Goal: Contribute content: Contribute content

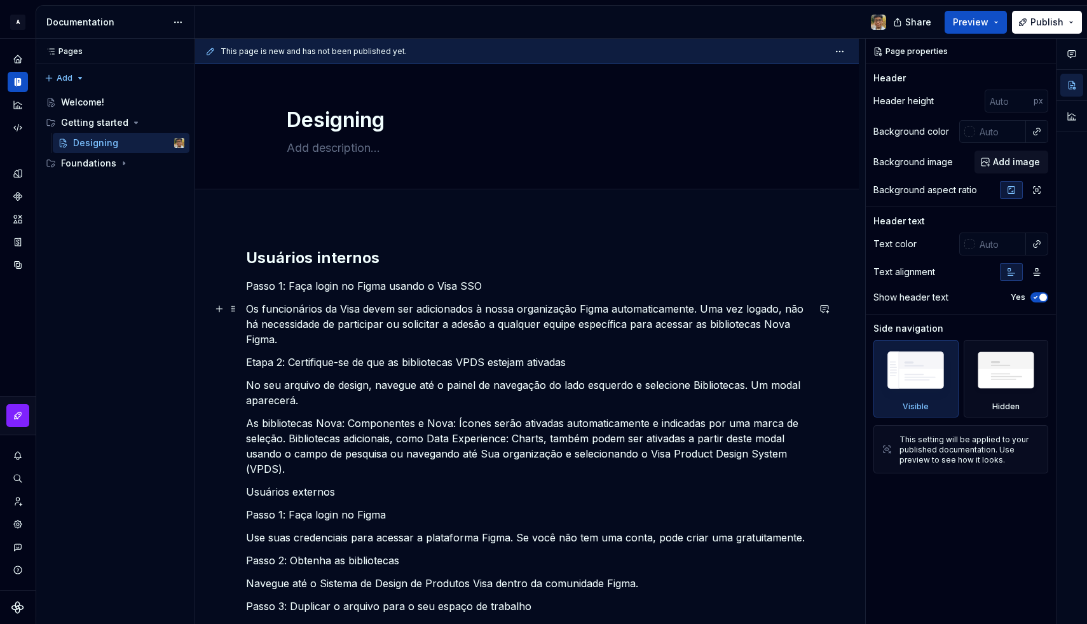
scroll to position [1, 0]
click at [174, 124] on button "Page tree" at bounding box center [176, 122] width 18 height 18
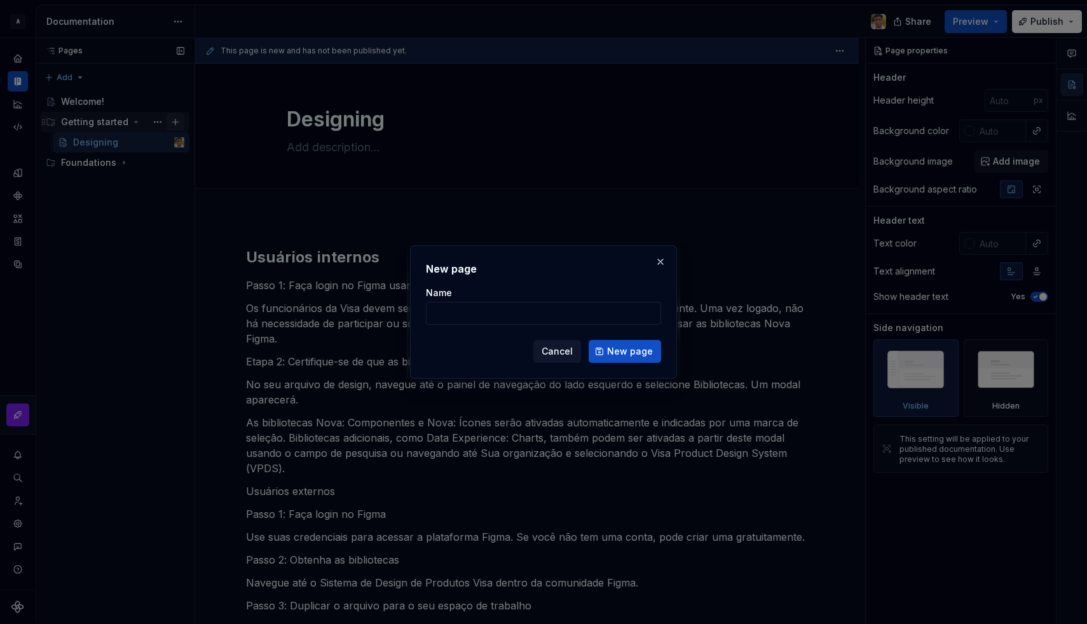
type textarea "*"
type input "Princípios"
click at [607, 357] on button "New page" at bounding box center [625, 351] width 72 height 23
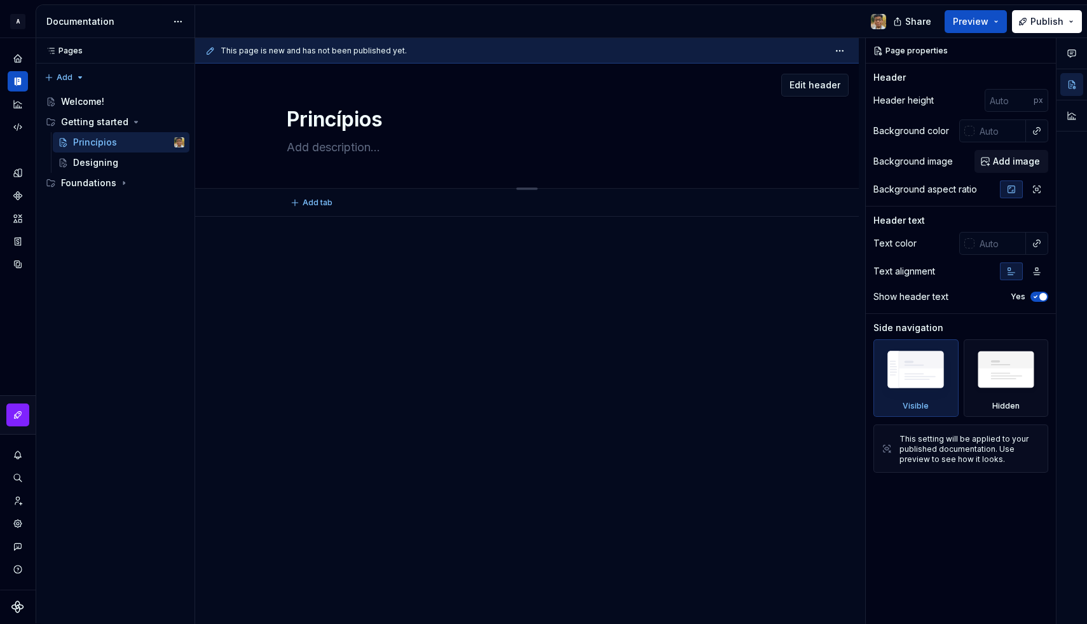
click at [303, 156] on textarea at bounding box center [524, 147] width 481 height 20
paste textarea "Em nossa busca por criar um ambiente digital contínuo, fácil de usar e visualme…"
type textarea "*"
type textarea "Em nossa busca por criar um ambiente digital contínuo, fácil de usar e visualme…"
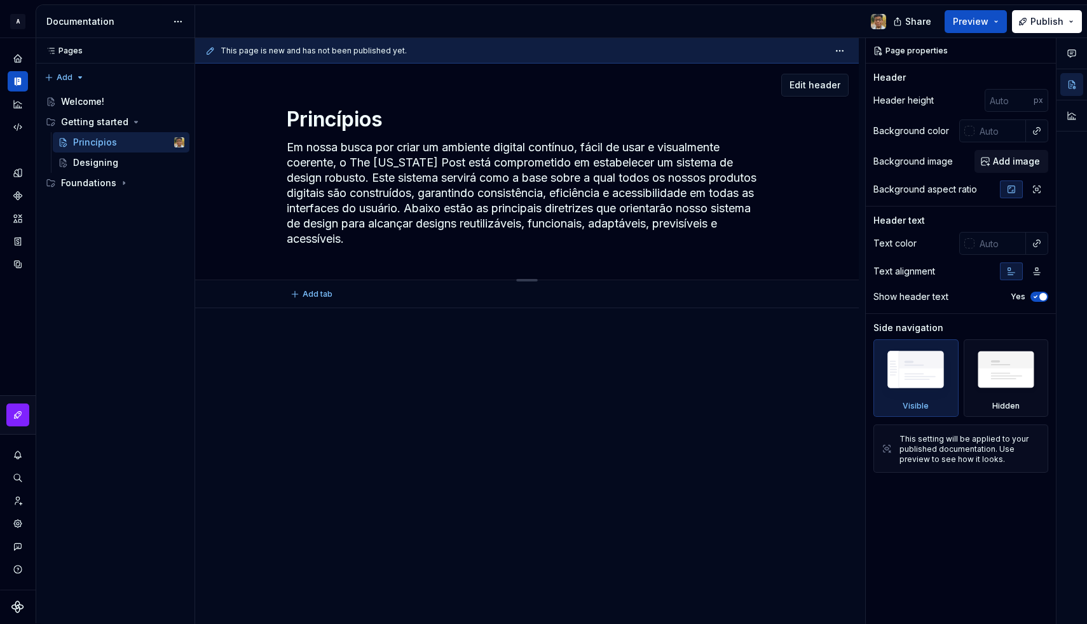
drag, startPoint x: 356, startPoint y: 163, endPoint x: 472, endPoint y: 161, distance: 116.4
click at [472, 161] on textarea "Em nossa busca por criar um ambiente digital contínuo, fácil de usar e visualme…" at bounding box center [524, 193] width 481 height 112
type textarea "*"
type textarea "Em nossa busca por criar um ambiente digital contínuo, fácil de usar e visualme…"
type textarea "*"
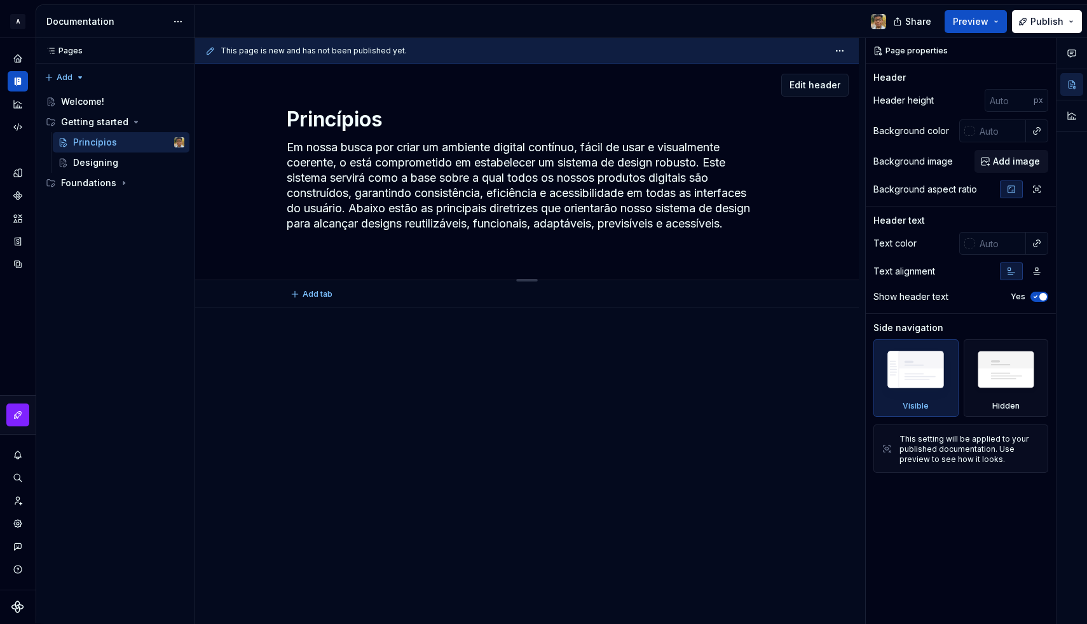
type textarea "Em nossa busca por criar um ambiente digital contínuo, fácil de usar e visualme…"
type textarea "*"
type textarea "Em nossa busca por criar um ambiente digital contínuo, fácil de usar e visualme…"
type textarea "*"
type textarea "Em nossa busca por criar um ambiente digital contínuo, fácil de usar e visualme…"
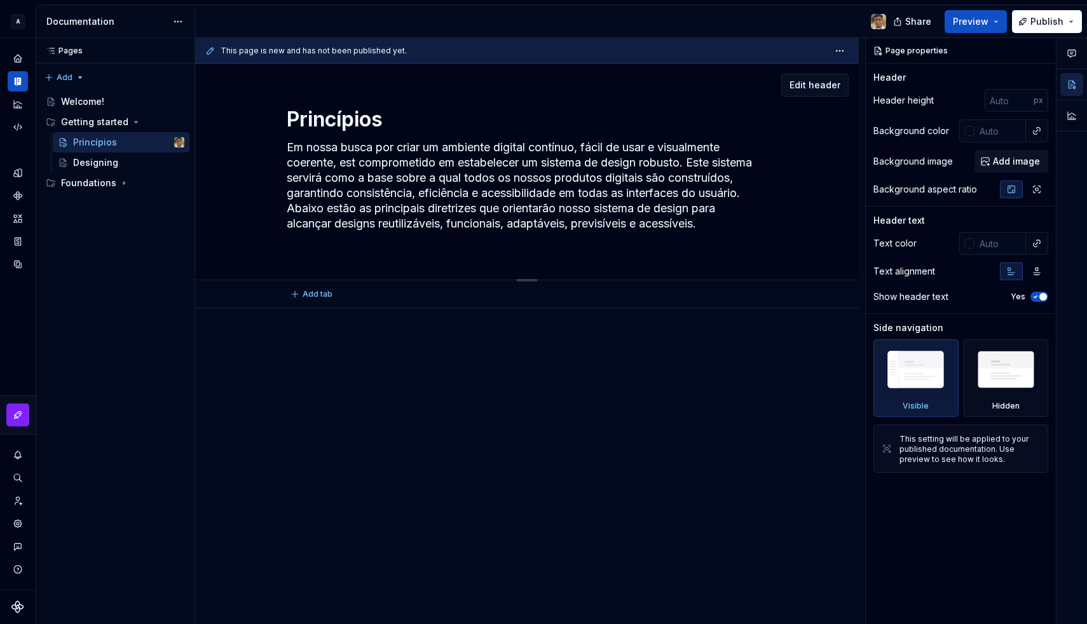
type textarea "*"
type textarea "Em nossa busca por criar um ambiente digital contínuo, fácil de usar e visualme…"
type textarea "*"
type textarea "Em nossa busca por criar um ambiente digital contínuo, fácil de usar e visualme…"
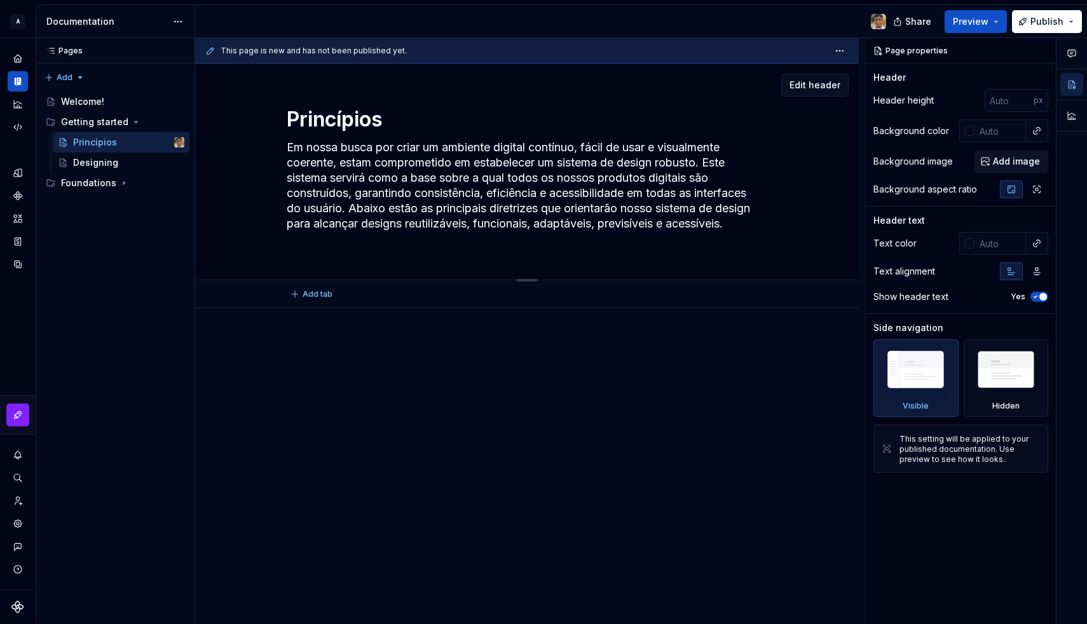
type textarea "*"
type textarea "Em nossa busca por criar um ambiente digital contínuo, fácil de usar e visualme…"
type textarea "*"
type textarea "Em nossa busca por criar um ambiente digital contínuo, fácil de usar e visualme…"
click at [435, 200] on textarea "Em nossa busca por criar um ambiente digital contínuo, fácil de usar e visualme…" at bounding box center [524, 193] width 481 height 112
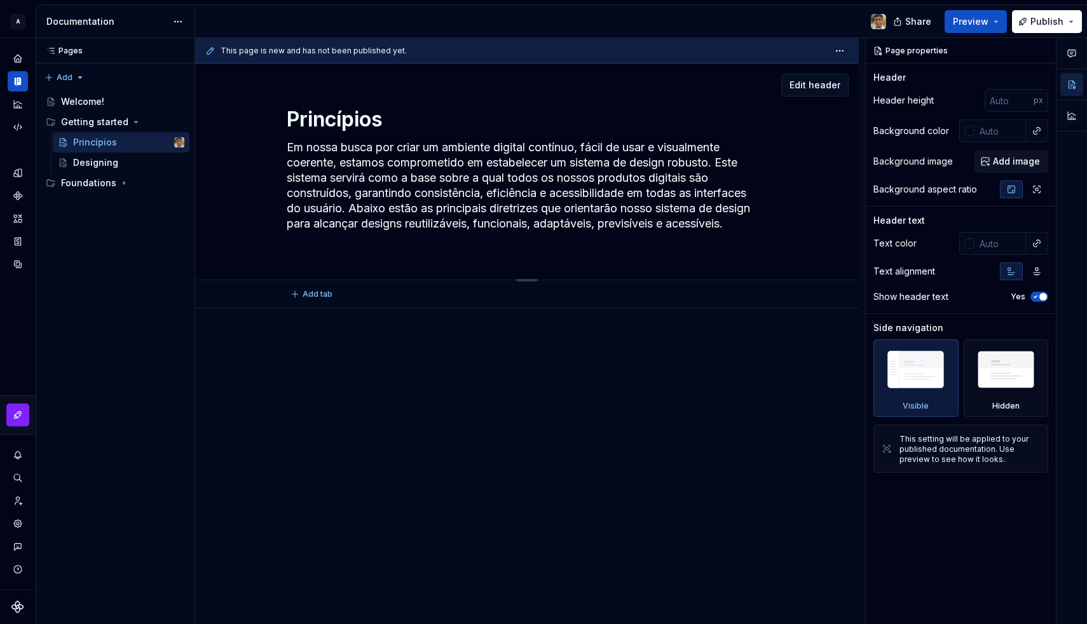
click at [435, 200] on textarea "Em nossa busca por criar um ambiente digital contínuo, fácil de usar e visualme…" at bounding box center [524, 193] width 481 height 112
type textarea "*"
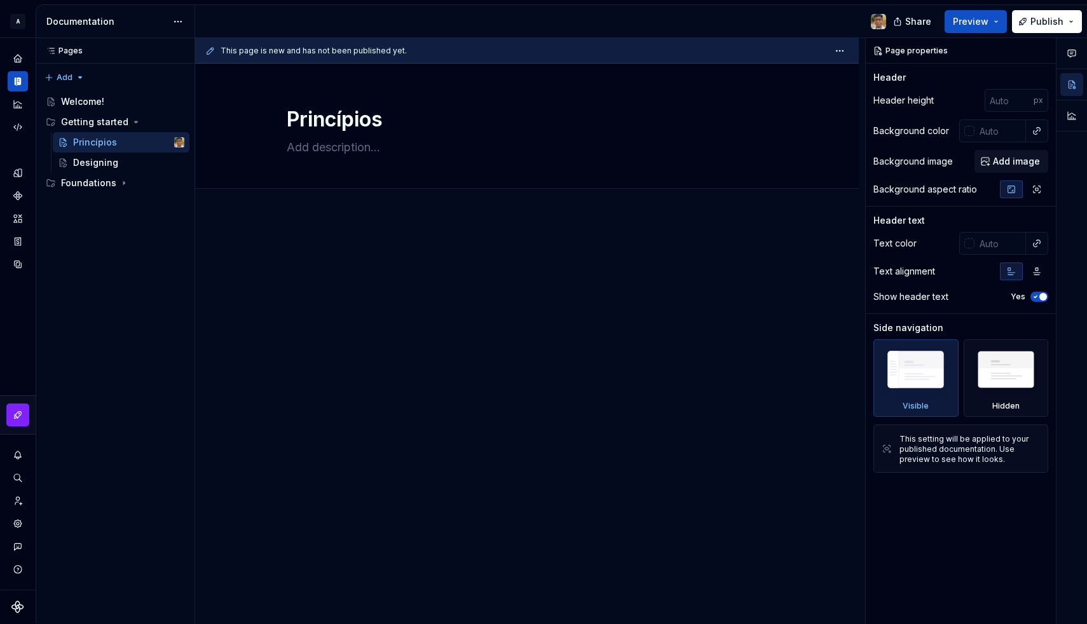
click at [368, 243] on div at bounding box center [527, 358] width 664 height 282
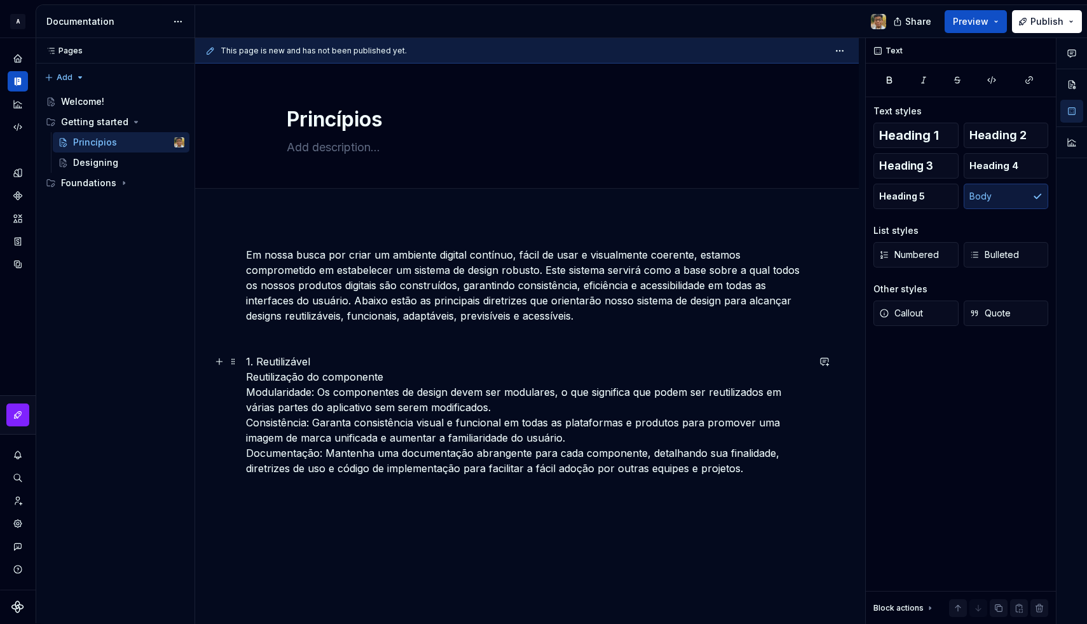
click at [295, 362] on p "1. Reutilizável Reutilização do componente Modularidade: Os componentes de desi…" at bounding box center [527, 415] width 562 height 122
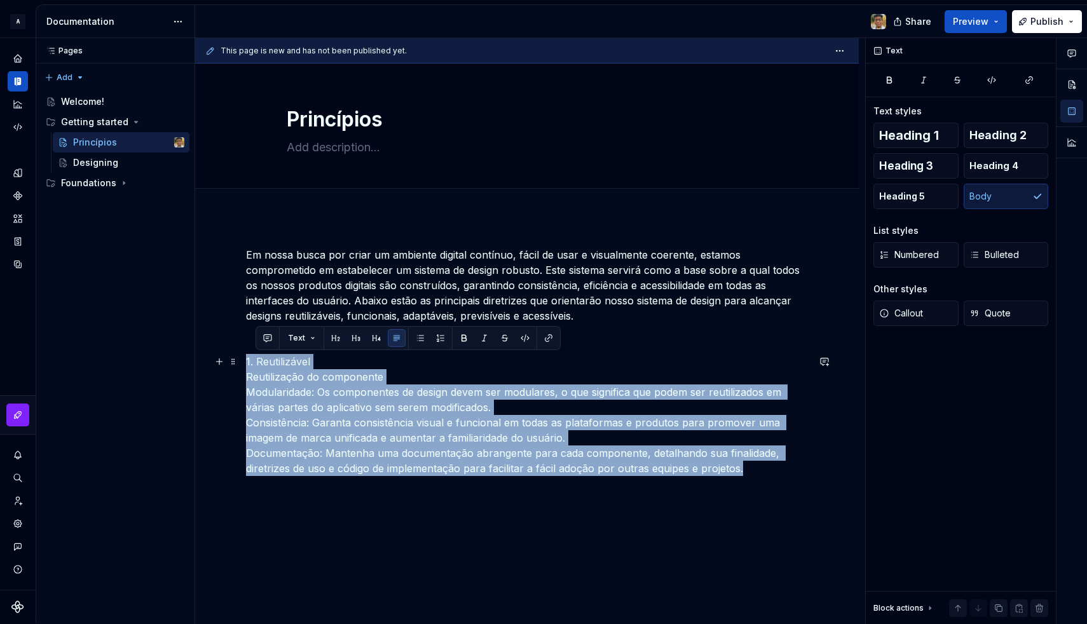
click at [295, 362] on p "1. Reutilizável Reutilização do componente Modularidade: Os componentes de desi…" at bounding box center [527, 415] width 562 height 122
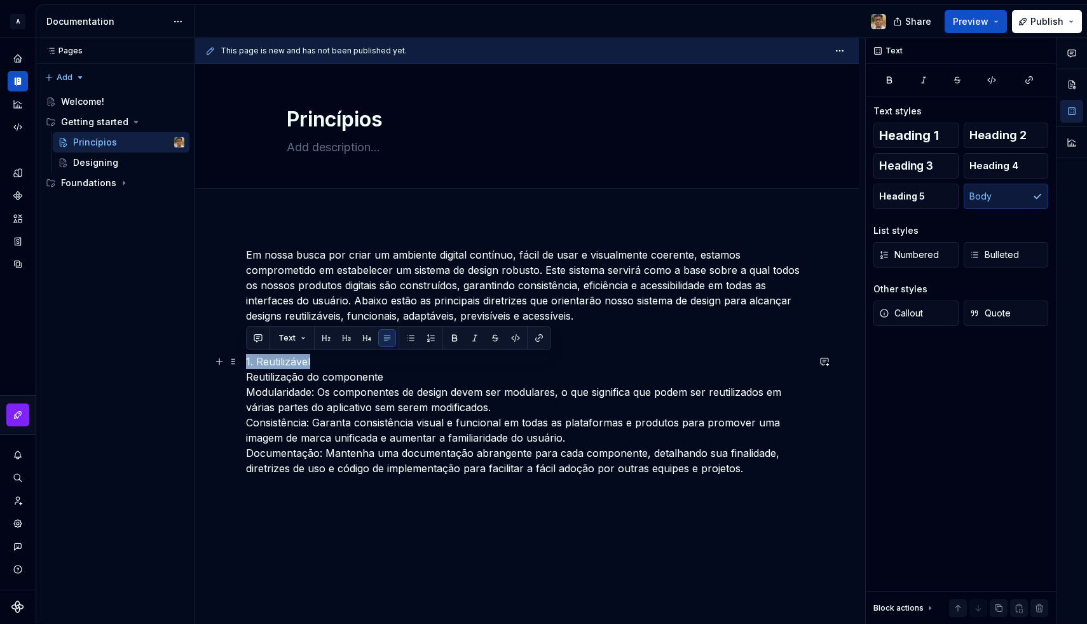
drag, startPoint x: 319, startPoint y: 362, endPoint x: 245, endPoint y: 360, distance: 73.1
click at [245, 360] on div "Em nossa busca por criar um ambiente digital contínuo, fácil de usar e visualme…" at bounding box center [527, 448] width 664 height 462
click at [982, 140] on span "Heading 2" at bounding box center [998, 135] width 57 height 13
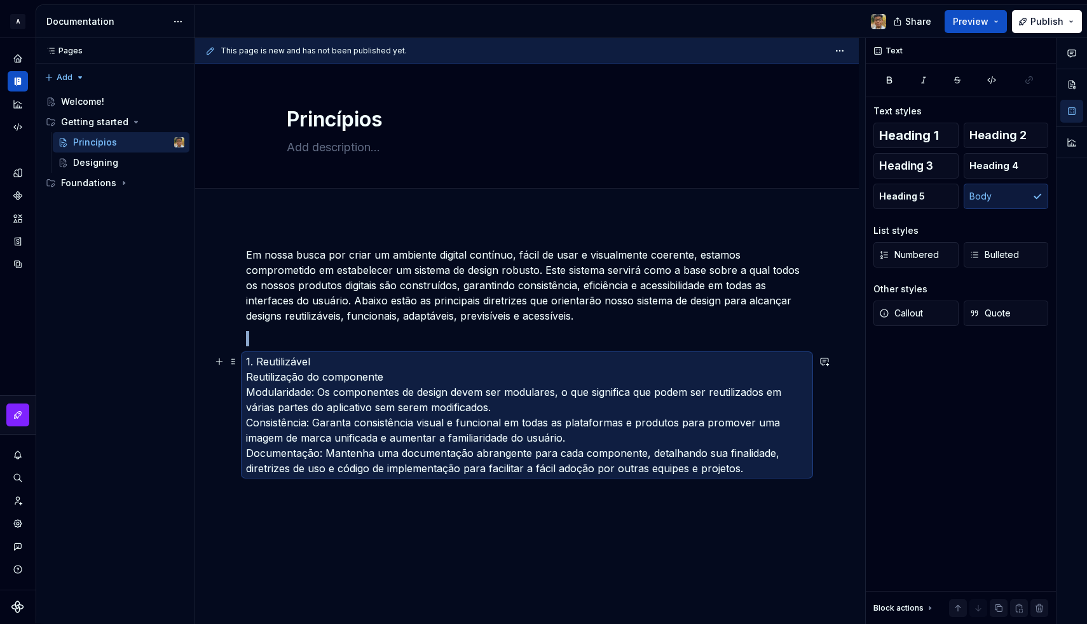
click at [247, 376] on p "1. Reutilizável Reutilização do componente Modularidade: Os componentes de desi…" at bounding box center [527, 415] width 562 height 122
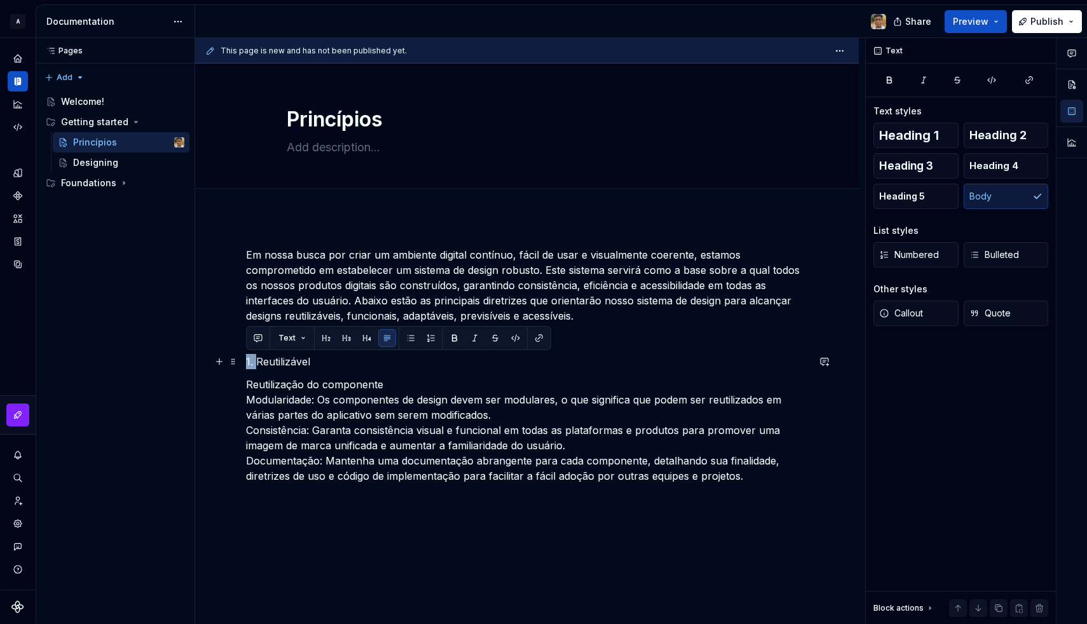
drag, startPoint x: 257, startPoint y: 360, endPoint x: 241, endPoint y: 360, distance: 16.5
click at [241, 360] on div "Em nossa busca por criar um ambiente digital contínuo, fácil de usar e visualme…" at bounding box center [527, 452] width 664 height 470
click at [257, 360] on p "Reutilizável" at bounding box center [527, 361] width 562 height 15
click at [996, 137] on span "Heading 2" at bounding box center [998, 135] width 57 height 13
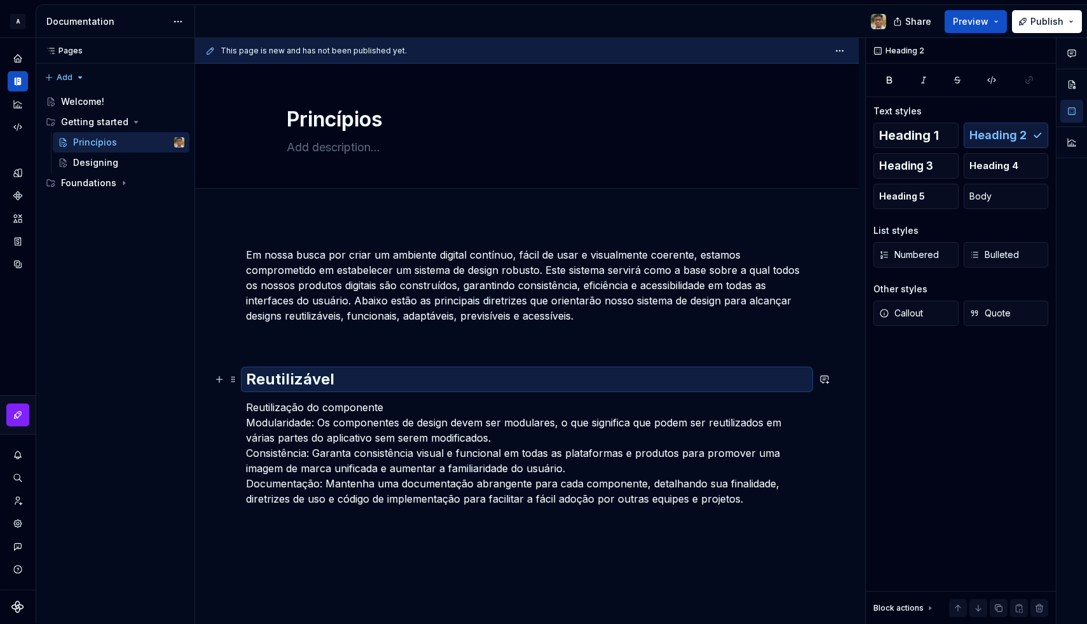
click at [357, 384] on h2 "Reutilizável" at bounding box center [527, 379] width 562 height 20
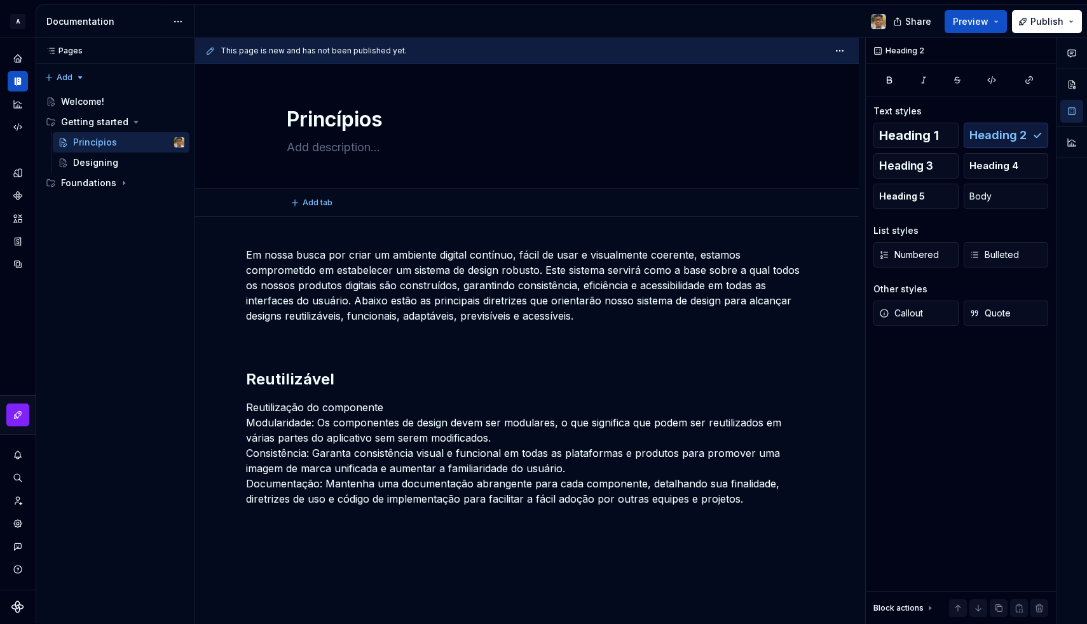
type textarea "*"
click at [316, 563] on div "Em nossa busca por criar um ambiente digital contínuo, fácil de usar e visualme…" at bounding box center [527, 463] width 664 height 493
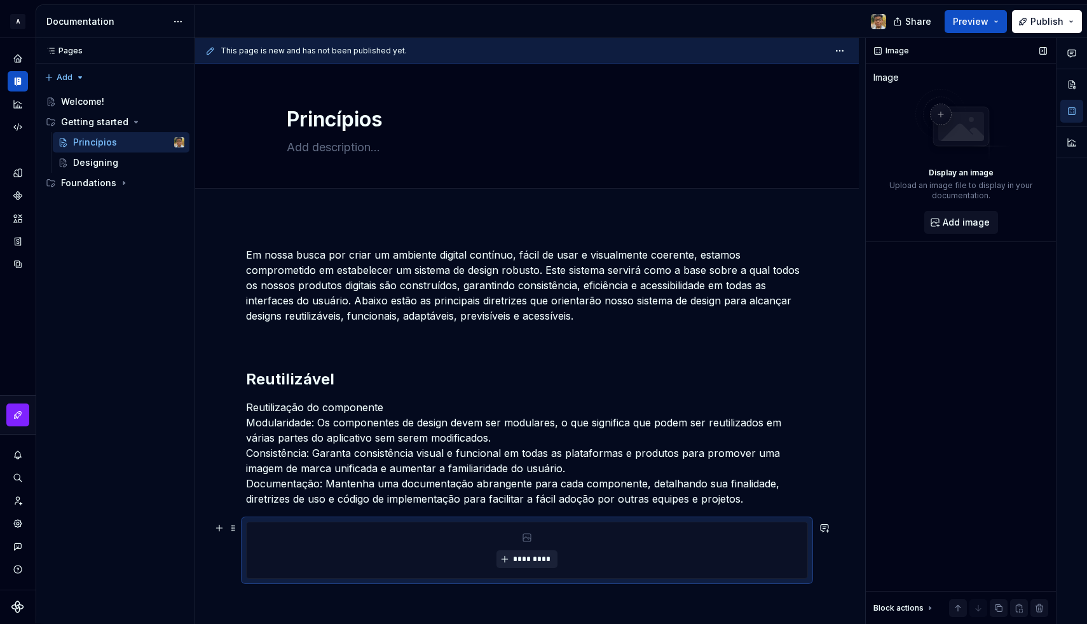
click at [524, 552] on button "*********" at bounding box center [527, 560] width 60 height 18
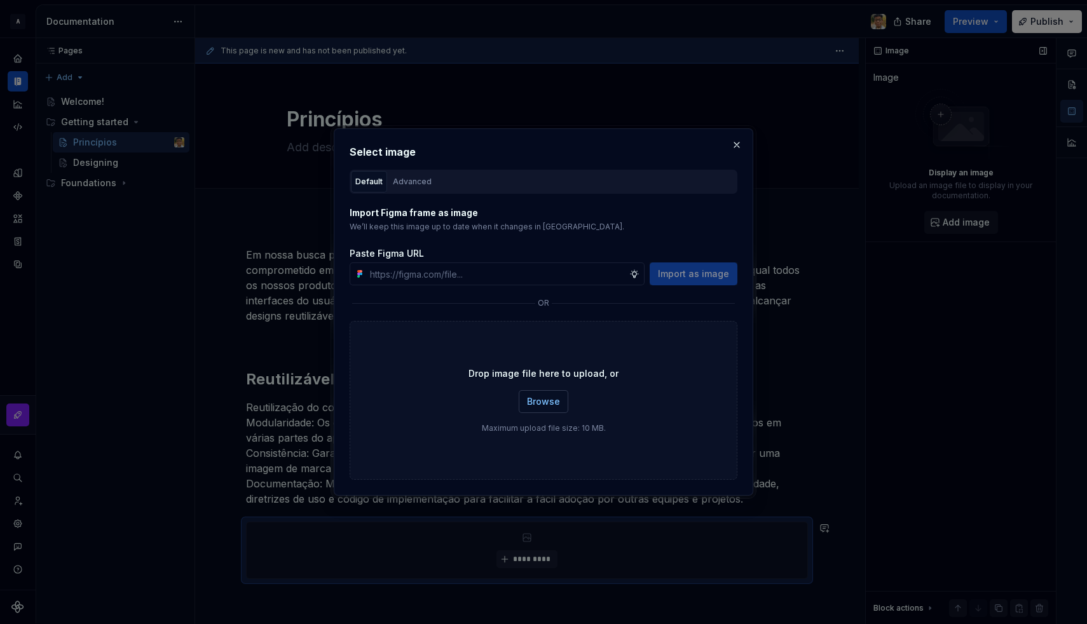
click at [557, 397] on span "Browse" at bounding box center [543, 401] width 33 height 13
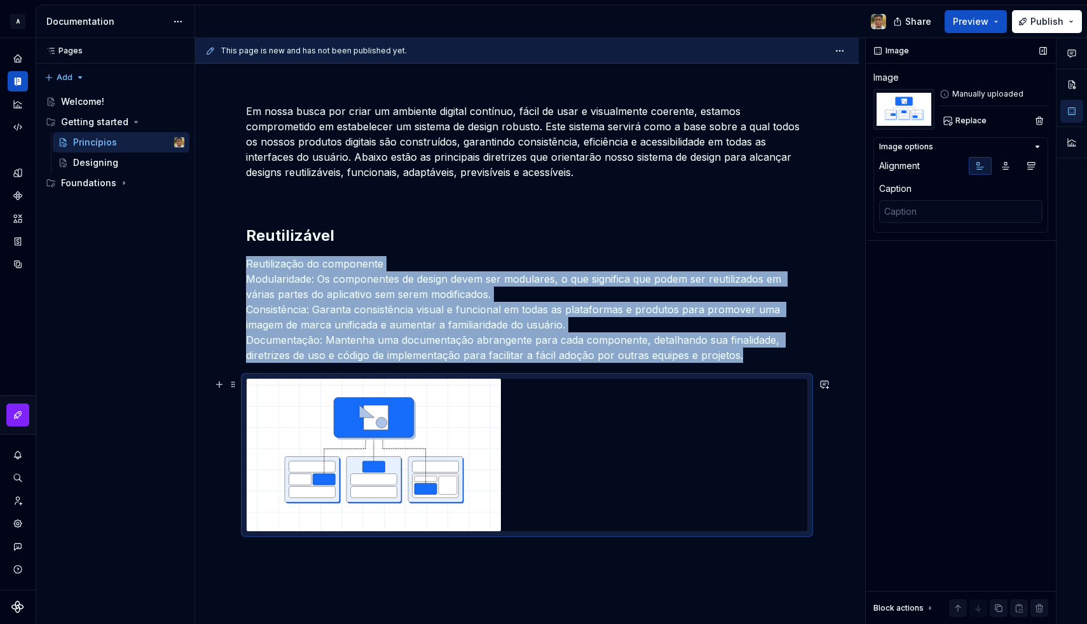
scroll to position [151, 0]
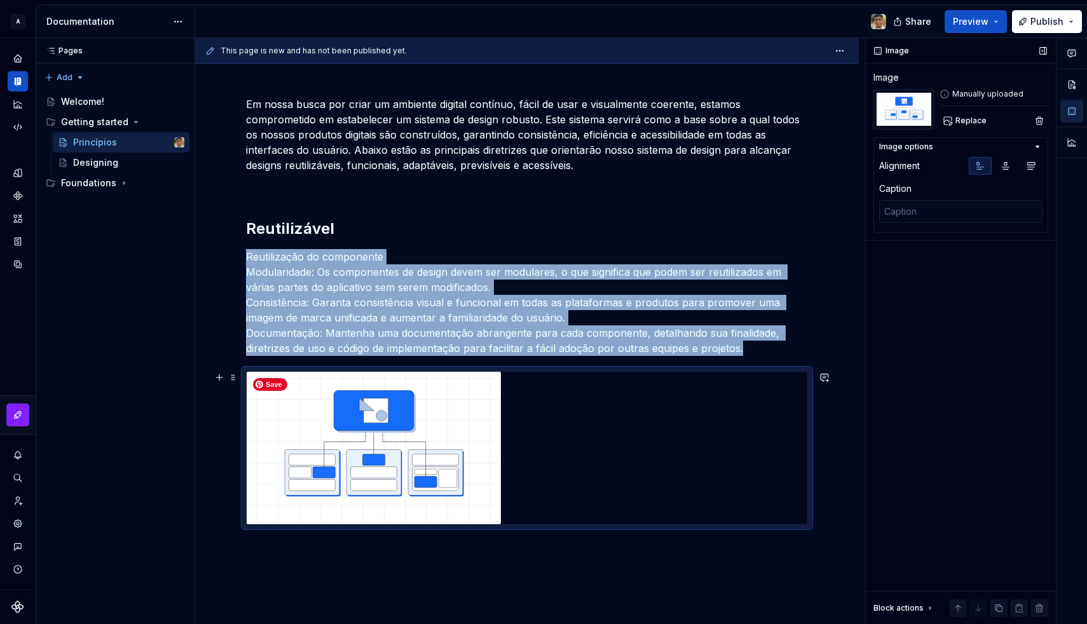
click at [480, 427] on img at bounding box center [374, 448] width 254 height 153
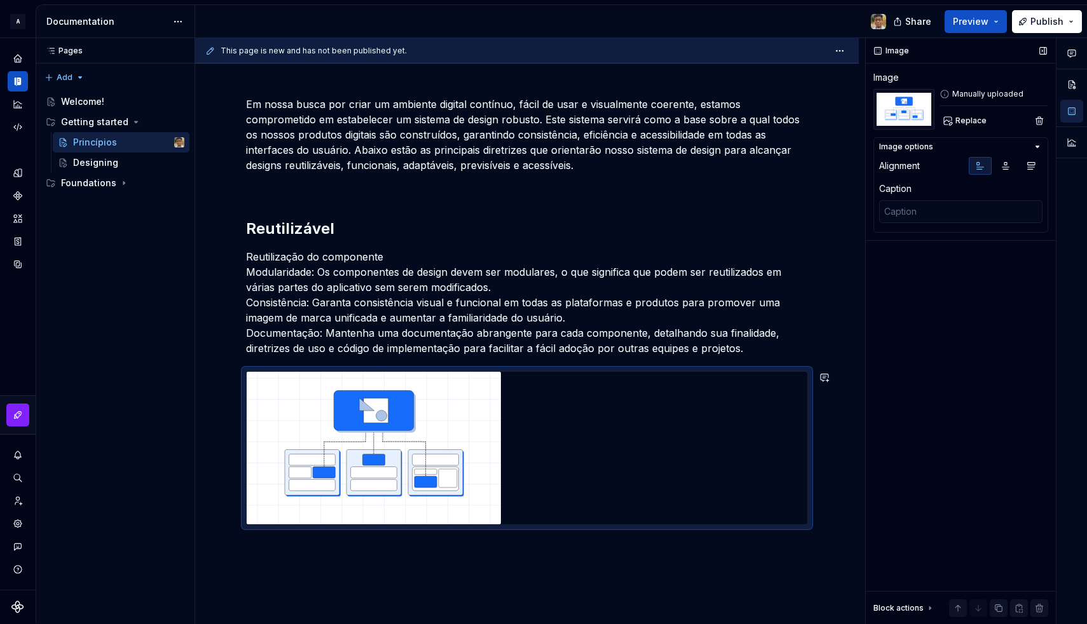
click at [444, 552] on div "Em nossa busca por criar um ambiente digital contínuo, fácil de usar e visualme…" at bounding box center [527, 397] width 664 height 662
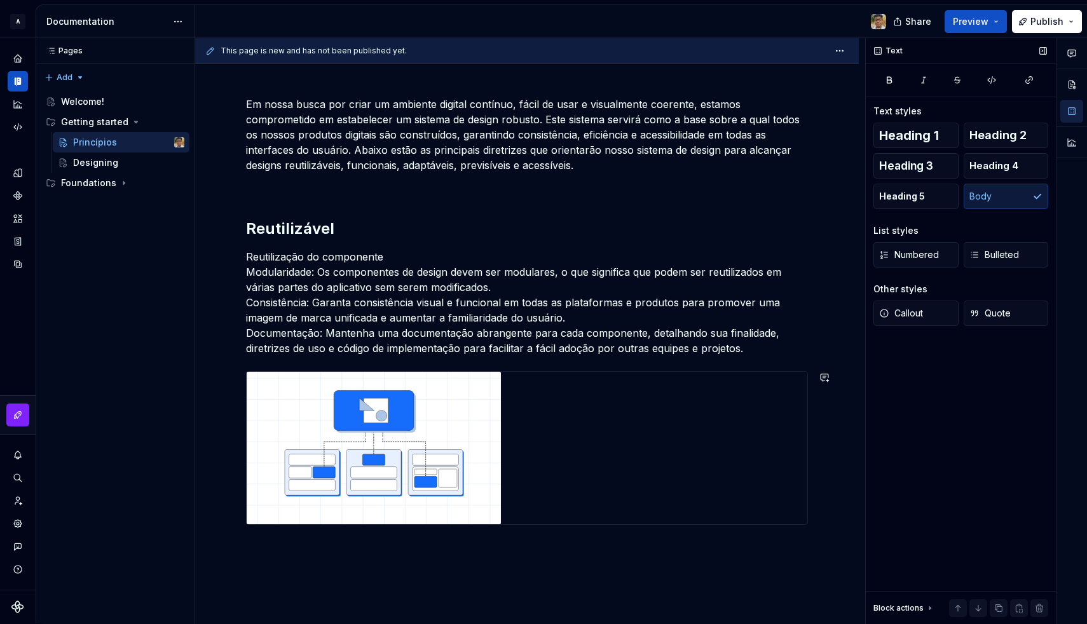
click at [382, 566] on div "Em nossa busca por criar um ambiente digital contínuo, fácil de usar e visualme…" at bounding box center [527, 397] width 664 height 662
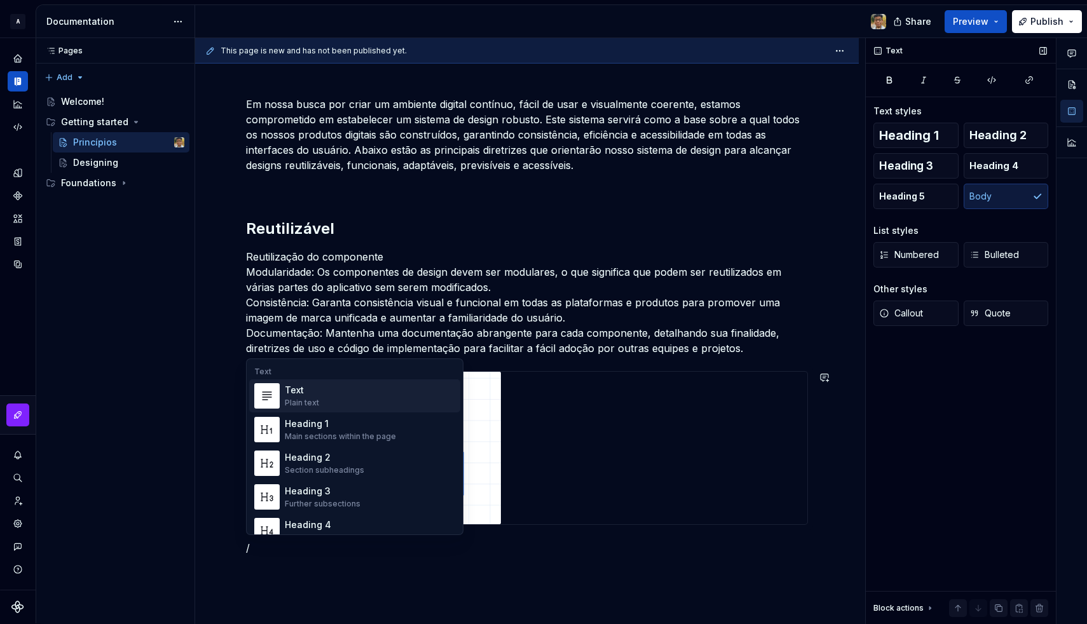
scroll to position [0, 0]
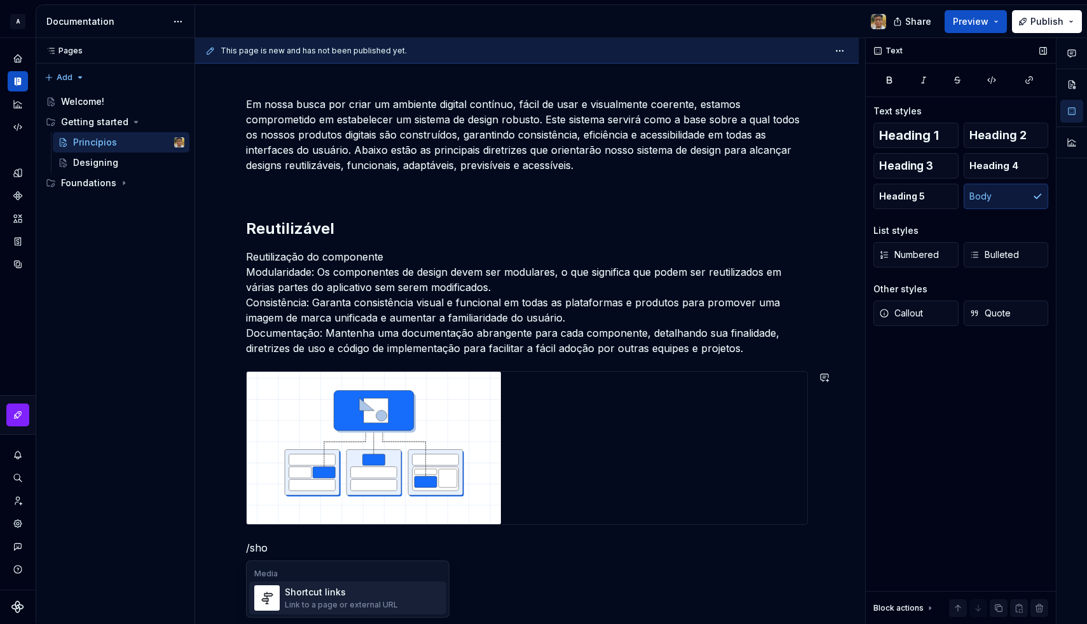
click at [355, 598] on div "Shortcut links" at bounding box center [341, 592] width 113 height 13
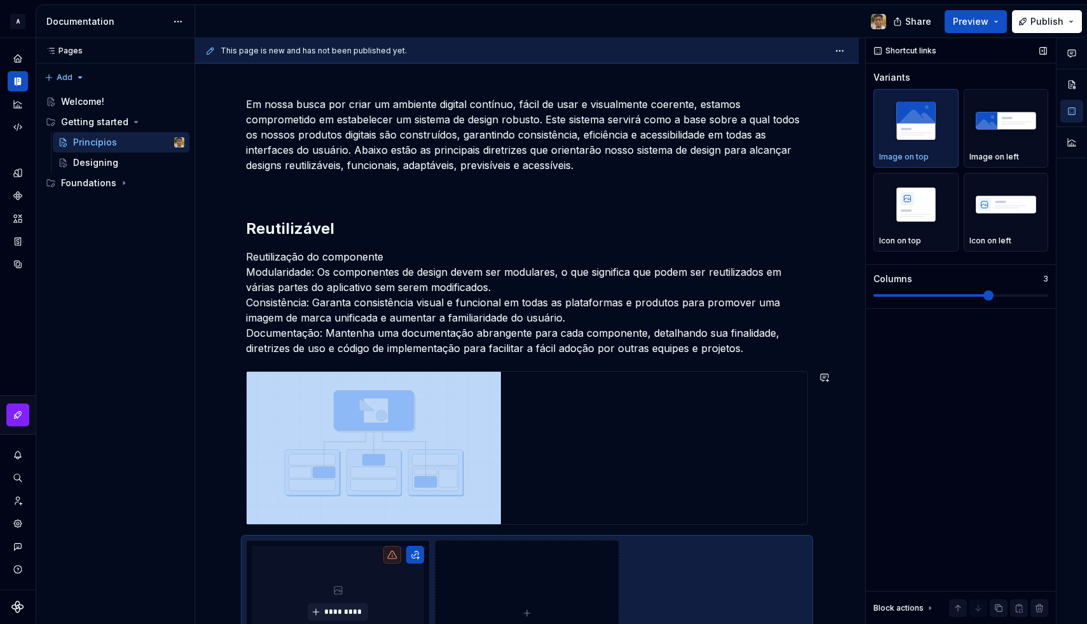
scroll to position [230, 0]
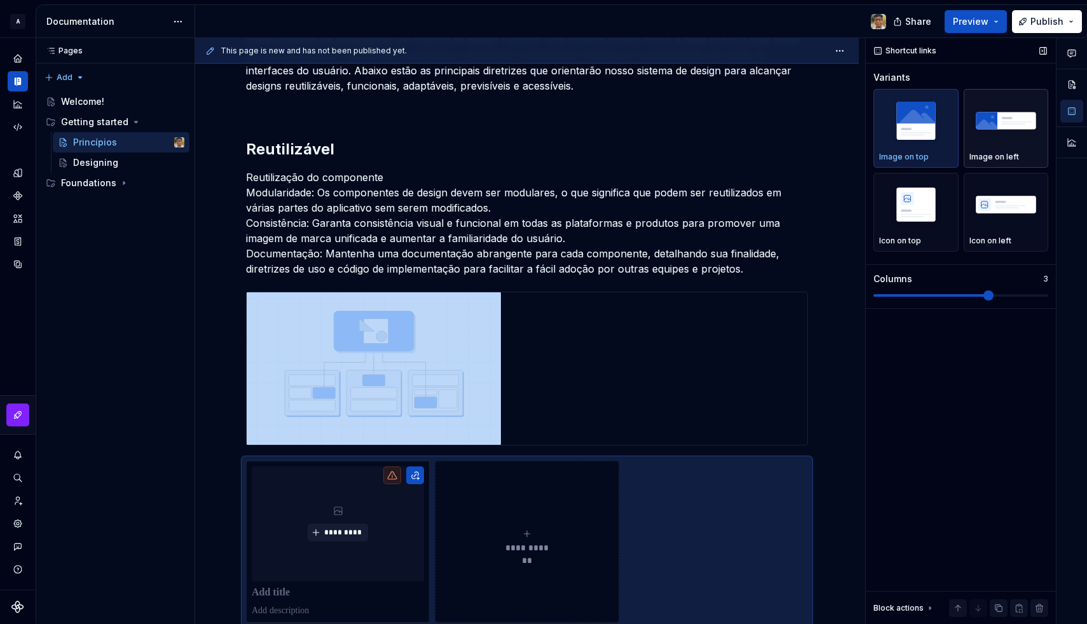
click at [991, 121] on img "button" at bounding box center [1007, 120] width 74 height 46
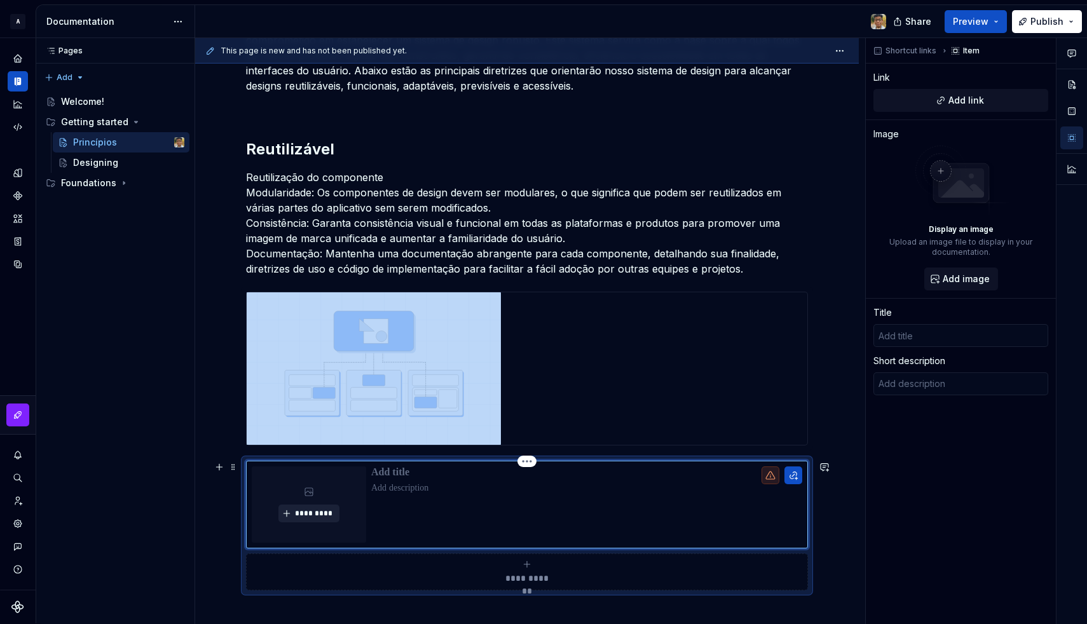
click at [305, 513] on span "*********" at bounding box center [313, 514] width 39 height 10
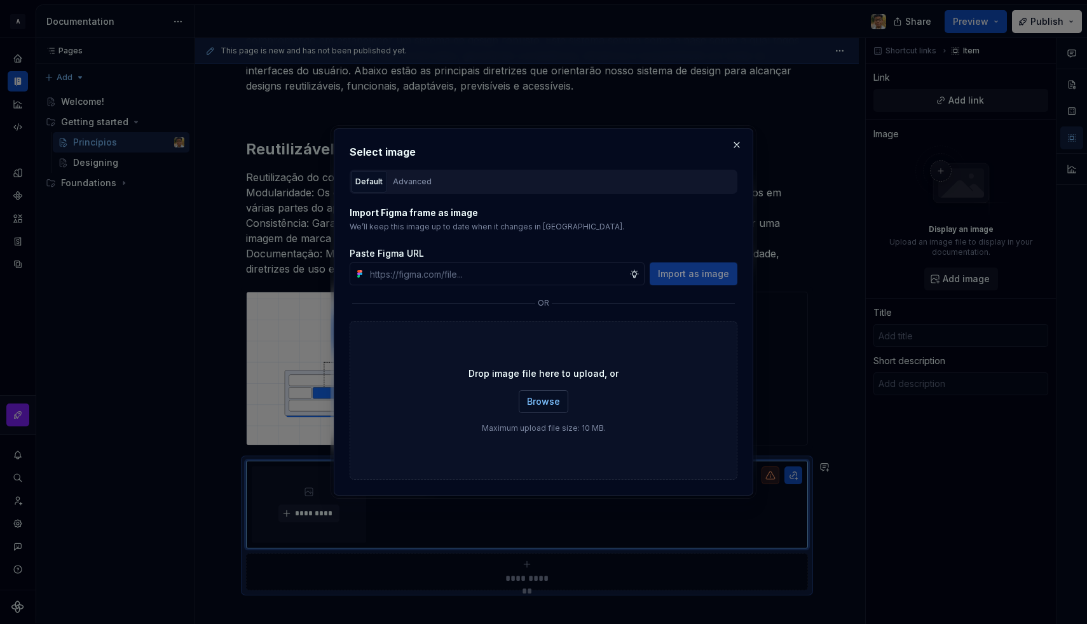
click at [539, 396] on span "Browse" at bounding box center [543, 401] width 33 height 13
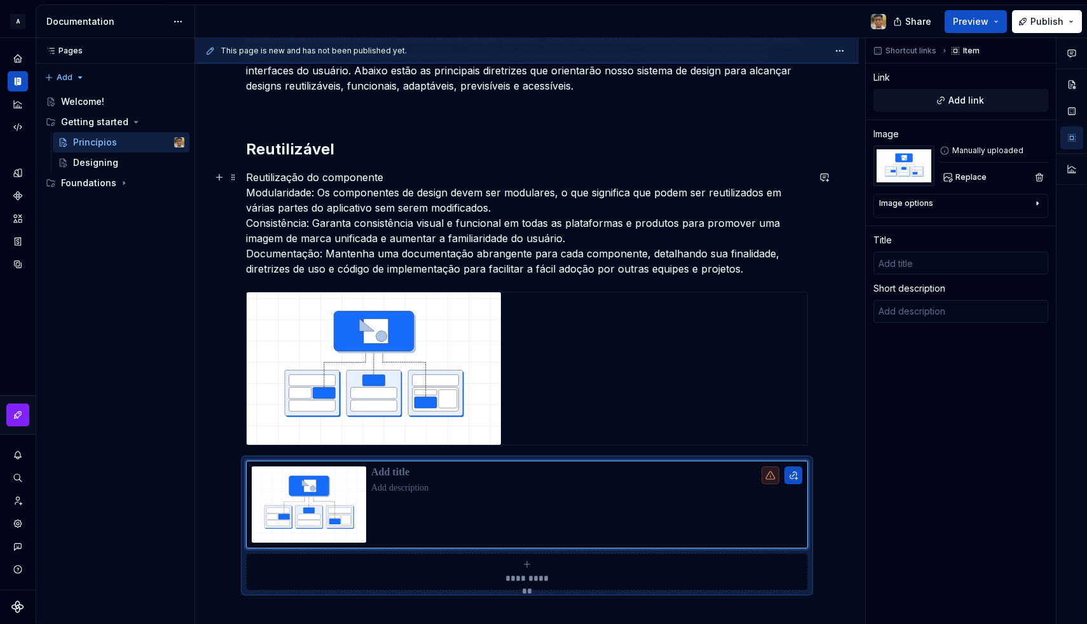
click at [408, 233] on p "Reutilização do componente Modularidade: Os componentes de design devem ser mod…" at bounding box center [527, 223] width 562 height 107
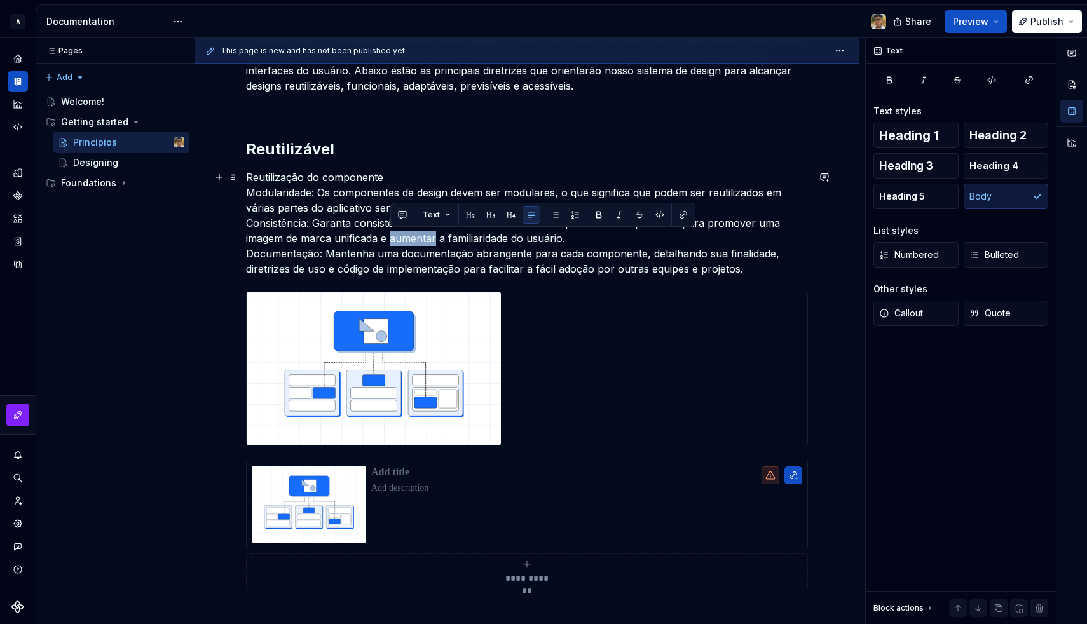
click at [408, 233] on p "Reutilização do componente Modularidade: Os componentes de design devem ser mod…" at bounding box center [527, 223] width 562 height 107
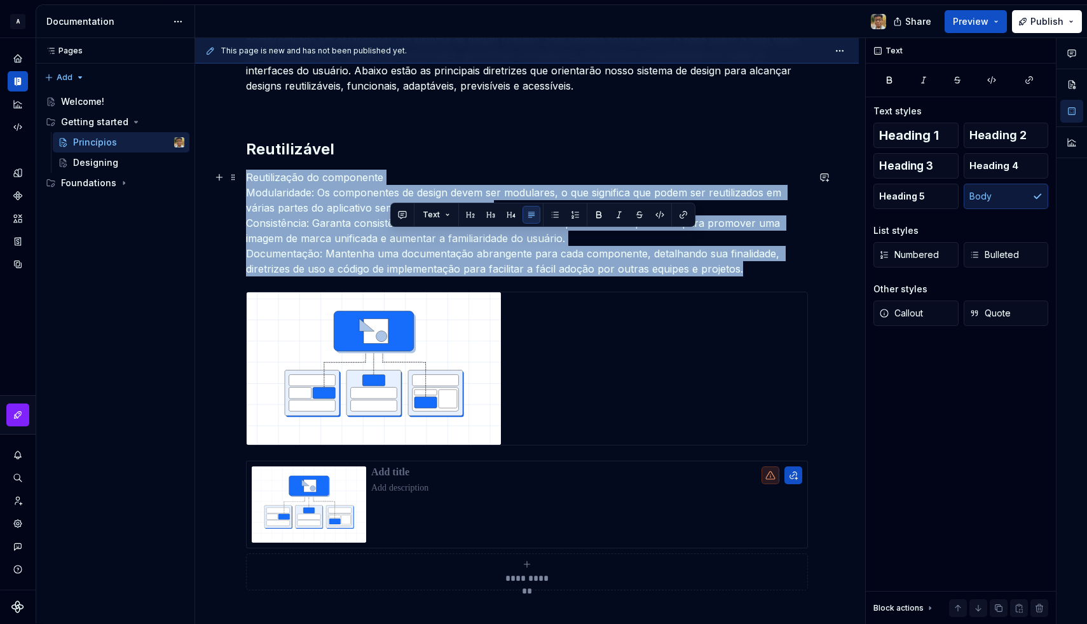
click at [408, 233] on p "Reutilização do componente Modularidade: Os componentes de design devem ser mod…" at bounding box center [527, 223] width 562 height 107
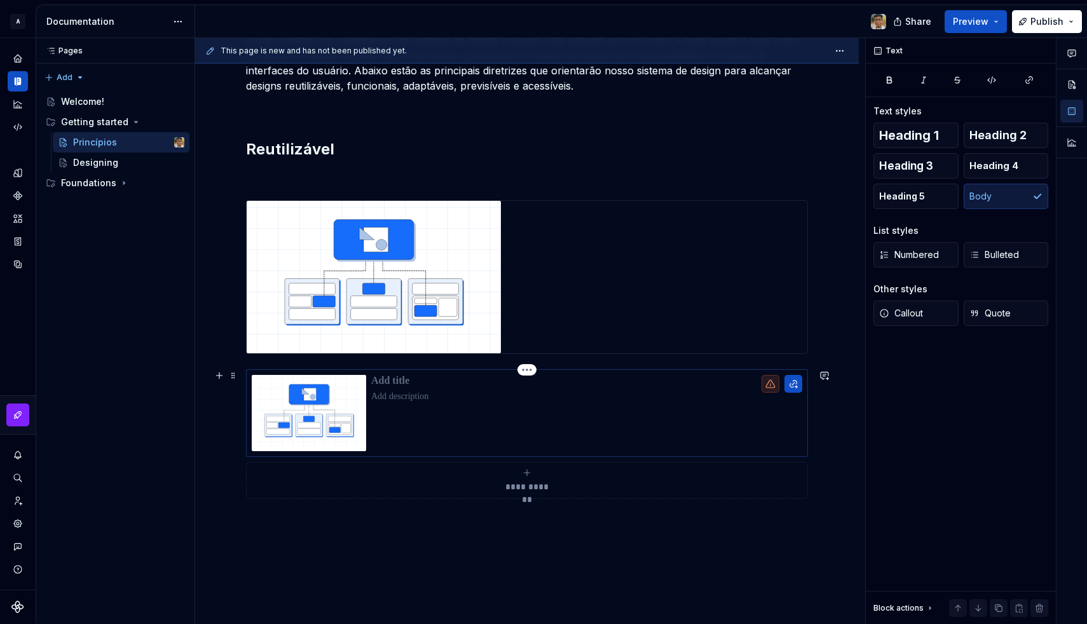
click at [398, 397] on p at bounding box center [586, 396] width 431 height 13
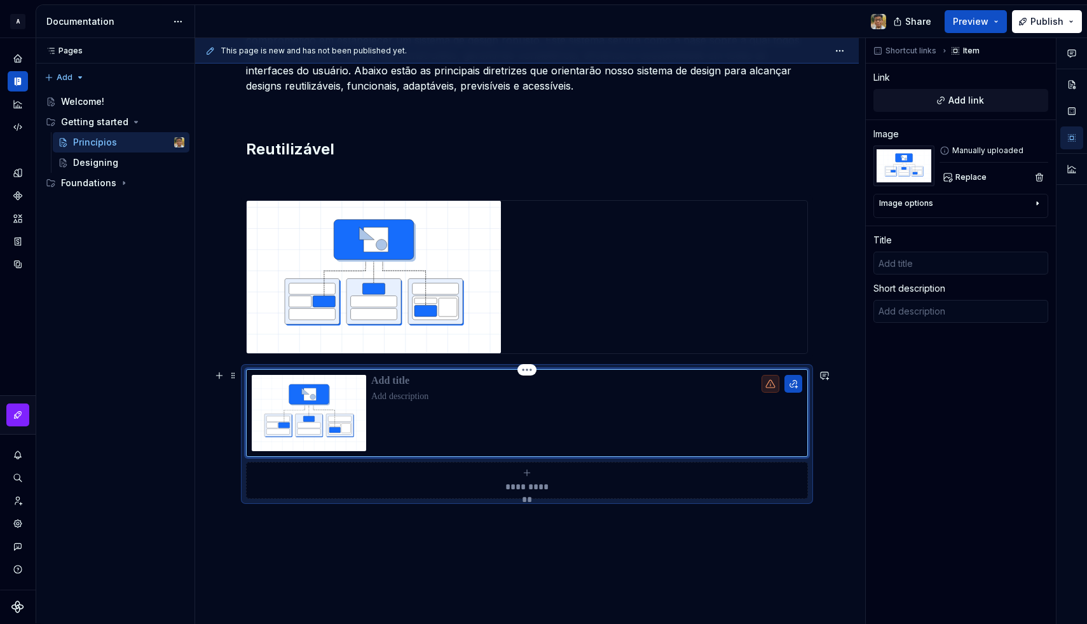
type textarea "*"
type textarea "Reutilização do componente Modularidade: Os componentes de design devem ser mod…"
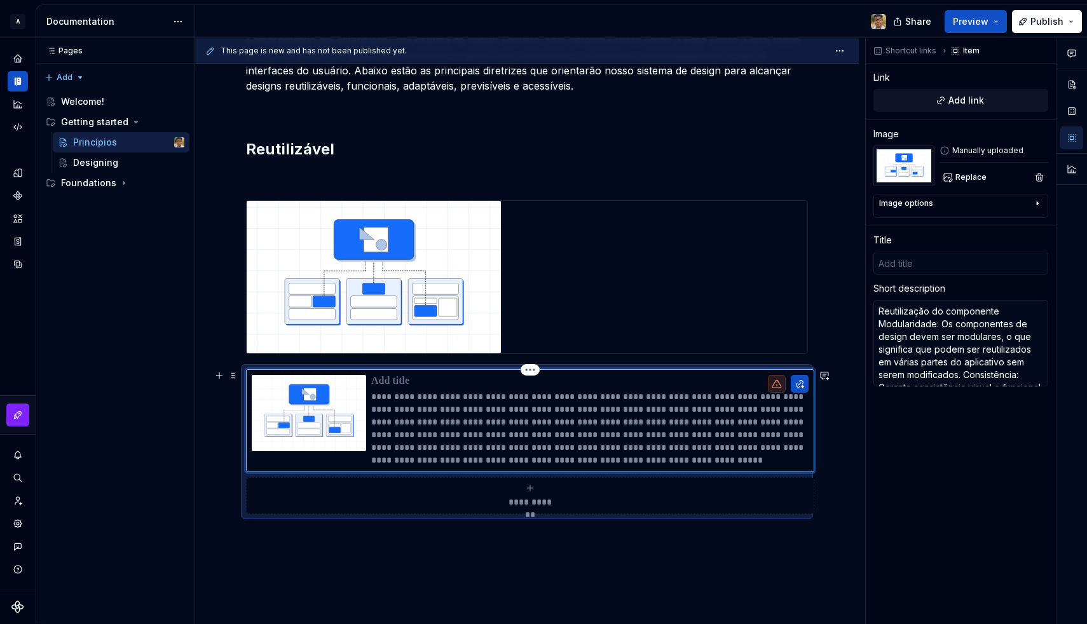
click at [408, 413] on p "**********" at bounding box center [589, 428] width 437 height 76
click at [392, 442] on p "**********" at bounding box center [589, 428] width 437 height 76
click at [378, 540] on div "**********" at bounding box center [527, 352] width 664 height 730
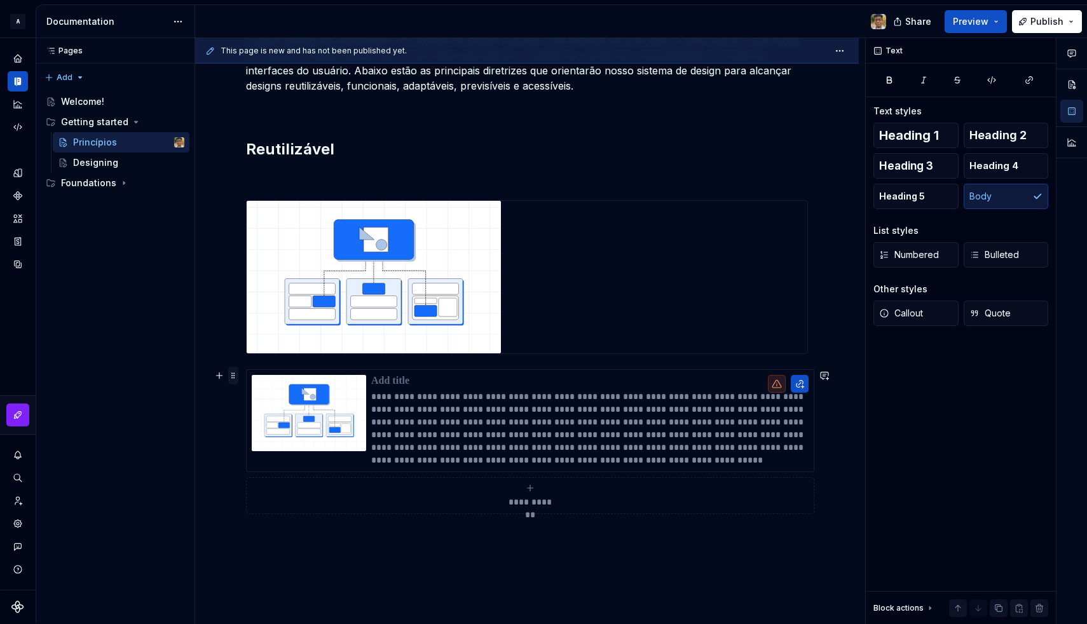
click at [233, 378] on span at bounding box center [233, 376] width 10 height 18
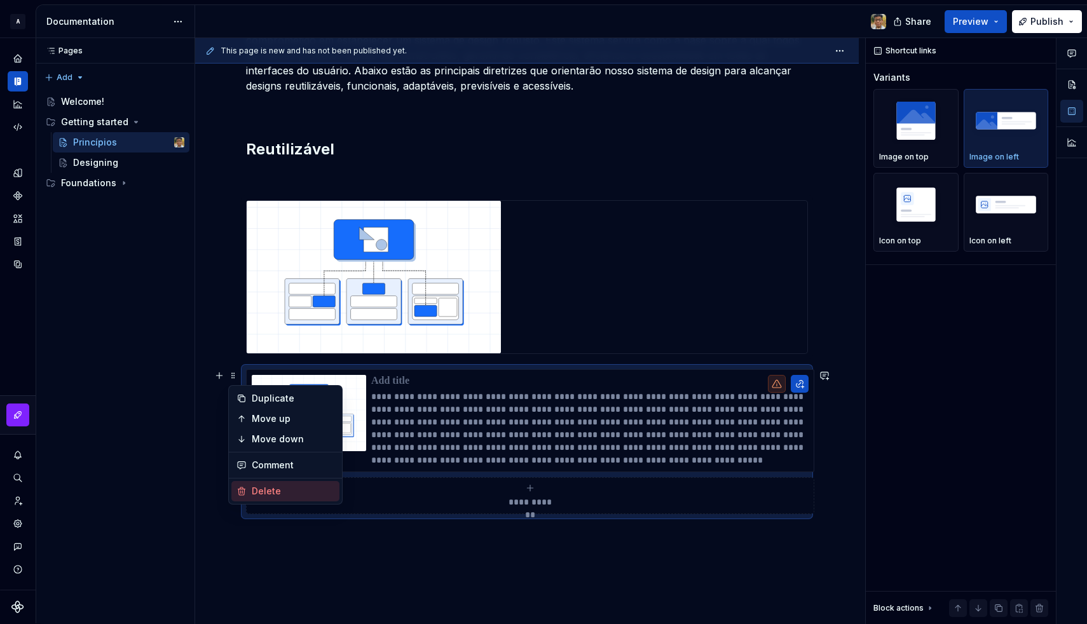
click at [268, 493] on div "Delete" at bounding box center [293, 491] width 83 height 13
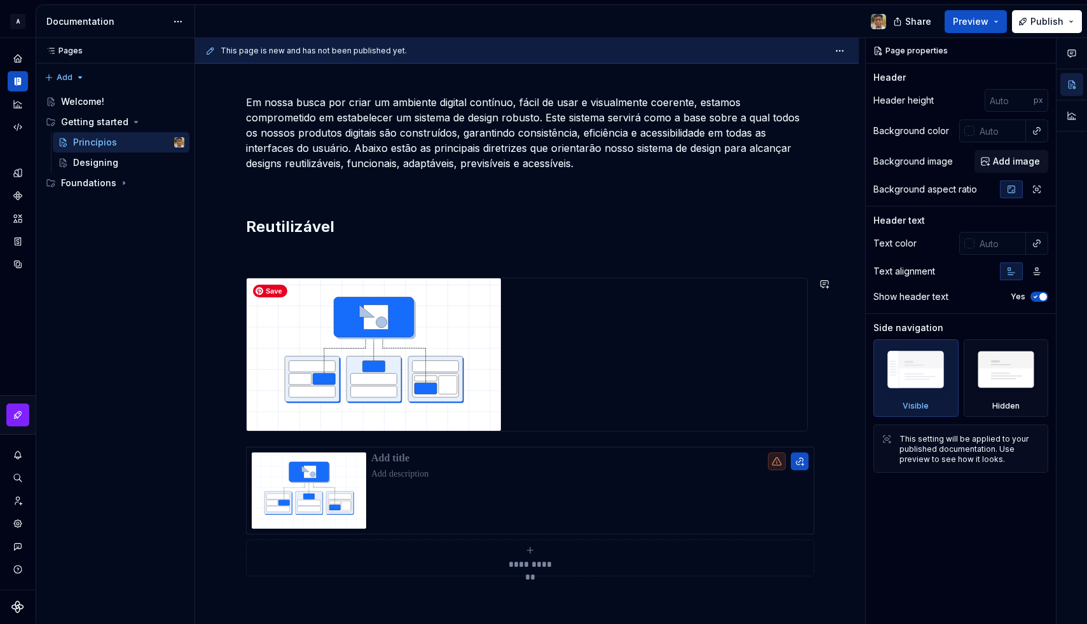
scroll to position [200, 0]
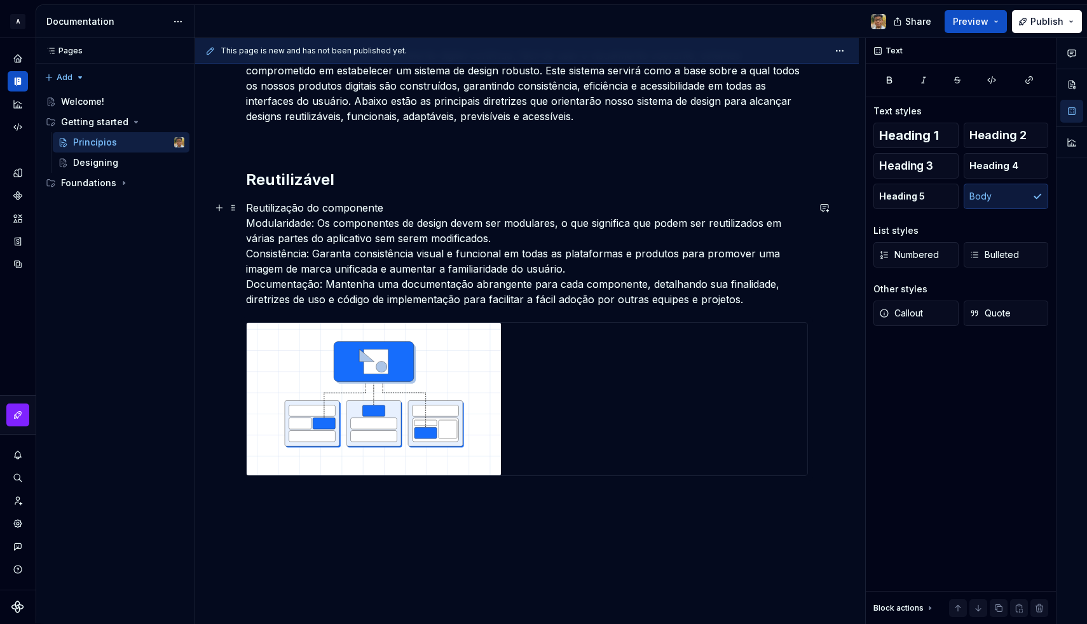
click at [415, 242] on p "Reutilização do componente Modularidade: Os componentes de design devem ser mod…" at bounding box center [527, 253] width 562 height 107
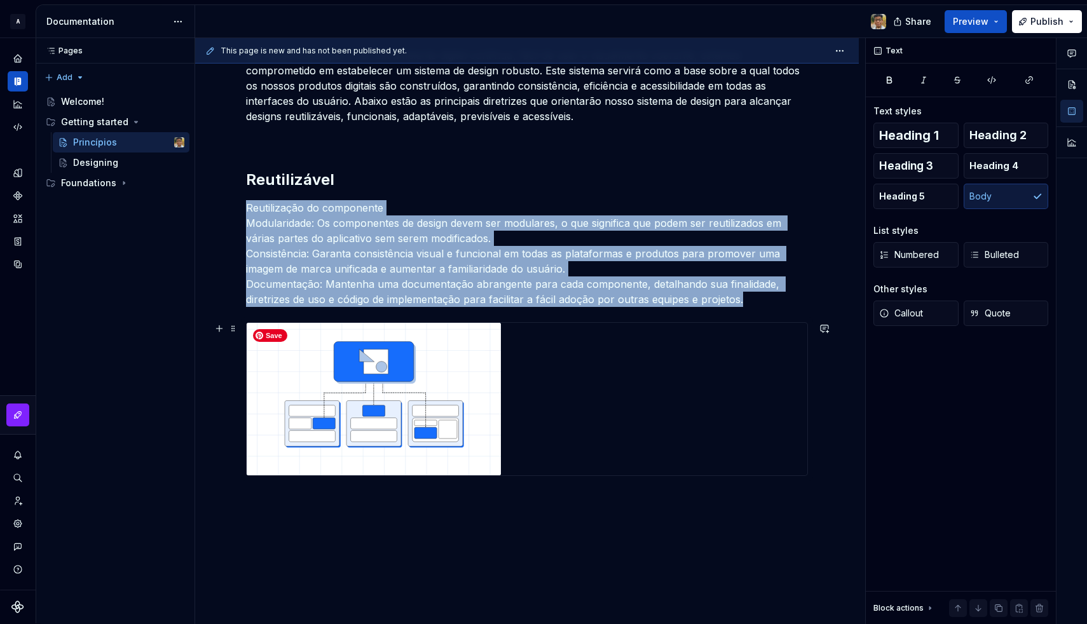
click at [474, 366] on img at bounding box center [374, 399] width 254 height 153
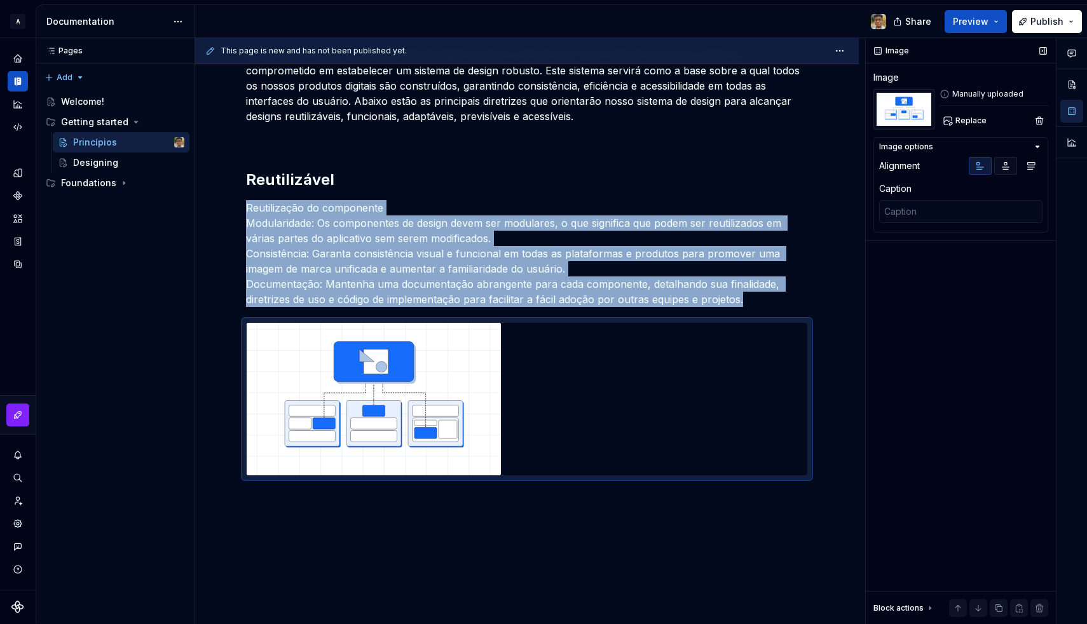
click at [1005, 164] on icon "button" at bounding box center [1006, 166] width 10 height 10
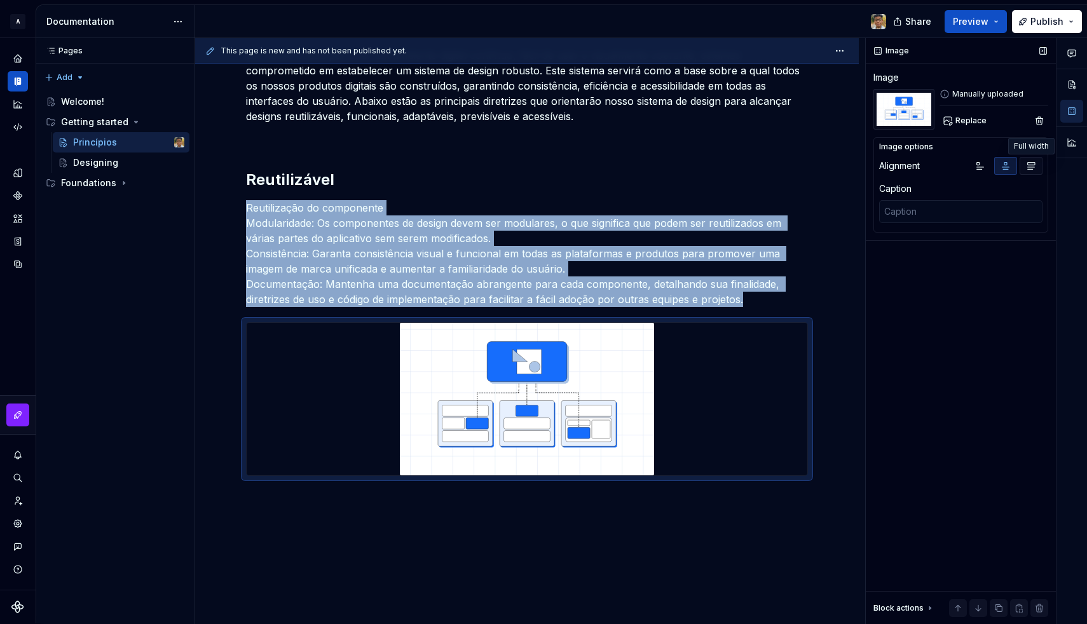
click at [1030, 167] on icon "button" at bounding box center [1031, 166] width 10 height 10
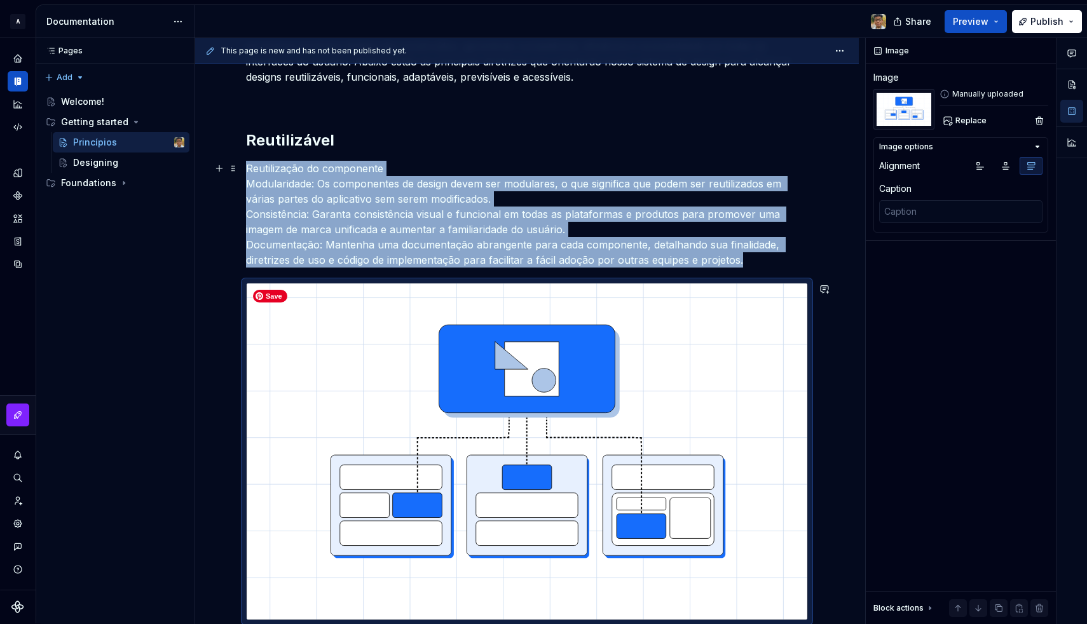
scroll to position [144, 0]
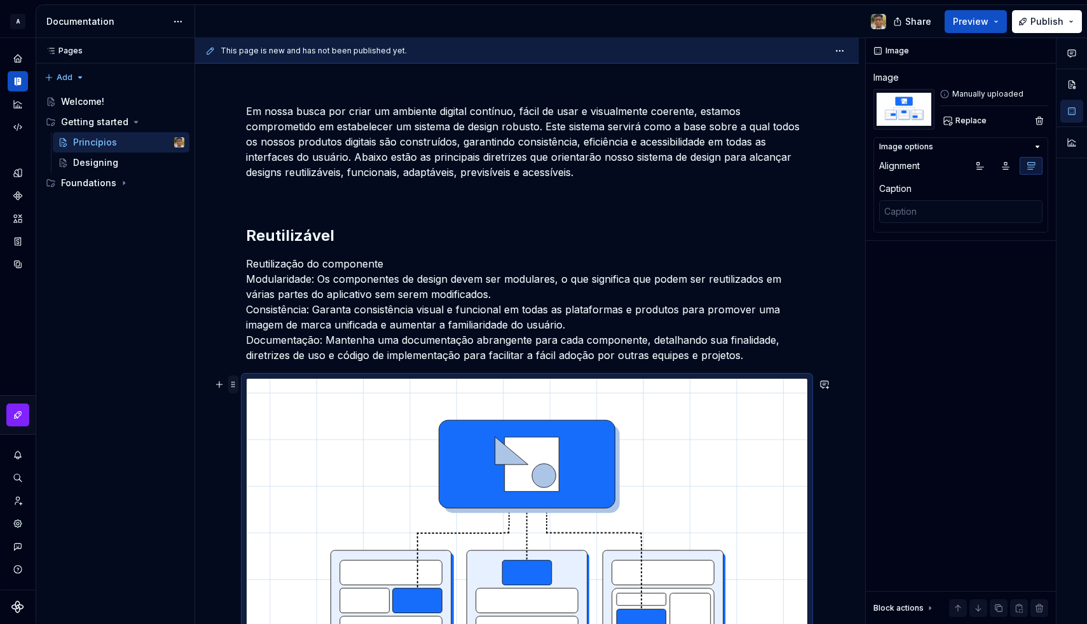
click at [236, 384] on span at bounding box center [233, 385] width 10 height 18
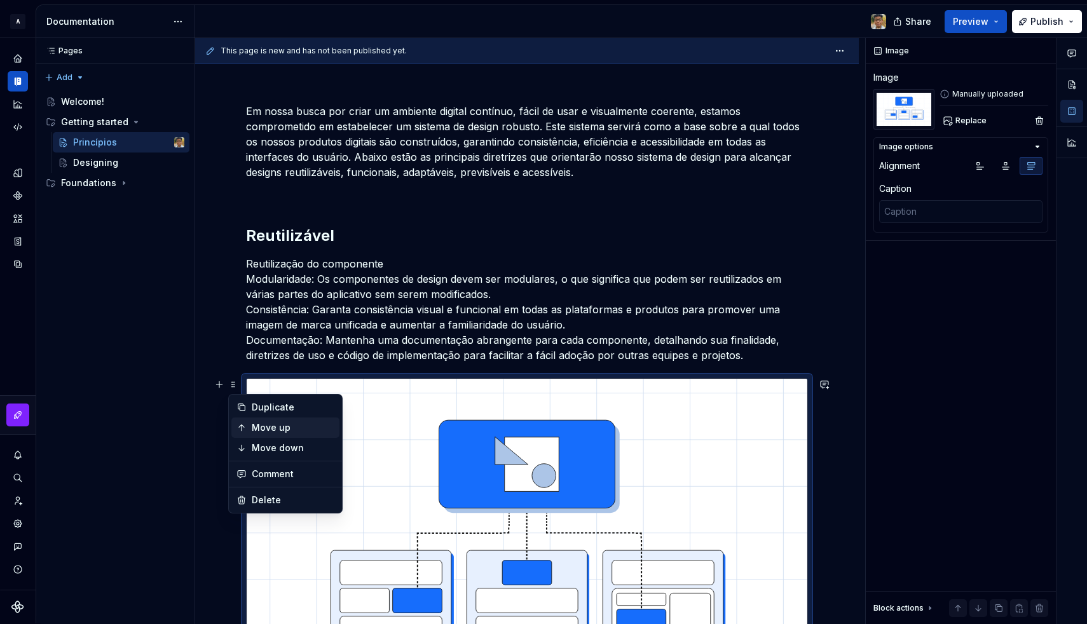
click at [265, 421] on div "Move up" at bounding box center [293, 427] width 83 height 13
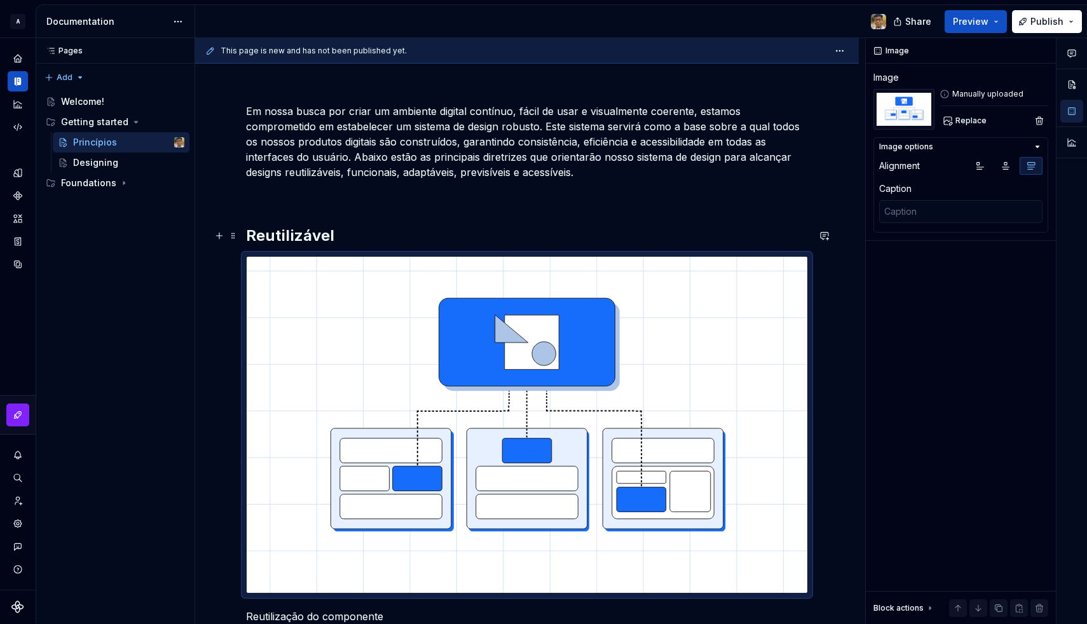
click at [345, 239] on h2 "Reutilizável" at bounding box center [527, 236] width 562 height 20
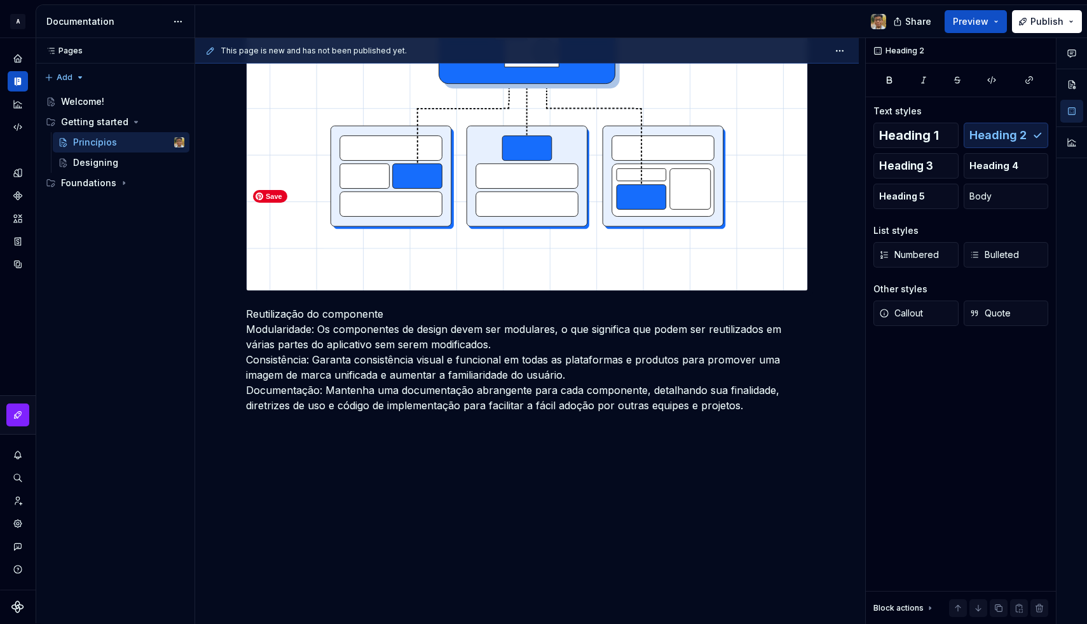
scroll to position [448, 0]
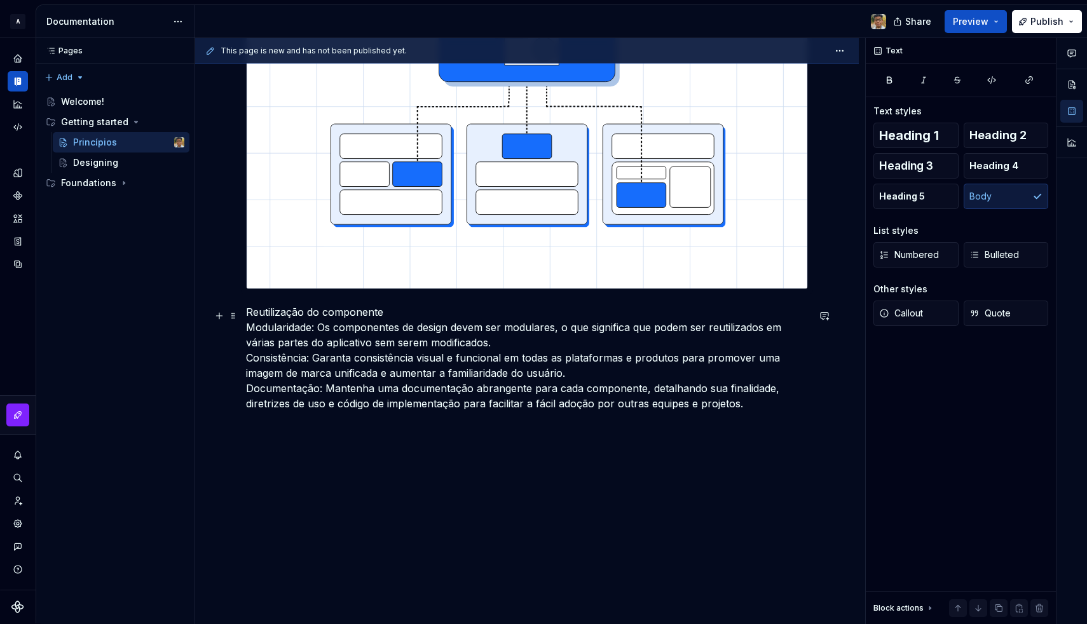
click at [322, 315] on p "Reutilização do componente Modularidade: Os componentes de design devem ser mod…" at bounding box center [527, 358] width 562 height 107
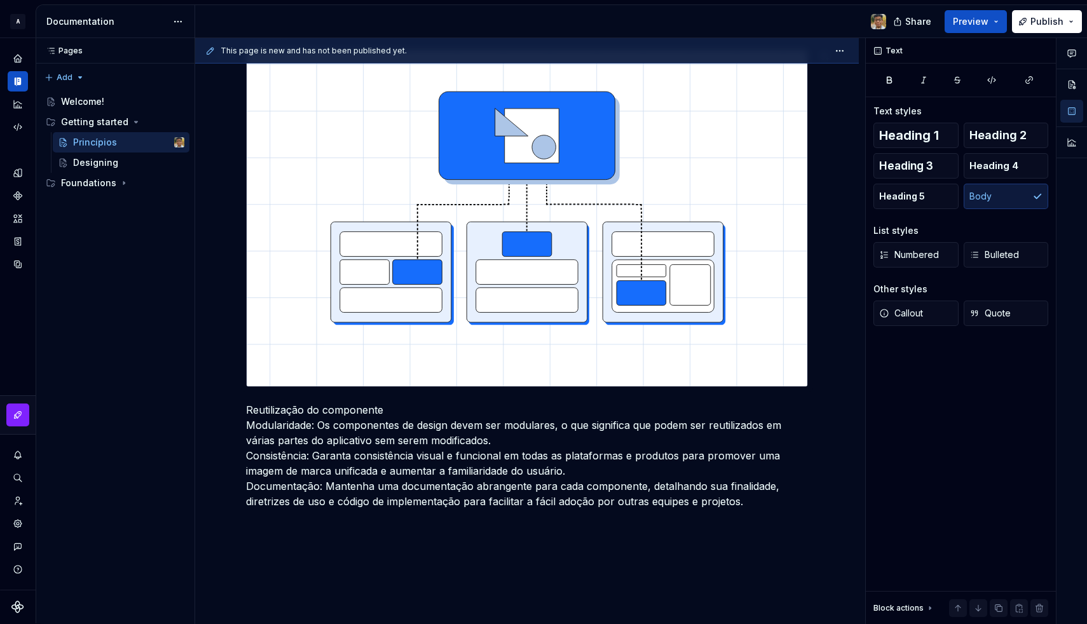
scroll to position [348, 0]
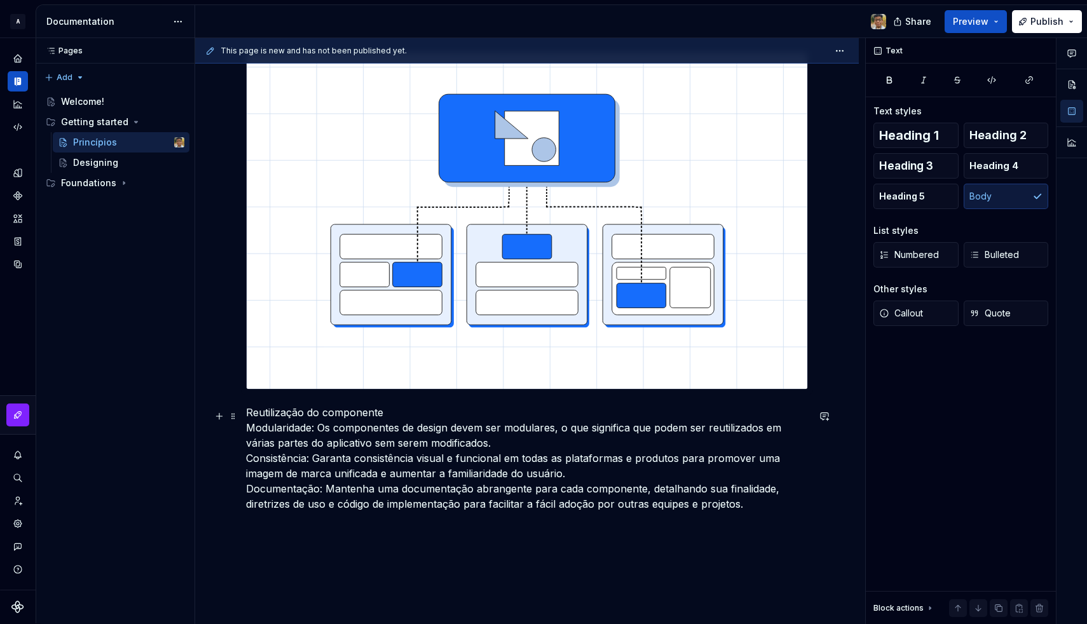
click at [248, 461] on p "Reutilização do componente Modularidade: Os componentes de design devem ser mod…" at bounding box center [527, 458] width 562 height 107
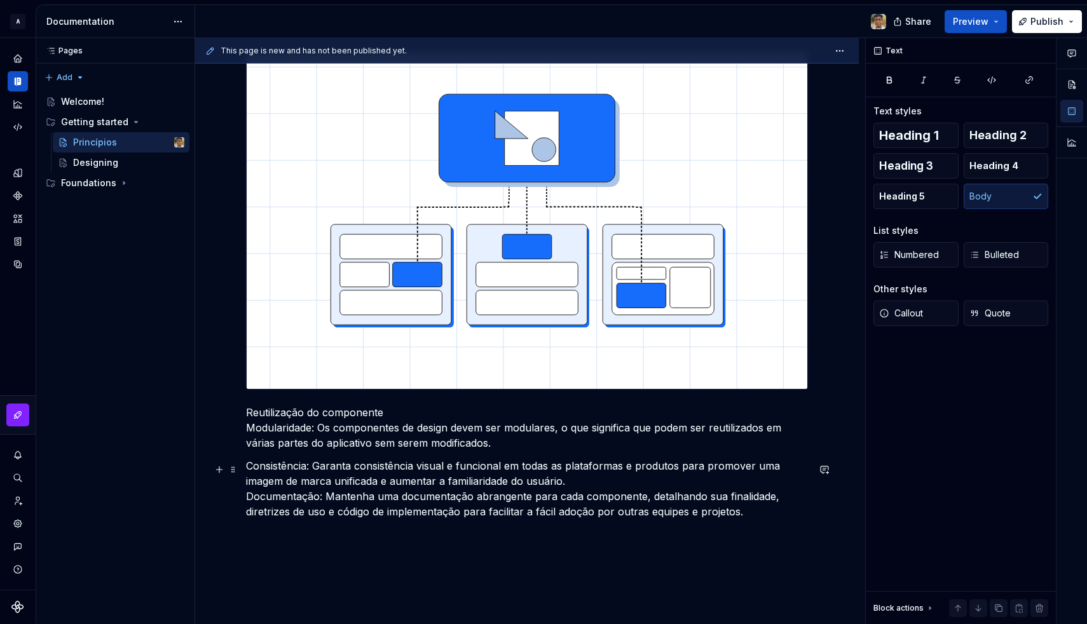
click at [248, 500] on p "Consistência: Garanta consistência visual e funcional em todas as plataformas e…" at bounding box center [527, 488] width 562 height 61
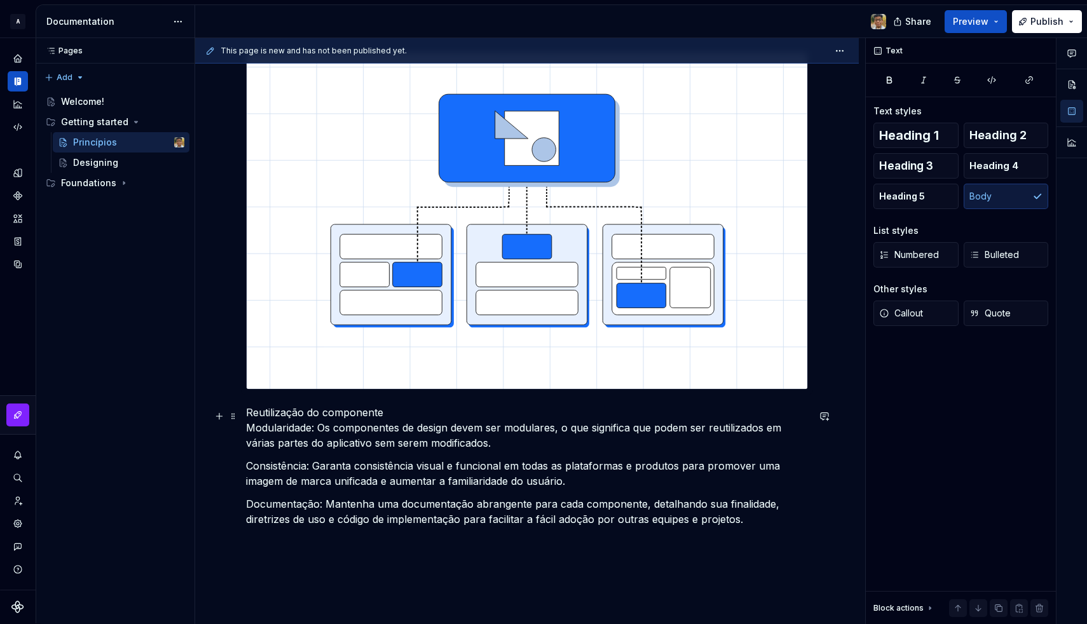
click at [268, 433] on p "Reutilização do componente Modularidade: Os componentes de design devem ser mod…" at bounding box center [527, 428] width 562 height 46
click at [268, 467] on p "Consistência: Garanta consistência visual e funcional em todas as plataformas e…" at bounding box center [527, 473] width 562 height 31
click at [329, 493] on div "Em nossa busca por criar um ambiente digital contínuo, fácil de usar e visualme…" at bounding box center [527, 225] width 562 height 650
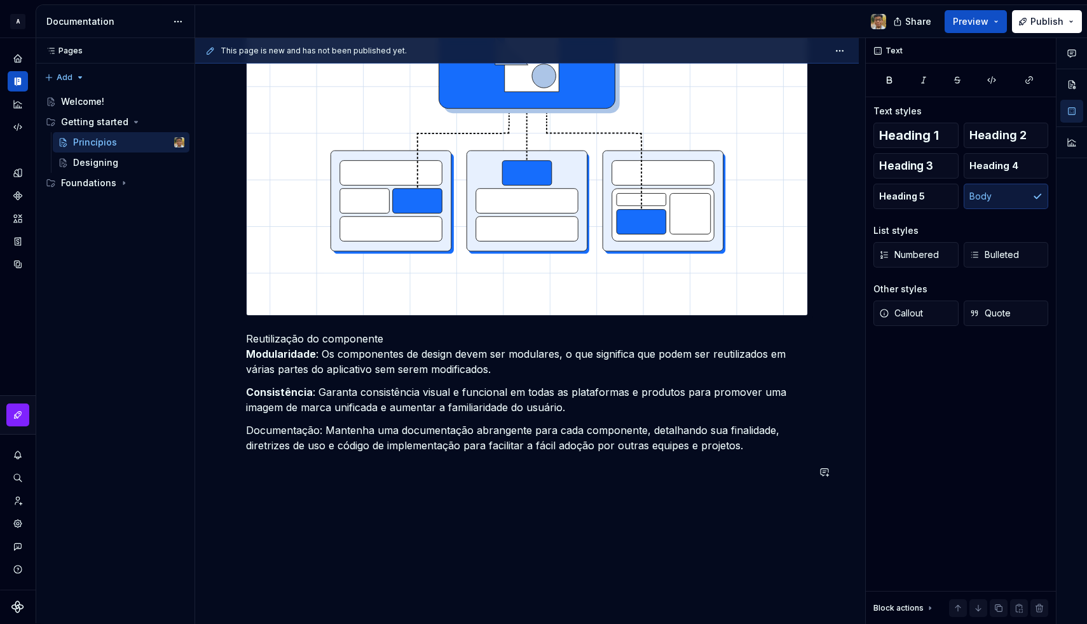
scroll to position [422, 0]
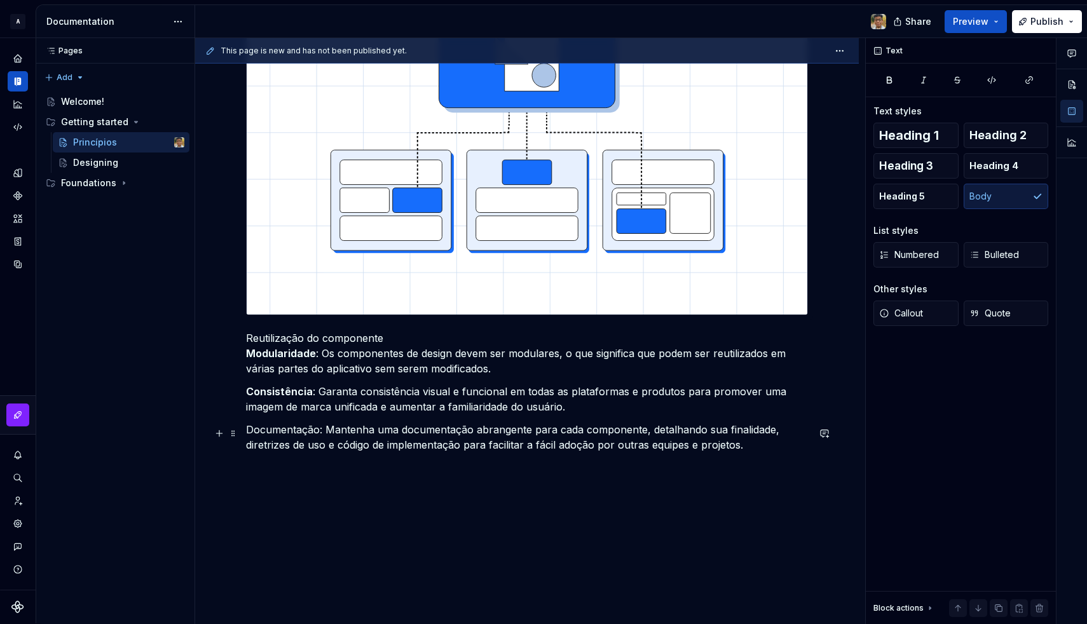
click at [299, 437] on p "Documentação: Mantenha uma documentação abrangente para cada componente, detalh…" at bounding box center [527, 437] width 562 height 31
click at [396, 447] on p "Documentação : Mantenha uma documentação abrangente para cada componente, detal…" at bounding box center [527, 437] width 562 height 31
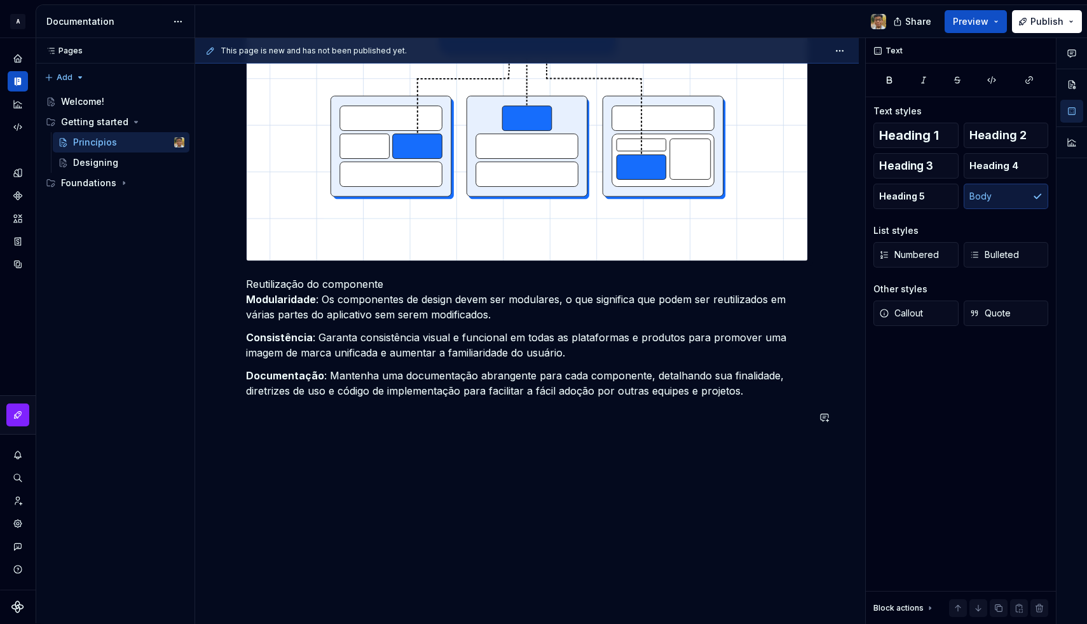
scroll to position [480, 0]
click at [267, 285] on p "Reutilização do componente Modularidade : Os componentes de design devem ser mo…" at bounding box center [527, 300] width 562 height 46
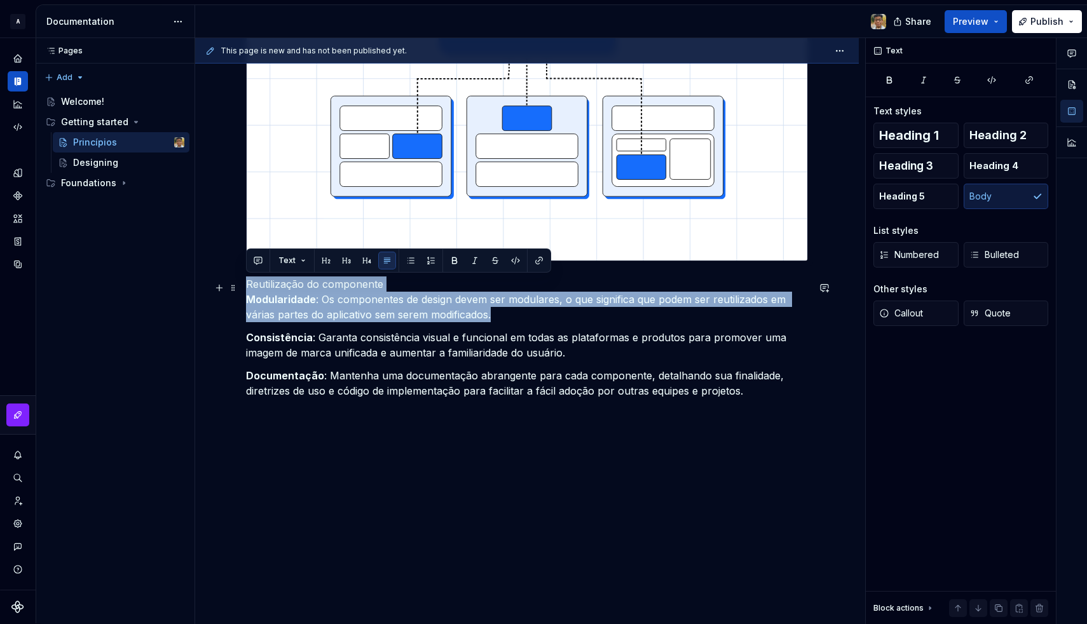
click at [267, 285] on p "Reutilização do componente Modularidade : Os componentes de design devem ser mo…" at bounding box center [527, 300] width 562 height 46
click at [294, 285] on p "Reutilização do componente Modularidade : Os componentes de design devem ser mo…" at bounding box center [527, 300] width 562 height 46
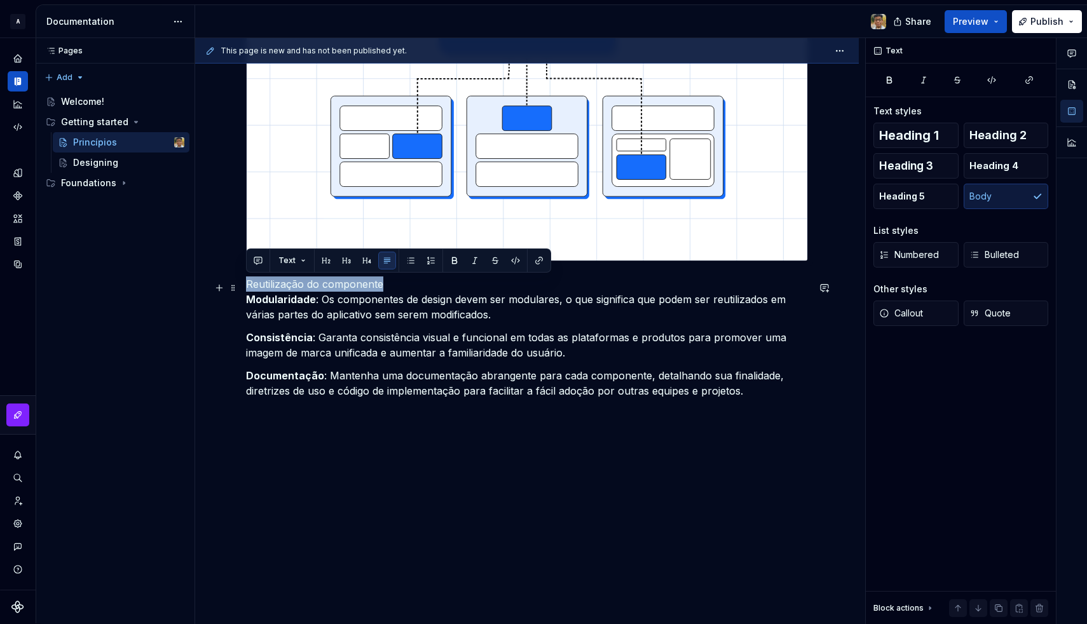
drag, startPoint x: 404, startPoint y: 283, endPoint x: 247, endPoint y: 285, distance: 157.7
click at [247, 285] on p "Reutilização do componente Modularidade : Os componentes de design devem ser mo…" at bounding box center [527, 300] width 562 height 46
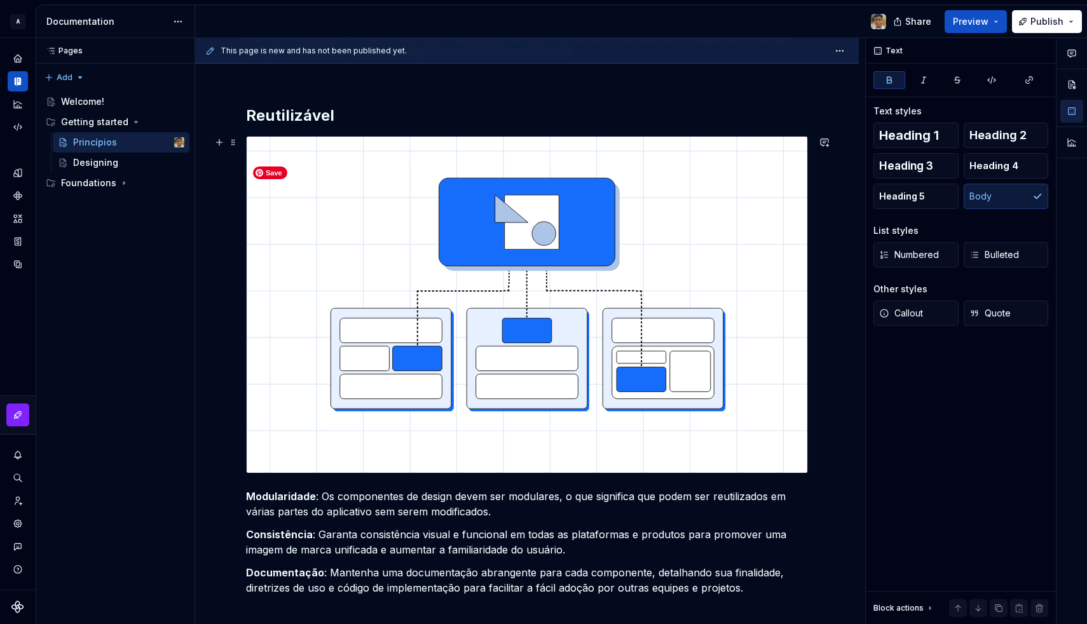
scroll to position [270, 0]
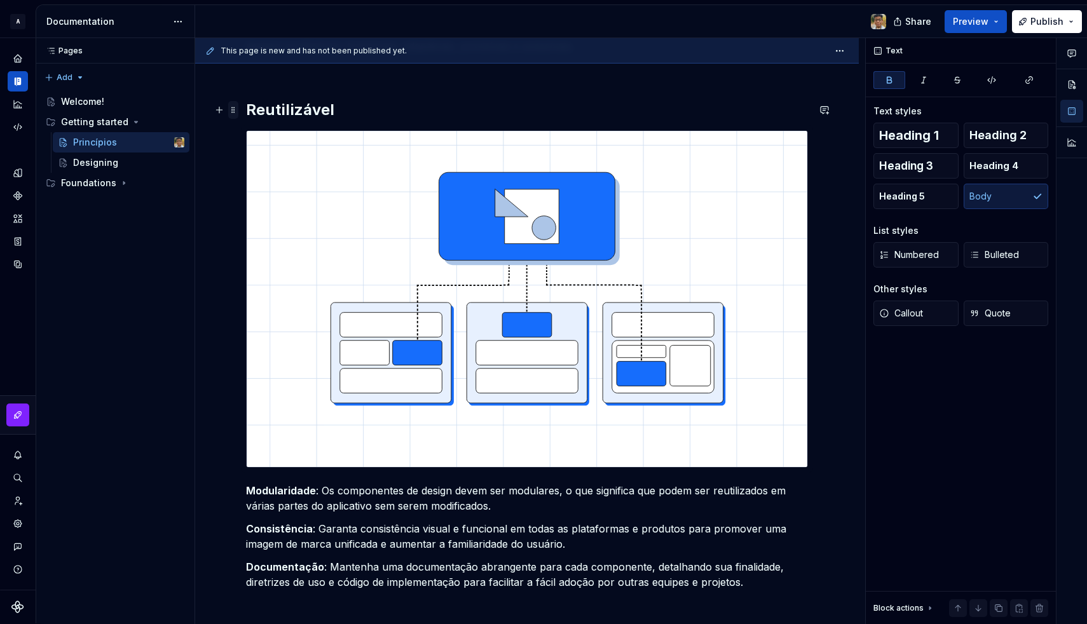
click at [236, 109] on span at bounding box center [233, 110] width 10 height 18
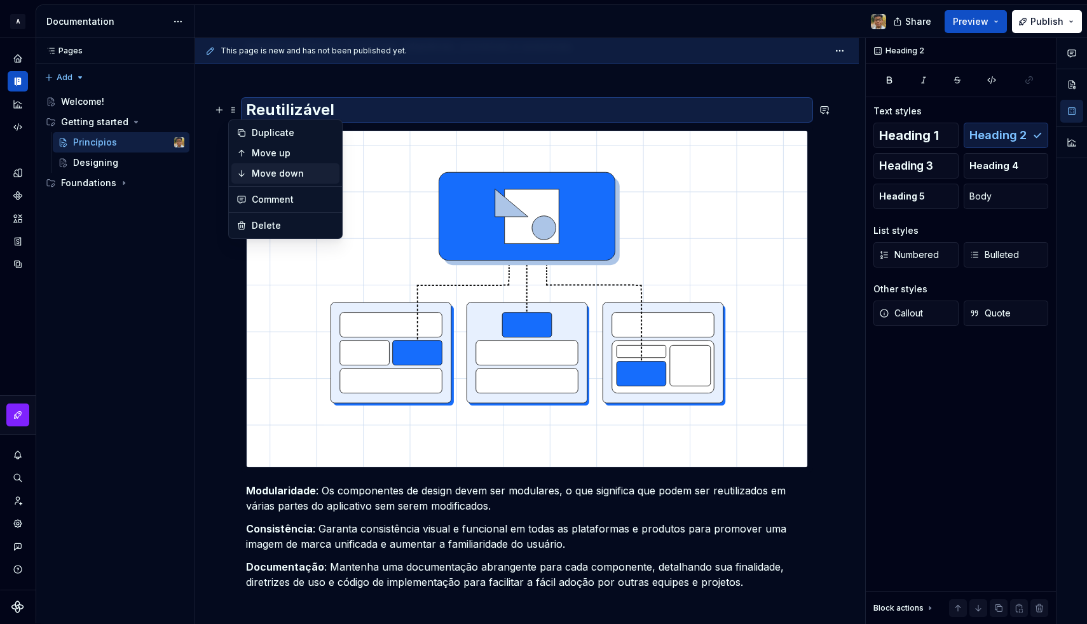
click at [255, 177] on div "Move down" at bounding box center [293, 173] width 83 height 13
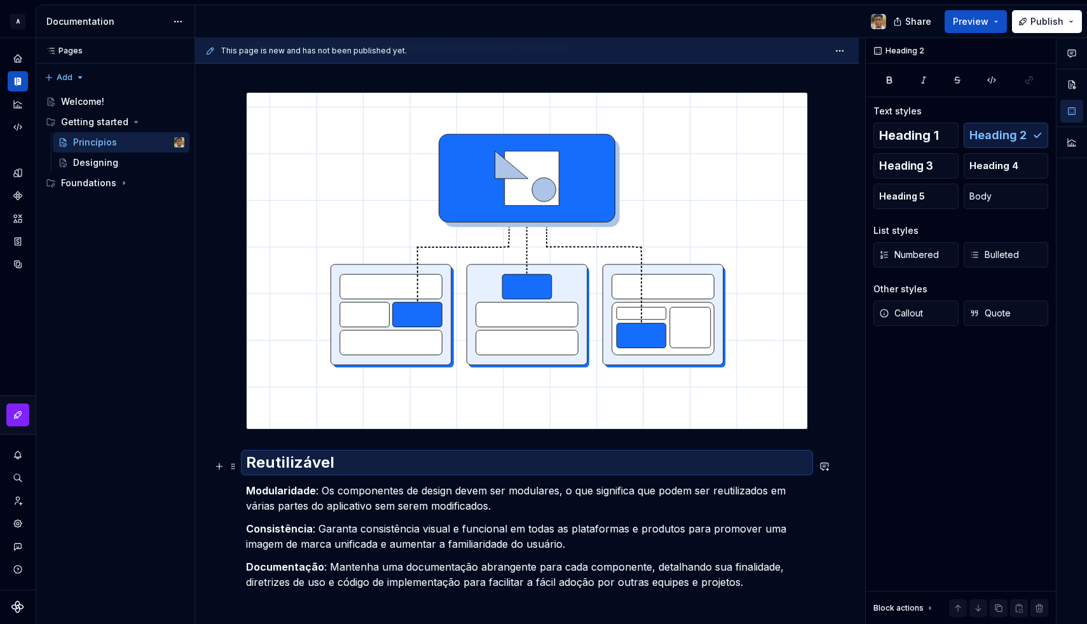
click at [347, 473] on h2 "Reutilizável" at bounding box center [527, 463] width 562 height 20
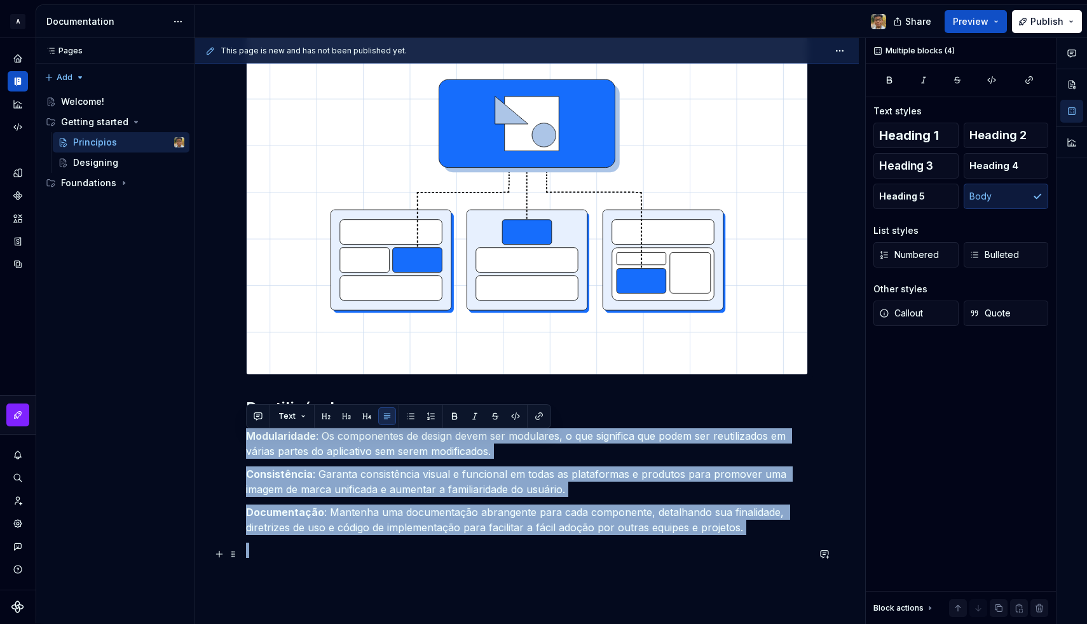
scroll to position [328, 0]
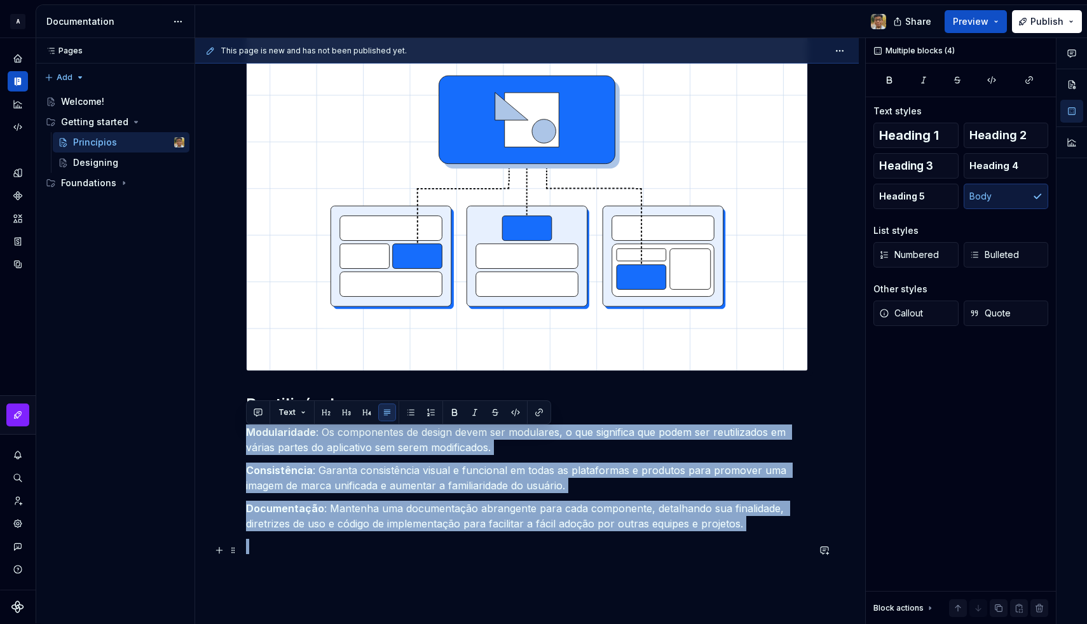
drag, startPoint x: 249, startPoint y: 469, endPoint x: 746, endPoint y: 545, distance: 502.9
click at [746, 545] on div "Em nossa busca por criar um ambiente digital contínuo, fácil de usar e visualme…" at bounding box center [527, 236] width 562 height 635
copy div "Modularidade : Os componentes de design devem ser modulares, o que significa qu…"
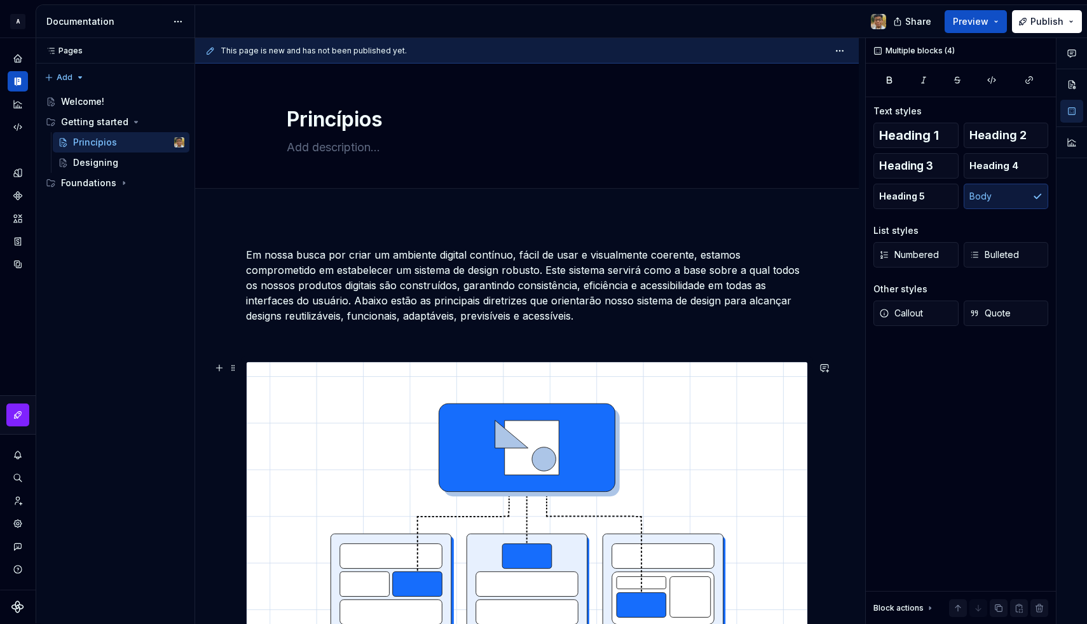
scroll to position [0, 0]
click at [553, 317] on p "Em nossa busca por criar um ambiente digital contínuo, fácil de usar e visualme…" at bounding box center [527, 285] width 562 height 76
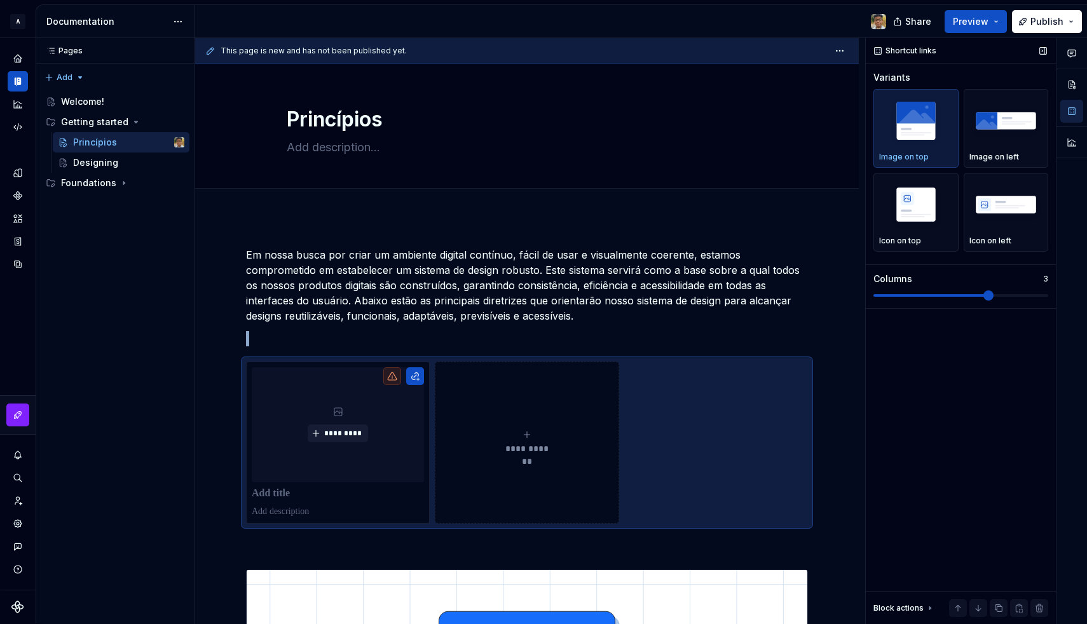
click at [917, 120] on img "button" at bounding box center [916, 120] width 74 height 46
click at [278, 495] on p at bounding box center [338, 494] width 172 height 13
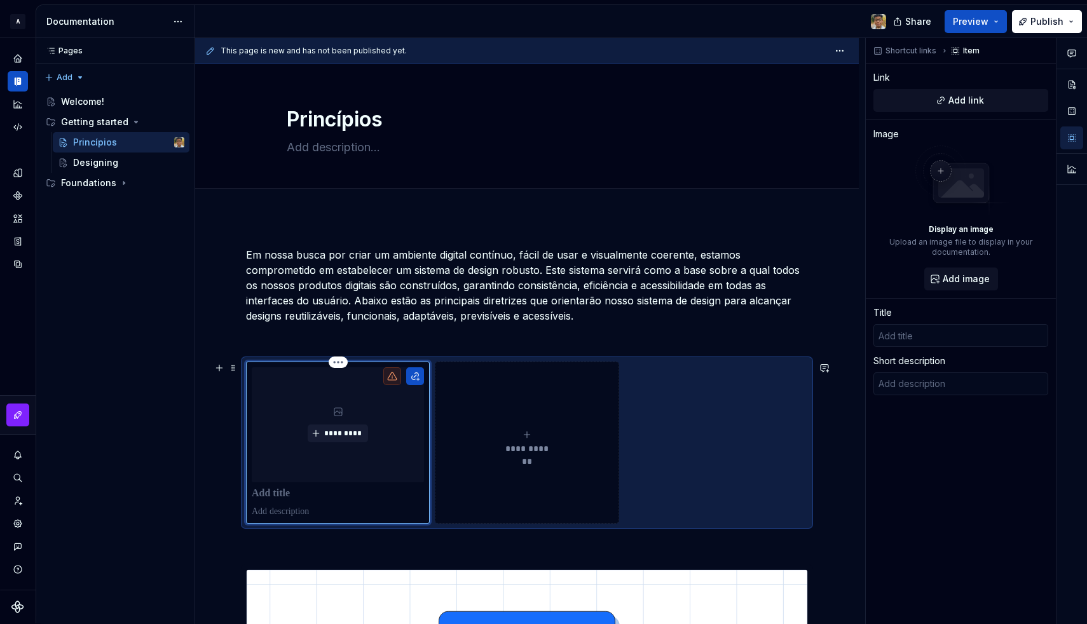
type textarea "*"
type input "R"
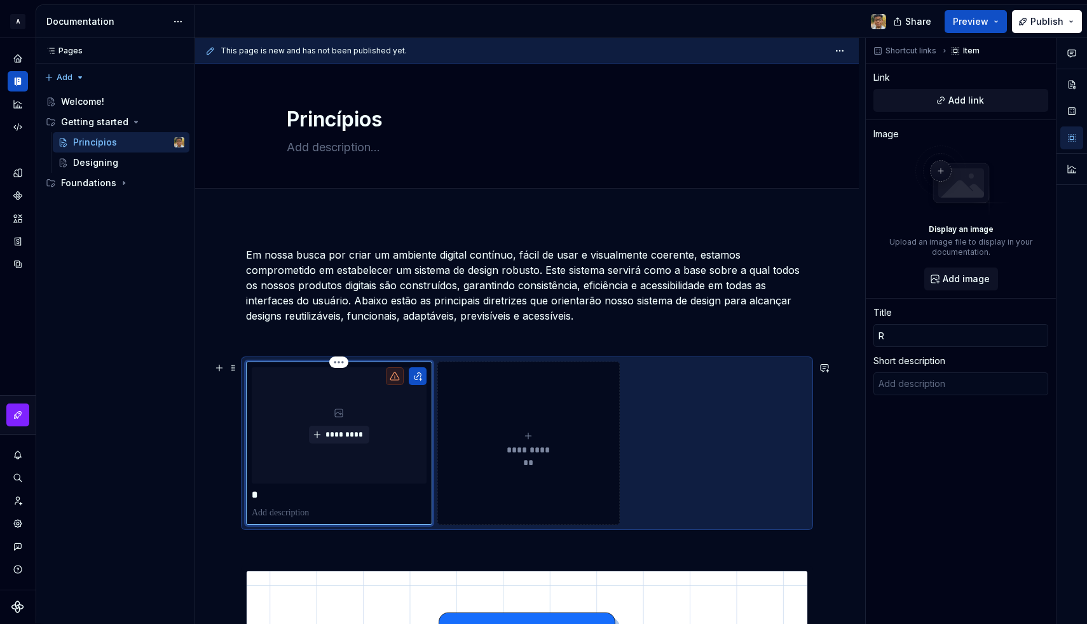
type textarea "*"
type input "Re"
type textarea "*"
type input "Reu"
type textarea "*"
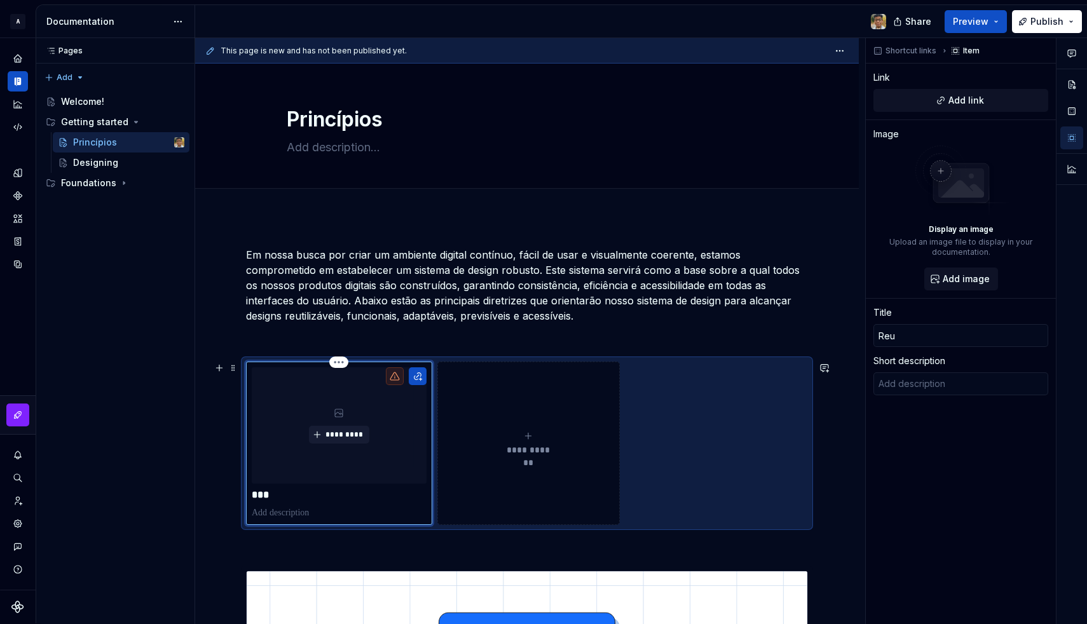
type input "Reut"
type textarea "*"
type input "Reuti"
type textarea "*"
type input "Reutil"
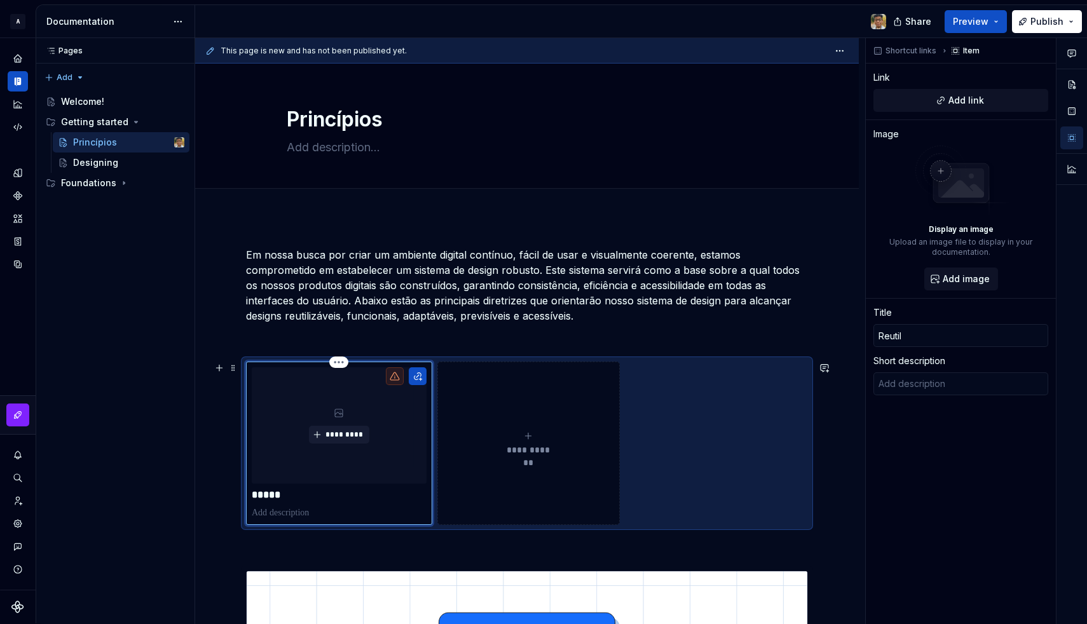
type textarea "*"
type input "Reutili"
type textarea "*"
type input "Reutiliz"
type textarea "*"
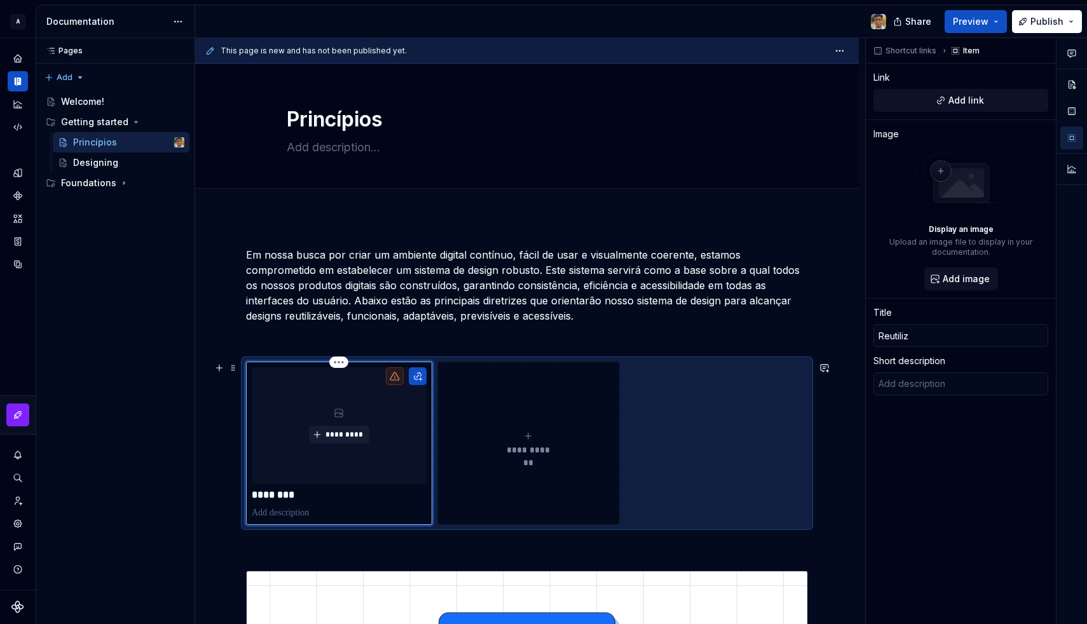
type input "Reutiliza"
type textarea "*"
type input "Reutiliz"
type textarea "*"
type input "Reutiliz'"
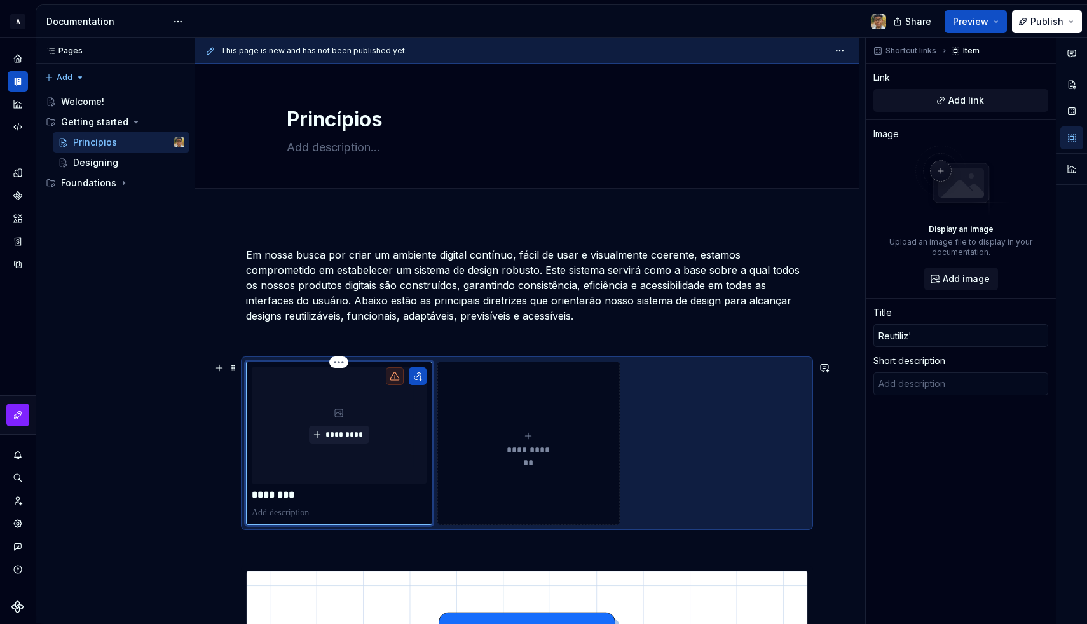
type textarea "*"
type input "Reutilizá"
type textarea "*"
type input "Reutilizáv"
type textarea "*"
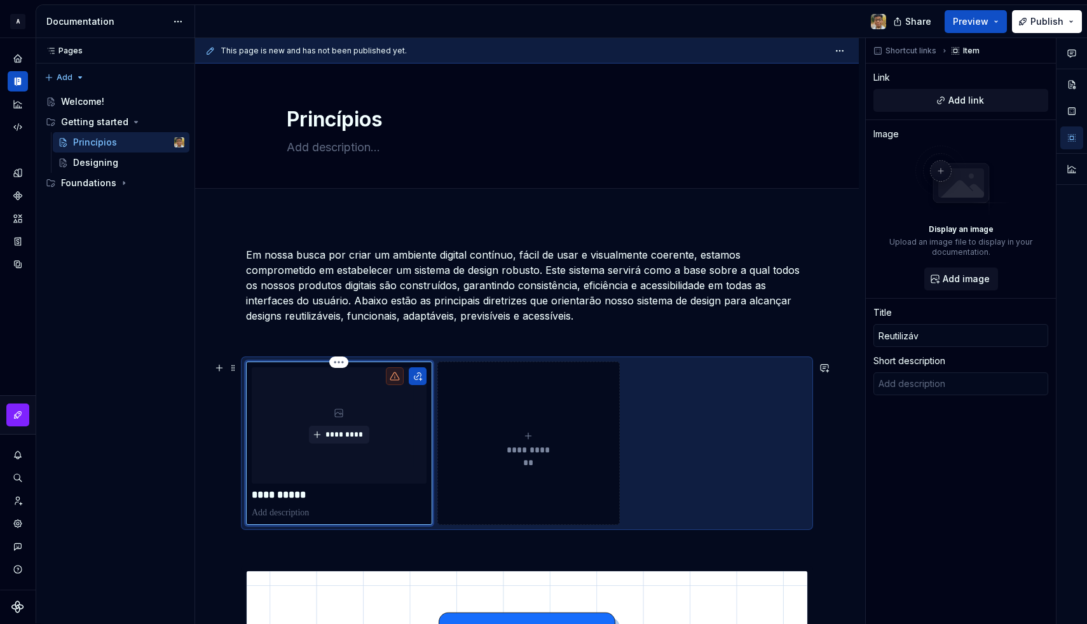
type input "Reutilizáve"
type textarea "*"
type input "Reutilizável"
click at [279, 513] on p at bounding box center [339, 513] width 175 height 13
type textarea "*"
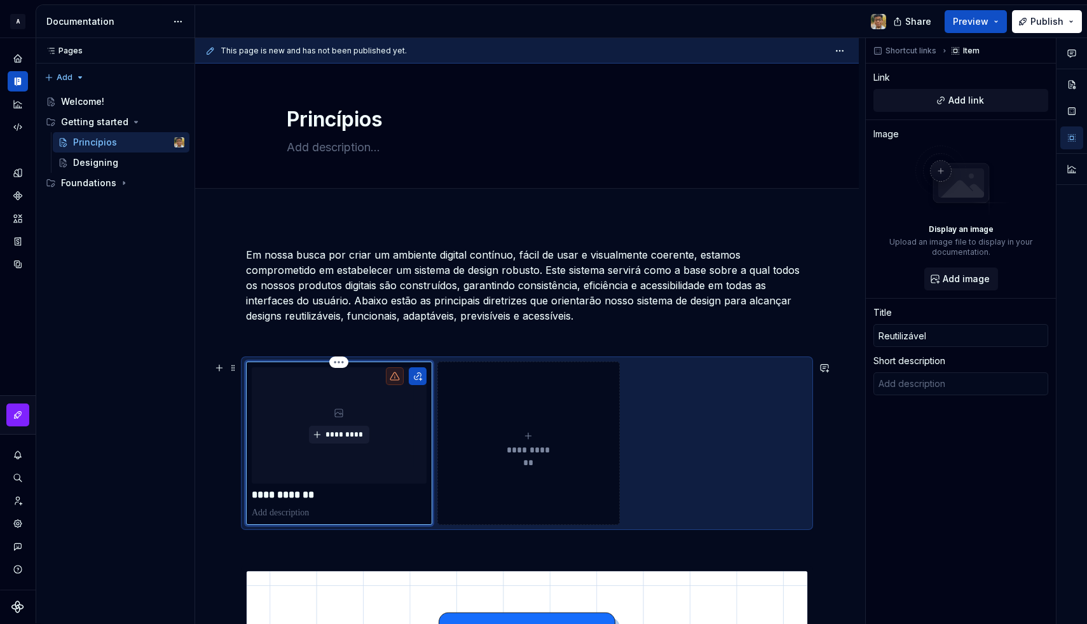
type textarea "Componentes modulares, consistentes e bem documentados garantem reutilização, c…"
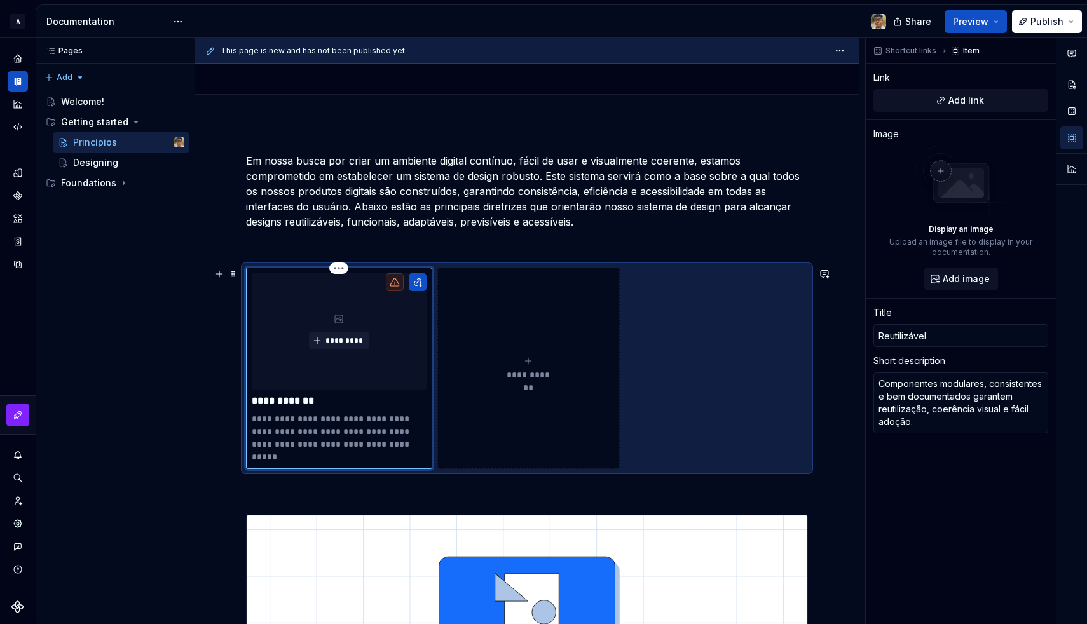
scroll to position [99, 0]
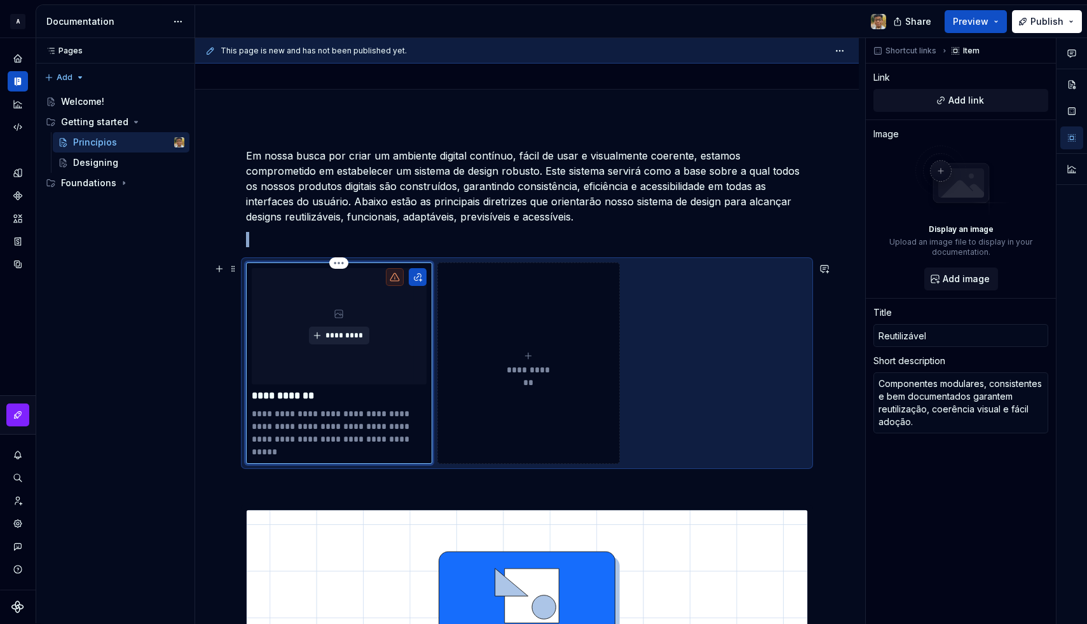
click at [330, 334] on span "*********" at bounding box center [344, 336] width 39 height 10
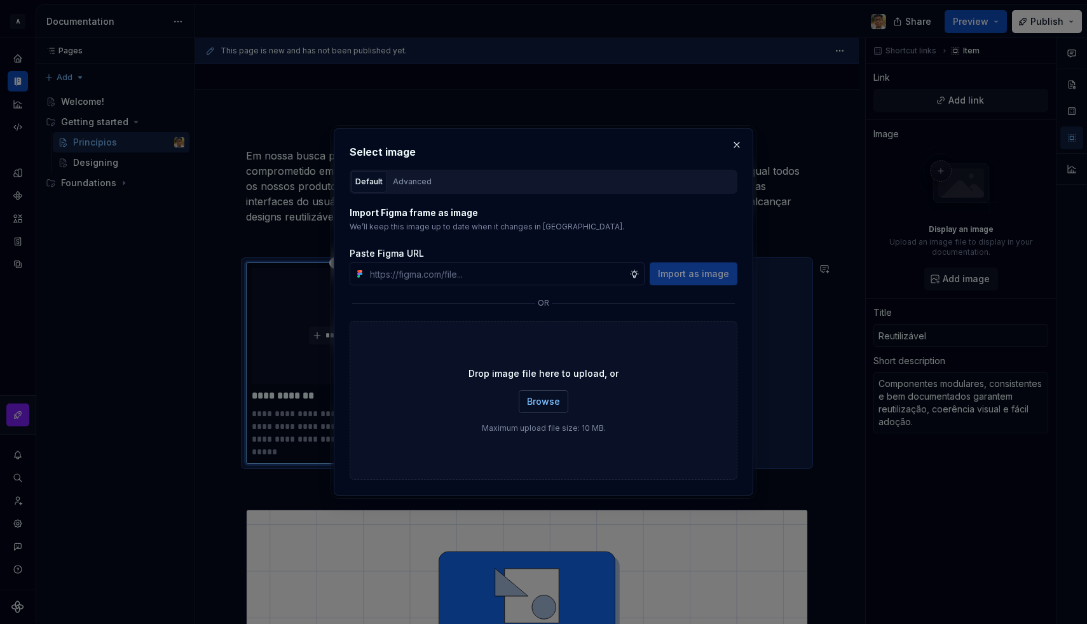
click at [542, 397] on span "Browse" at bounding box center [543, 401] width 33 height 13
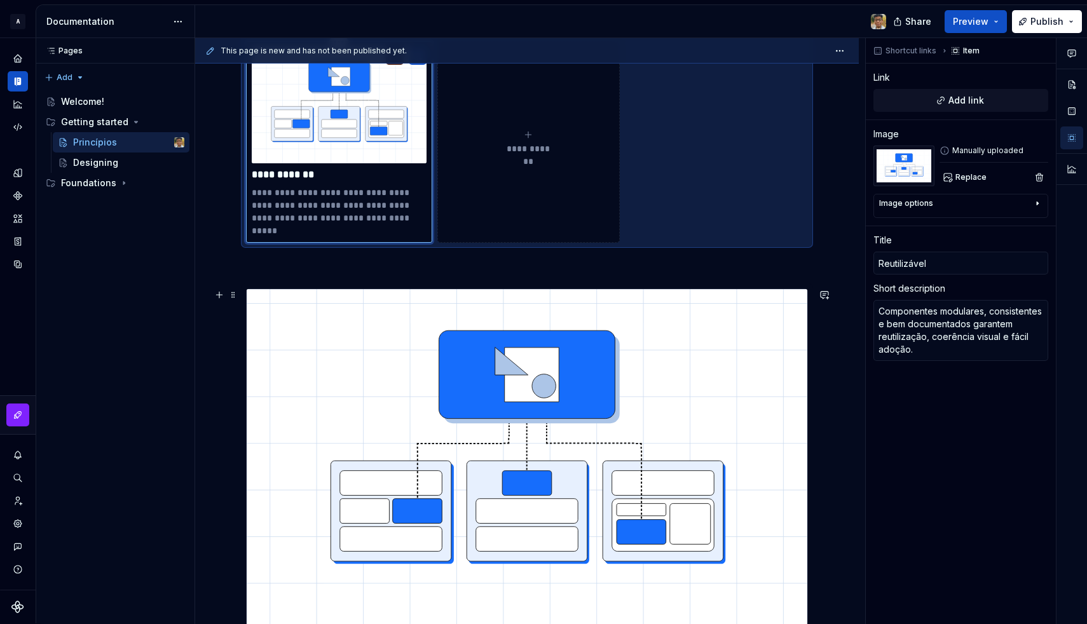
scroll to position [385, 0]
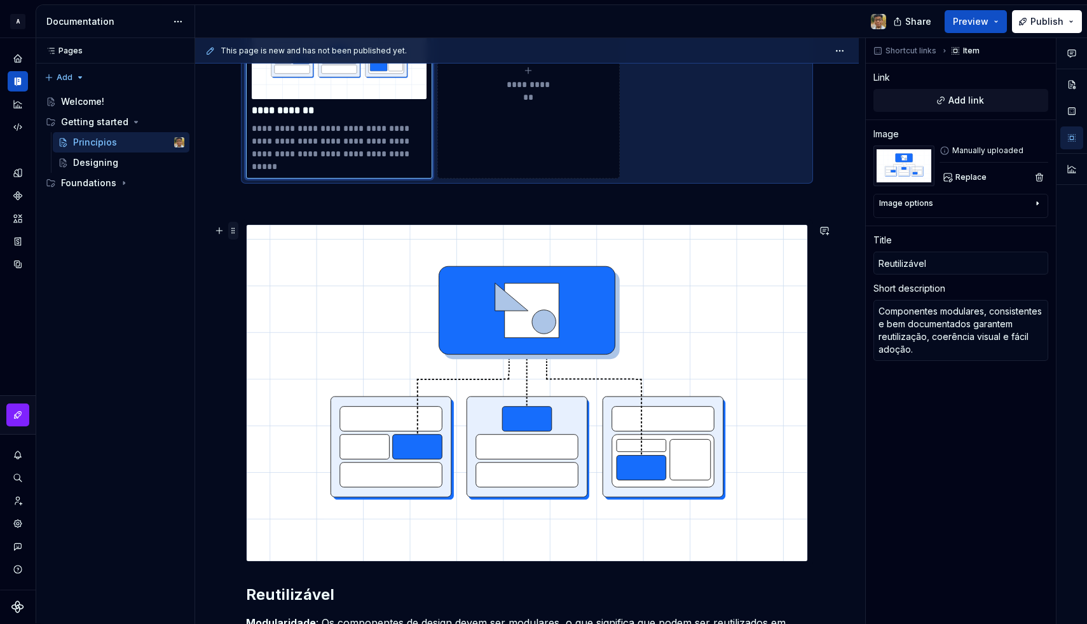
click at [232, 233] on span at bounding box center [233, 231] width 10 height 18
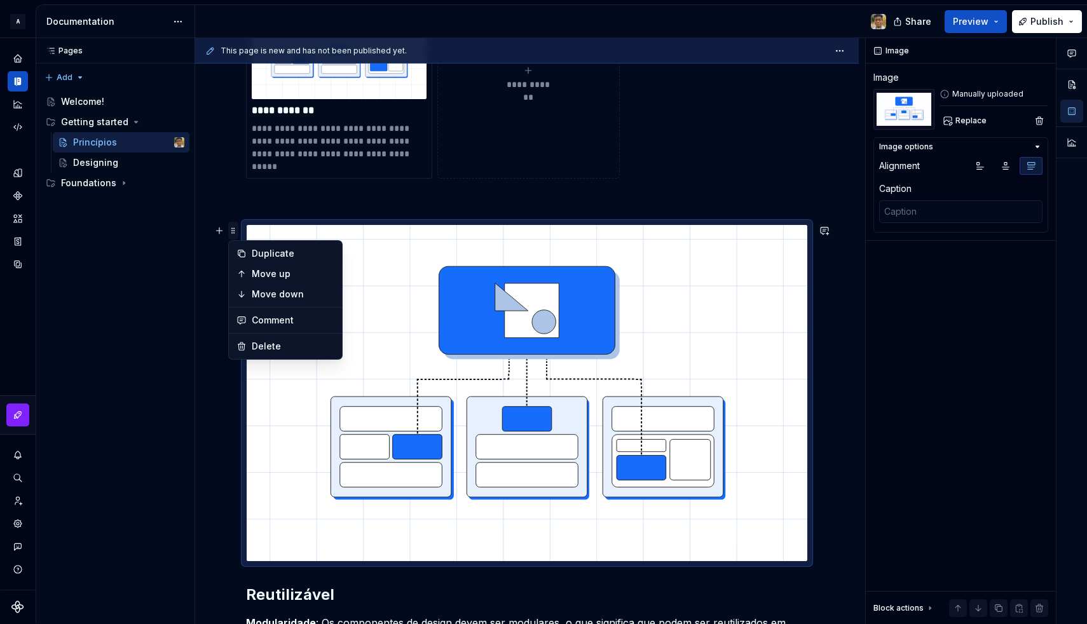
click at [231, 231] on span at bounding box center [233, 231] width 10 height 18
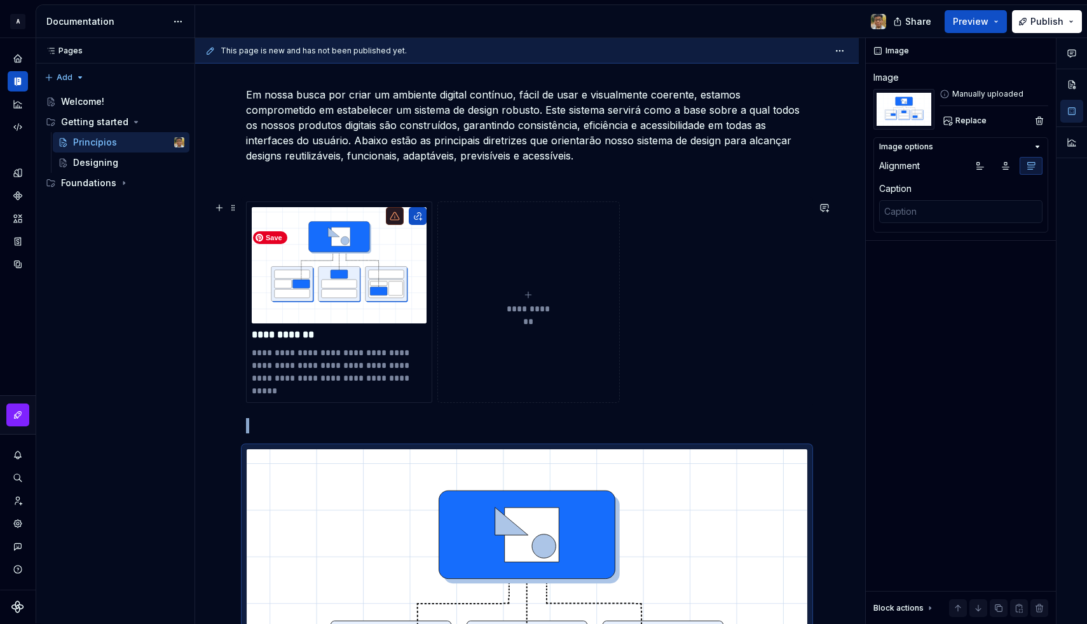
scroll to position [159, 0]
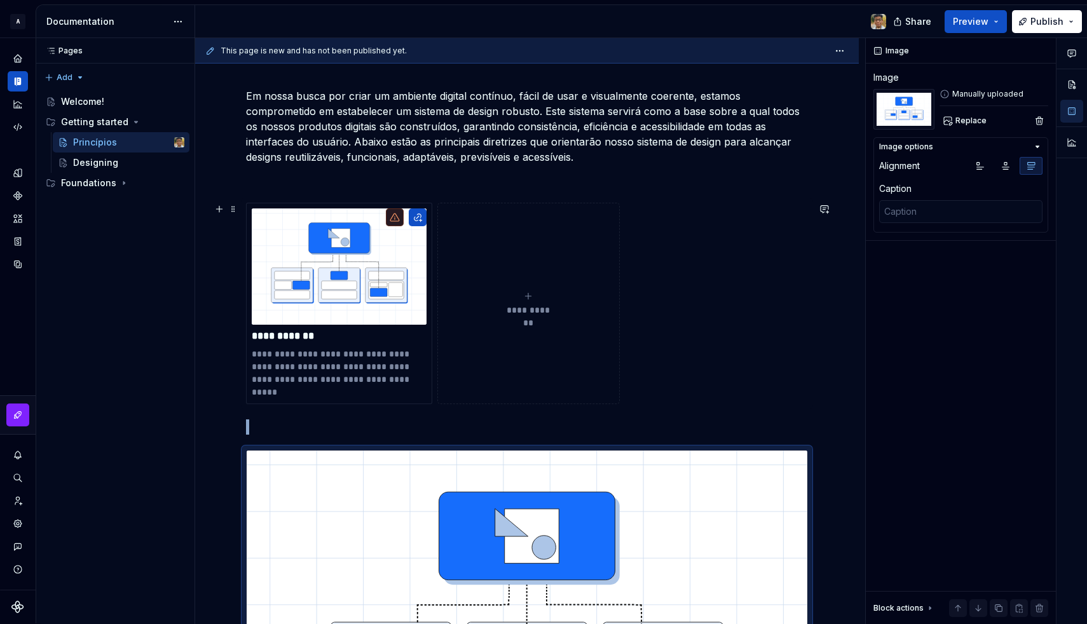
click at [531, 284] on button "**********" at bounding box center [528, 304] width 183 height 202
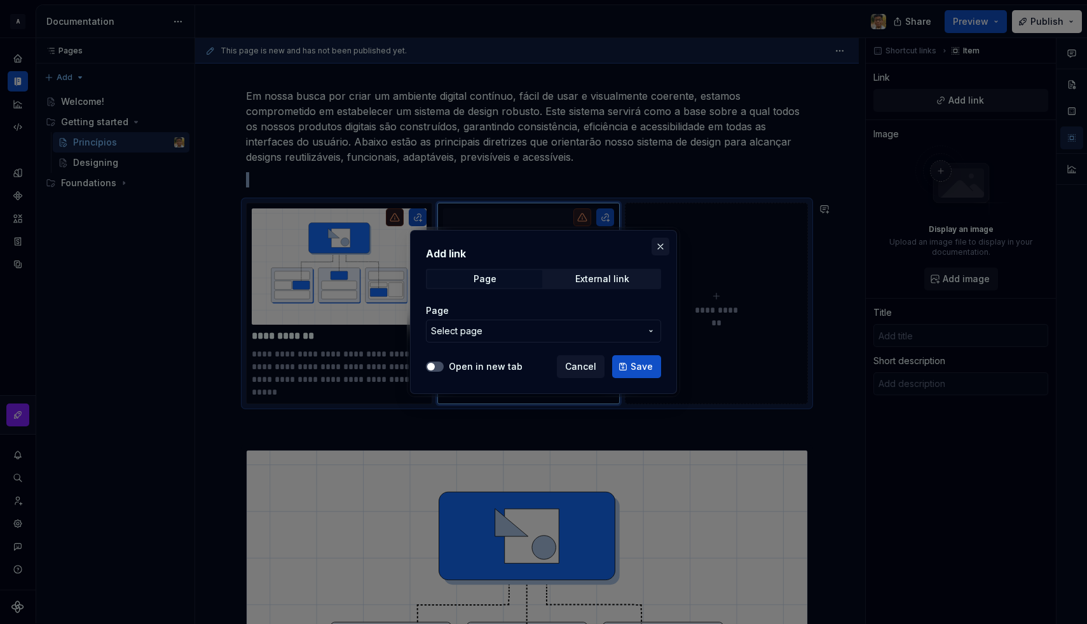
click at [662, 242] on button "button" at bounding box center [661, 247] width 18 height 18
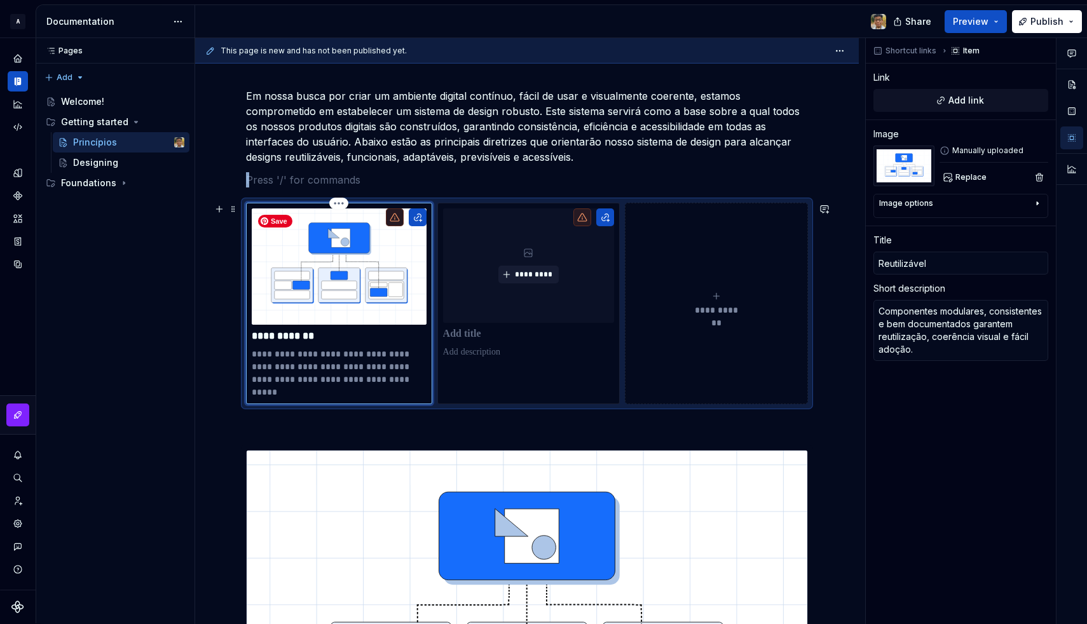
click at [352, 278] on img at bounding box center [339, 267] width 175 height 116
click at [955, 102] on span "Add link" at bounding box center [967, 100] width 36 height 13
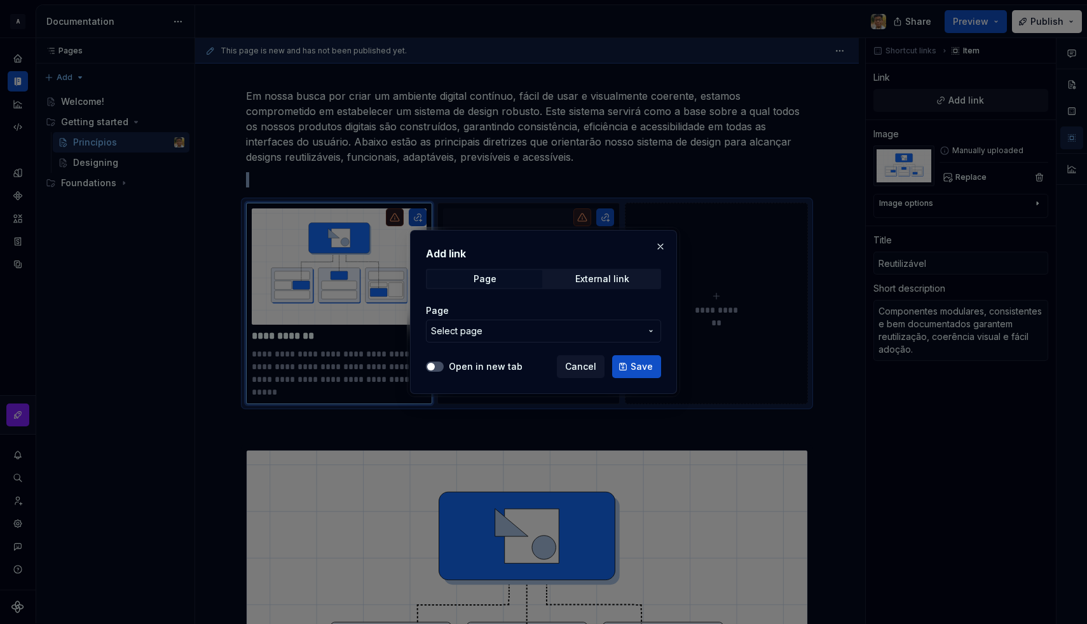
click at [476, 336] on span "Select page" at bounding box center [456, 331] width 51 height 13
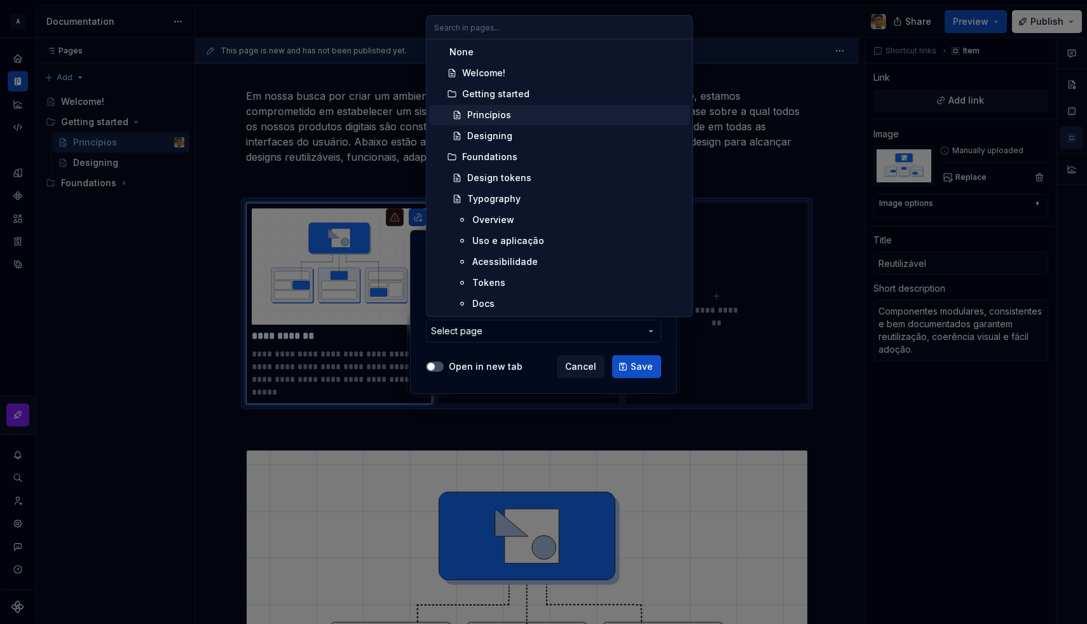
click at [493, 114] on div "Princípios" at bounding box center [489, 115] width 44 height 13
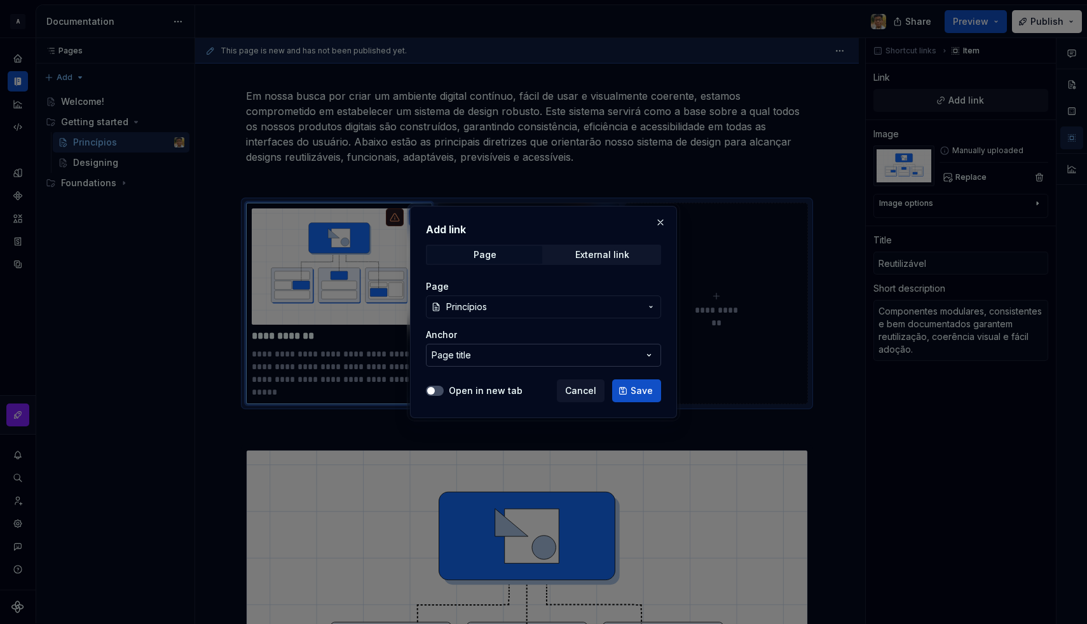
click at [458, 352] on div "Page title" at bounding box center [451, 355] width 39 height 13
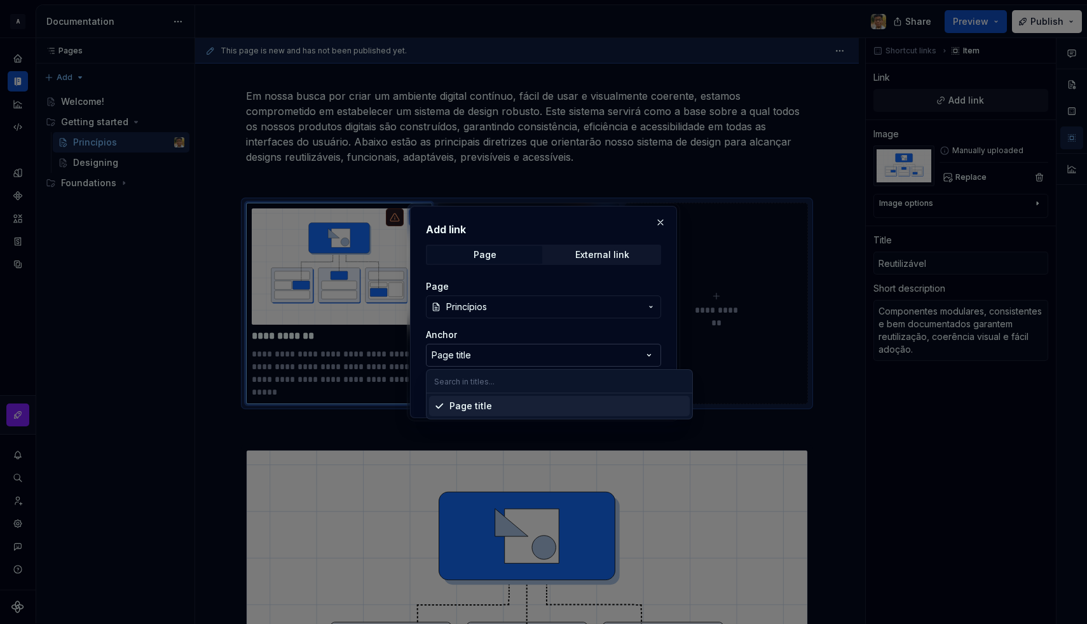
click at [458, 352] on div "Add link Page External link Page Princípios Anchor Page title Open in new tab C…" at bounding box center [543, 312] width 1087 height 624
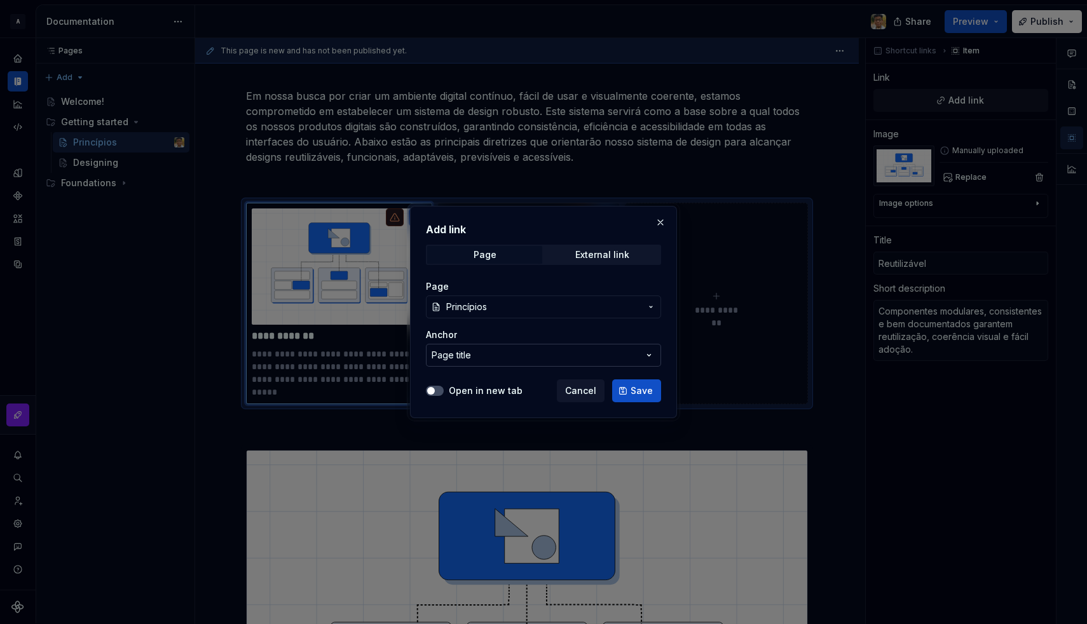
click at [458, 352] on div "Page title" at bounding box center [451, 355] width 39 height 13
click at [458, 352] on div "Add link Page External link Page Princípios Anchor Page title Open in new tab C…" at bounding box center [543, 312] width 1087 height 624
click at [640, 390] on span "Save" at bounding box center [642, 391] width 22 height 13
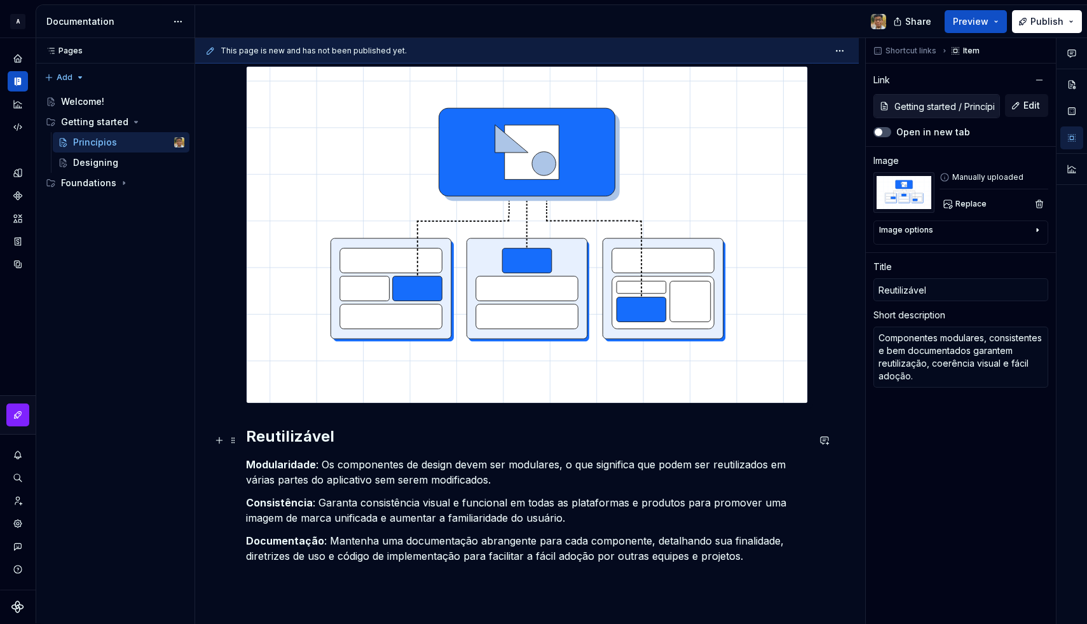
scroll to position [544, 0]
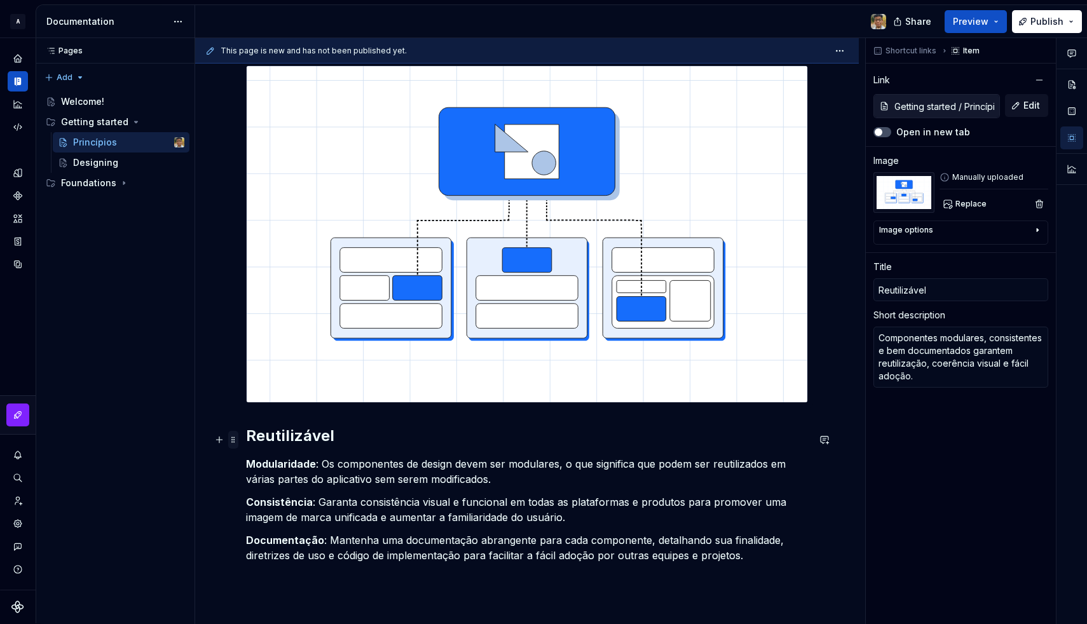
click at [237, 444] on span at bounding box center [233, 440] width 10 height 18
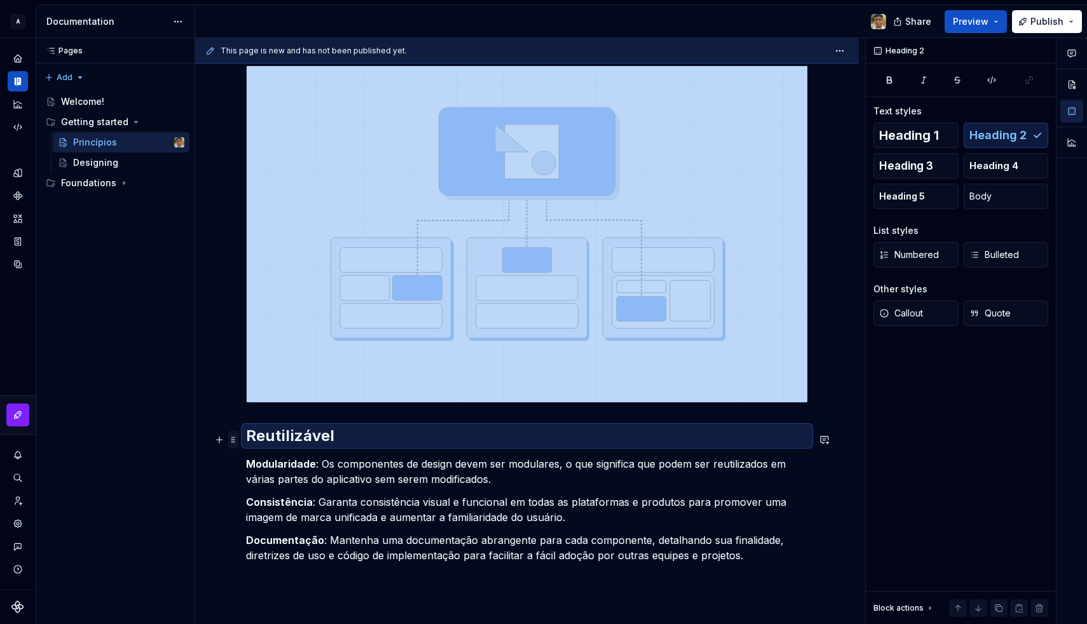
click at [235, 440] on span at bounding box center [233, 440] width 10 height 18
click at [316, 428] on h2 "Reutilizável" at bounding box center [527, 436] width 562 height 20
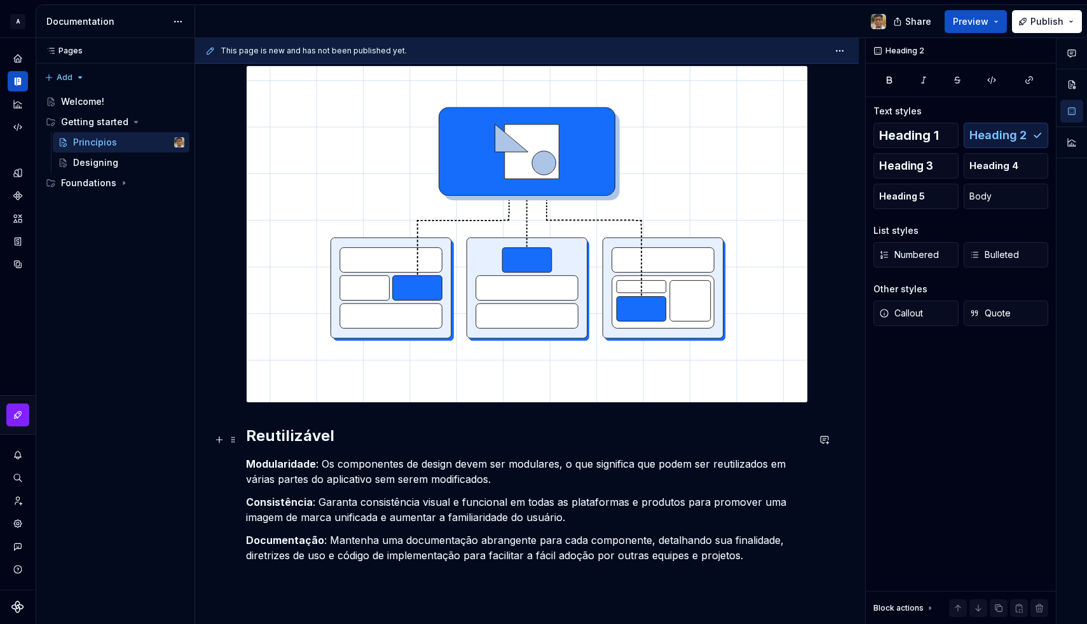
click at [355, 432] on h2 "Reutilizável" at bounding box center [527, 436] width 562 height 20
click at [1030, 81] on icon "button" at bounding box center [1029, 80] width 10 height 10
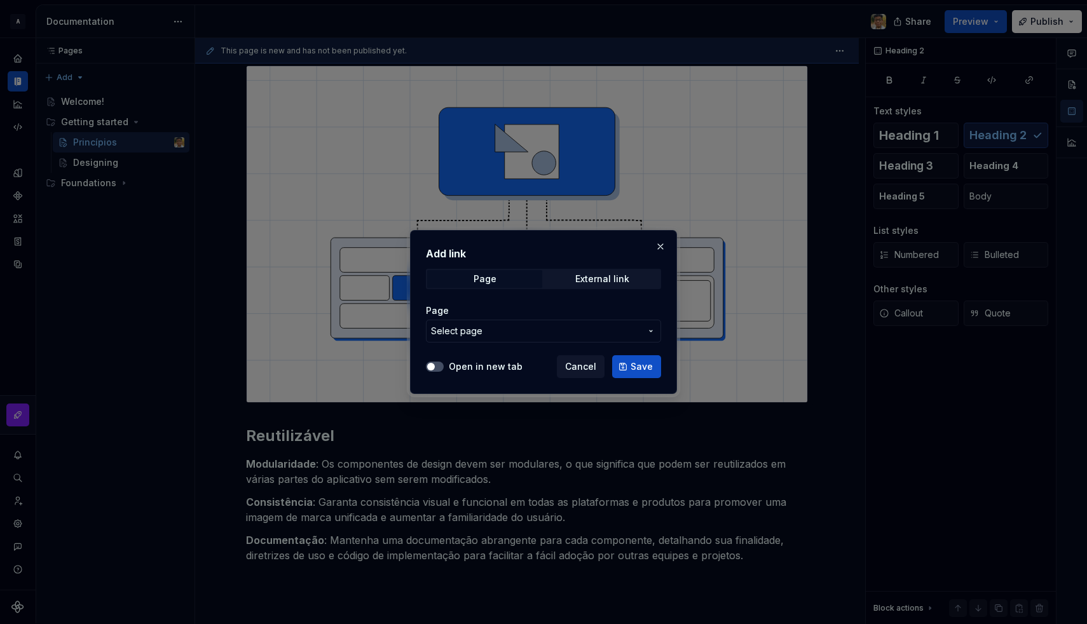
click at [446, 331] on span "Select page" at bounding box center [456, 331] width 51 height 13
click at [446, 331] on div "Add link Page External link Page Select page Open in new tab Cancel Save" at bounding box center [543, 312] width 1087 height 624
click at [578, 367] on span "Cancel" at bounding box center [580, 366] width 31 height 13
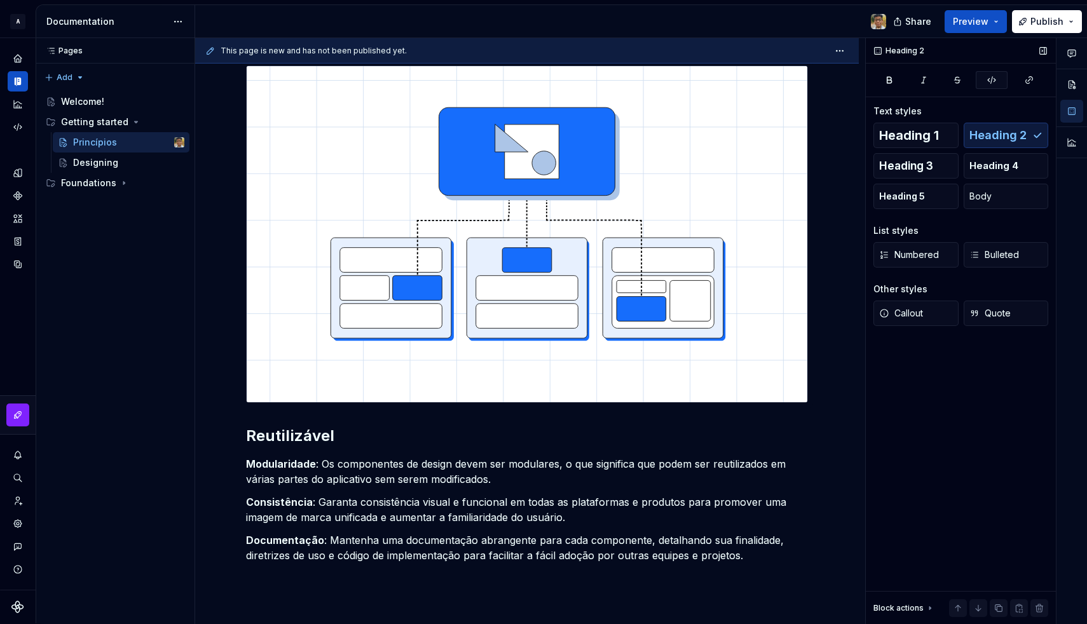
click at [990, 79] on icon "button" at bounding box center [992, 80] width 10 height 10
click at [993, 77] on icon "button" at bounding box center [992, 80] width 10 height 10
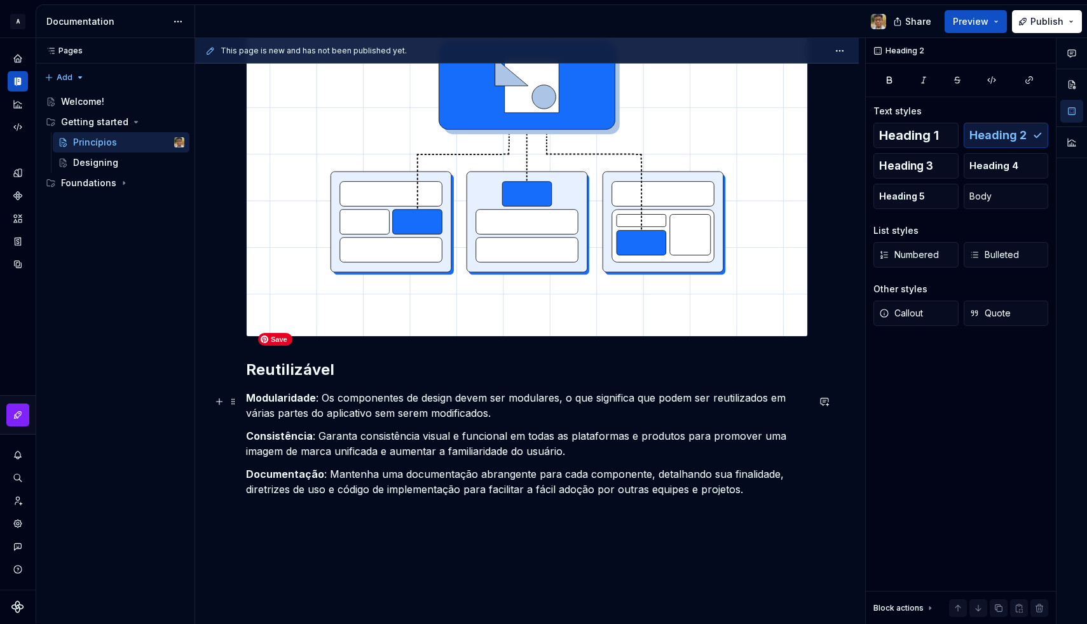
scroll to position [629, 0]
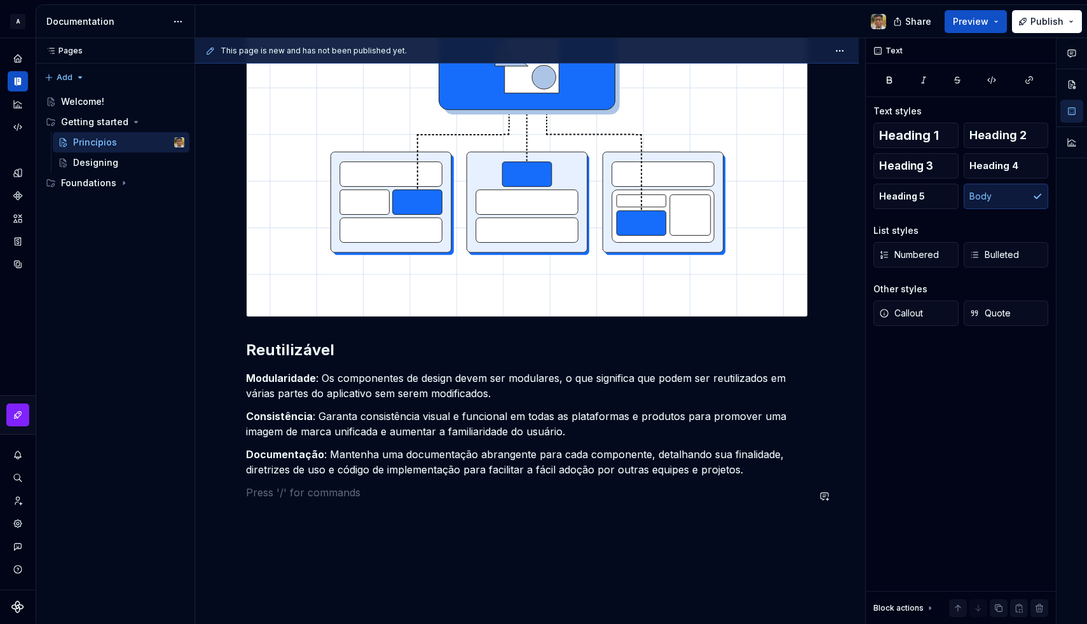
click at [314, 512] on div "**********" at bounding box center [527, 67] width 562 height 898
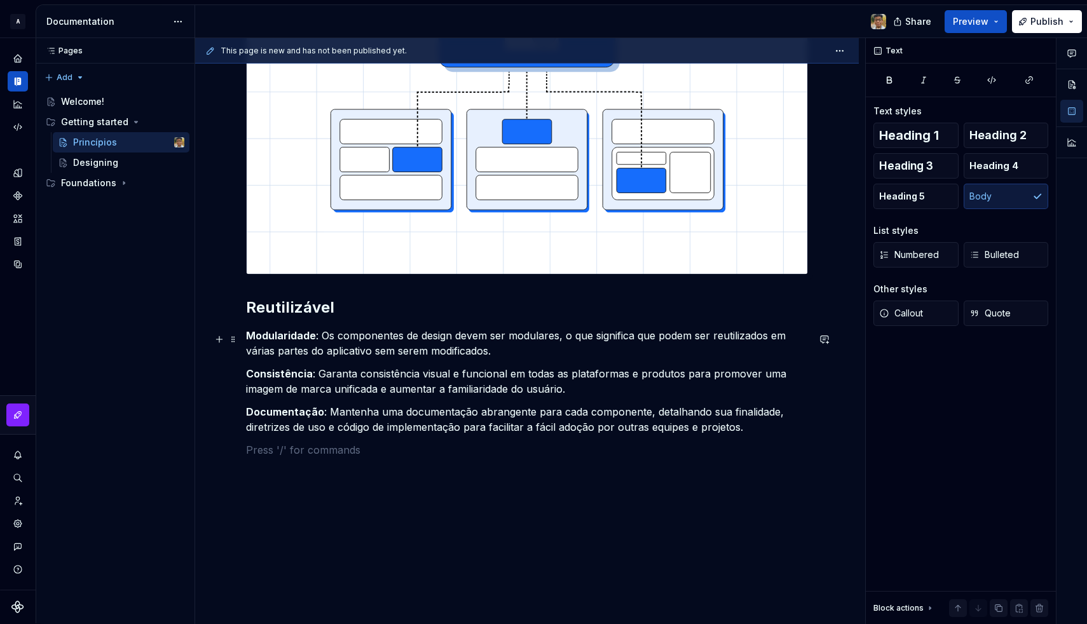
scroll to position [712, 0]
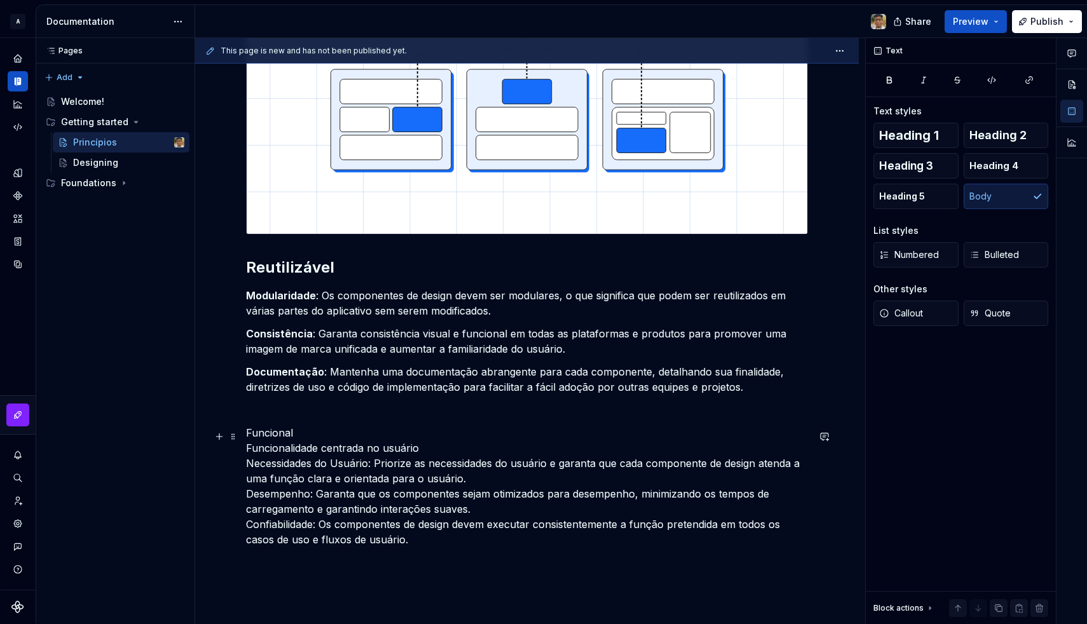
click at [247, 449] on p "Funcional Funcionalidade centrada no usuário Necessidades do Usuário: Priorize …" at bounding box center [527, 486] width 562 height 122
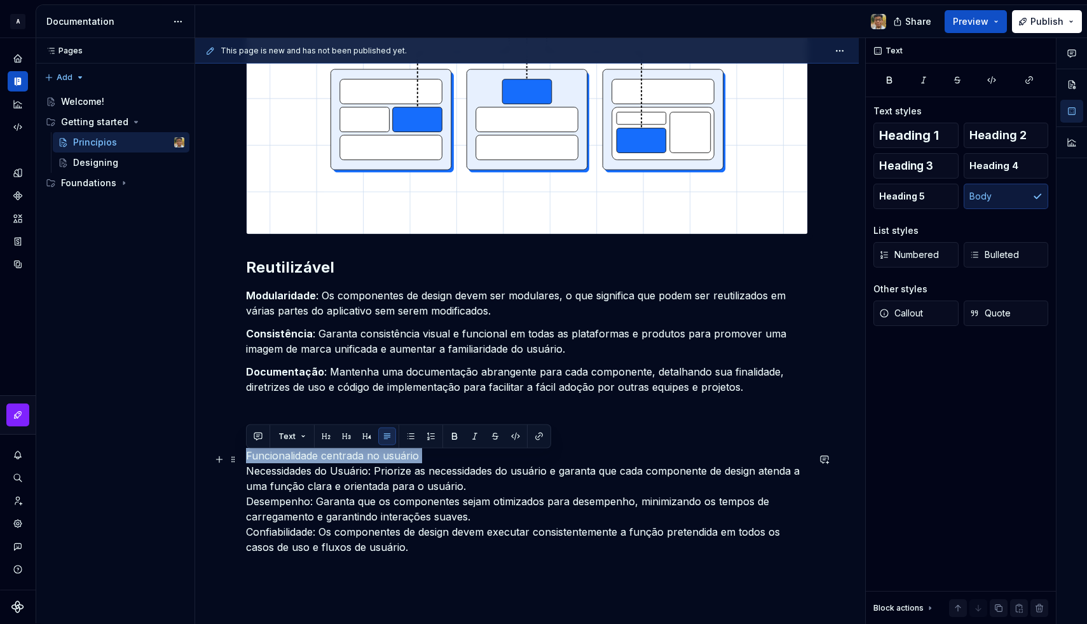
drag, startPoint x: 249, startPoint y: 476, endPoint x: 248, endPoint y: 457, distance: 19.1
click at [248, 457] on p "Funcionalidade centrada no usuário Necessidades do Usuário: Priorize as necessi…" at bounding box center [527, 501] width 562 height 107
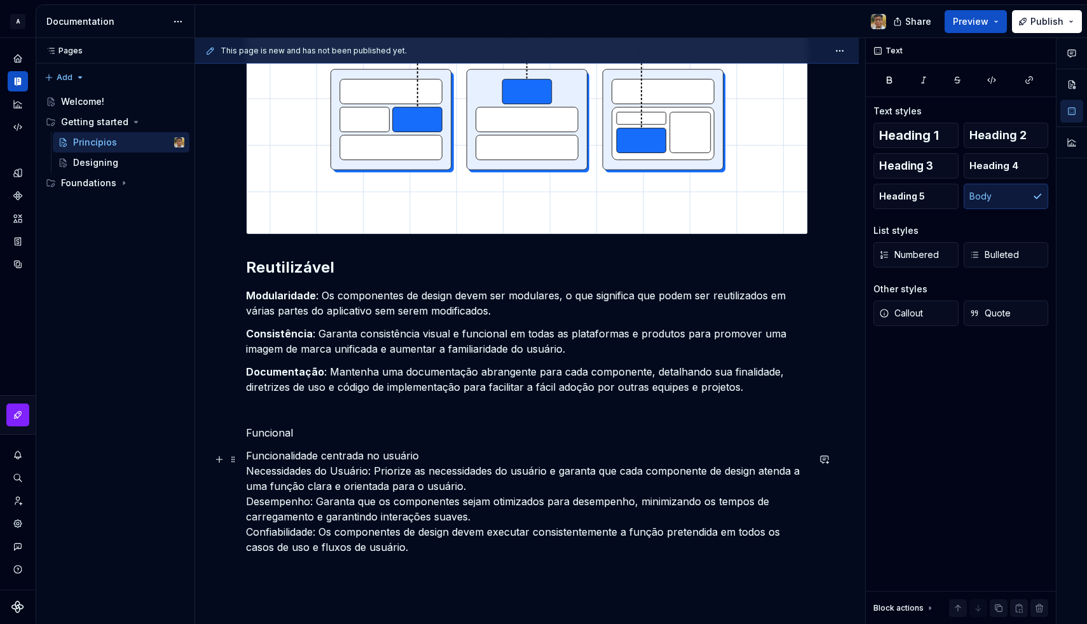
click at [247, 472] on p "Funcionalidade centrada no usuário Necessidades do Usuário: Priorize as necessi…" at bounding box center [527, 501] width 562 height 107
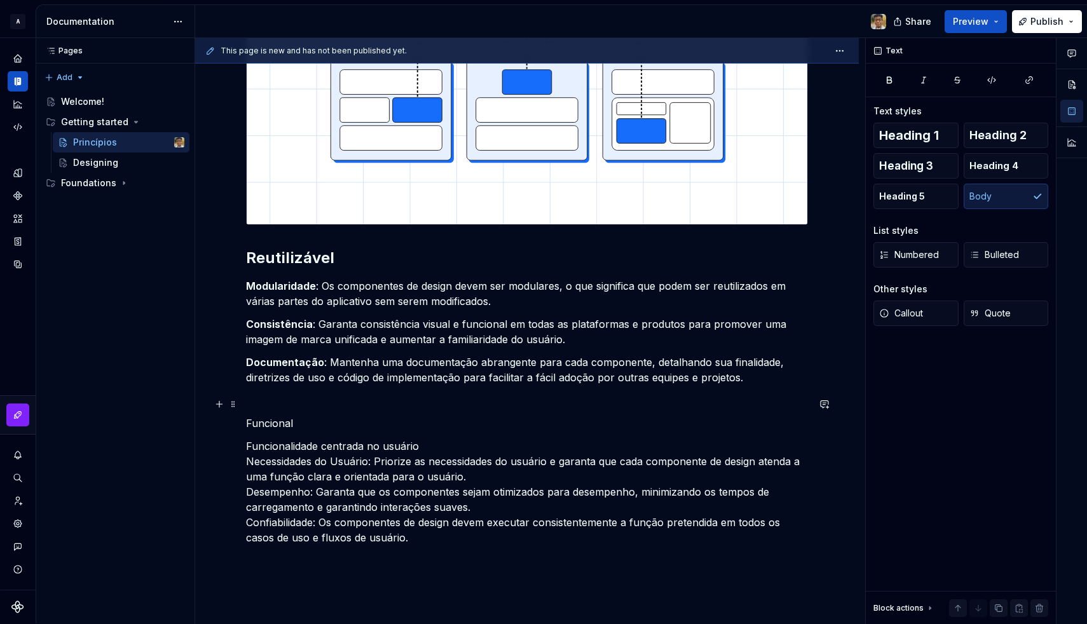
scroll to position [727, 0]
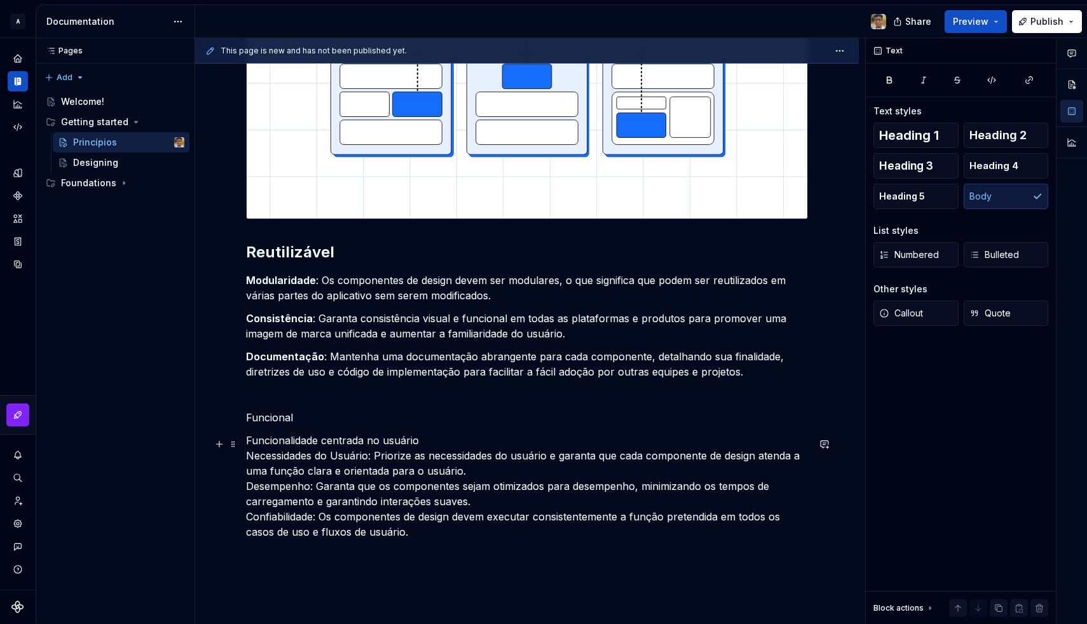
click at [248, 490] on p "Funcionalidade centrada no usuário Necessidades do Usuário: Priorize as necessi…" at bounding box center [527, 486] width 562 height 107
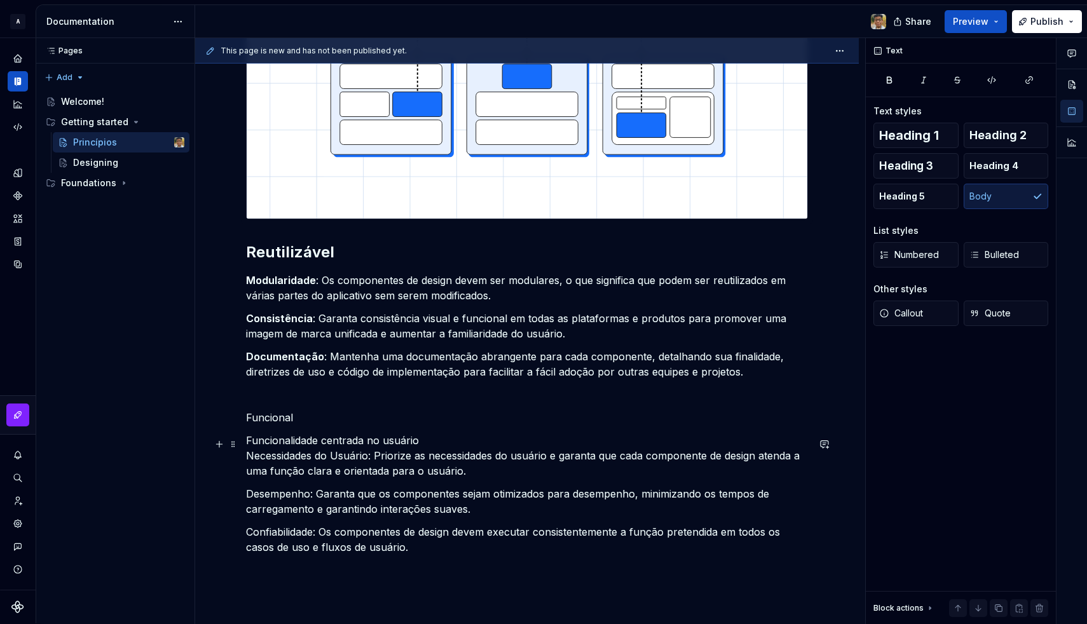
click at [246, 460] on p "Funcionalidade centrada no usuário Necessidades do Usuário: Priorize as necessi…" at bounding box center [527, 456] width 562 height 46
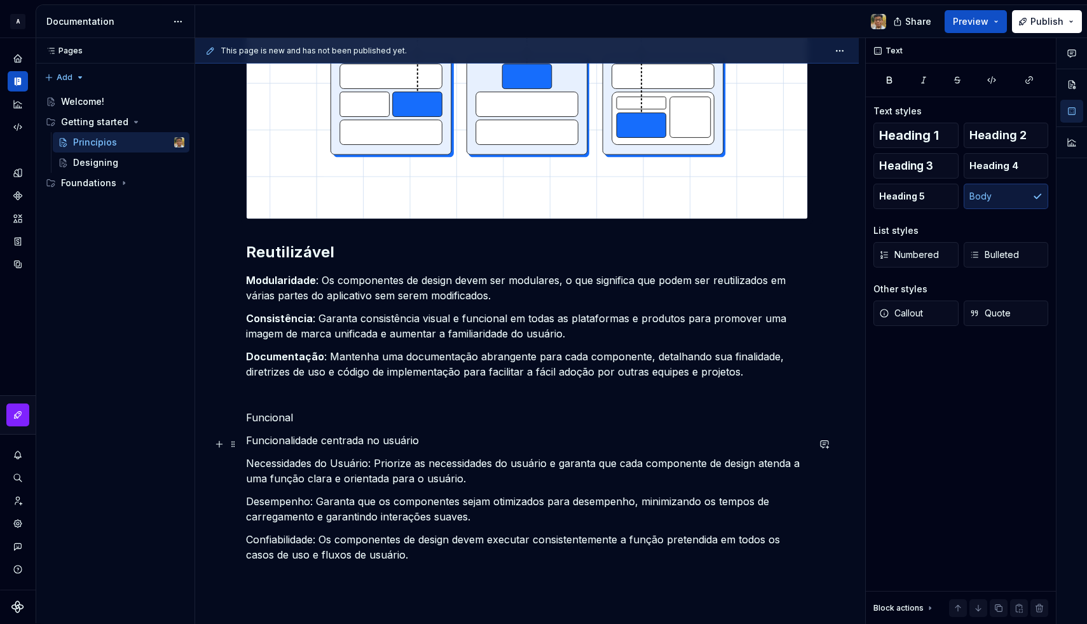
click at [299, 446] on p "Funcionalidade centrada no usuário" at bounding box center [527, 440] width 562 height 15
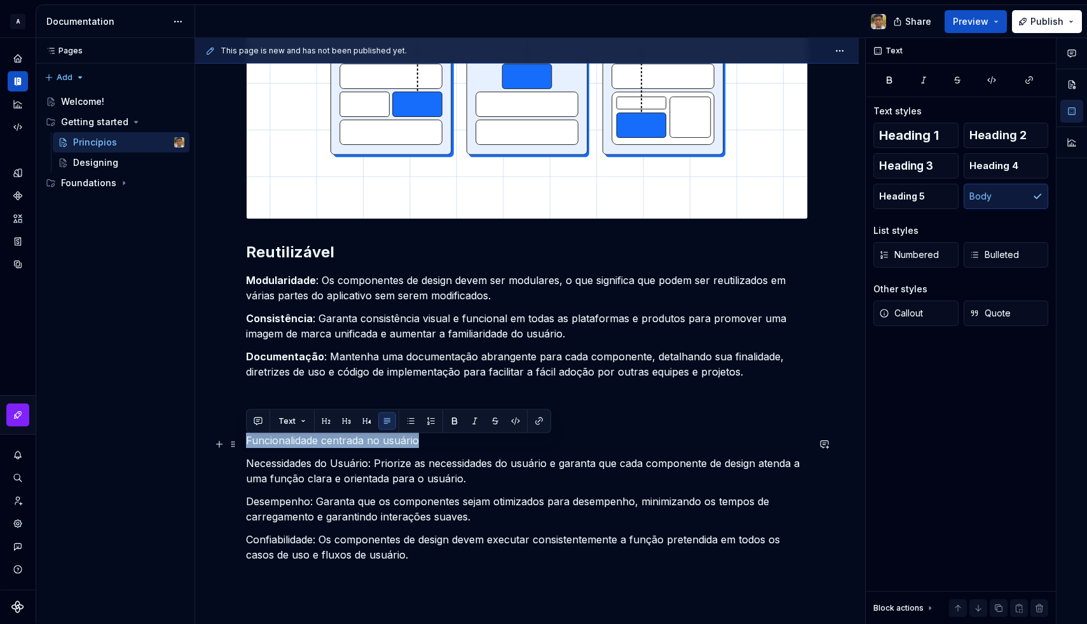
click at [299, 446] on p "Funcionalidade centrada no usuário" at bounding box center [527, 440] width 562 height 15
click at [343, 500] on p "Desempenho: Garanta que os componentes sejam otimizados para desempenho, minimi…" at bounding box center [527, 509] width 562 height 31
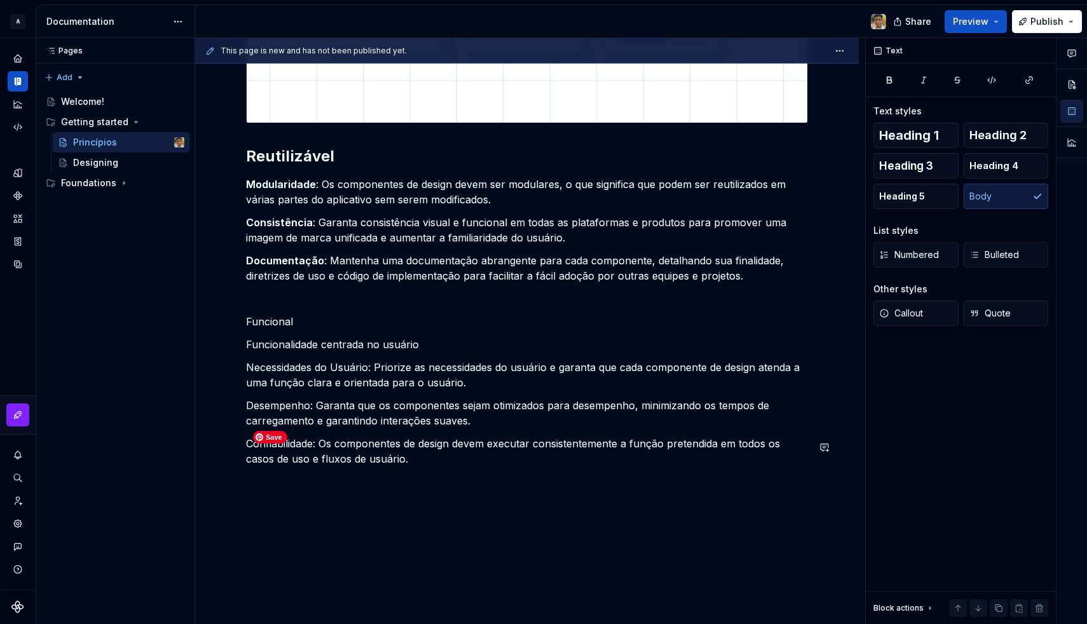
scroll to position [841, 0]
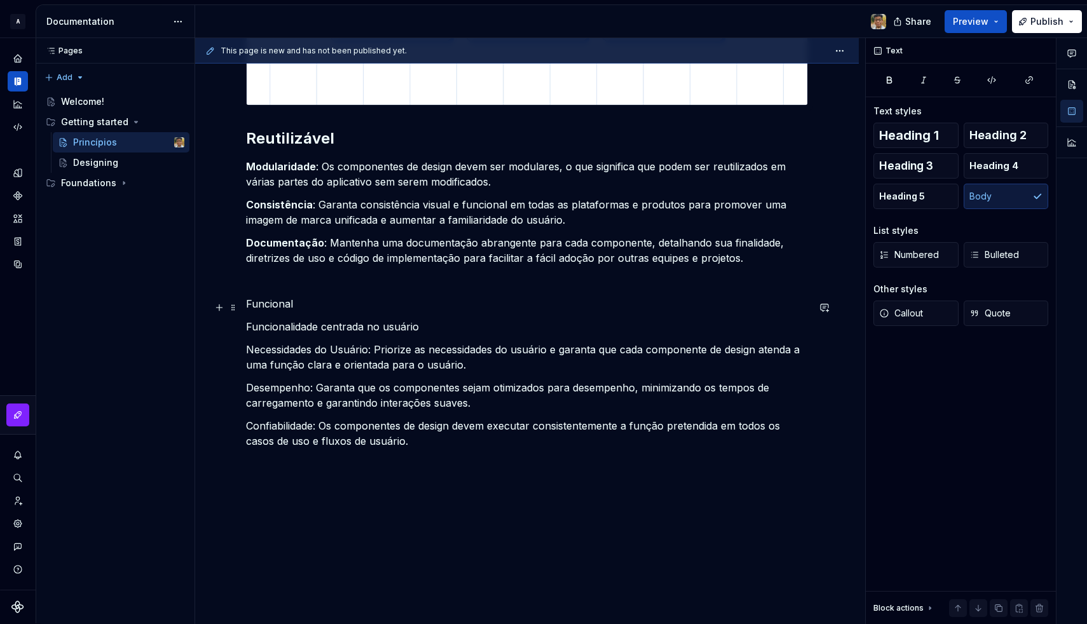
click at [267, 312] on p "Funcional" at bounding box center [527, 303] width 562 height 15
click at [979, 132] on span "Heading 2" at bounding box center [998, 135] width 57 height 13
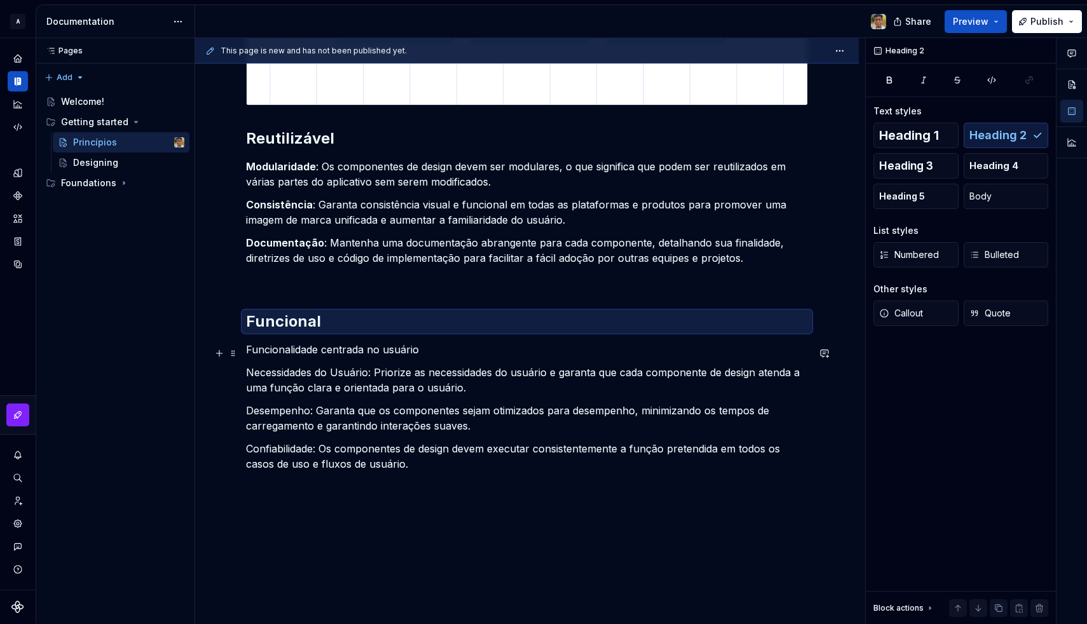
click at [309, 353] on p "Funcionalidade centrada no usuário" at bounding box center [527, 349] width 562 height 15
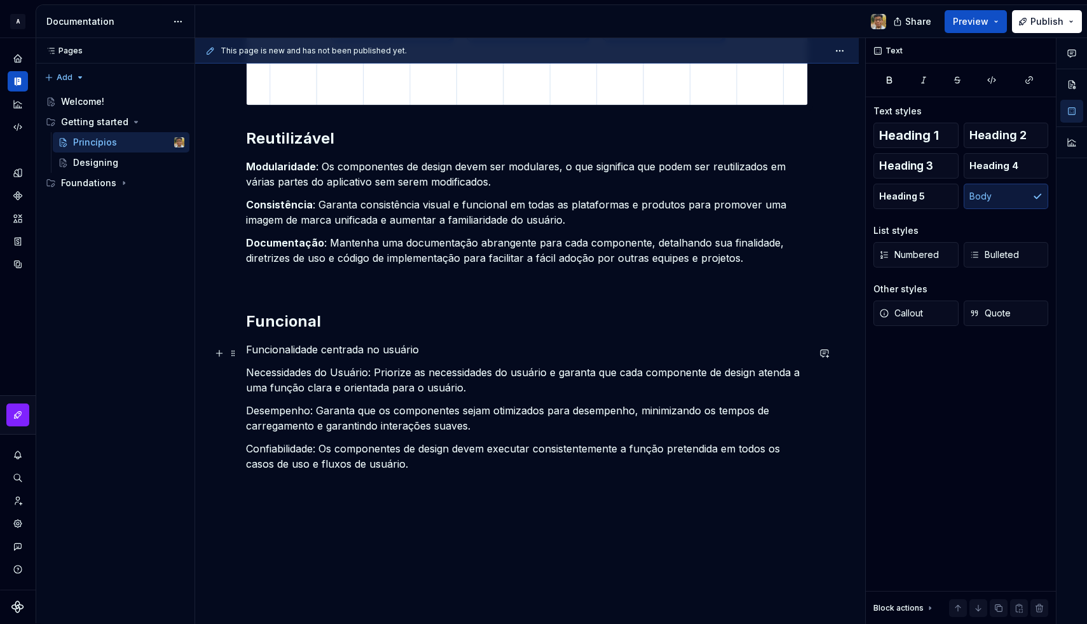
click at [322, 354] on p "Funcionalidade centrada no usuário" at bounding box center [527, 349] width 562 height 15
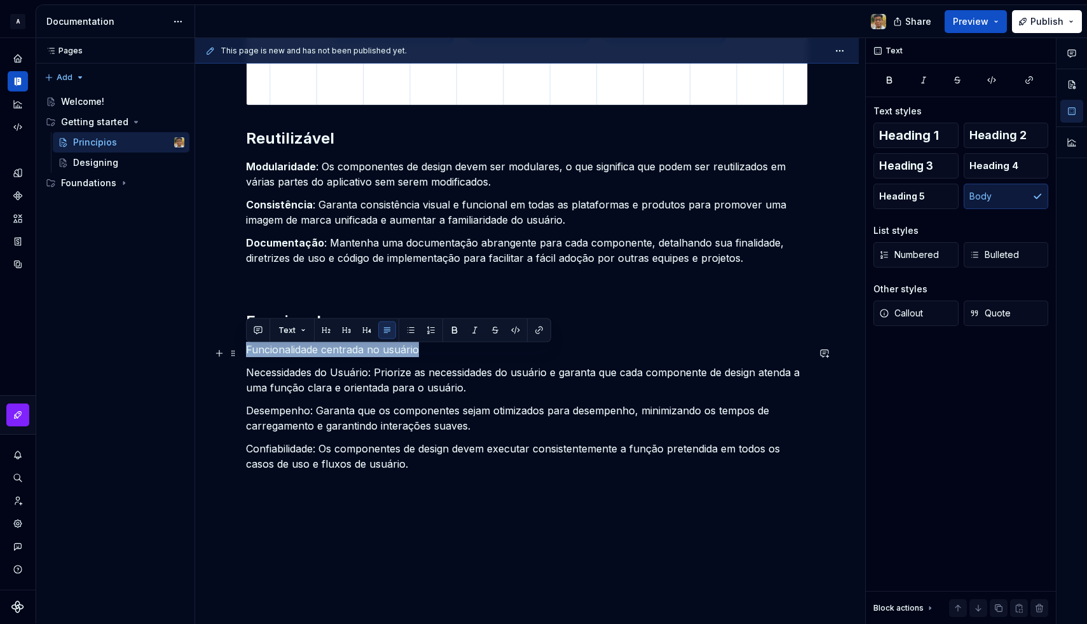
click at [322, 354] on p "Funcionalidade centrada no usuário" at bounding box center [527, 349] width 562 height 15
click at [927, 79] on icon "button" at bounding box center [924, 80] width 10 height 10
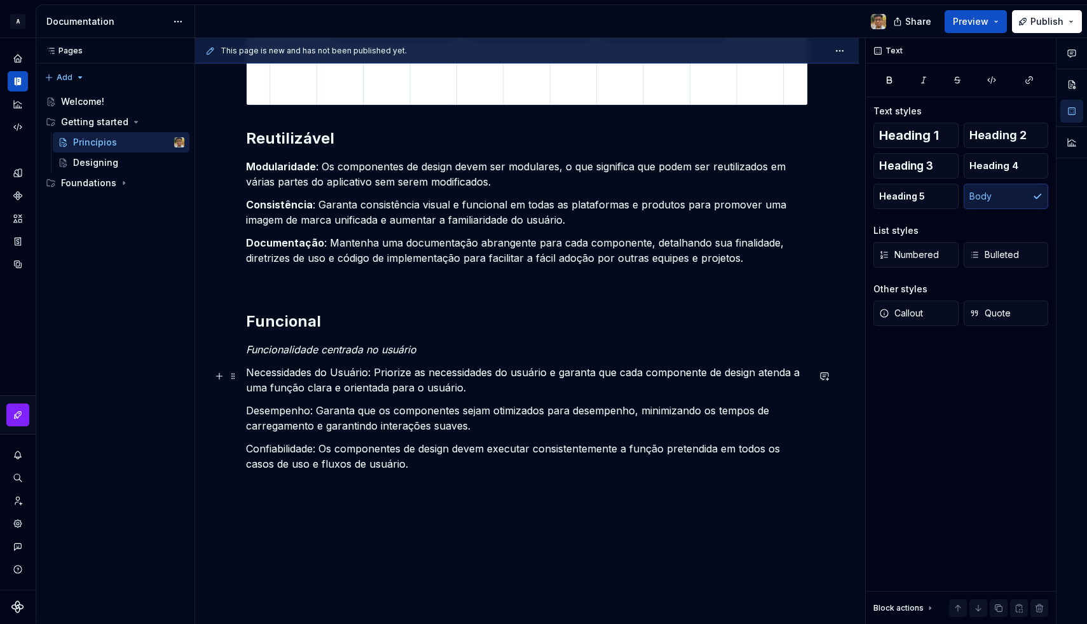
click at [401, 394] on p "Necessidades do Usuário: Priorize as necessidades do usuário e garanta que cada…" at bounding box center [527, 380] width 562 height 31
click at [306, 356] on p "Funcionalidade centrada no usuário" at bounding box center [527, 349] width 562 height 15
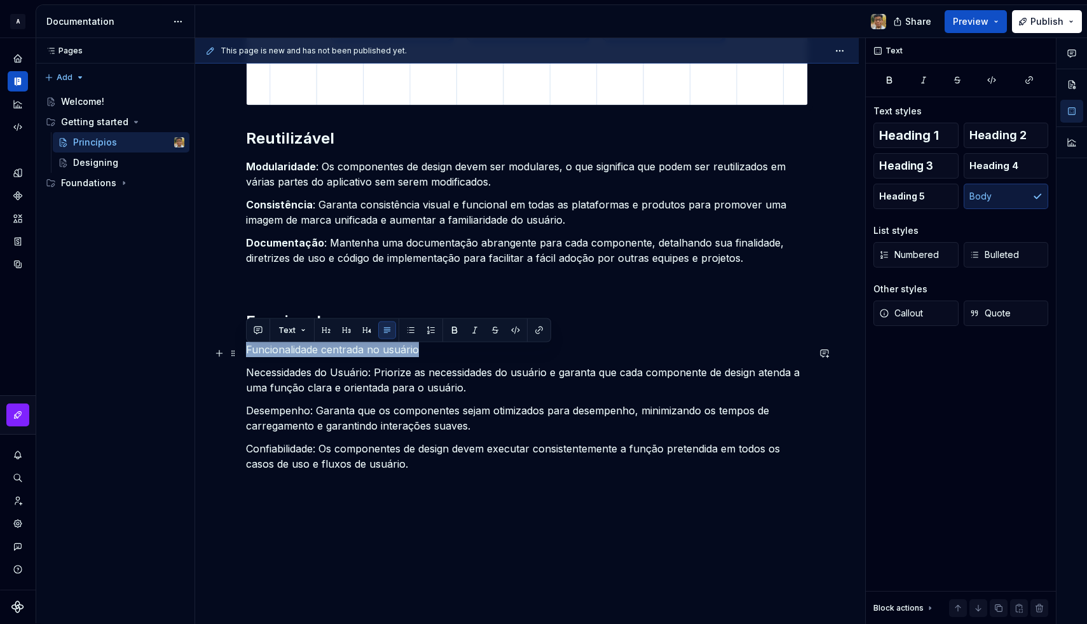
click at [306, 356] on p "Funcionalidade centrada no usuário" at bounding box center [527, 349] width 562 height 15
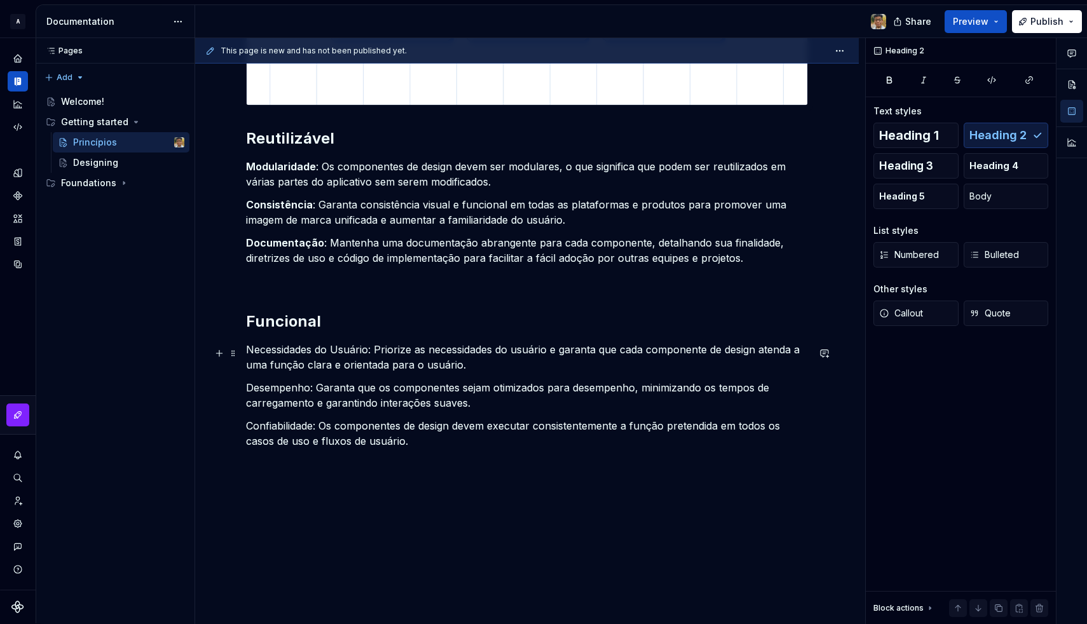
click at [336, 353] on p "Necessidades do Usuário: Priorize as necessidades do usuário e garanta que cada…" at bounding box center [527, 357] width 562 height 31
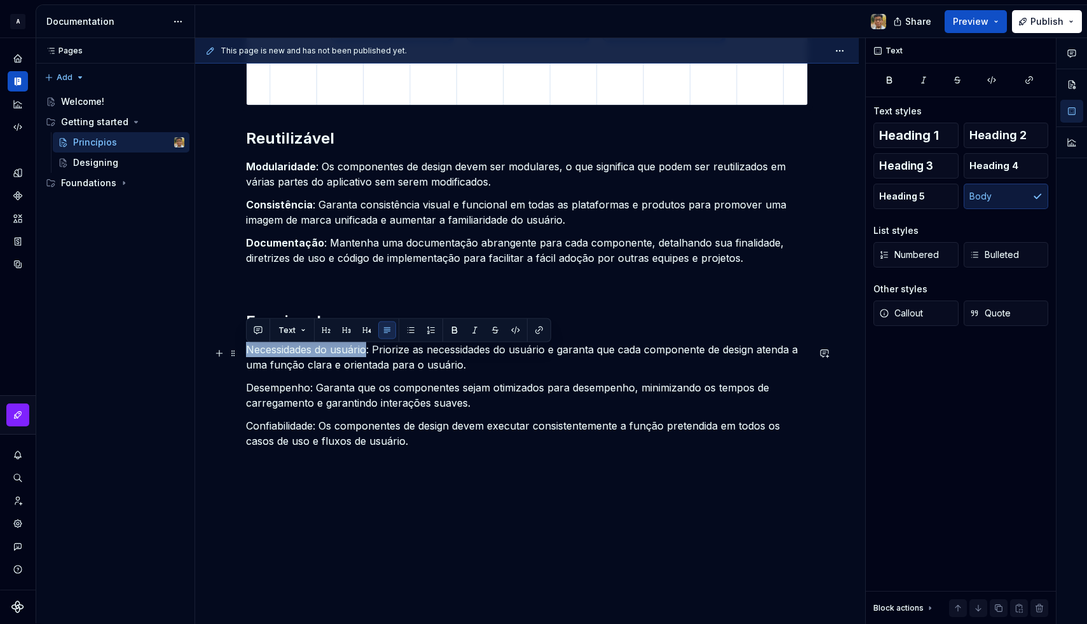
drag, startPoint x: 249, startPoint y: 355, endPoint x: 366, endPoint y: 352, distance: 116.4
click at [366, 352] on p "Necessidades do usuário: Priorize as necessidades do usuário e garanta que cada…" at bounding box center [527, 357] width 562 height 31
click at [280, 390] on p "Desempenho: Garanta que os componentes sejam otimizados para desempenho, minimi…" at bounding box center [527, 395] width 562 height 31
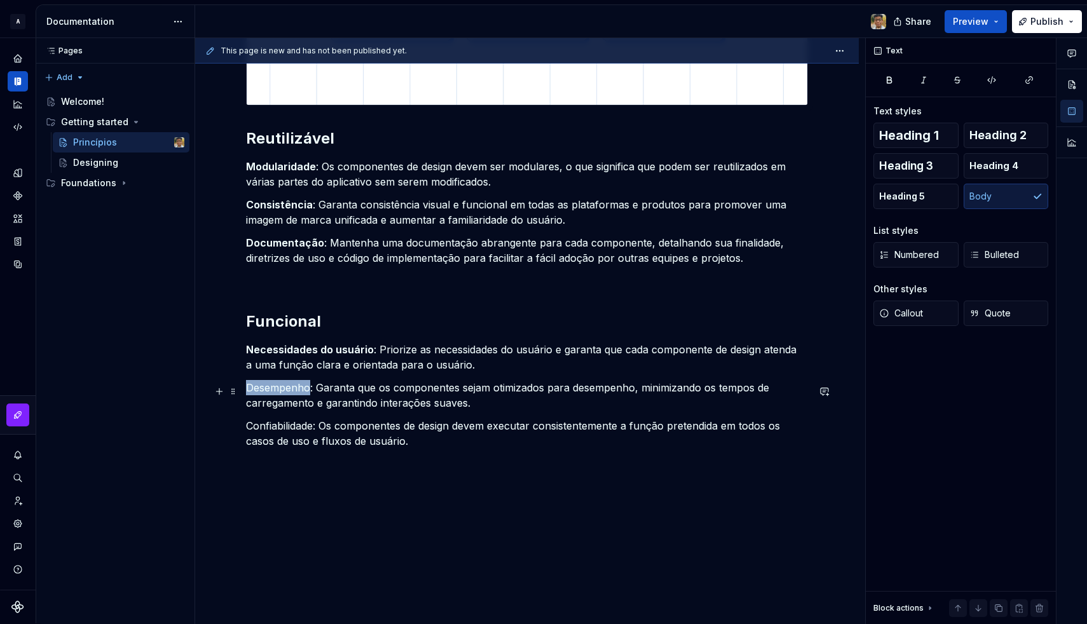
click at [280, 390] on p "Desempenho: Garanta que os componentes sejam otimizados para desempenho, minimi…" at bounding box center [527, 395] width 562 height 31
click at [278, 429] on p "Confiabilidade: Os componentes de design devem executar consistentemente a funç…" at bounding box center [527, 433] width 562 height 31
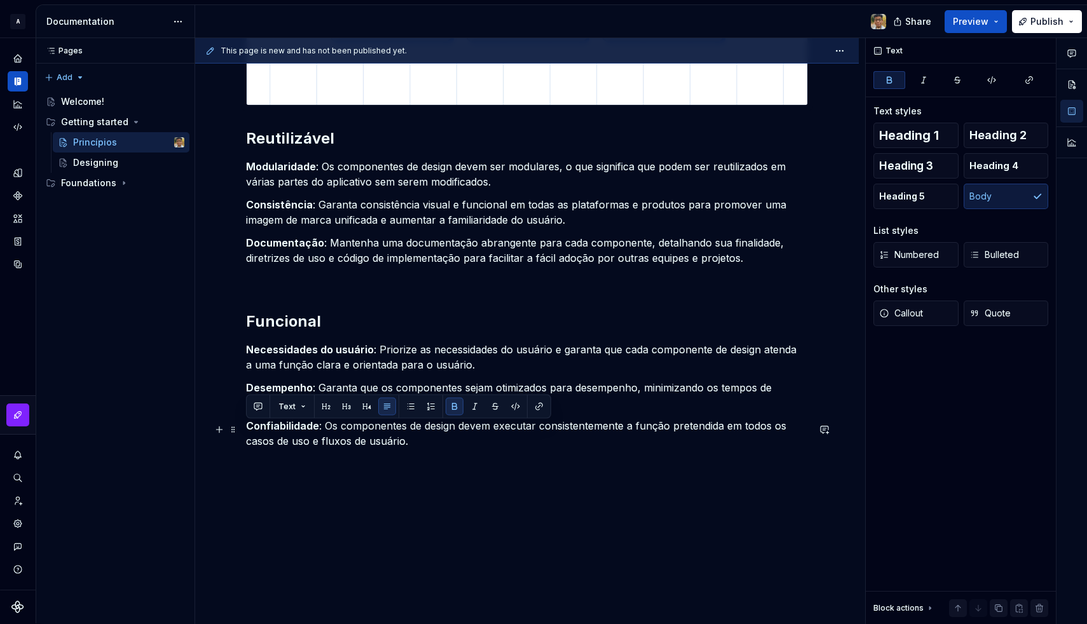
click at [331, 440] on p "Confiabilidade : Os componentes de design devem executar consistentemente a fun…" at bounding box center [527, 433] width 562 height 31
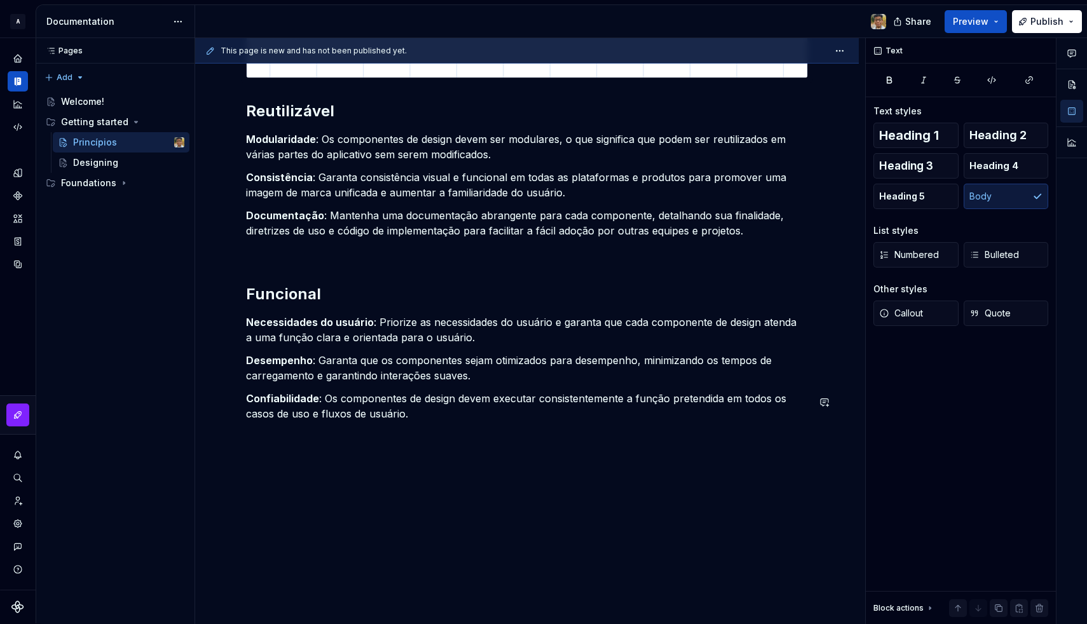
scroll to position [872, 0]
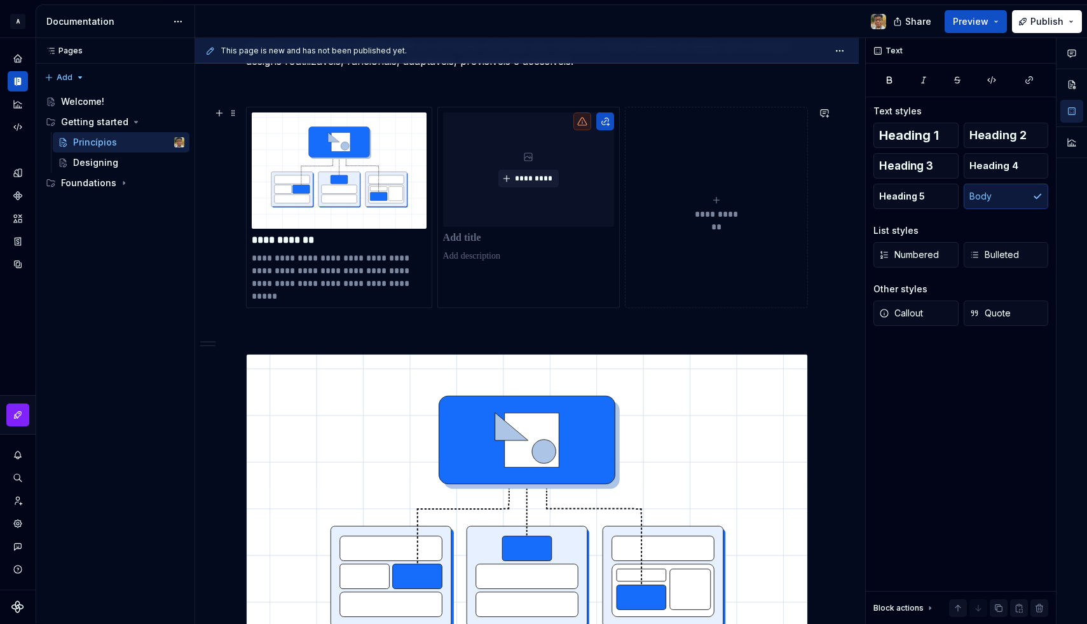
scroll to position [254, 0]
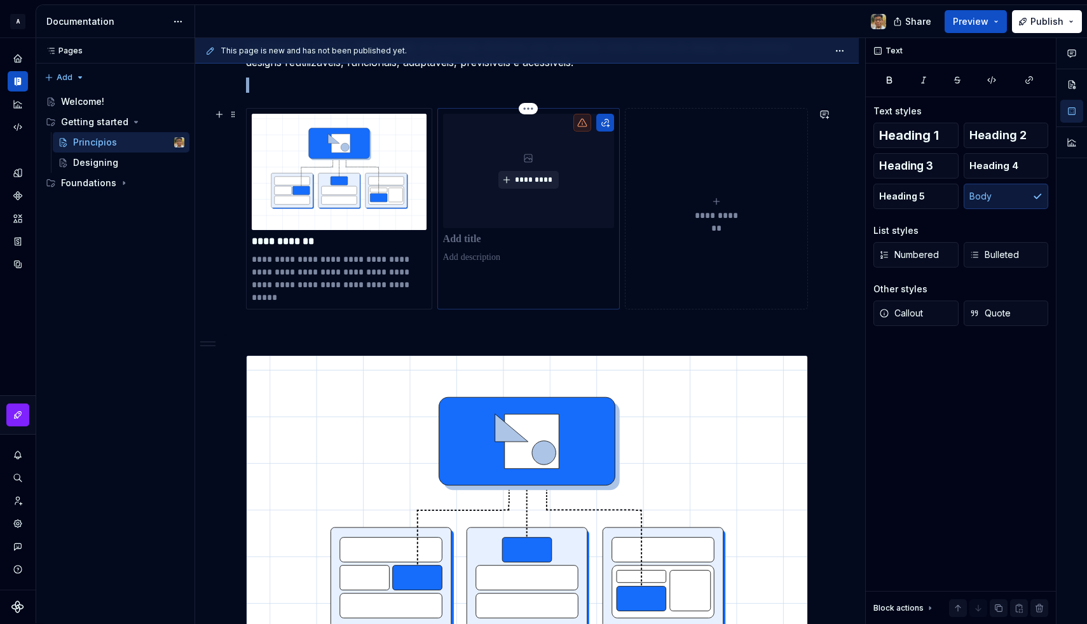
click at [507, 177] on button "*********" at bounding box center [528, 180] width 60 height 18
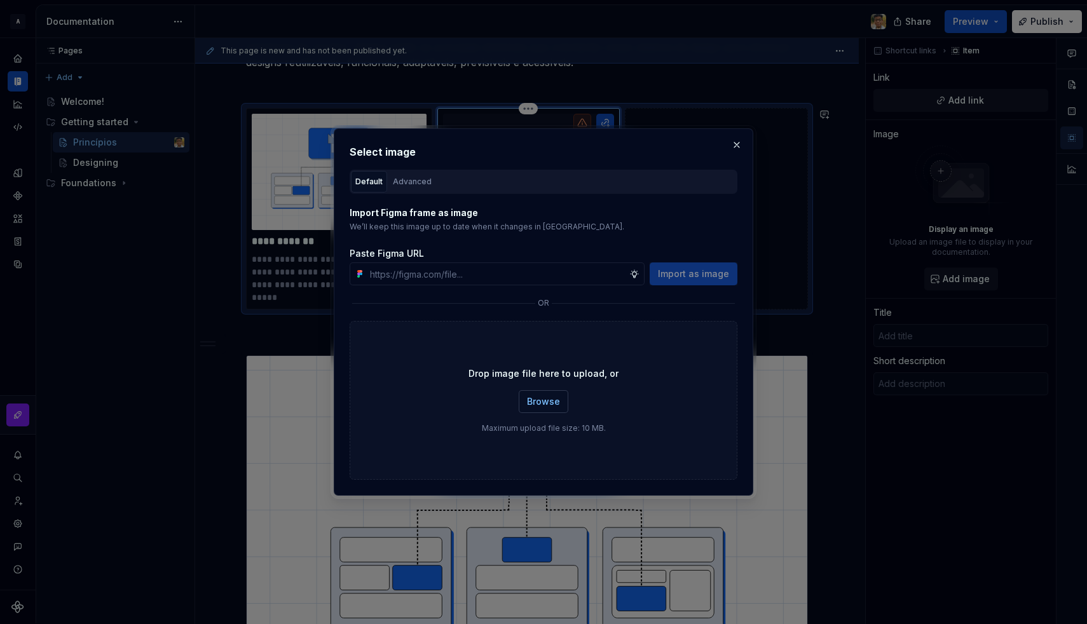
click at [547, 395] on button "Browse" at bounding box center [544, 401] width 50 height 23
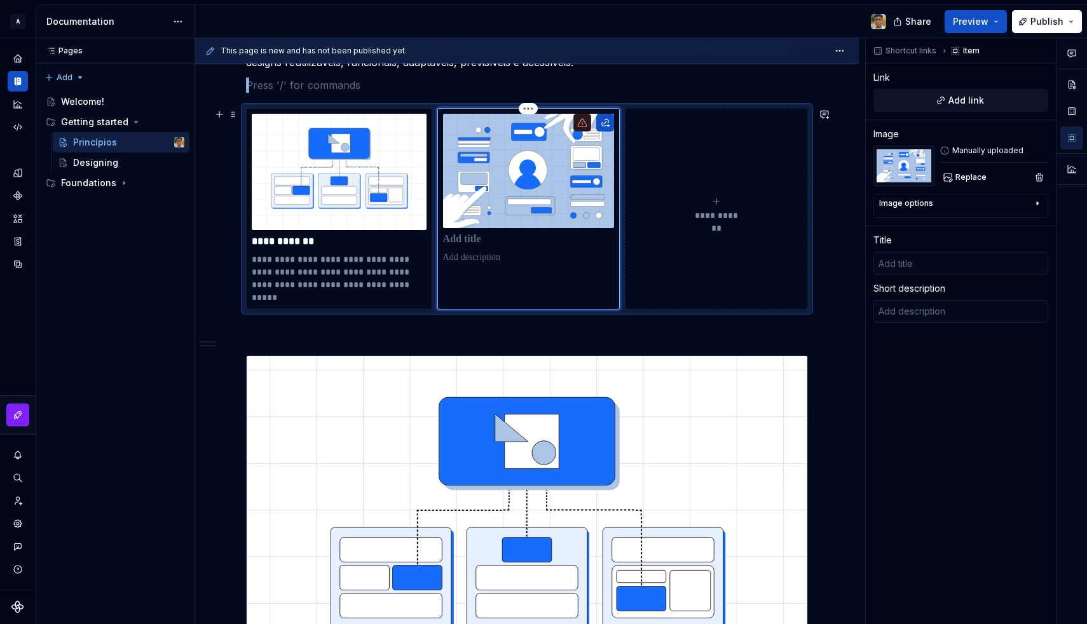
click at [468, 243] on p at bounding box center [529, 239] width 172 height 13
type textarea "*"
type input "F"
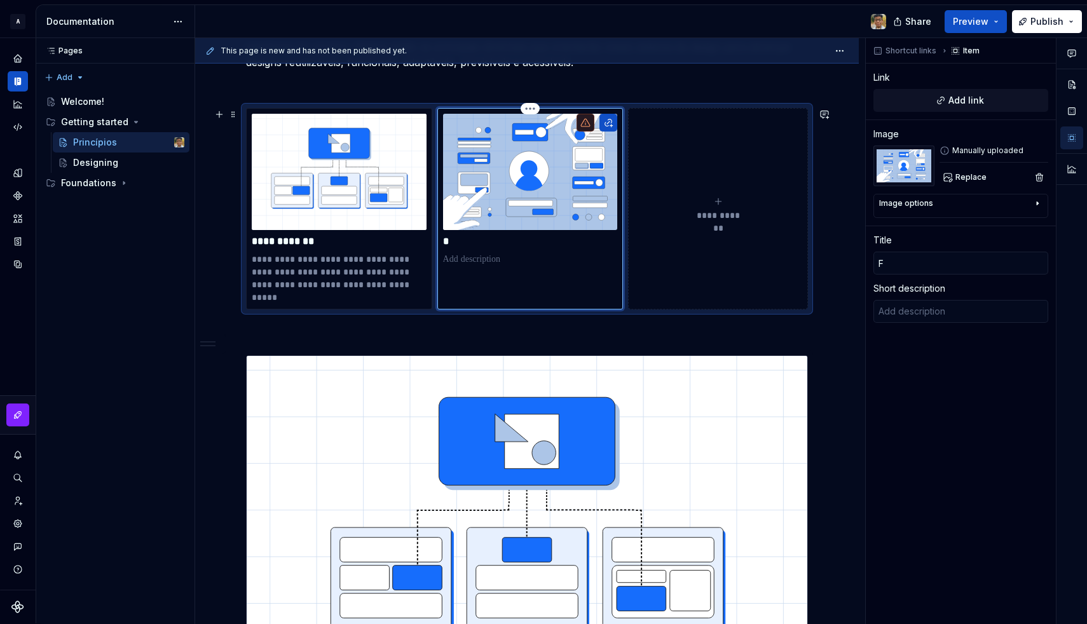
type textarea "*"
type input "Fu"
type textarea "*"
type input "Fun"
type textarea "*"
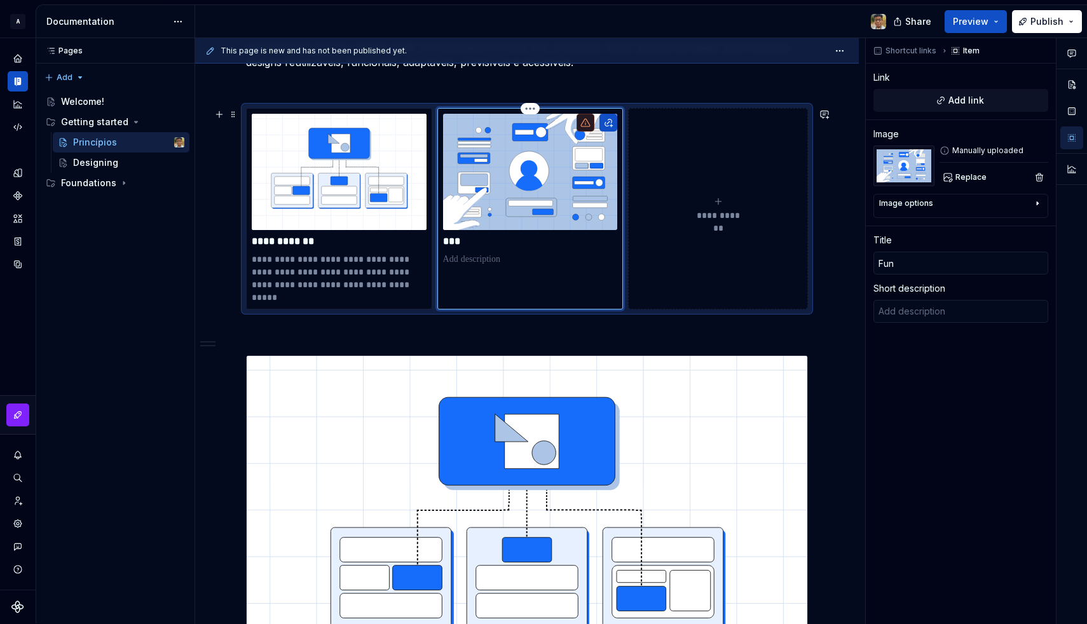
type input "Func"
type textarea "*"
type input "Funci"
type textarea "*"
type input "Funcio"
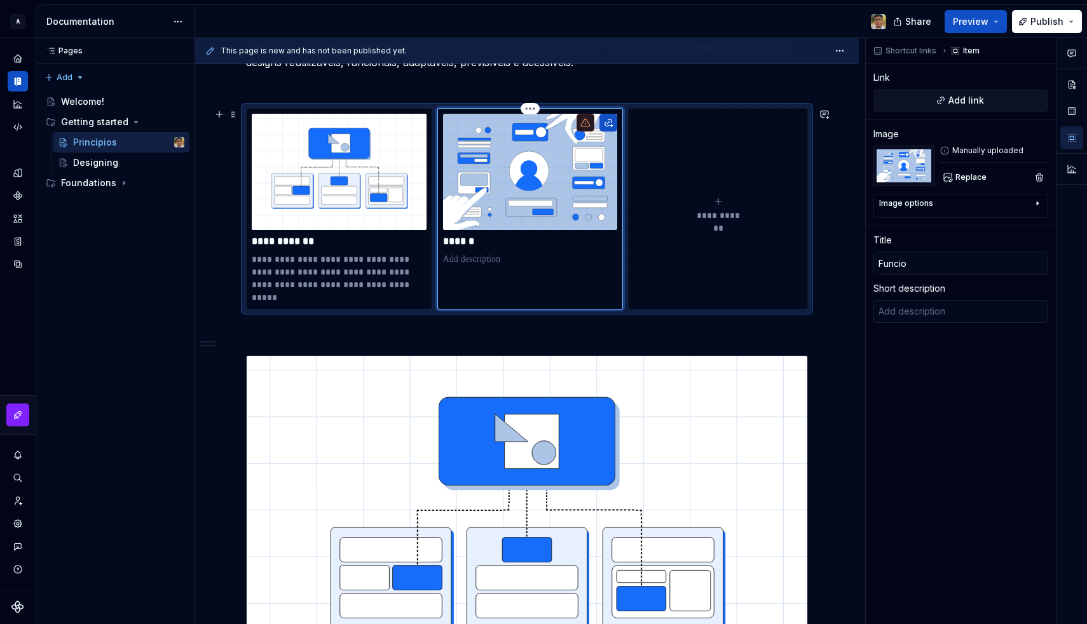
type textarea "*"
type input "Funcion"
type textarea "*"
type input "Funciona"
type textarea "*"
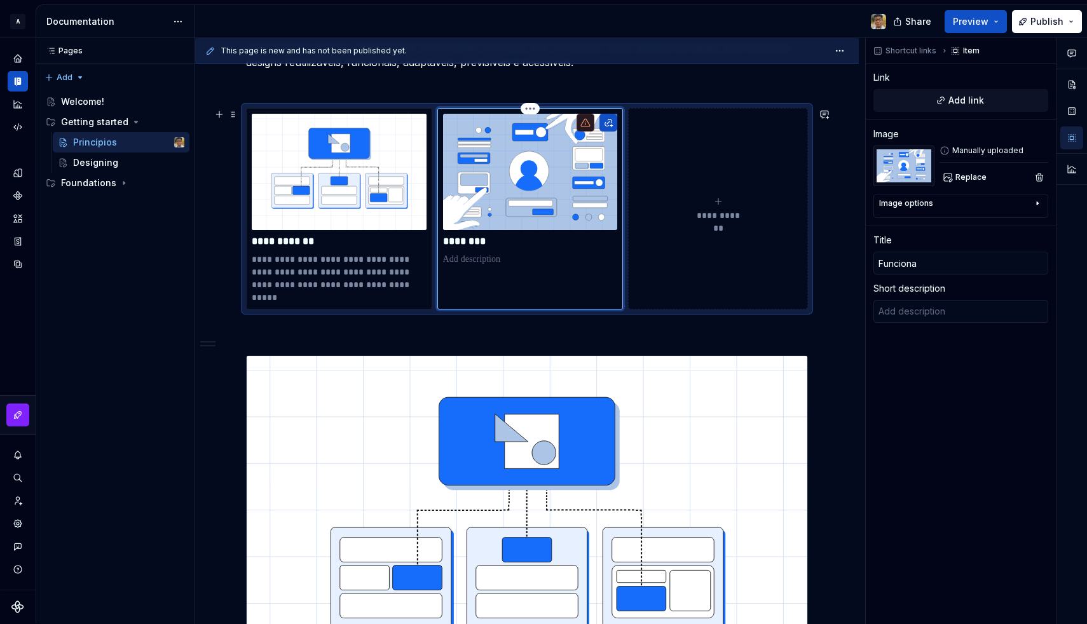
type input "Funcional"
click at [959, 99] on span "Add link" at bounding box center [967, 100] width 36 height 13
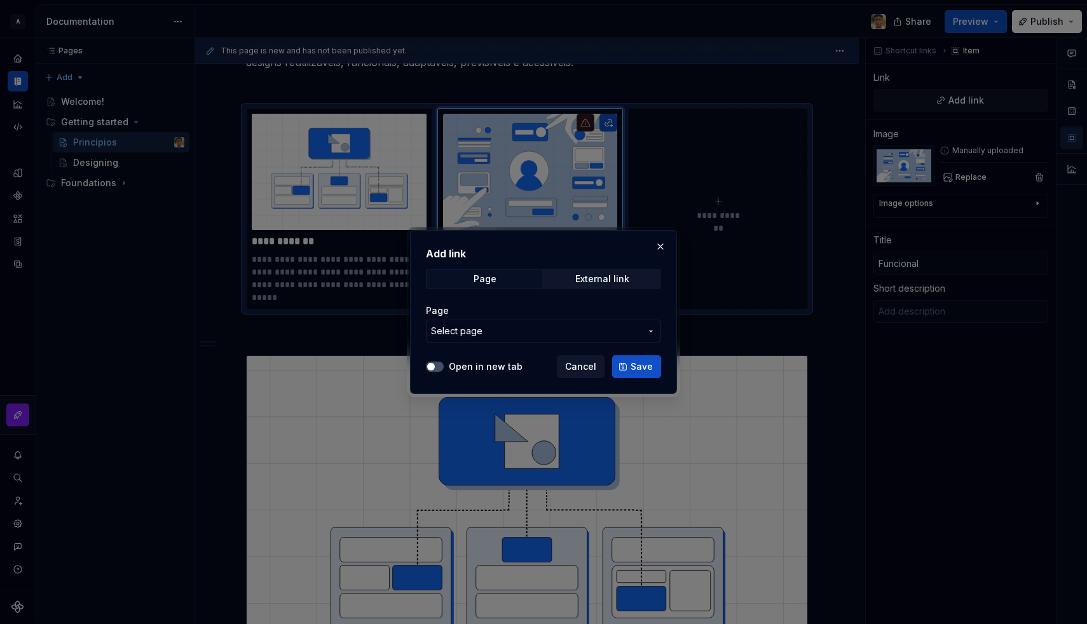
click at [605, 335] on span "Select page" at bounding box center [536, 331] width 210 height 13
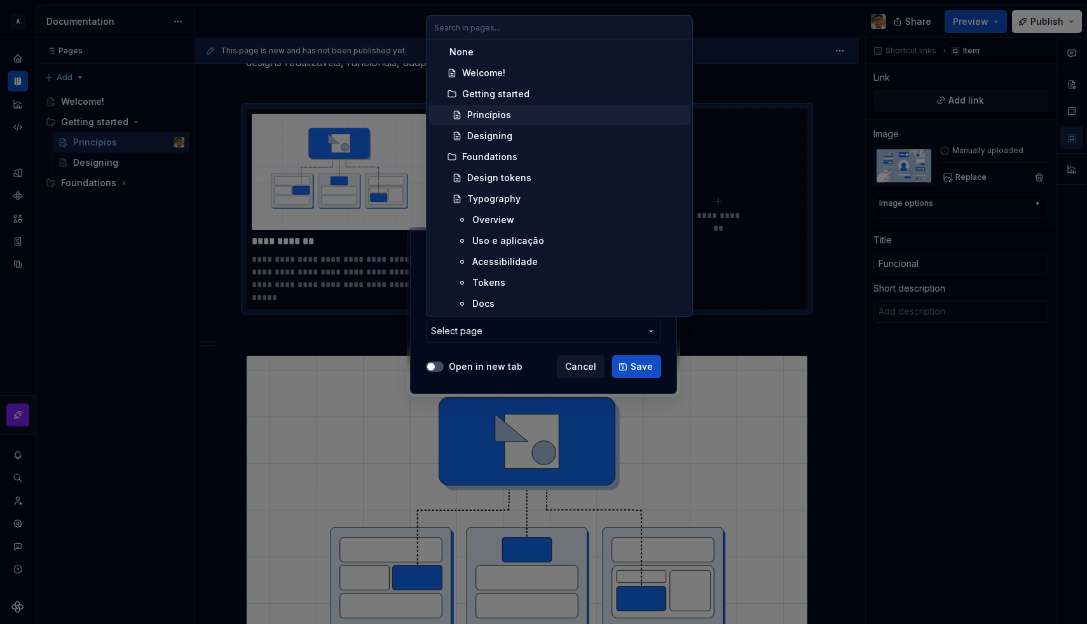
click at [496, 114] on div "Princípios" at bounding box center [489, 115] width 44 height 13
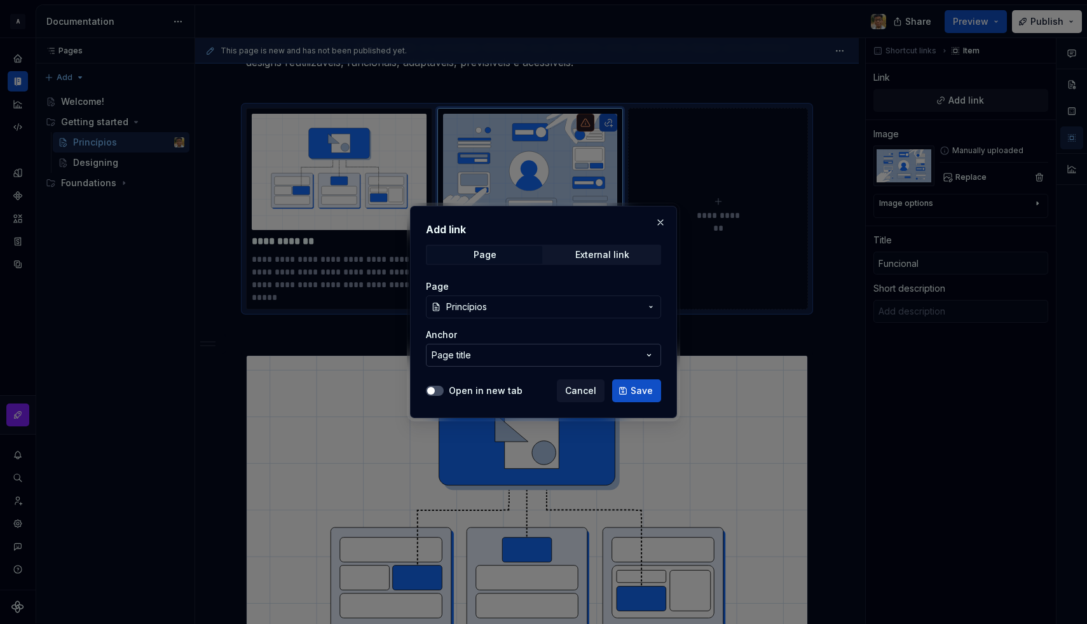
click at [462, 352] on div "Page title" at bounding box center [451, 355] width 39 height 13
click at [468, 367] on div "Add link Page External link Page Princípios Anchor Page title Open in new tab C…" at bounding box center [543, 312] width 1087 height 624
click at [646, 390] on span "Save" at bounding box center [642, 391] width 22 height 13
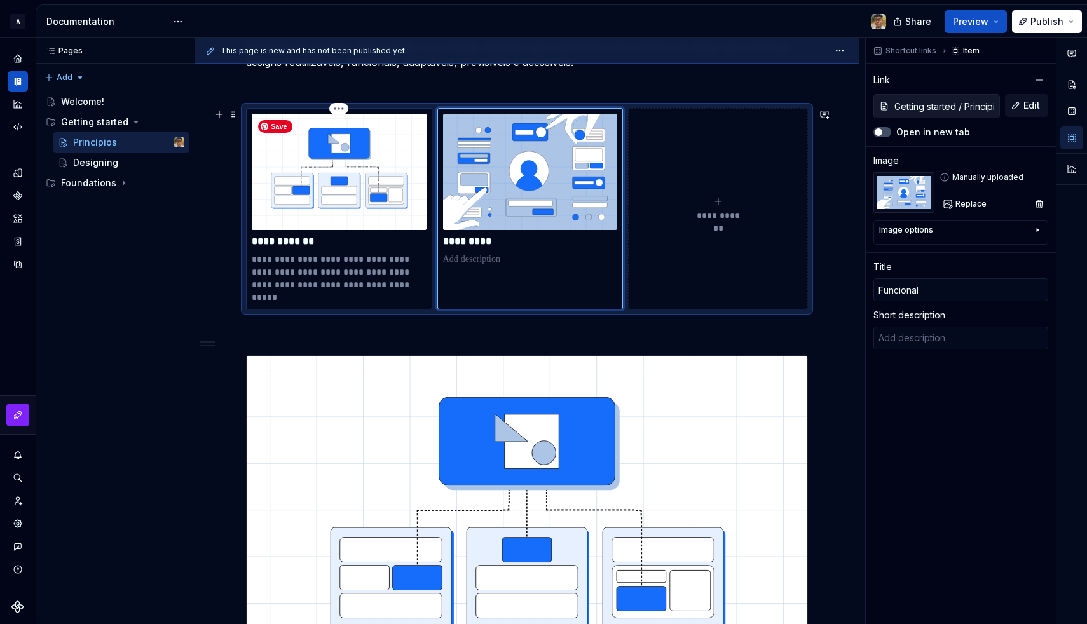
type textarea "*"
type input "Reutilizável"
type textarea "Componentes modulares, consistentes e bem documentados garantem reutilização, c…"
click at [332, 184] on img at bounding box center [339, 172] width 175 height 116
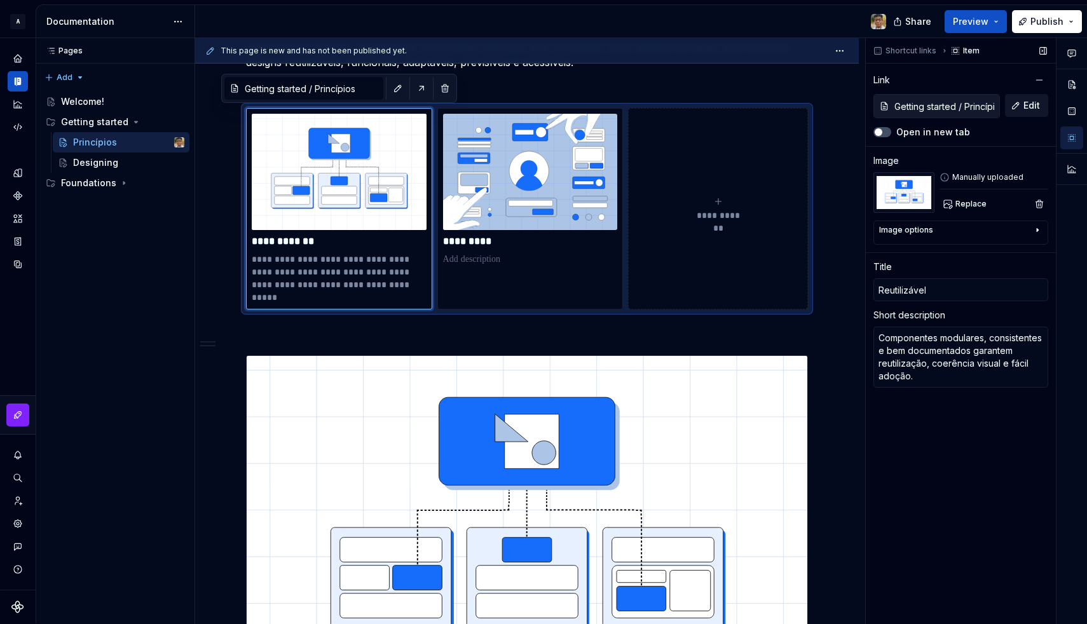
click at [1026, 106] on span "Edit" at bounding box center [1032, 105] width 17 height 13
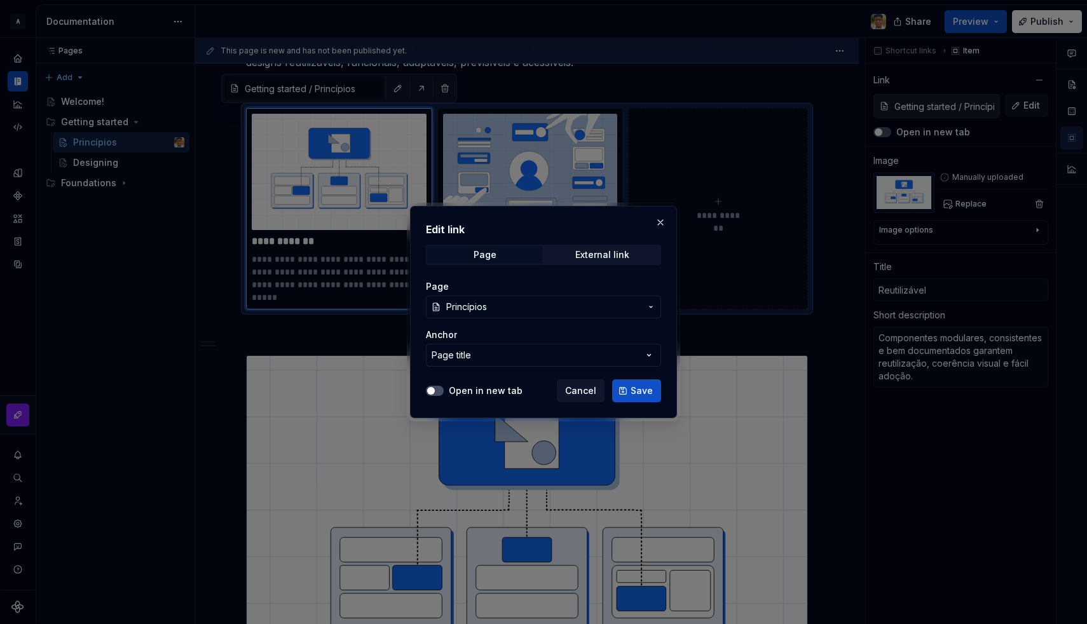
click at [463, 341] on div "Anchor" at bounding box center [543, 335] width 235 height 13
click at [471, 352] on button "Page title" at bounding box center [543, 355] width 235 height 23
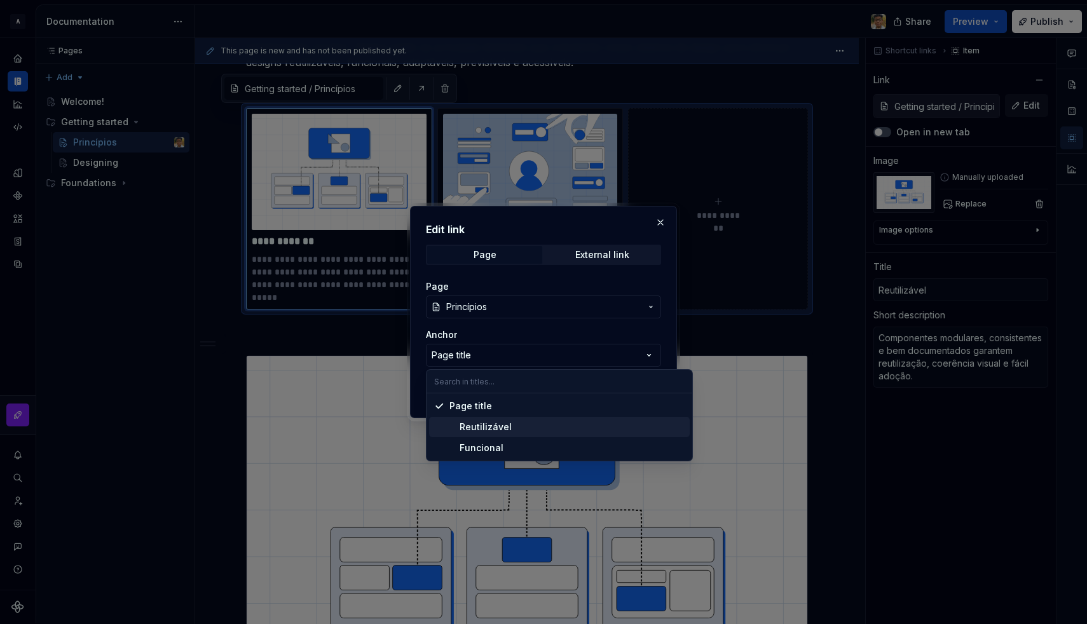
click at [488, 421] on div "Reutilizável" at bounding box center [480, 427] width 62 height 13
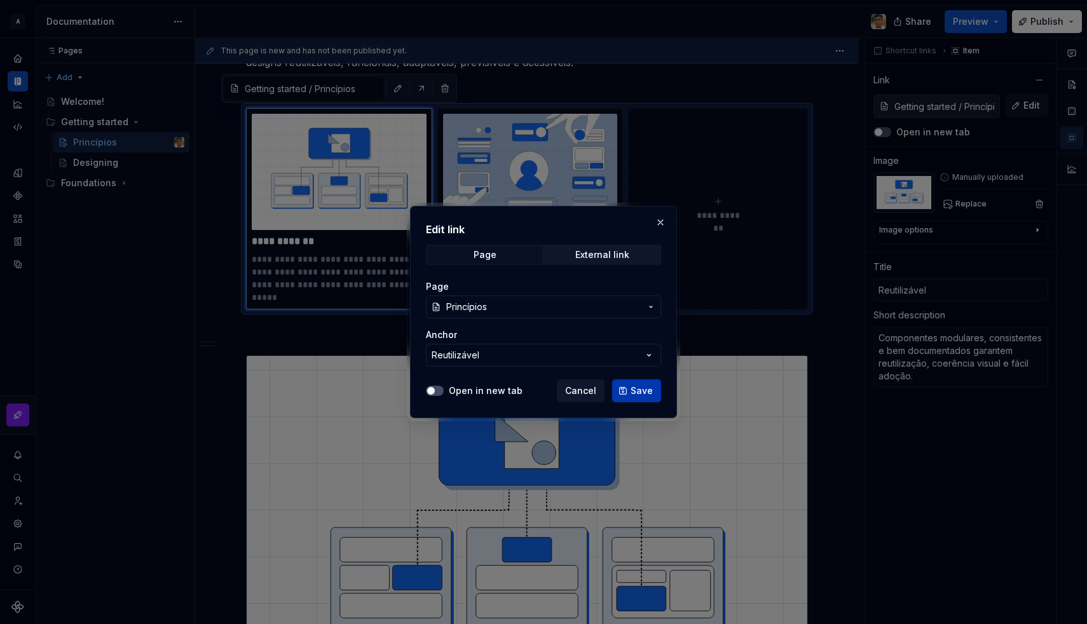
click at [638, 387] on span "Save" at bounding box center [642, 391] width 22 height 13
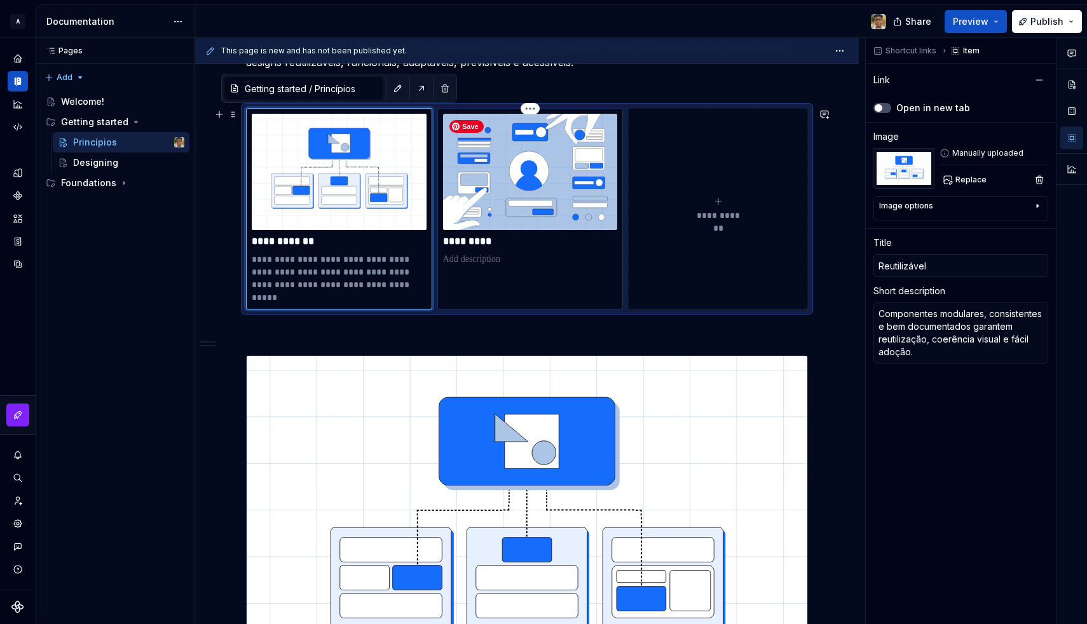
type textarea "*"
type input "Funcional"
click at [528, 201] on img at bounding box center [530, 172] width 175 height 116
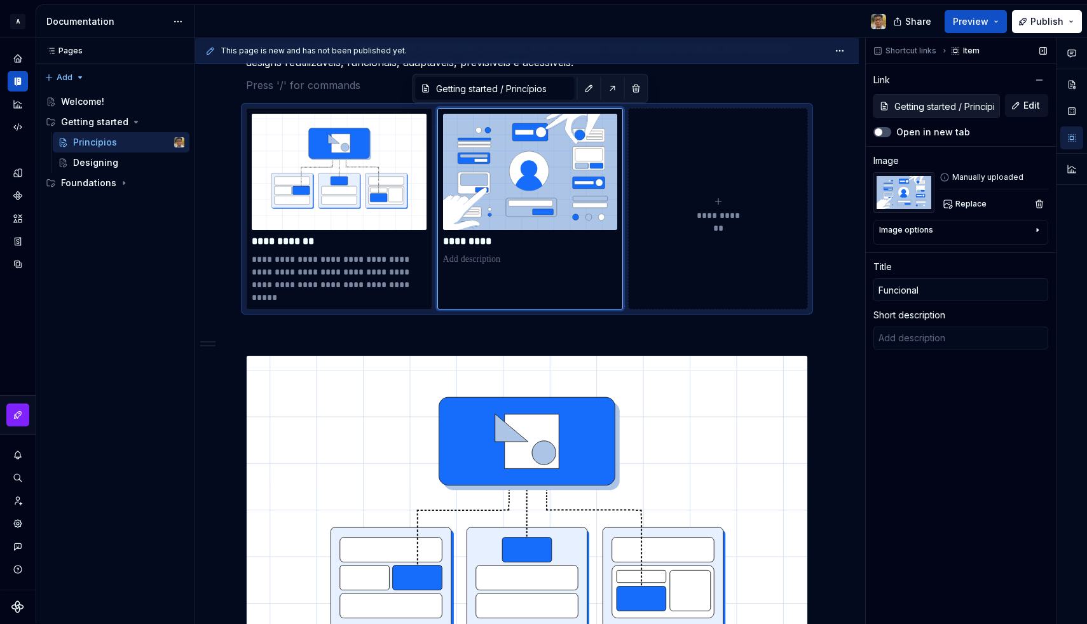
click at [963, 105] on input "Getting started / Princípios" at bounding box center [944, 106] width 110 height 23
click at [1018, 109] on button "Edit" at bounding box center [1026, 105] width 43 height 23
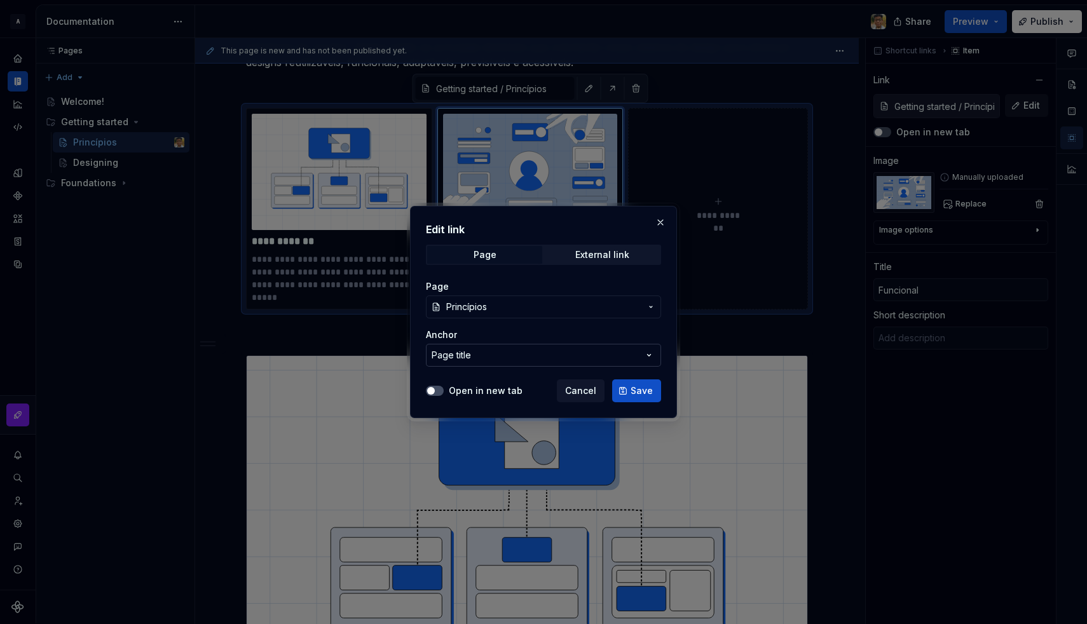
click at [524, 355] on button "Page title" at bounding box center [543, 355] width 235 height 23
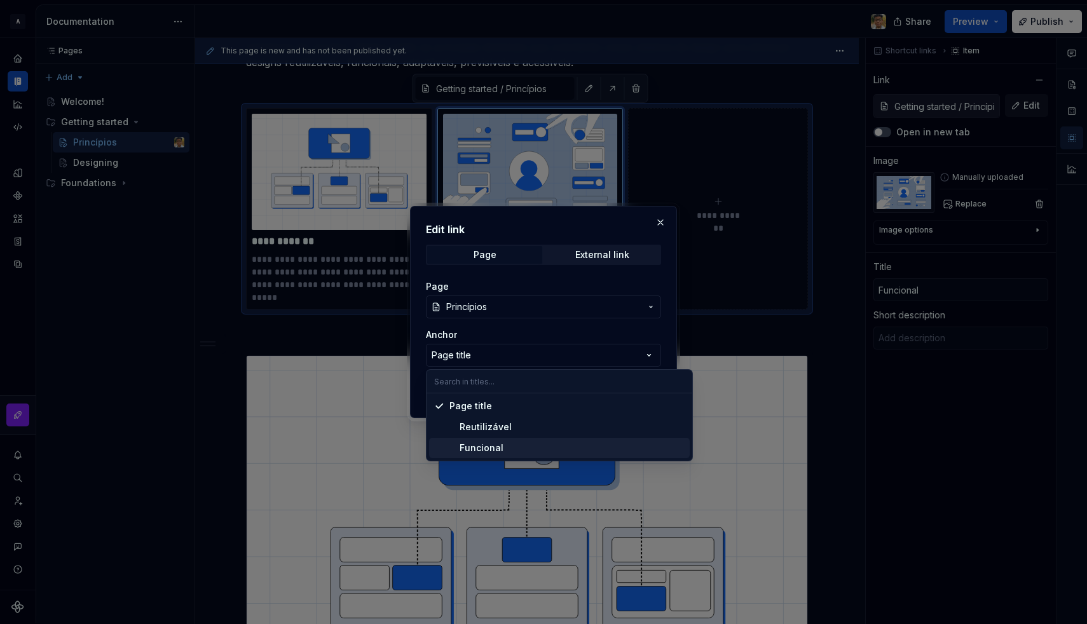
click at [494, 448] on div "Funcional" at bounding box center [476, 448] width 54 height 13
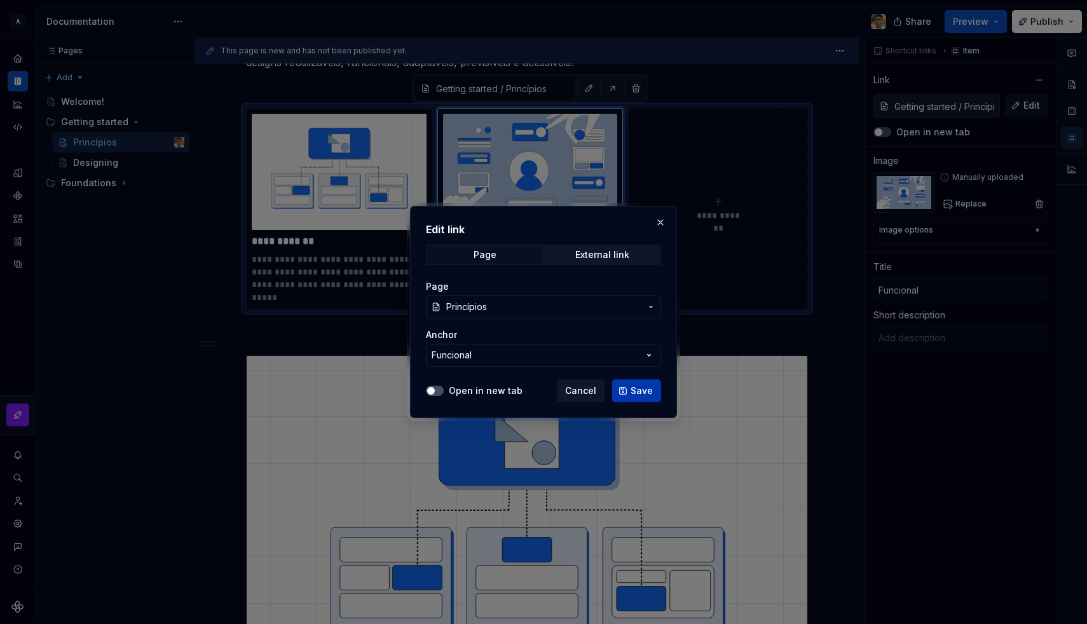
click at [638, 390] on span "Save" at bounding box center [642, 391] width 22 height 13
type textarea "*"
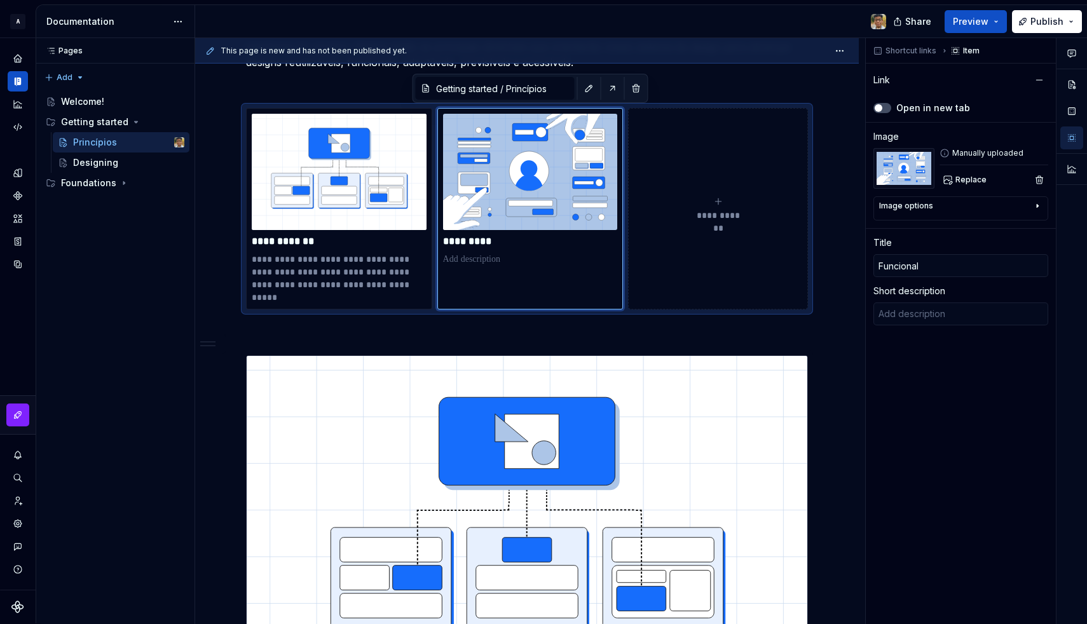
type input "Getting started / Princípios/ Funcional"
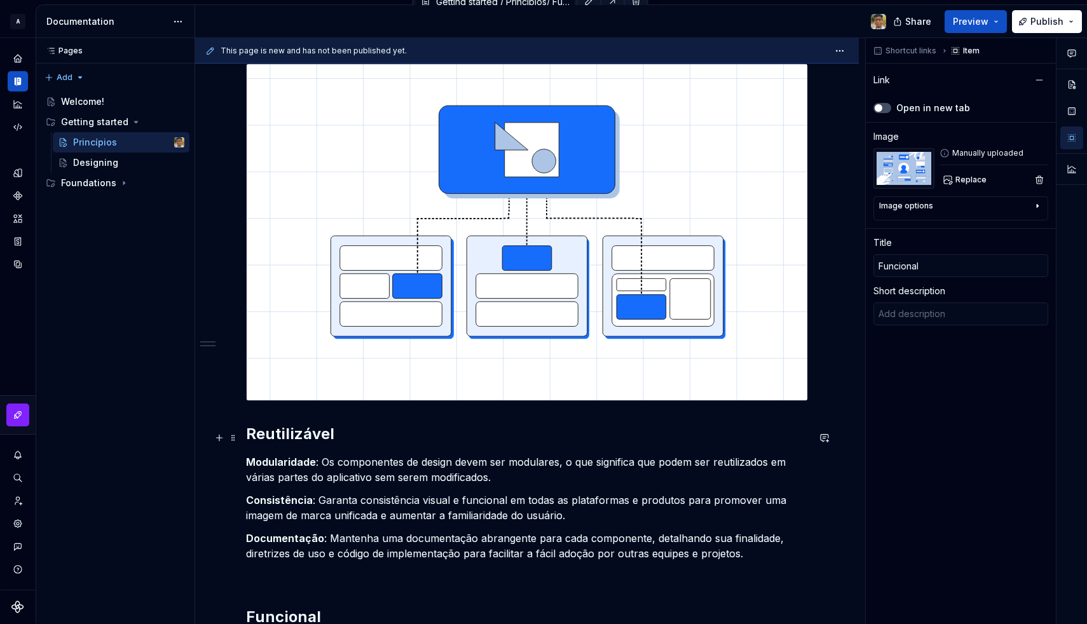
scroll to position [594, 0]
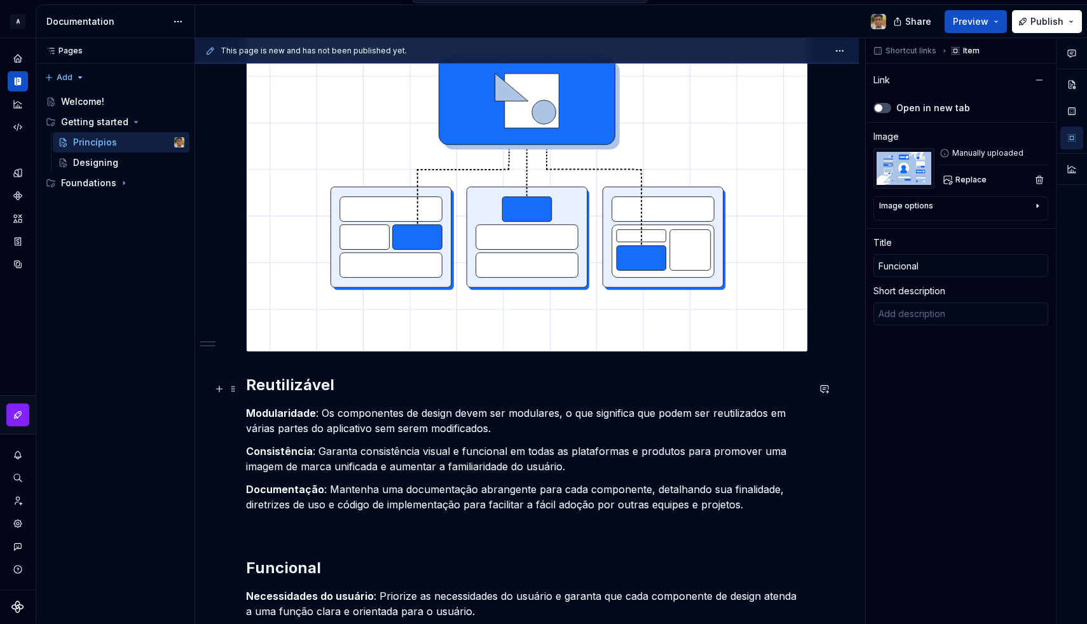
click at [234, 505] on div "**********" at bounding box center [527, 283] width 664 height 1322
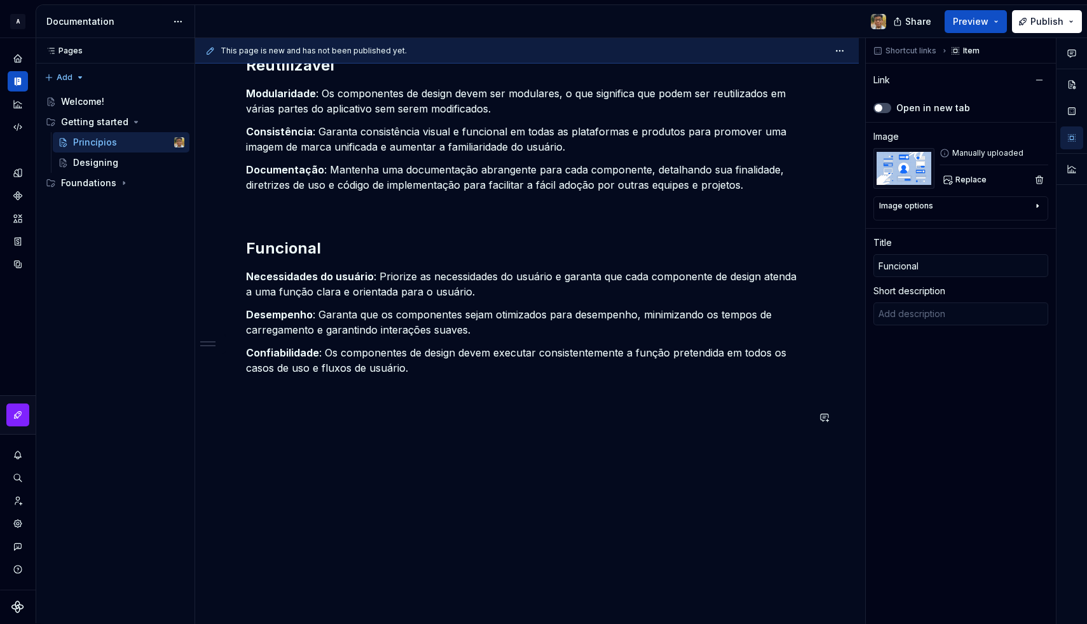
scroll to position [918, 0]
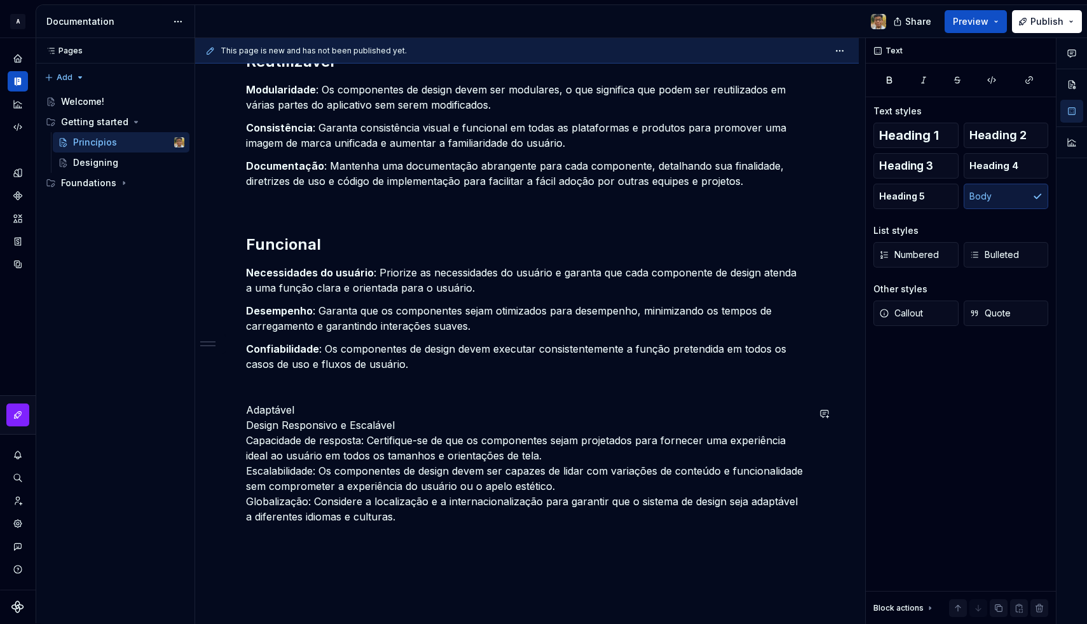
scroll to position [933, 0]
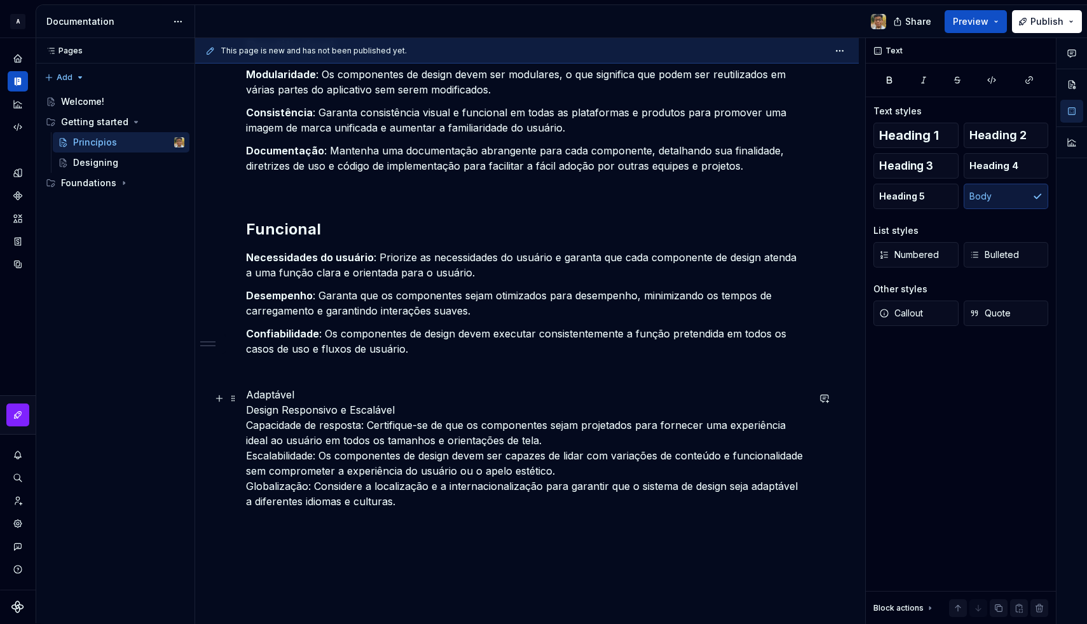
click at [247, 417] on p "Adaptável Design Responsivo e Escalável Capacidade de resposta: Certifique-se d…" at bounding box center [527, 448] width 562 height 122
click at [261, 418] on p "Adaptável Design Responsivo e Escalável Capacidade de resposta: Certifique-se d…" at bounding box center [527, 448] width 562 height 122
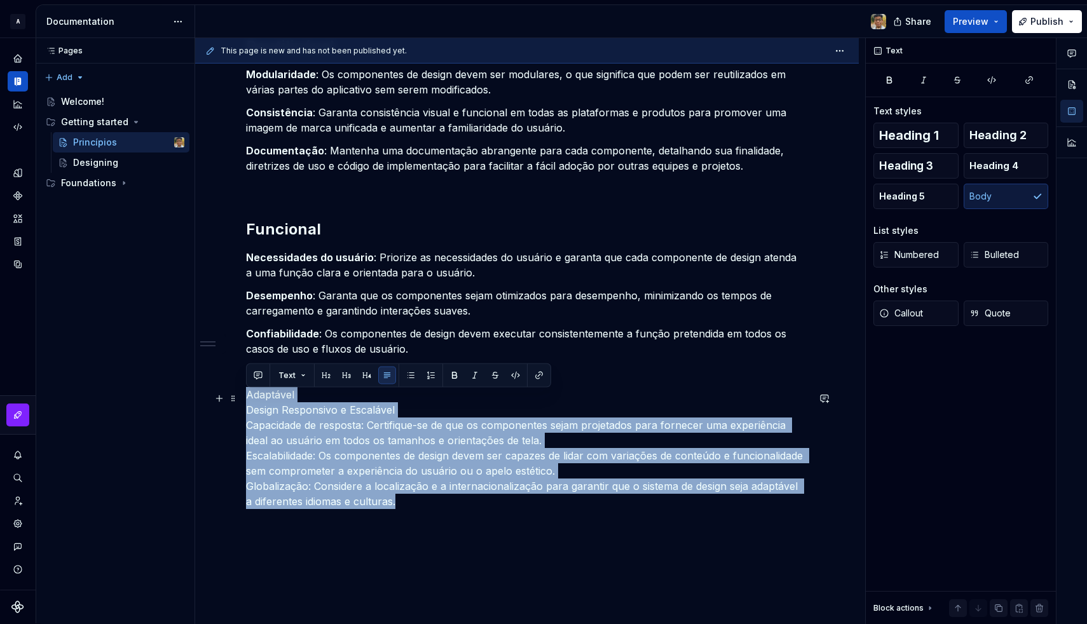
click at [261, 418] on p "Adaptável Design Responsivo e Escalável Capacidade de resposta: Certifique-se d…" at bounding box center [527, 448] width 562 height 122
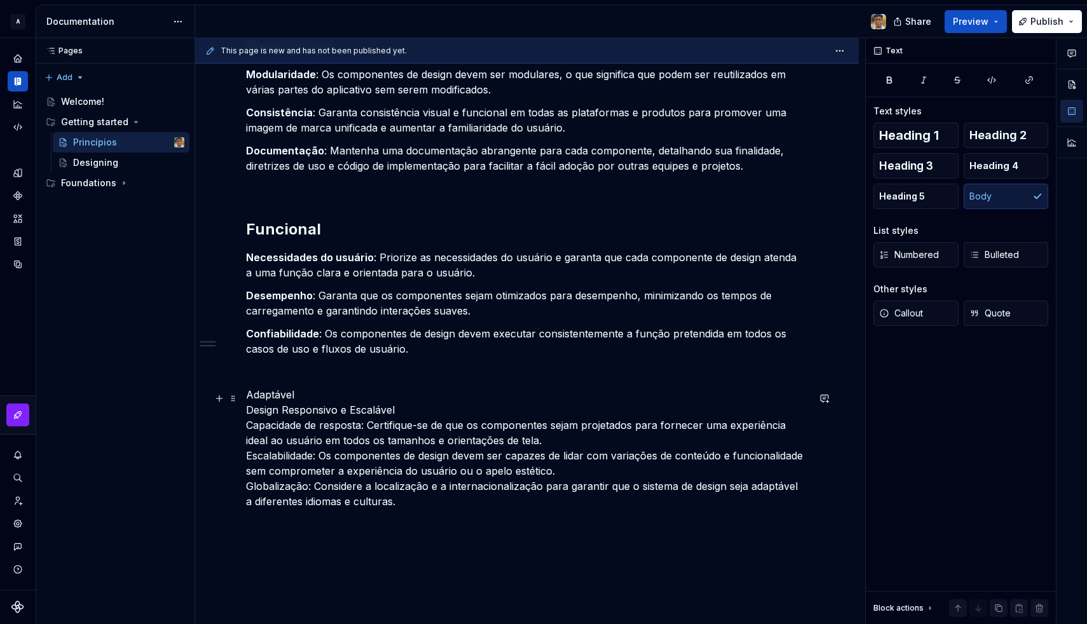
click at [249, 428] on p "Adaptável Design Responsivo e Escalável Capacidade de resposta: Certifique-se d…" at bounding box center [527, 448] width 562 height 122
click at [247, 413] on p "Adaptável Design Responsivo e Escalável Capacidade de resposta: Certifique-se d…" at bounding box center [527, 448] width 562 height 122
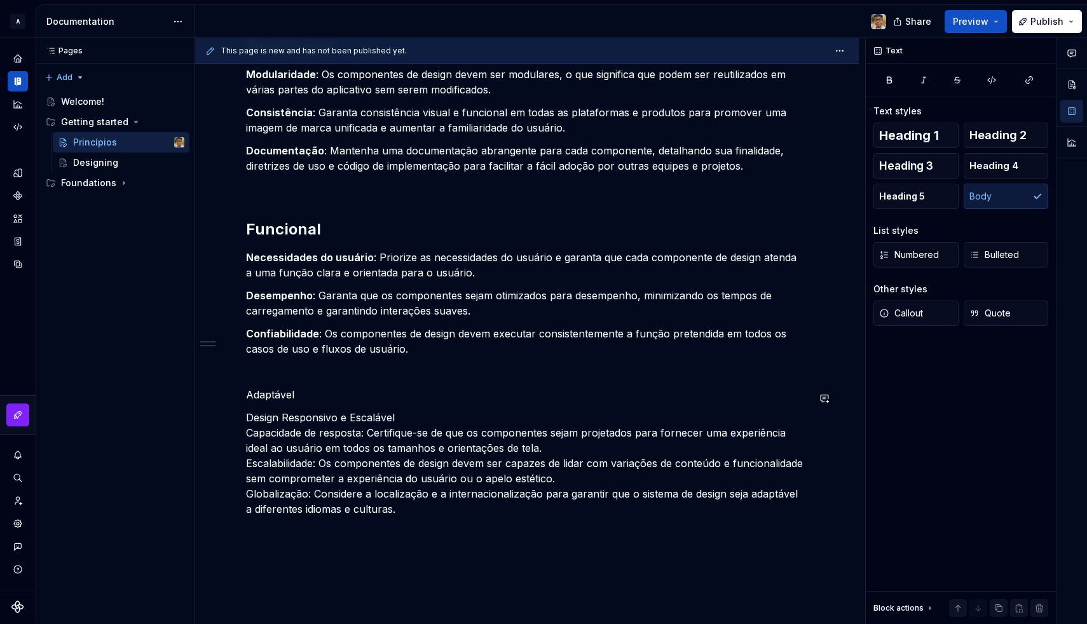
scroll to position [918, 0]
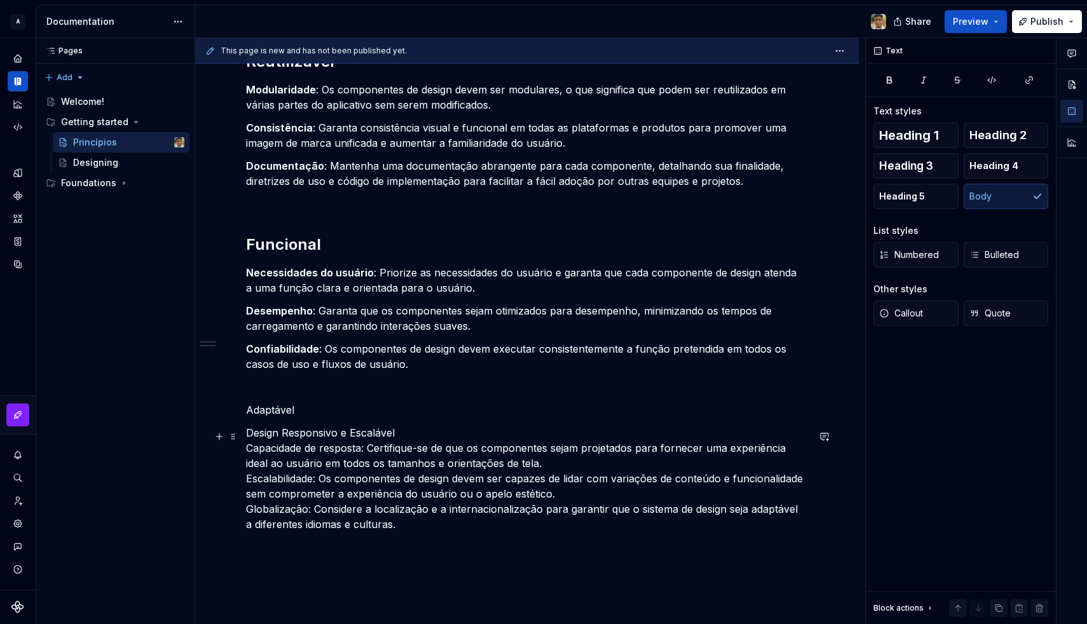
click at [260, 436] on p "Design Responsivo e Escalável Capacidade de resposta: Certifique-se de que os c…" at bounding box center [527, 478] width 562 height 107
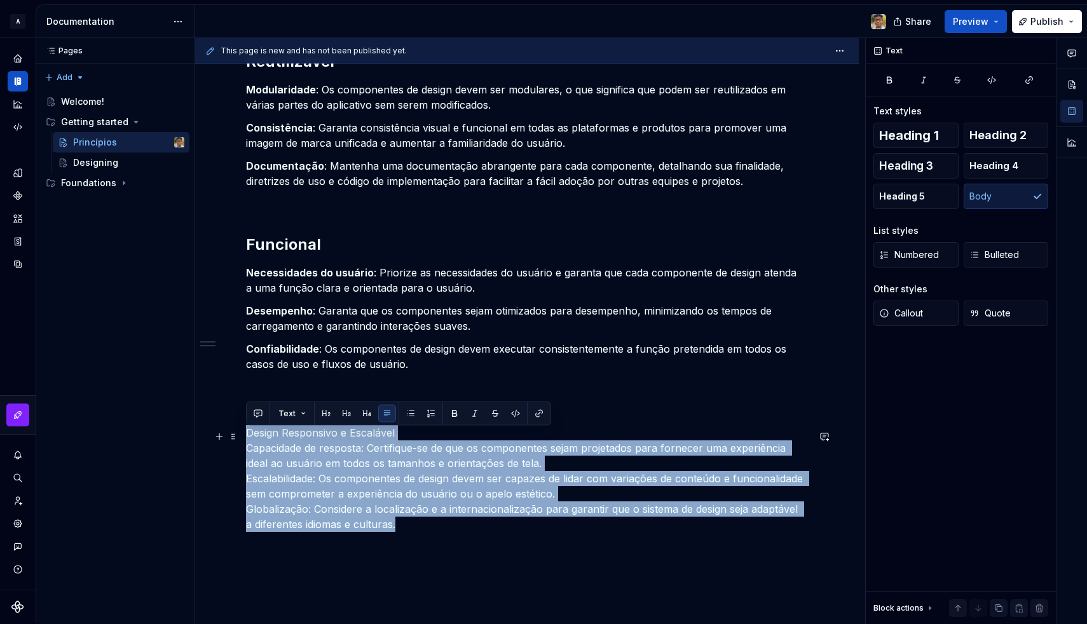
click at [260, 436] on p "Design Responsivo e Escalável Capacidade de resposta: Certifique-se de que os c…" at bounding box center [527, 478] width 562 height 107
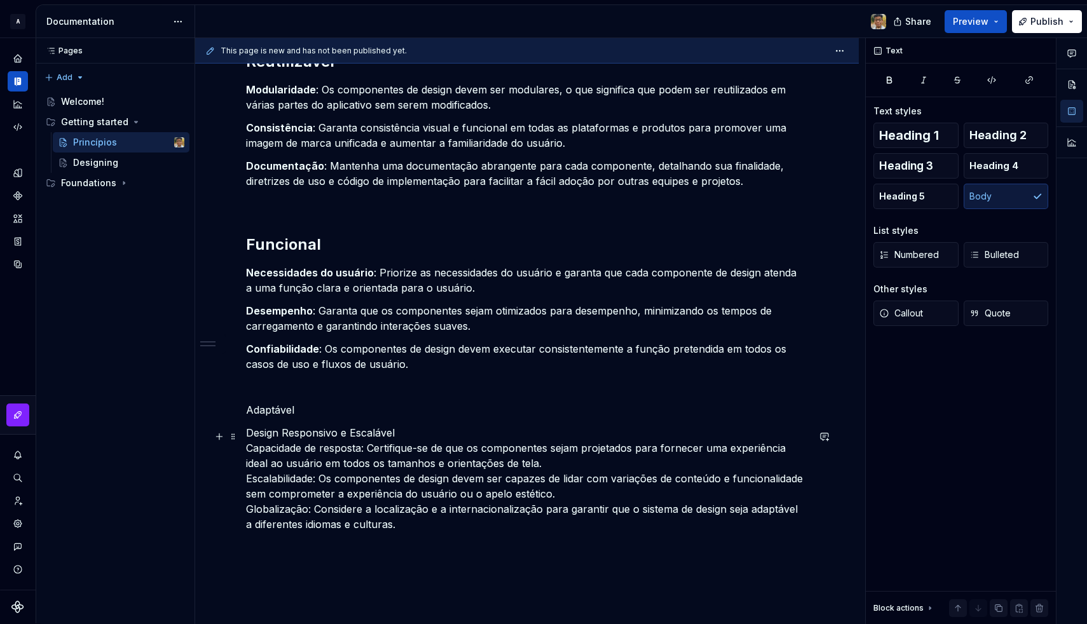
click at [248, 451] on p "Design Responsivo e Escalável Capacidade de resposta: Certifique-se de que os c…" at bounding box center [527, 478] width 562 height 107
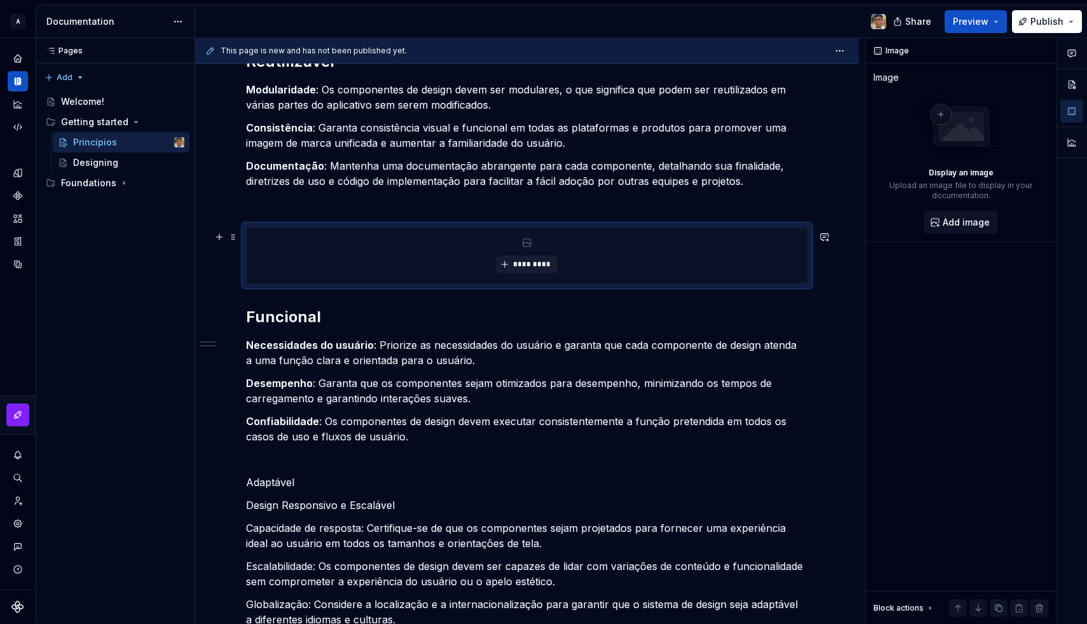
click at [344, 271] on div "*********" at bounding box center [527, 256] width 561 height 56
click at [518, 261] on button "*********" at bounding box center [527, 265] width 60 height 18
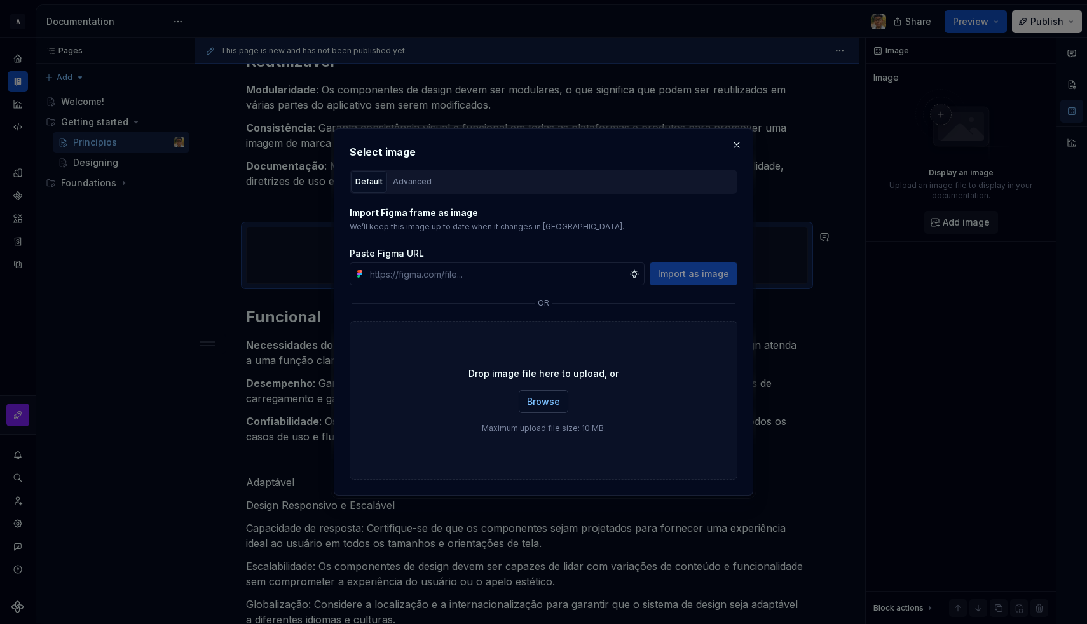
click at [540, 404] on span "Browse" at bounding box center [543, 401] width 33 height 13
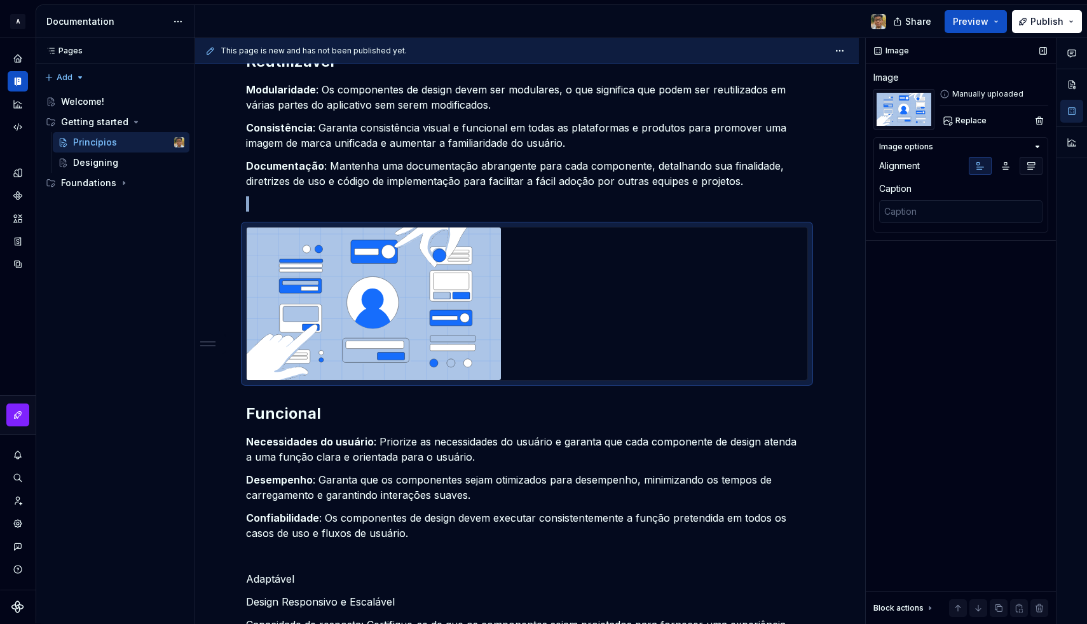
click at [1031, 164] on icon "button" at bounding box center [1031, 166] width 10 height 10
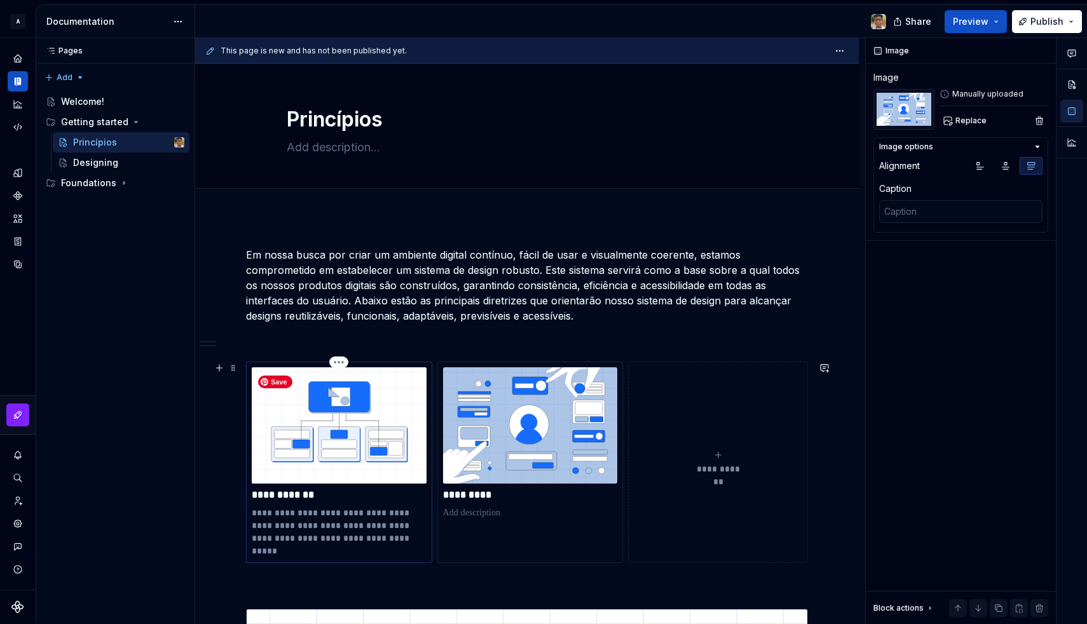
scroll to position [0, 0]
click at [362, 433] on img at bounding box center [339, 425] width 175 height 116
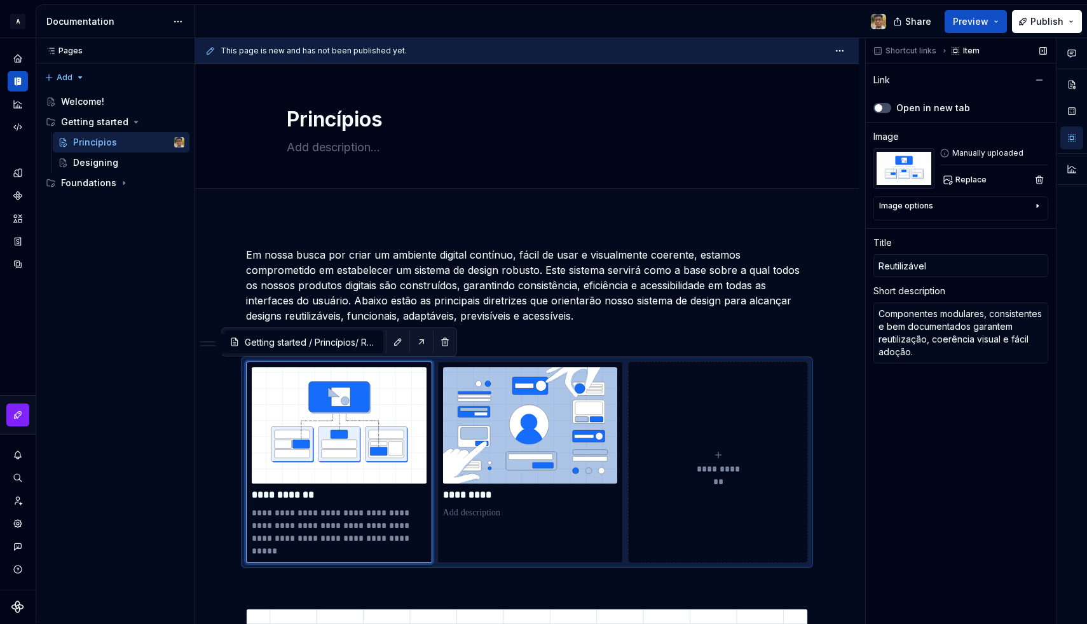
click at [1032, 203] on icon "button" at bounding box center [1037, 206] width 10 height 10
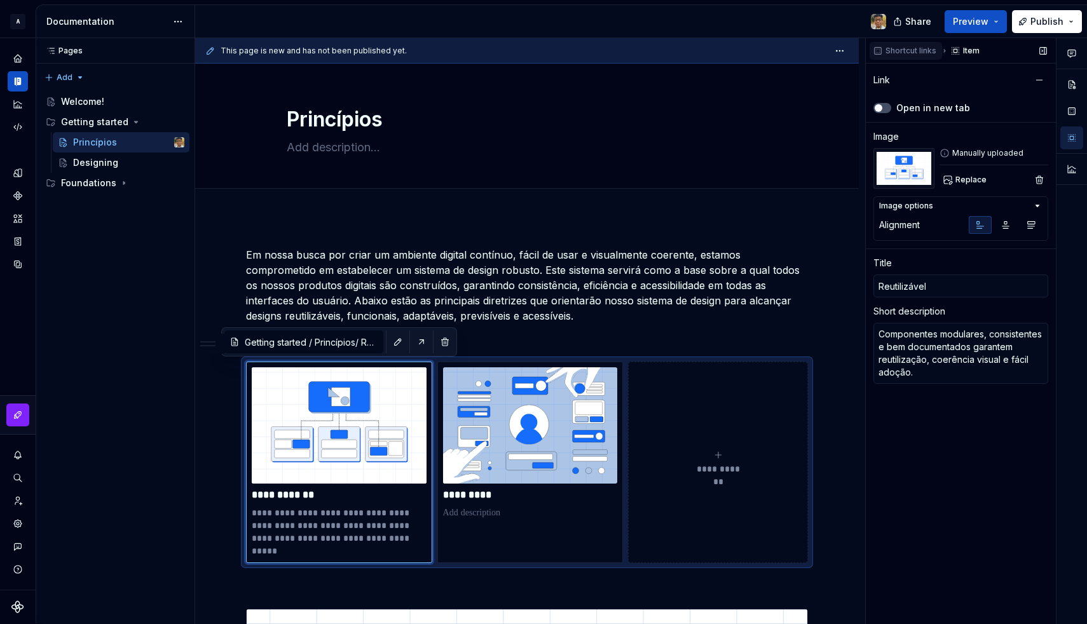
click at [905, 47] on span "Shortcut links" at bounding box center [911, 51] width 51 height 10
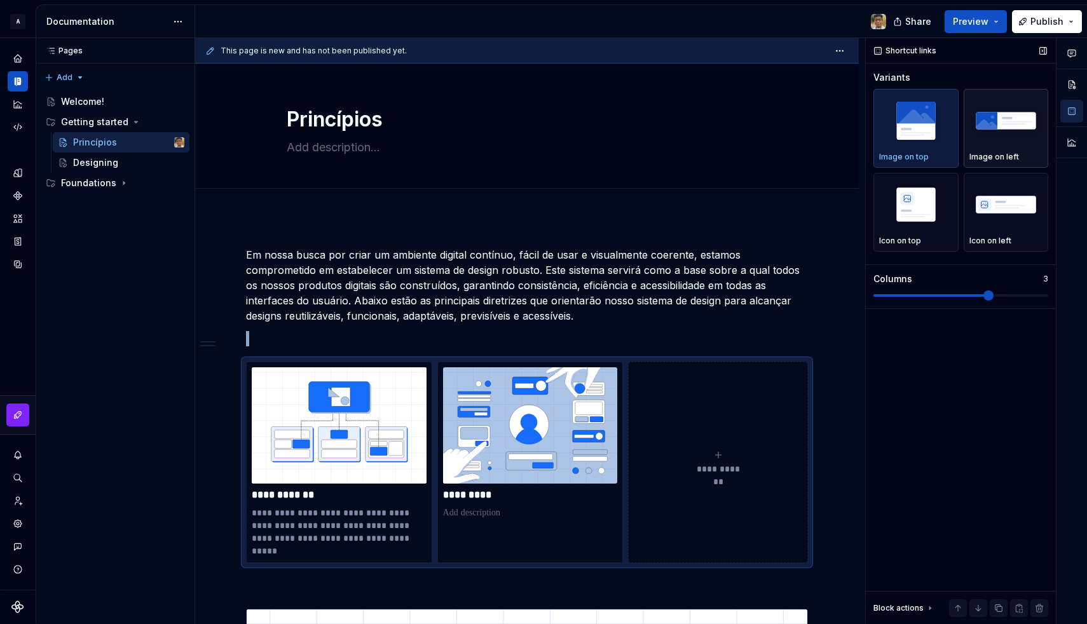
click at [997, 112] on img "button" at bounding box center [1007, 120] width 74 height 46
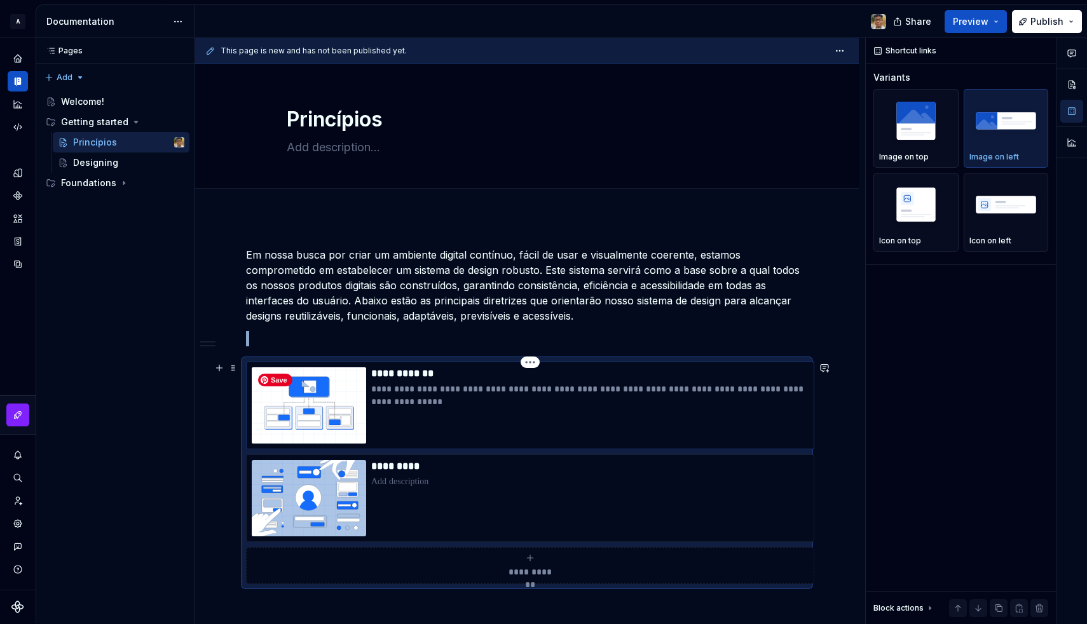
click at [312, 408] on img at bounding box center [309, 405] width 114 height 76
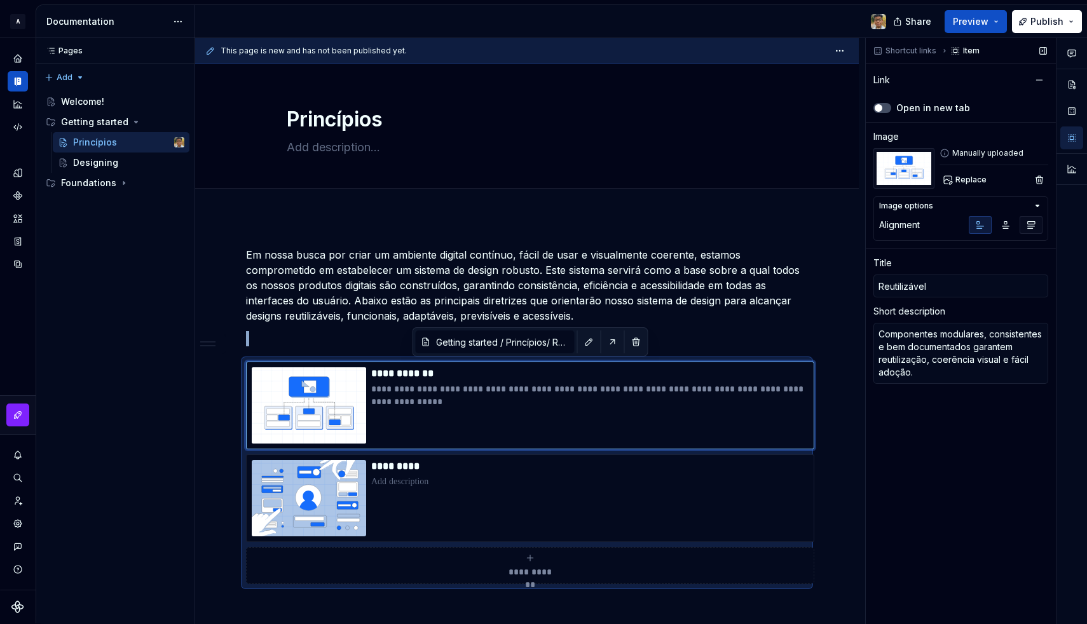
click at [1033, 225] on icon "button" at bounding box center [1031, 225] width 10 height 10
click at [437, 395] on p "**********" at bounding box center [589, 395] width 437 height 25
click at [439, 396] on p "**********" at bounding box center [589, 395] width 437 height 25
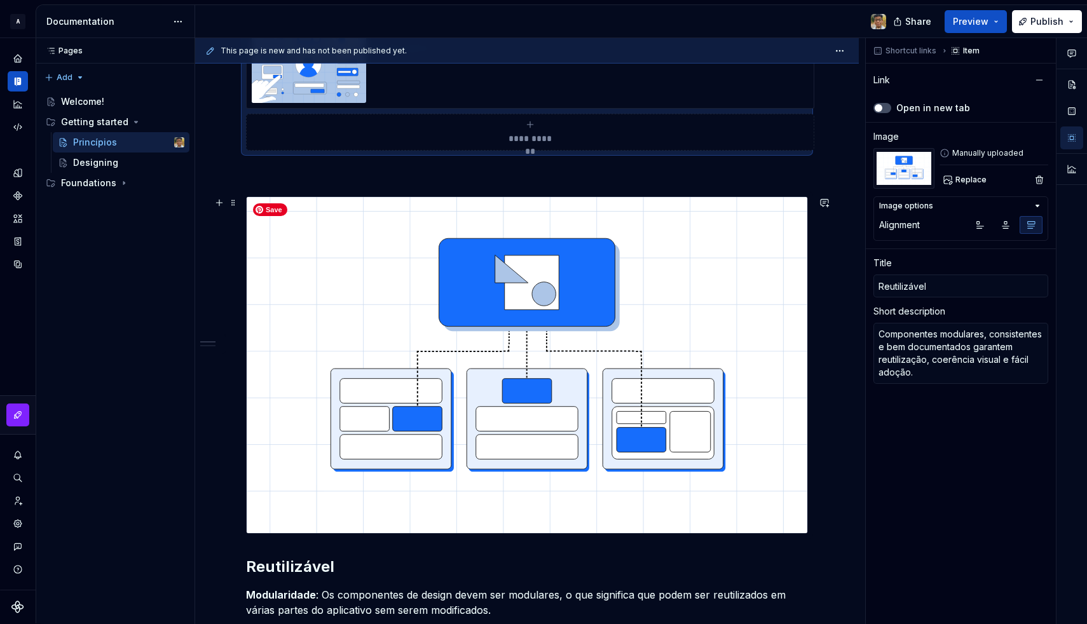
scroll to position [153, 0]
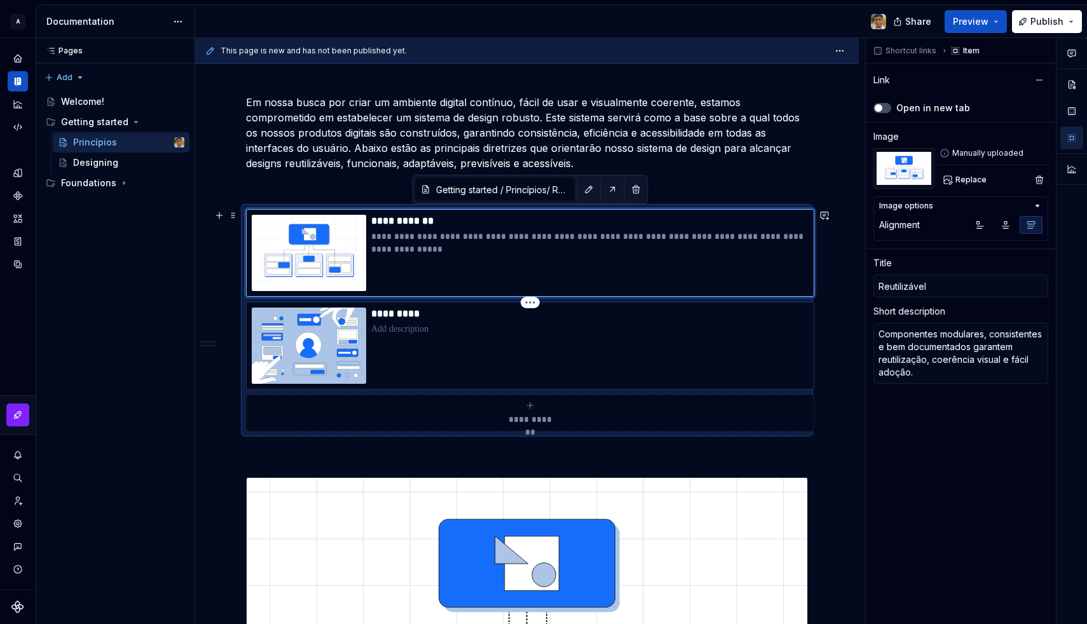
click at [409, 329] on p at bounding box center [589, 329] width 437 height 13
type textarea "*"
type input "Getting started / Princípios/ Funcional"
type input "Funcional"
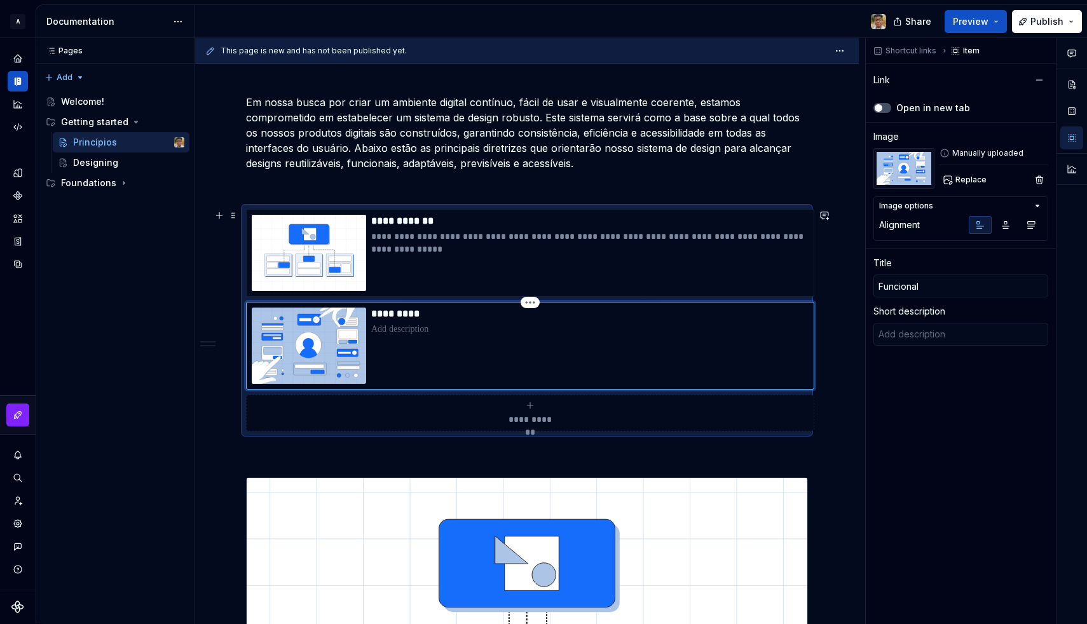
type textarea "*"
type textarea "'"
type textarea "*"
type textarea "'"
type textarea "*"
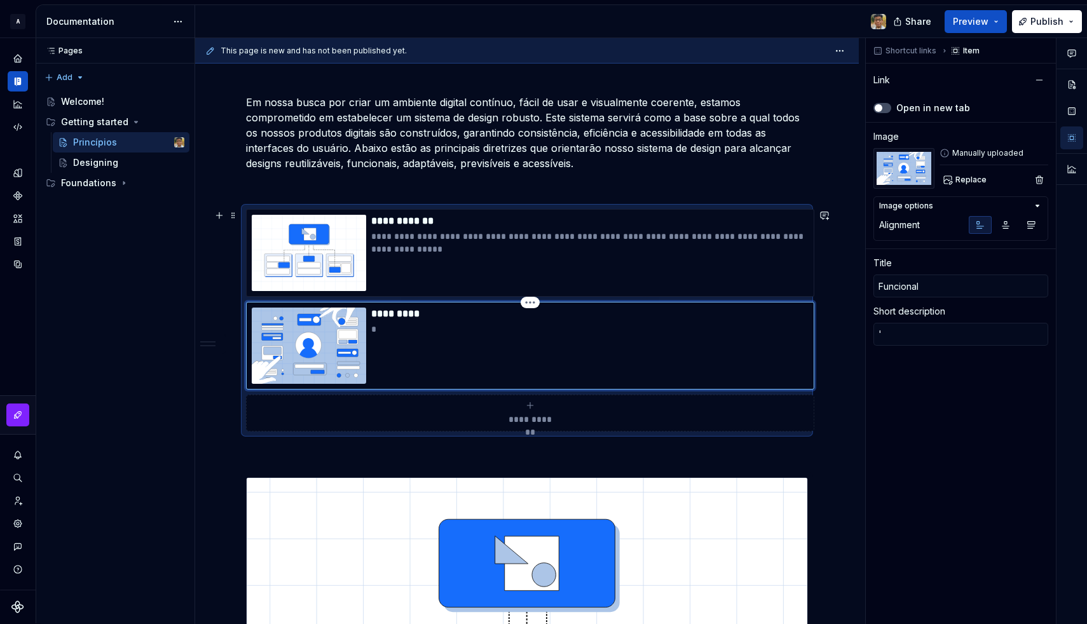
type textarea "'l"
type textarea "*"
type textarea "'l f"
type textarea "*"
type textarea "'l fj"
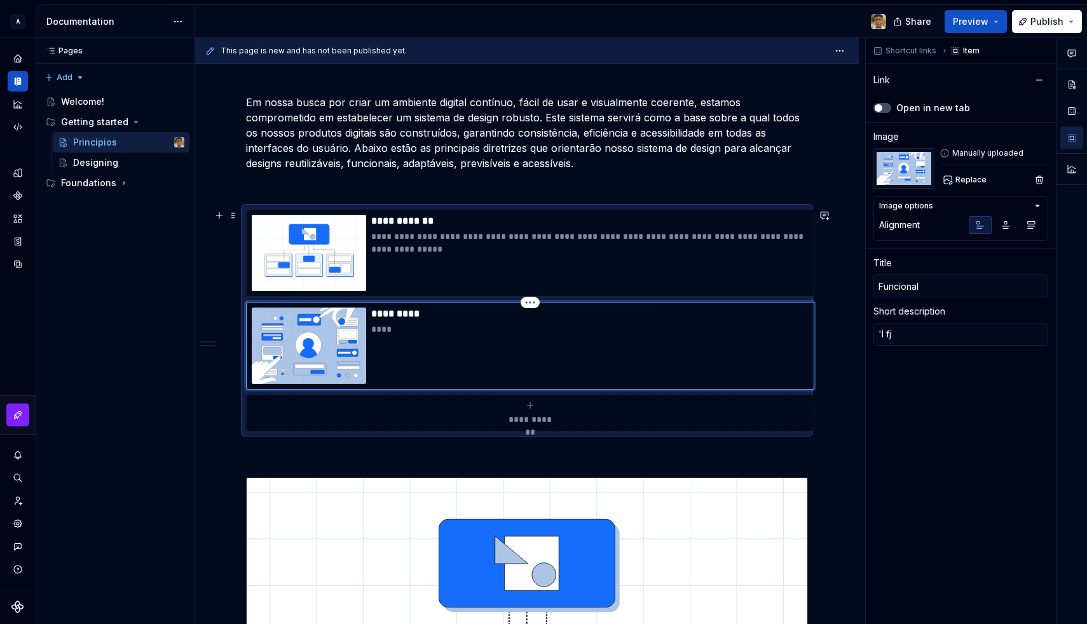
type textarea "*"
type textarea "'l fjs"
type textarea "*"
type textarea "'l fjsd"
type textarea "*"
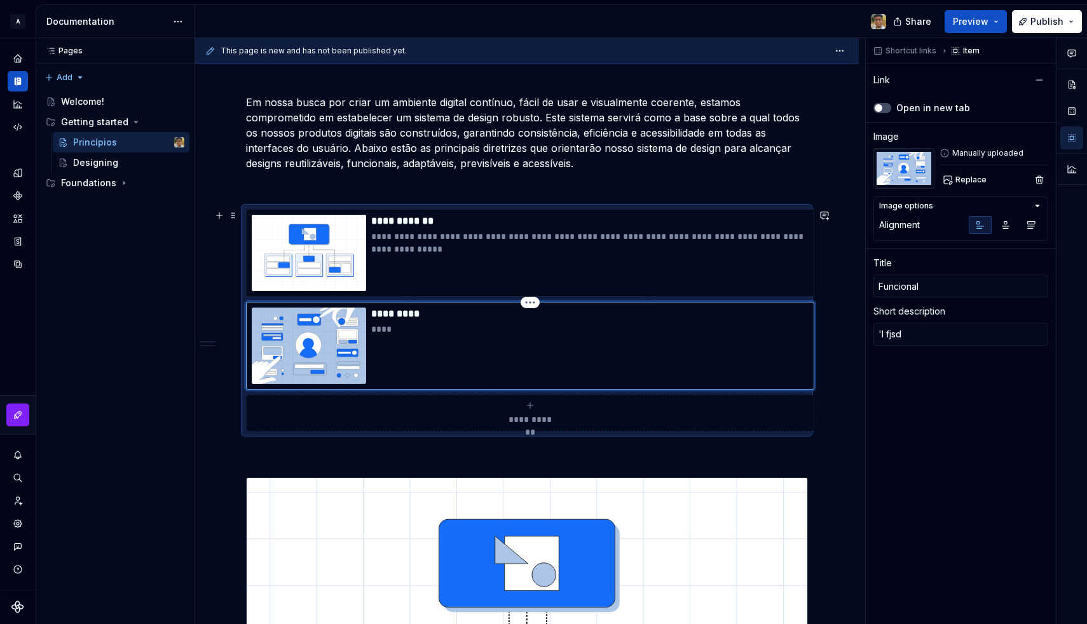
type textarea "'l fjsdf"
type textarea "*"
type textarea "'l fjsdfkl"
type textarea "*"
type textarea "'l fjsdfklh"
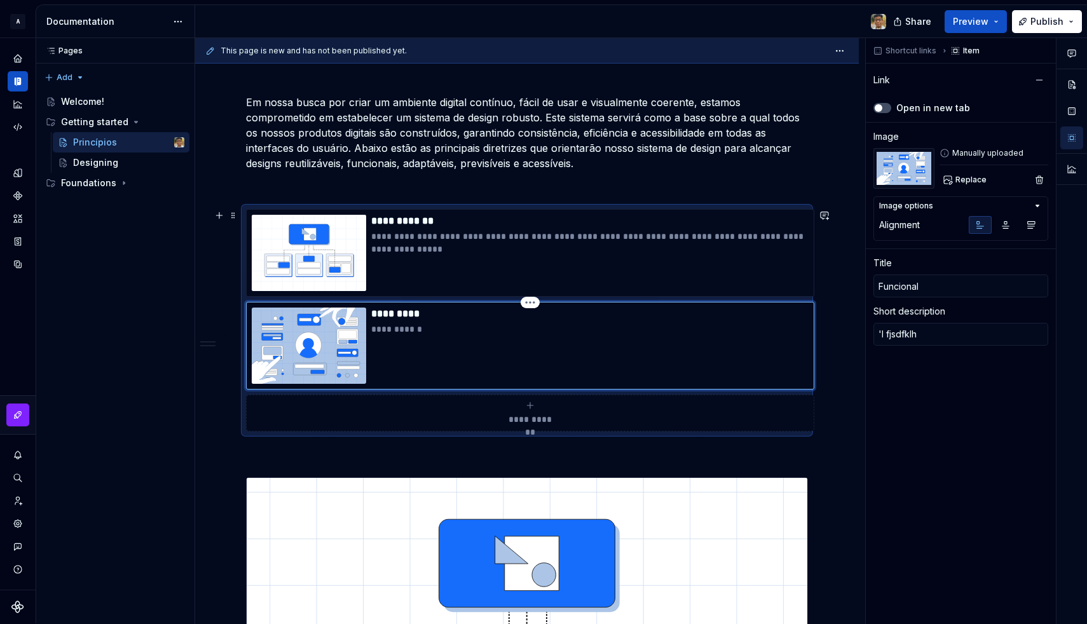
type textarea "*"
type textarea "'l fjsdfklhs"
type textarea "*"
type textarea "'l fjsdfklhsd"
type textarea "*"
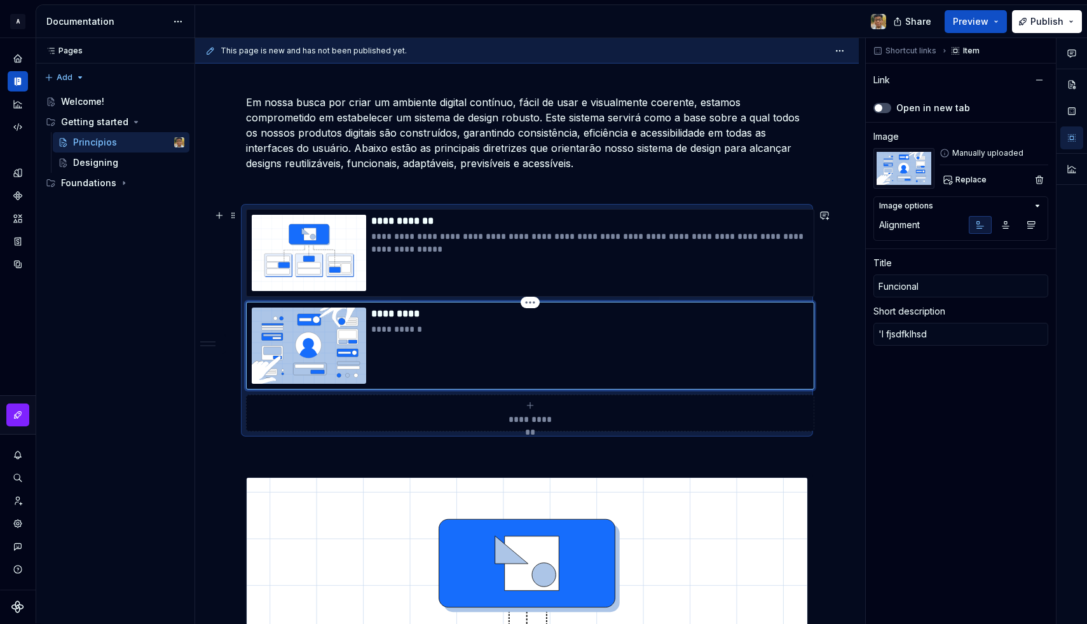
type textarea "'l fjsdfklhsd"
type textarea "*"
type textarea "'l fjsdfklhsd k"
type textarea "*"
type textarea "'l fjsdfklhsd kj"
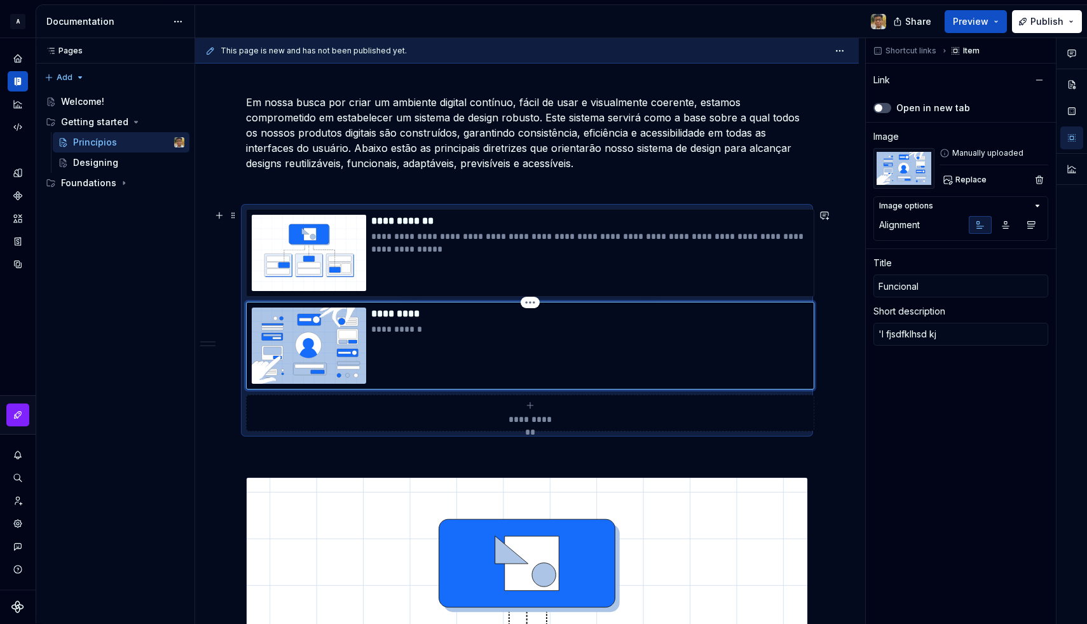
type textarea "*"
type textarea "'l fjsdfklhsd kjg"
type textarea "*"
type textarea "'l fjsdfklhsd kjgh"
type textarea "*"
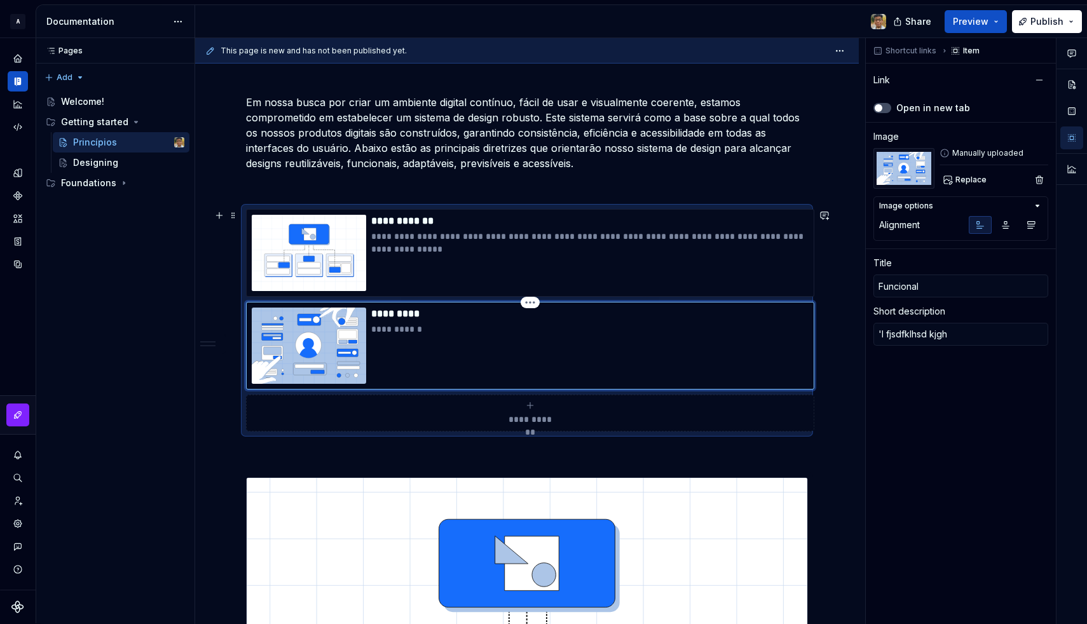
type textarea "'l fjsdfklhsd kjghf"
type textarea "*"
type textarea "'l fjsdfklhsd kjghfk"
type textarea "*"
type textarea "'l fjsdfklhsd kjghfkd"
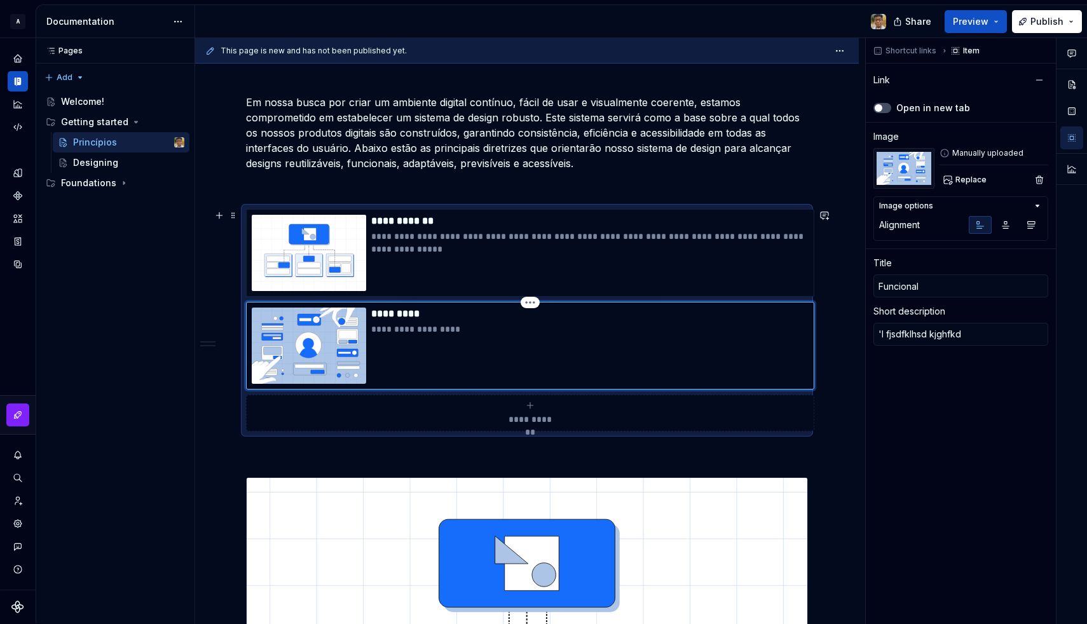
type textarea "*"
type textarea "'l fjsdfklhsd kjghfkdj"
type textarea "*"
type textarea "'l fjsdfklhsd kjghfkdjg"
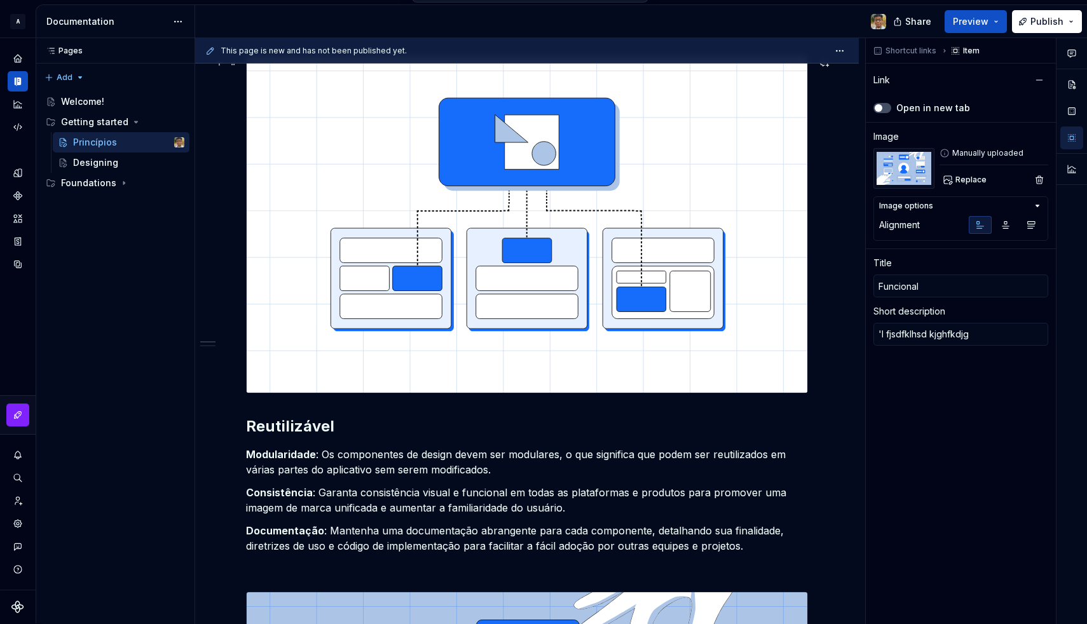
scroll to position [594, 0]
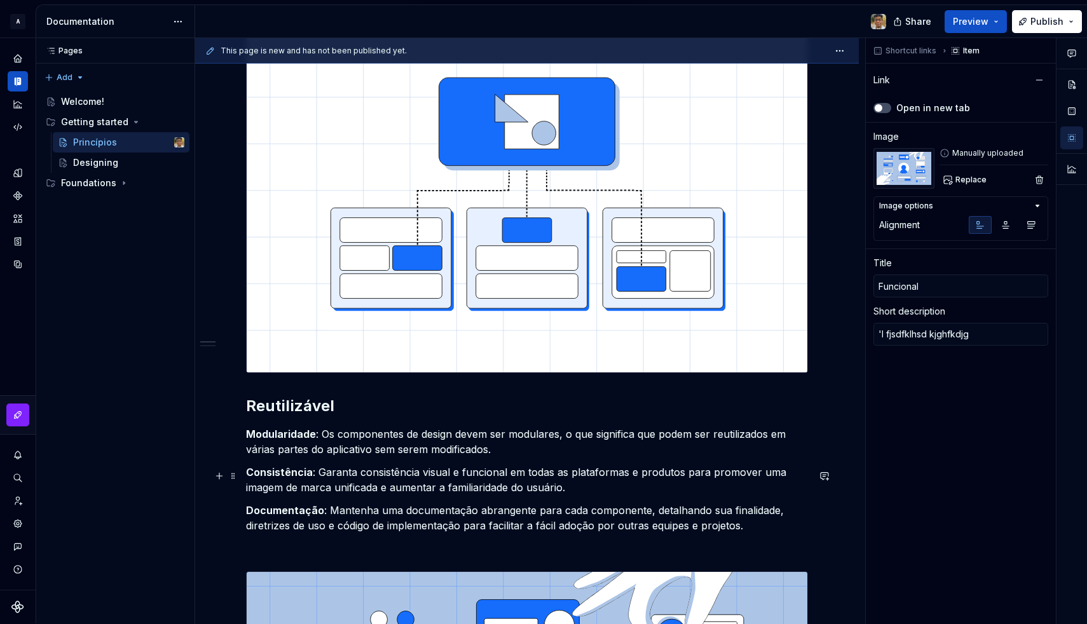
click at [394, 472] on p "Consistência : Garanta consistência visual e funcional em todas as plataformas …" at bounding box center [527, 480] width 562 height 31
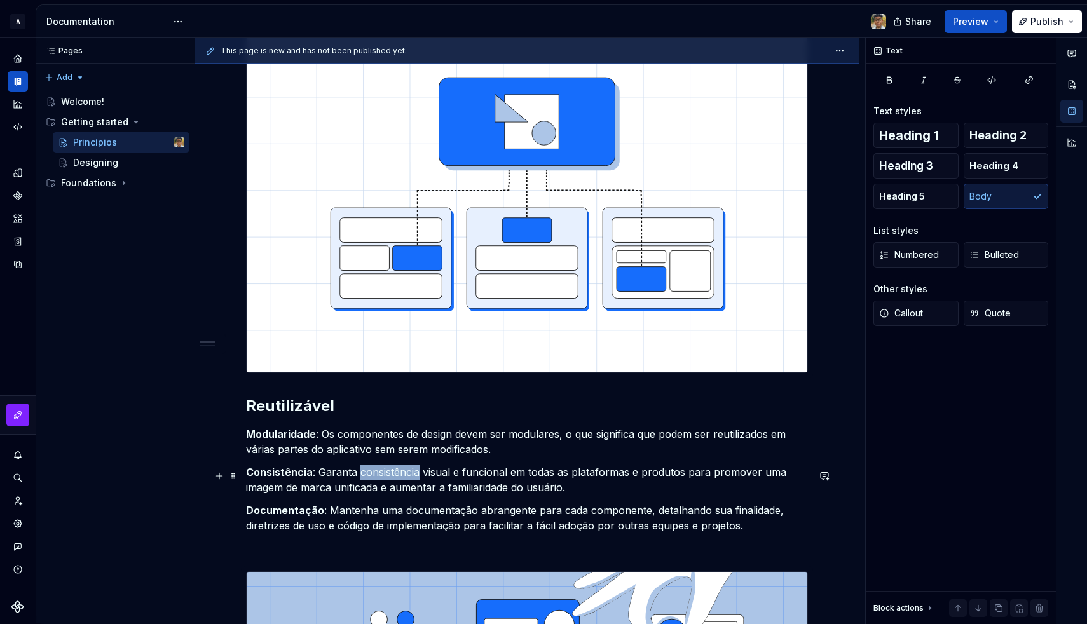
click at [394, 472] on p "Consistência : Garanta consistência visual e funcional em todas as plataformas …" at bounding box center [527, 480] width 562 height 31
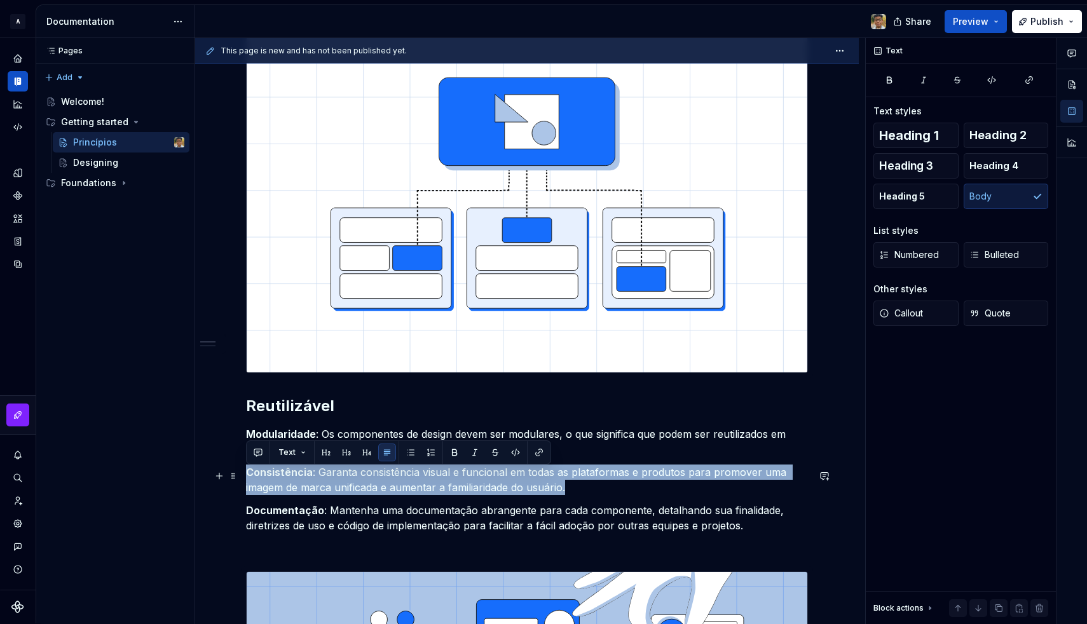
click at [394, 472] on p "Consistência : Garanta consistência visual e funcional em todas as plataformas …" at bounding box center [527, 480] width 562 height 31
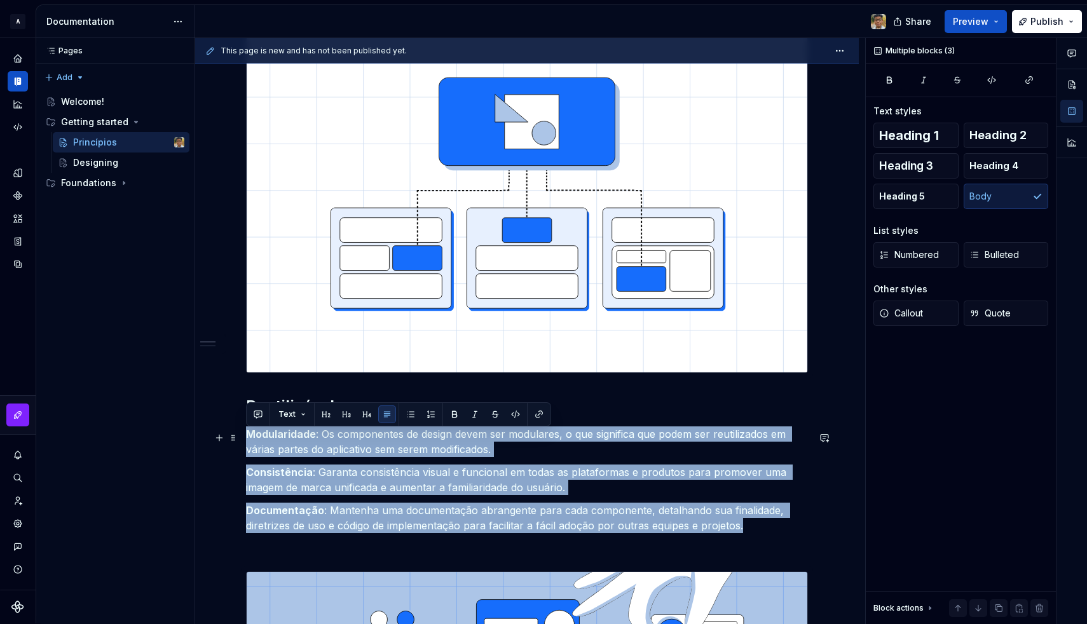
drag, startPoint x: 756, startPoint y: 530, endPoint x: 249, endPoint y: 431, distance: 516.2
click at [249, 431] on div "**********" at bounding box center [527, 453] width 562 height 1600
copy div "Modularidade : Os componentes de design devem ser modulares, o que significa qu…"
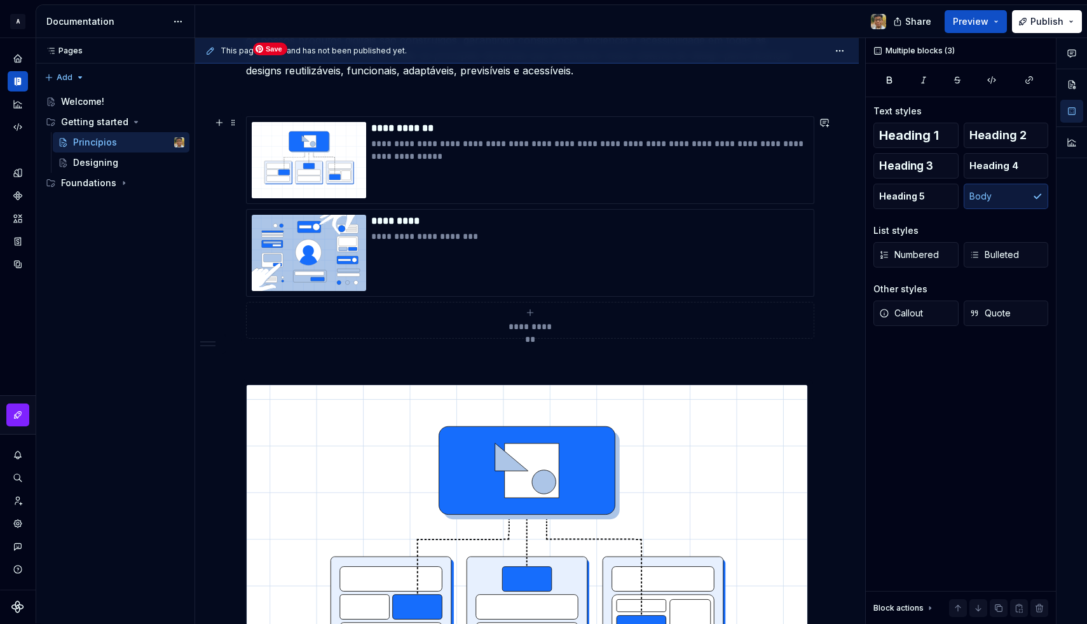
scroll to position [154, 0]
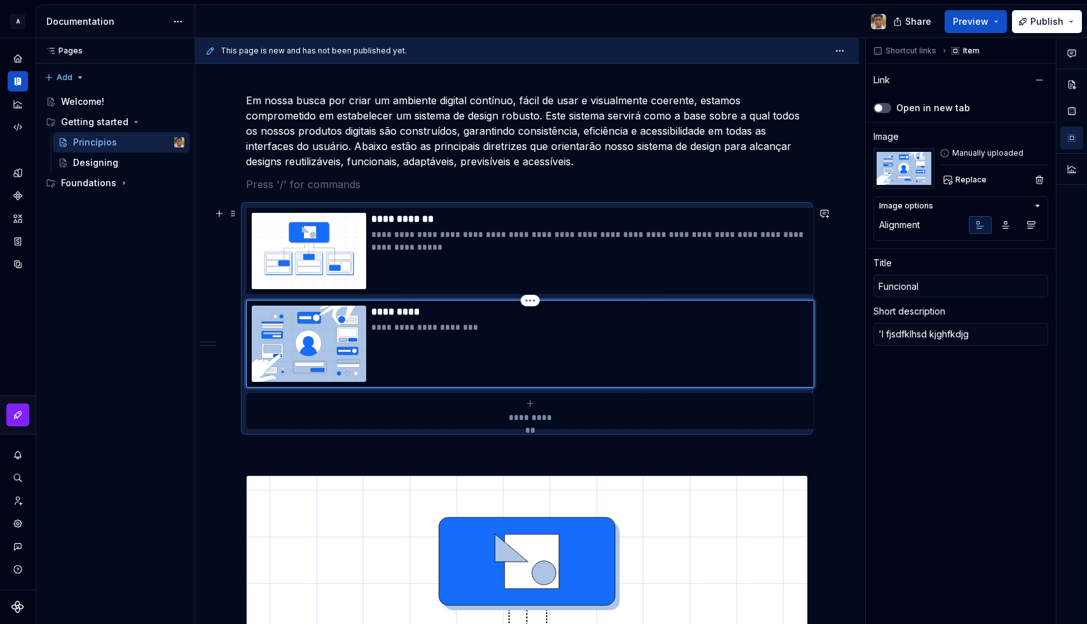
click at [403, 334] on div "**********" at bounding box center [589, 344] width 437 height 76
click at [407, 326] on p "**********" at bounding box center [589, 327] width 437 height 13
type textarea "*"
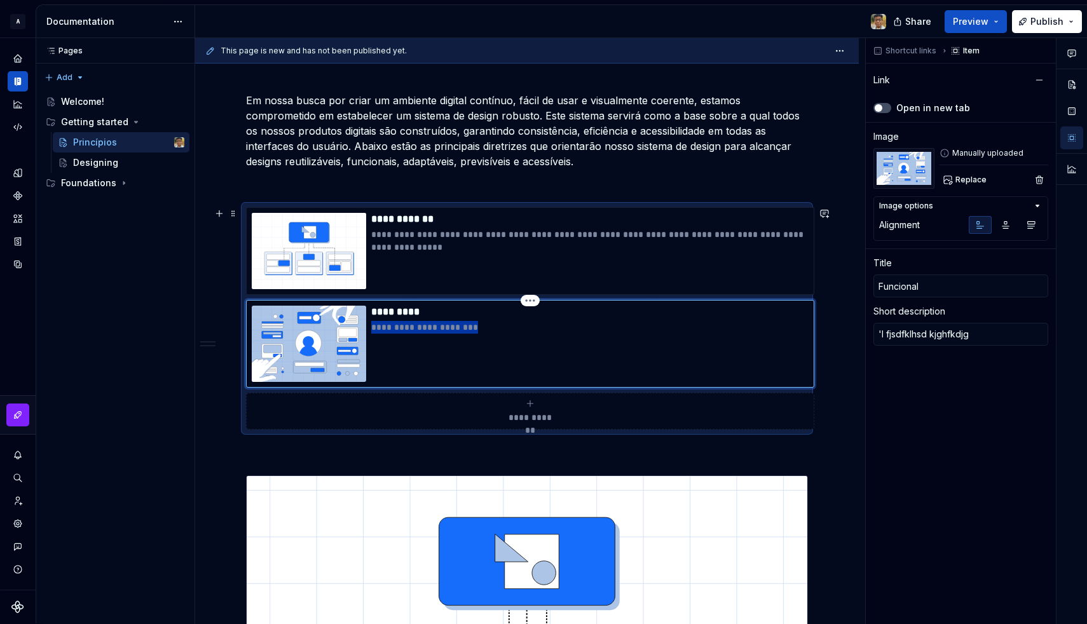
type textarea "Modularidade: Os componentes de design devem ser modulares, o que significa que…"
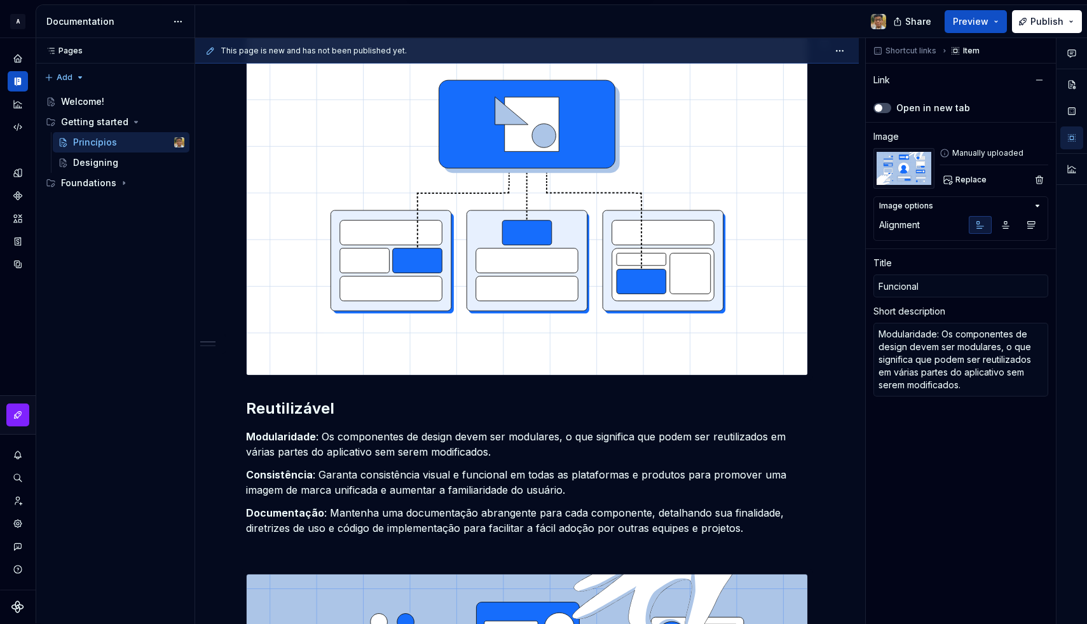
scroll to position [596, 0]
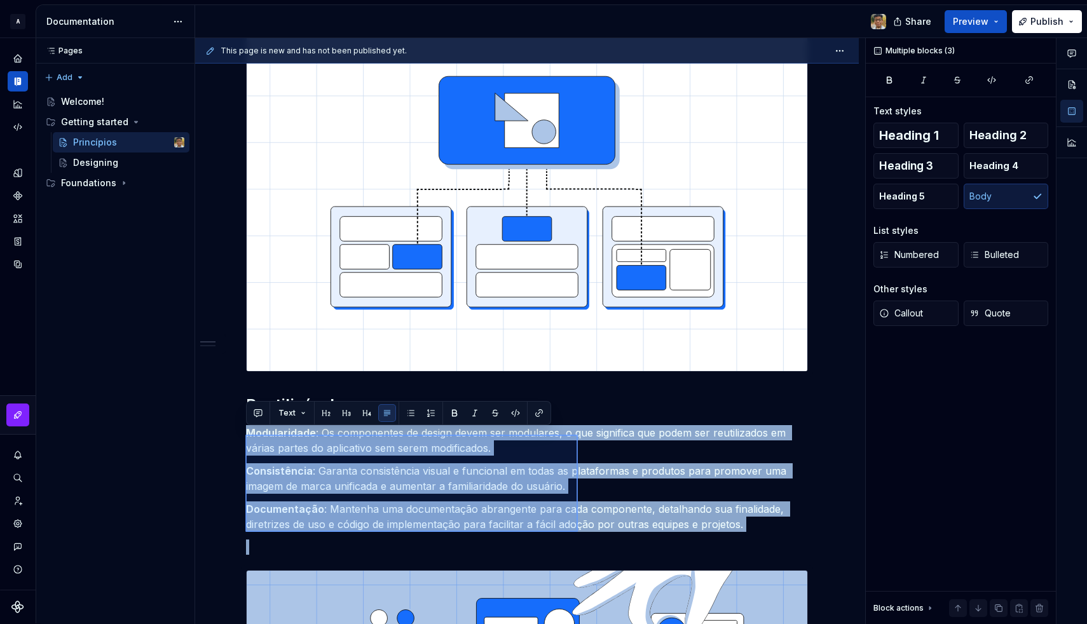
drag, startPoint x: 245, startPoint y: 435, endPoint x: 588, endPoint y: 540, distance: 358.5
click at [588, 540] on div "**********" at bounding box center [530, 331] width 670 height 586
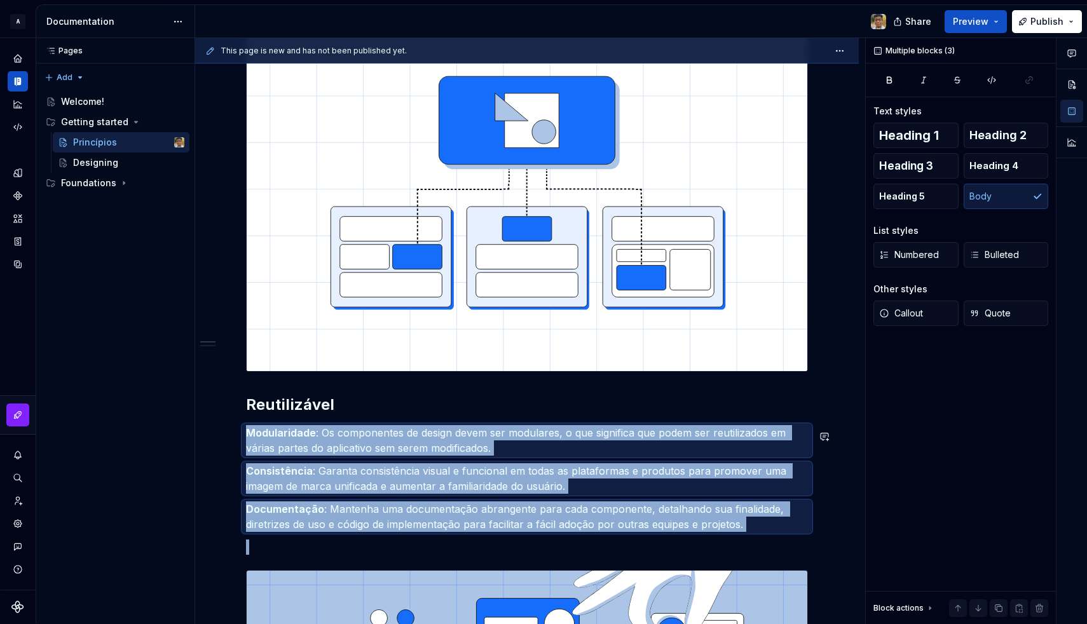
copy div "Modularidade : Os componentes de design devem ser modulares, o que significa qu…"
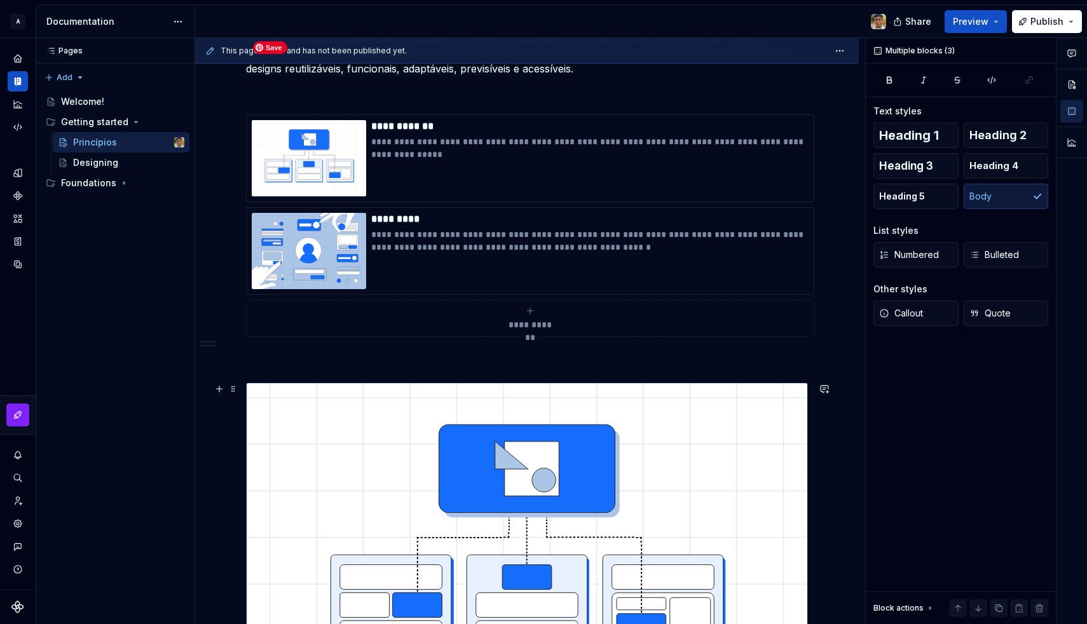
scroll to position [238, 0]
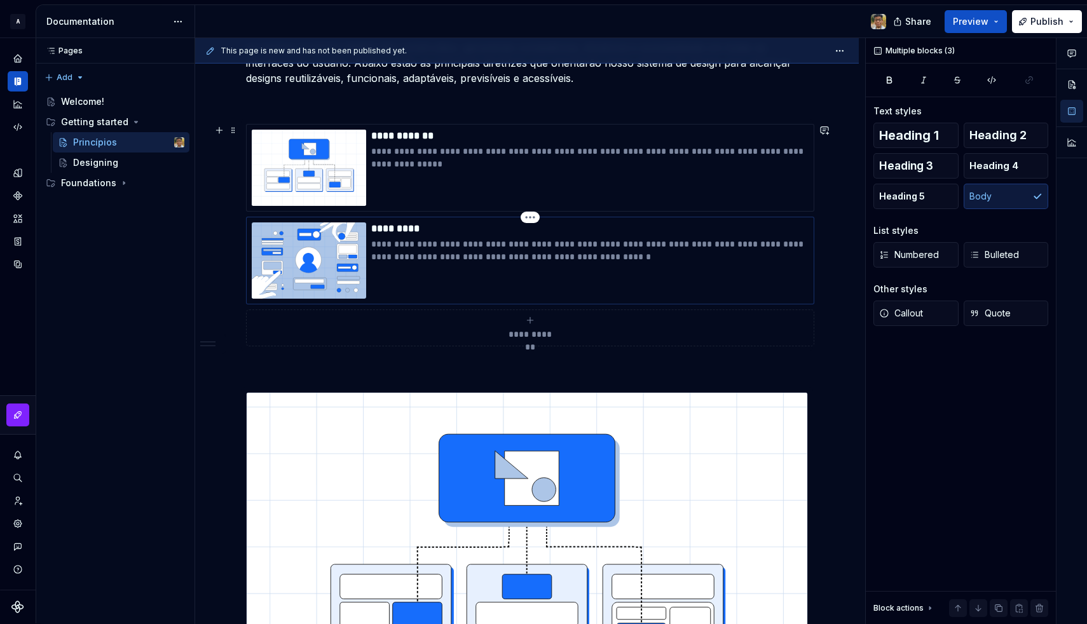
click at [686, 261] on p "**********" at bounding box center [589, 250] width 437 height 25
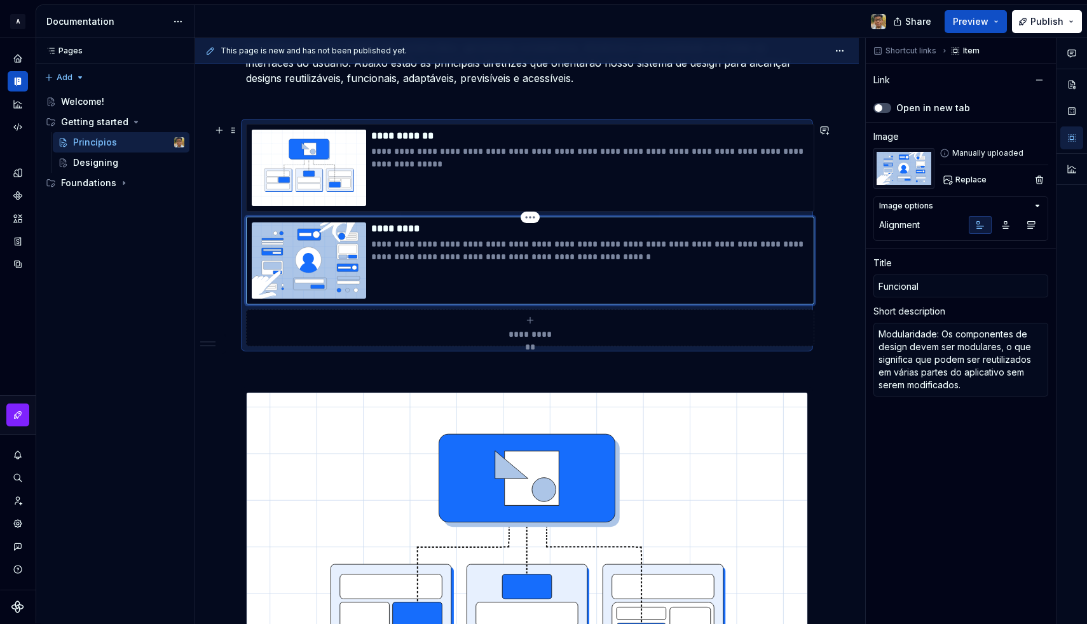
click at [659, 253] on p "**********" at bounding box center [589, 250] width 437 height 25
type textarea "*"
type textarea "Modularidade: Os componentes de design devem ser modulares, o que significa que…"
type textarea "*"
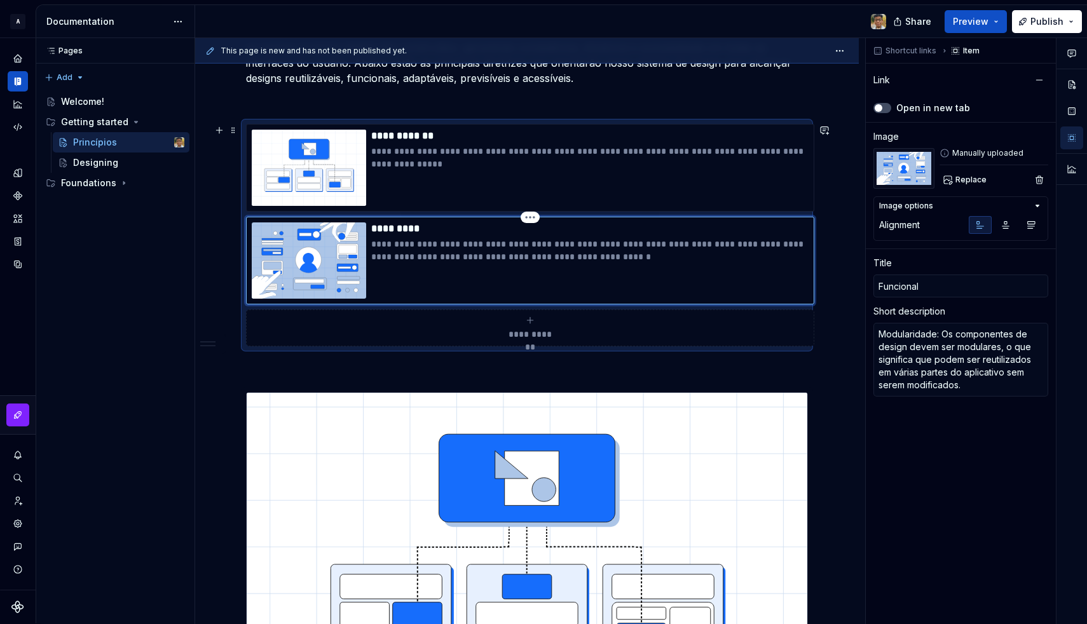
type textarea "Modularidade: Os componentes de design devem ser modulares, o que significa que…"
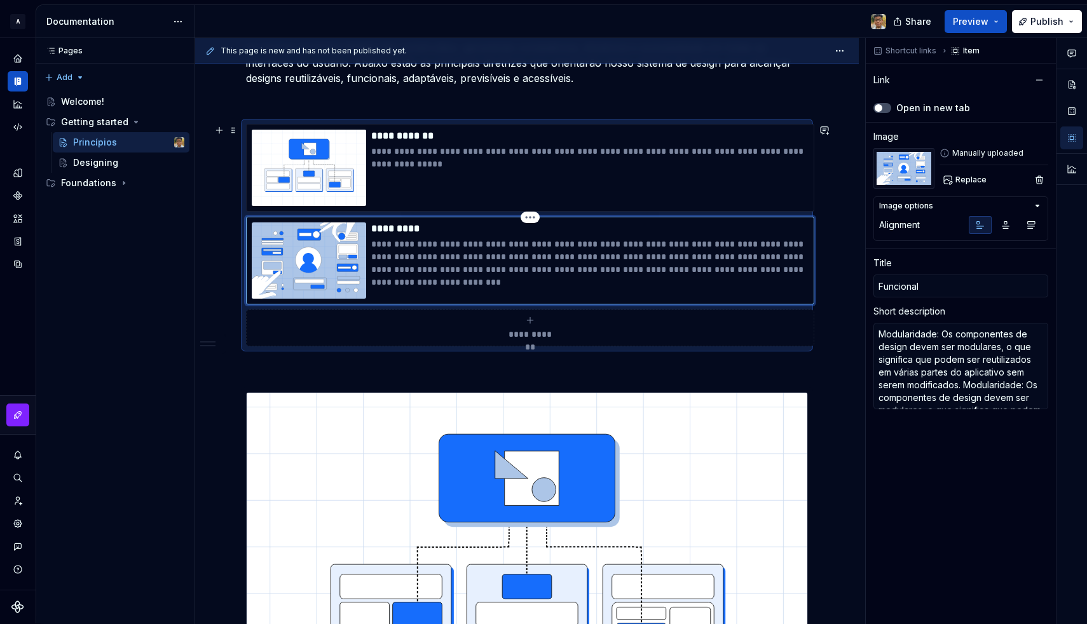
type textarea "*"
type textarea "Modularidade: Os componentes de design devem ser modulares, o que significa que…"
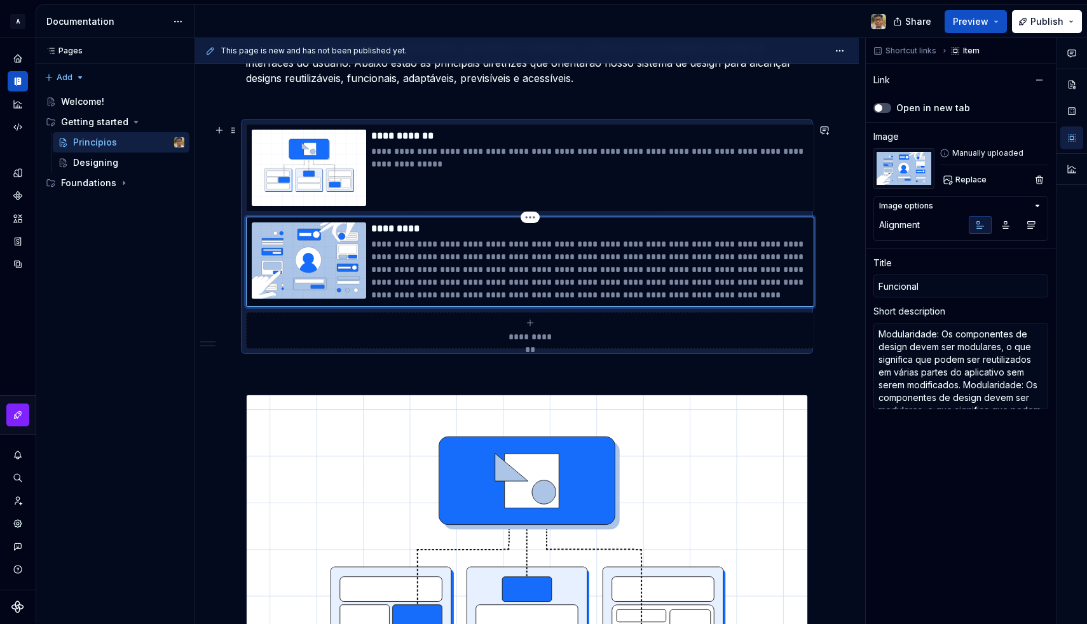
type textarea "*"
type textarea "Modularidade: Os componentes de design devem ser modulares, o que significa que…"
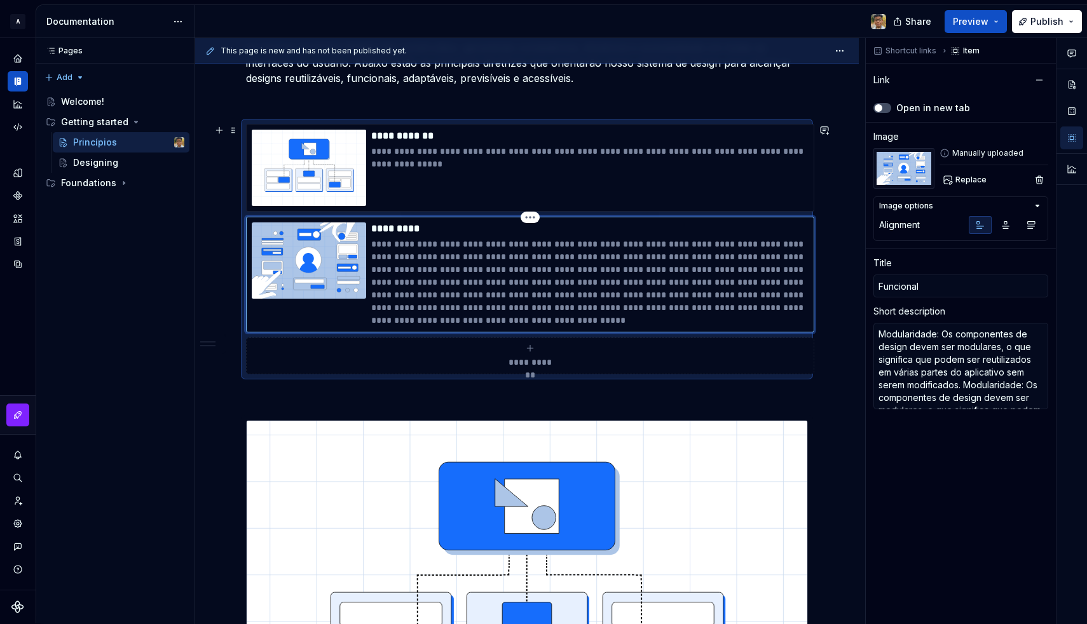
type textarea "*"
type textarea "Modularidade: Os componentes de design devem ser modulares, o que significa que…"
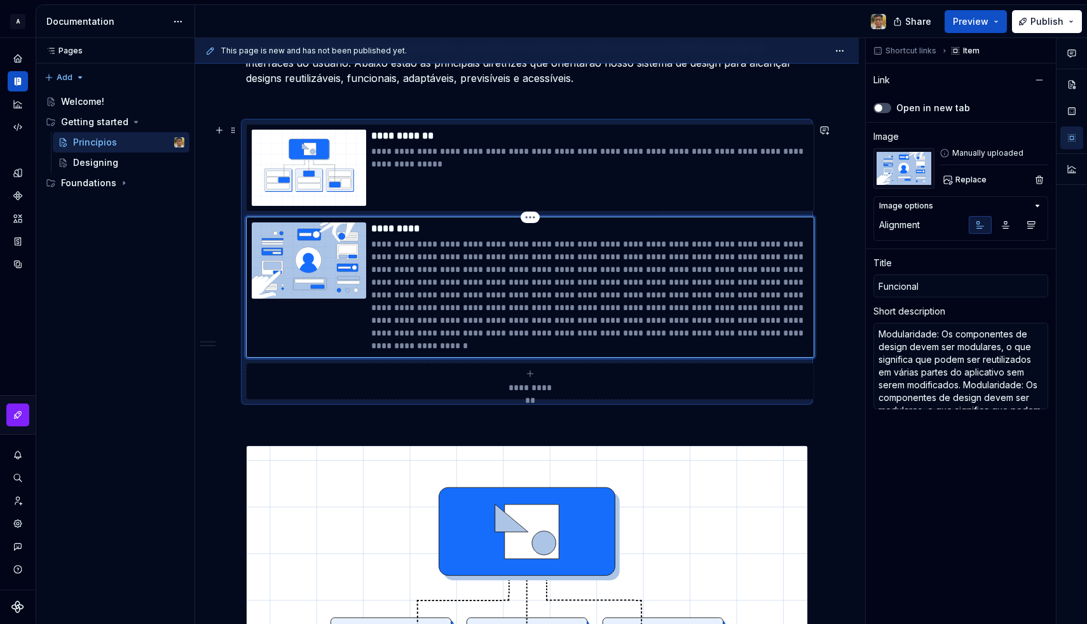
type textarea "*"
type textarea "Modularidade: Os componentes de design devem ser modulares, o que significa que…"
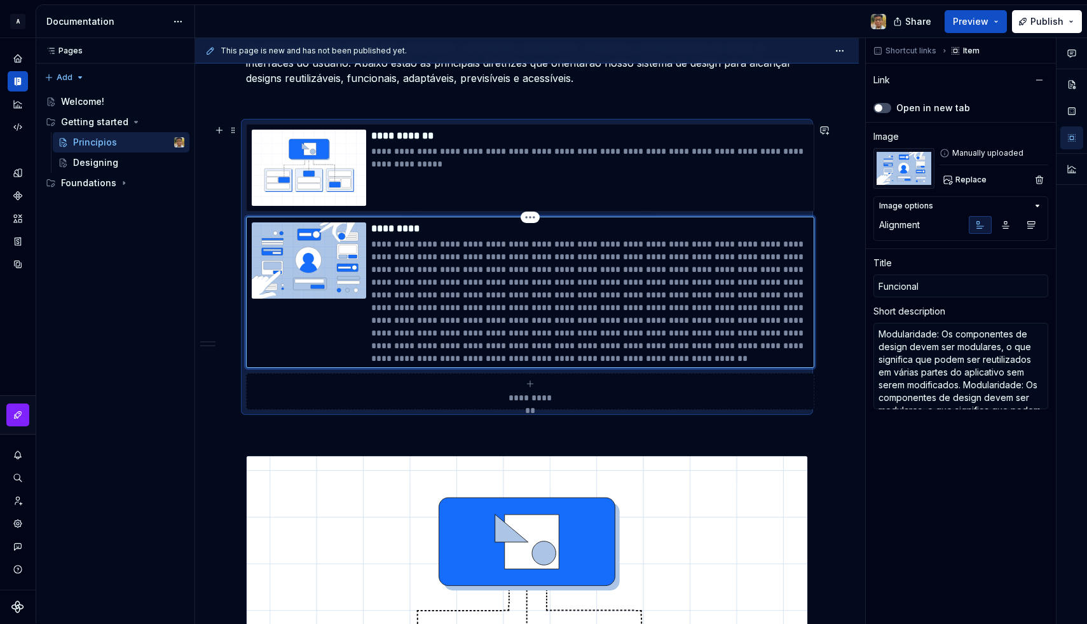
type textarea "*"
type textarea "Loremipsumdo: Si ametconsect ad elitse doeiu tem incididun, u lab etdolorem ali…"
type textarea "*"
type textarea "Loremipsumdo: Si ametconsect ad elitse doeiu tem incididun, u lab etdolorem ali…"
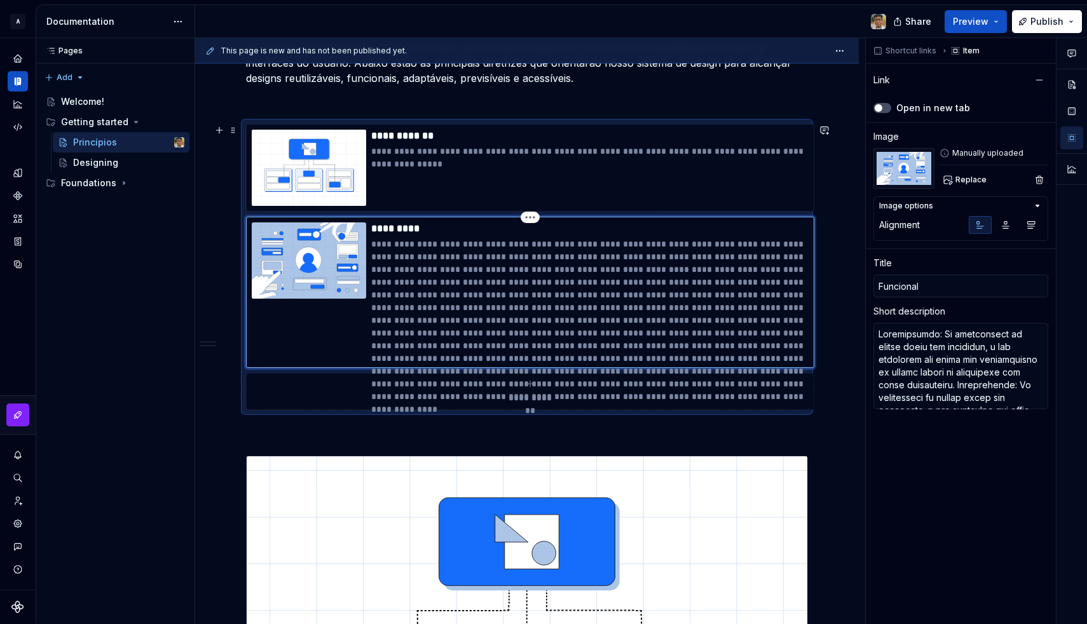
type textarea "*"
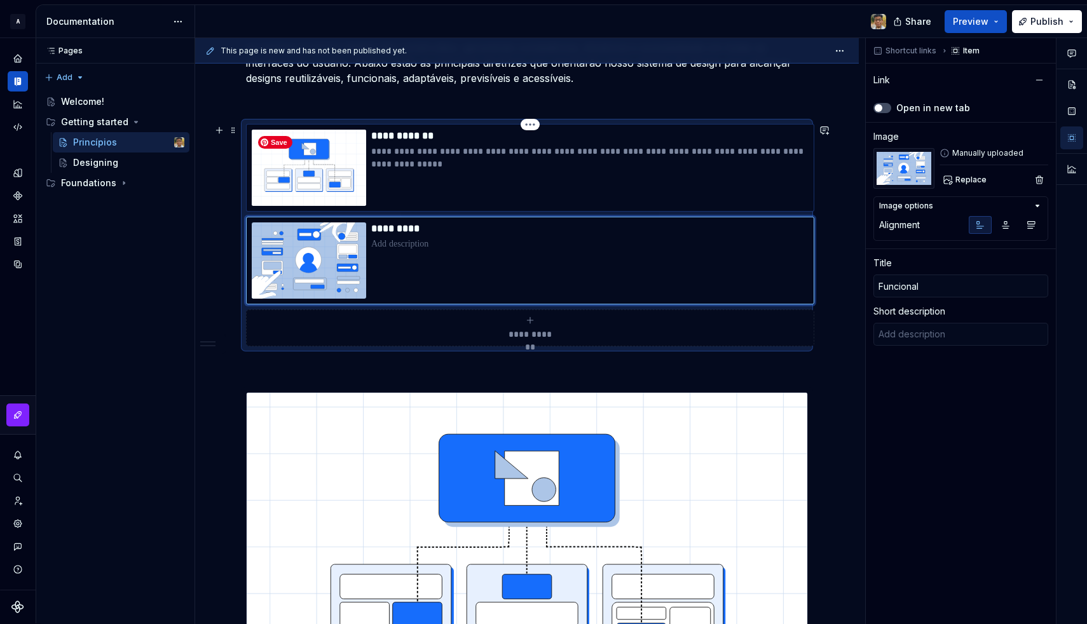
type textarea "*"
type input "Getting started / Princípios/ Reutilizável"
type input "Reutilizável"
type textarea "Componentes modulares, consistentes e bem documentados garantem reutilização, c…"
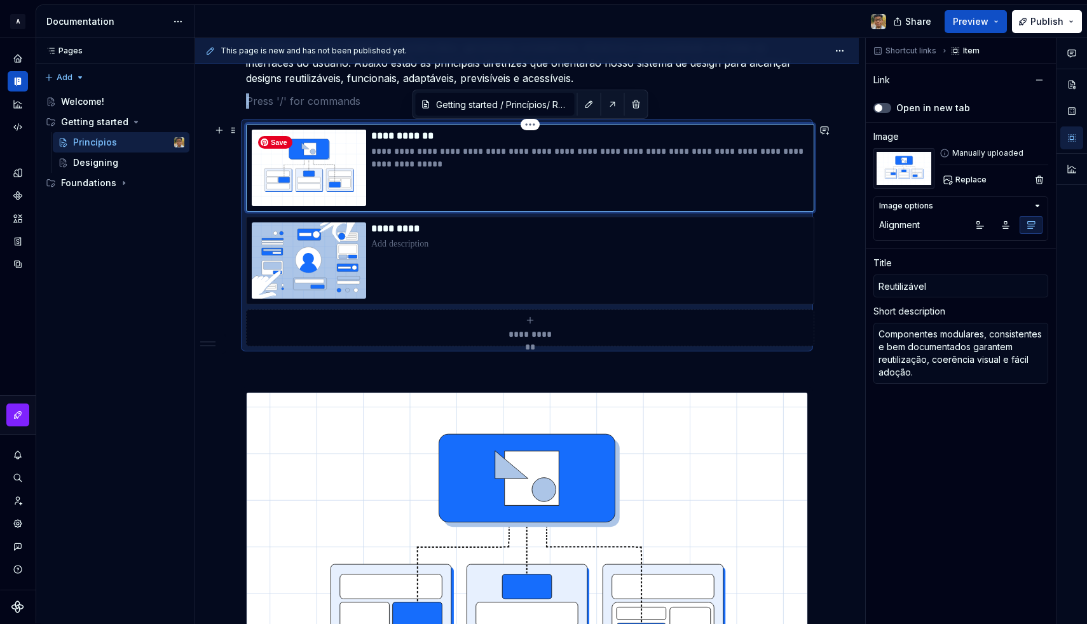
click at [313, 174] on img at bounding box center [309, 168] width 114 height 76
click at [922, 50] on span "Shortcut links" at bounding box center [911, 51] width 51 height 10
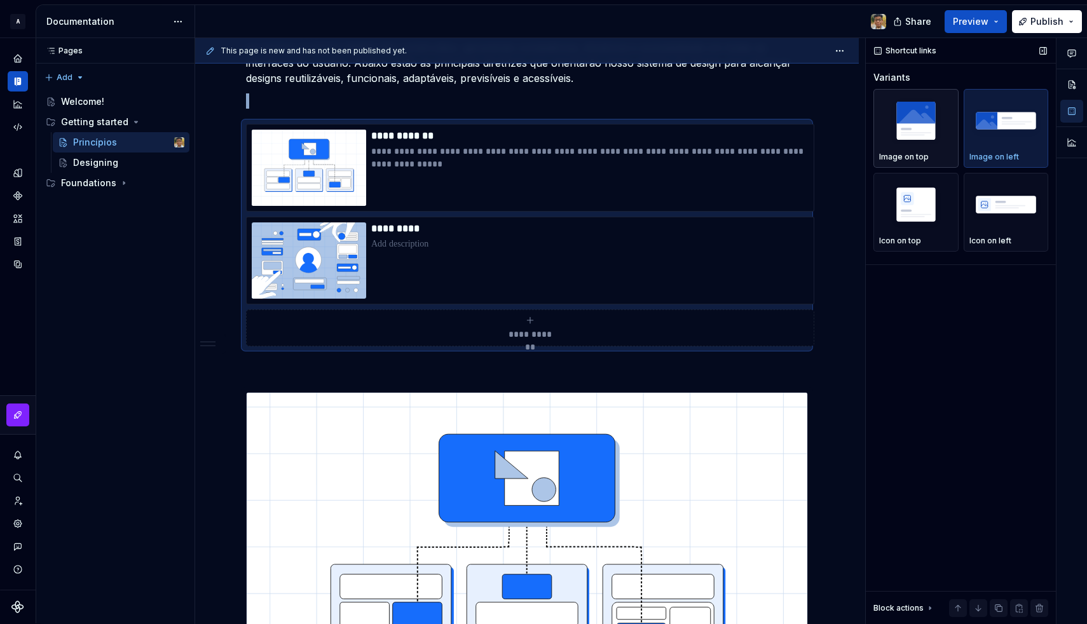
click at [926, 126] on img "button" at bounding box center [916, 120] width 74 height 46
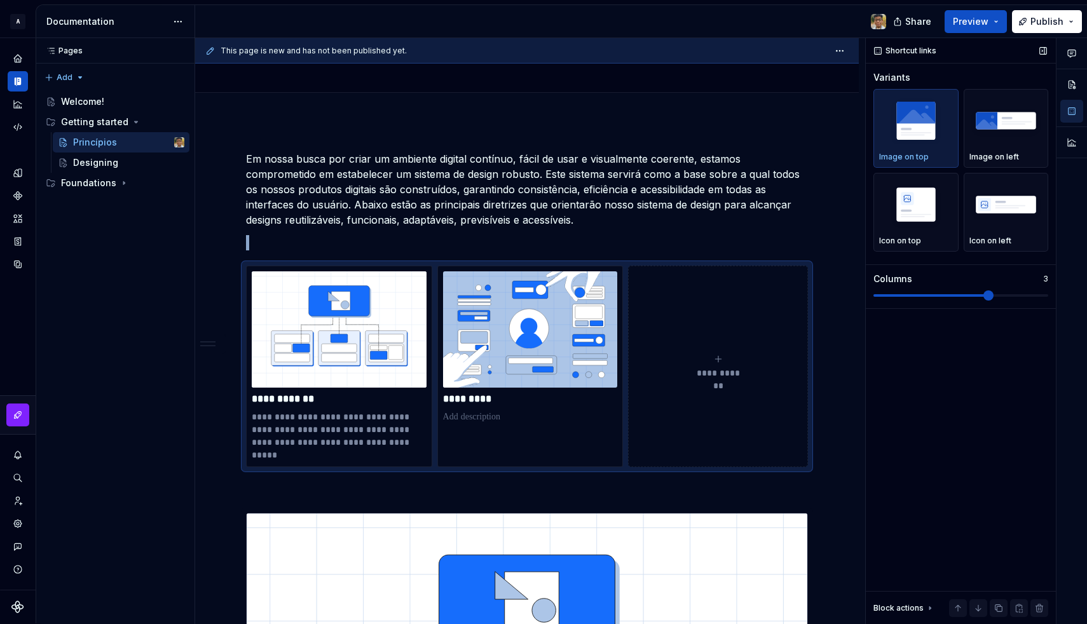
scroll to position [146, 0]
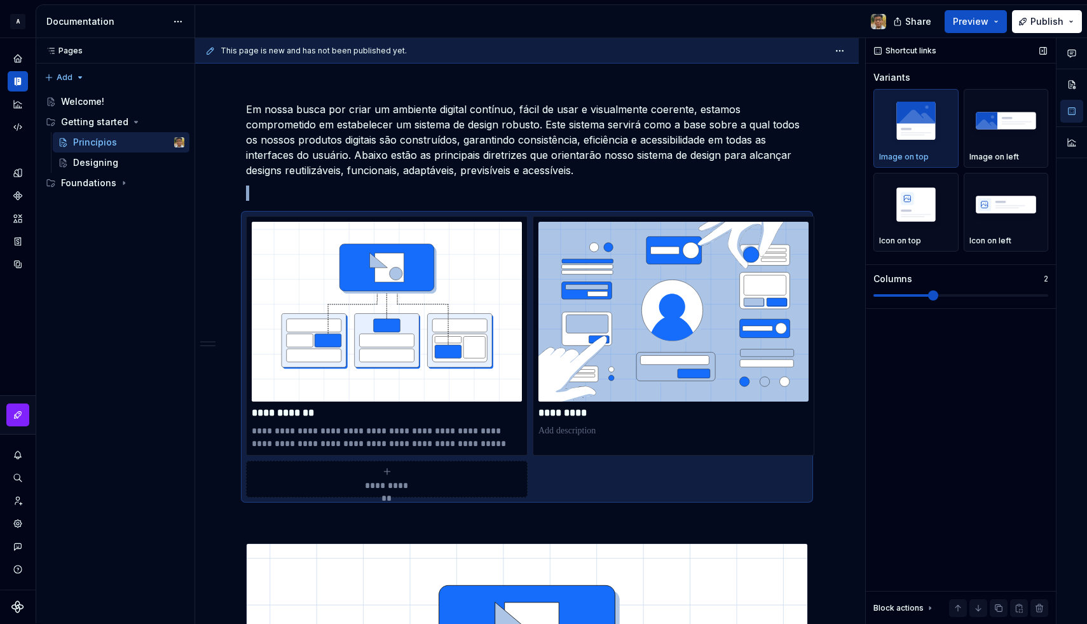
click at [956, 293] on span at bounding box center [961, 296] width 175 height 10
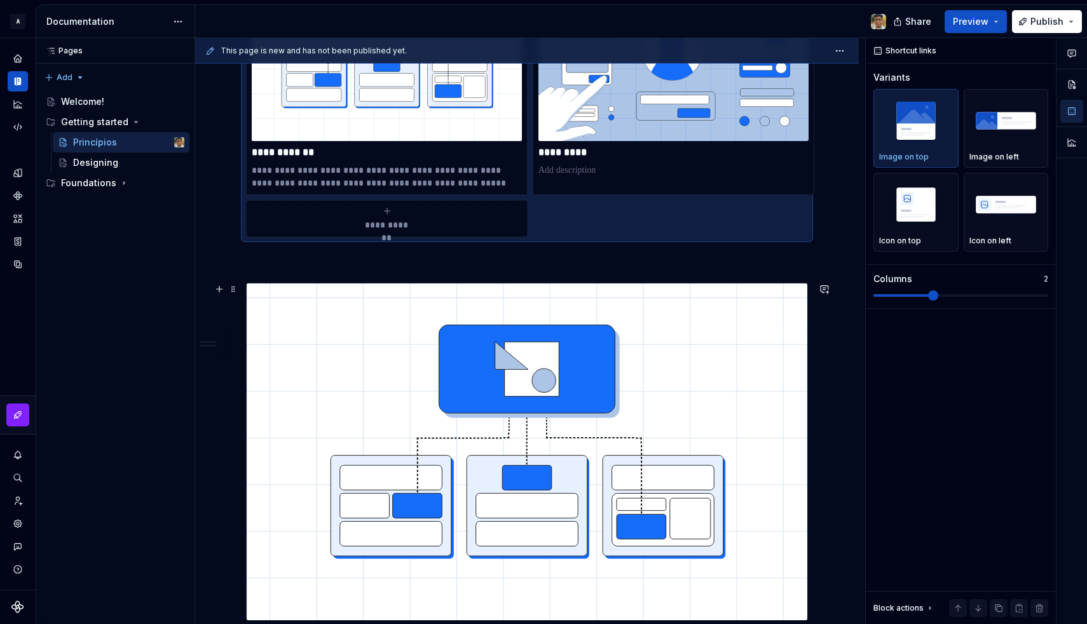
scroll to position [498, 0]
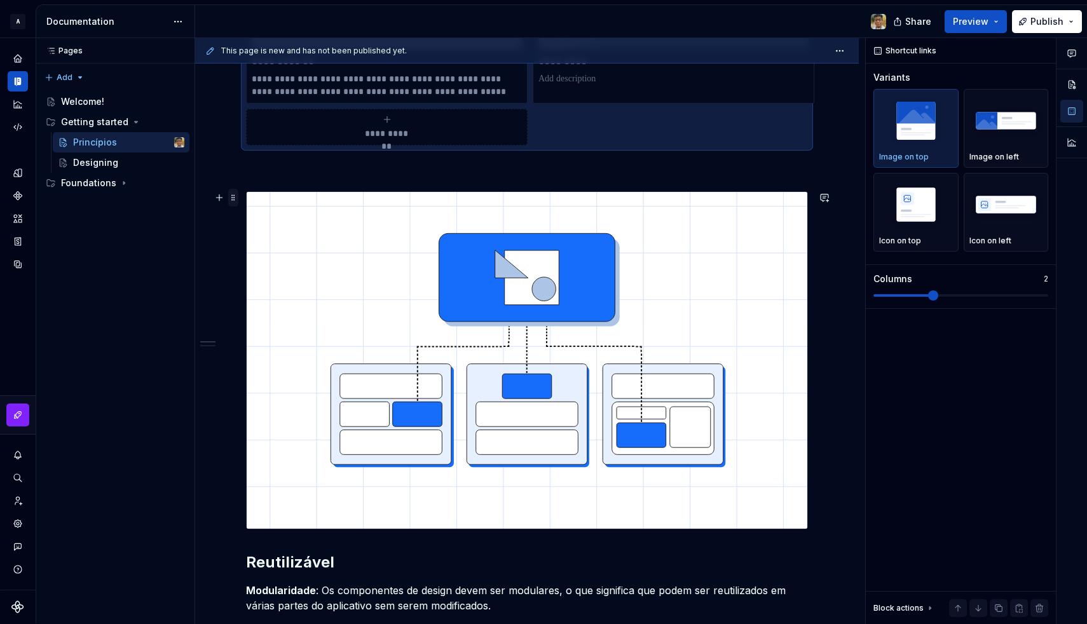
click at [233, 195] on span at bounding box center [233, 198] width 10 height 18
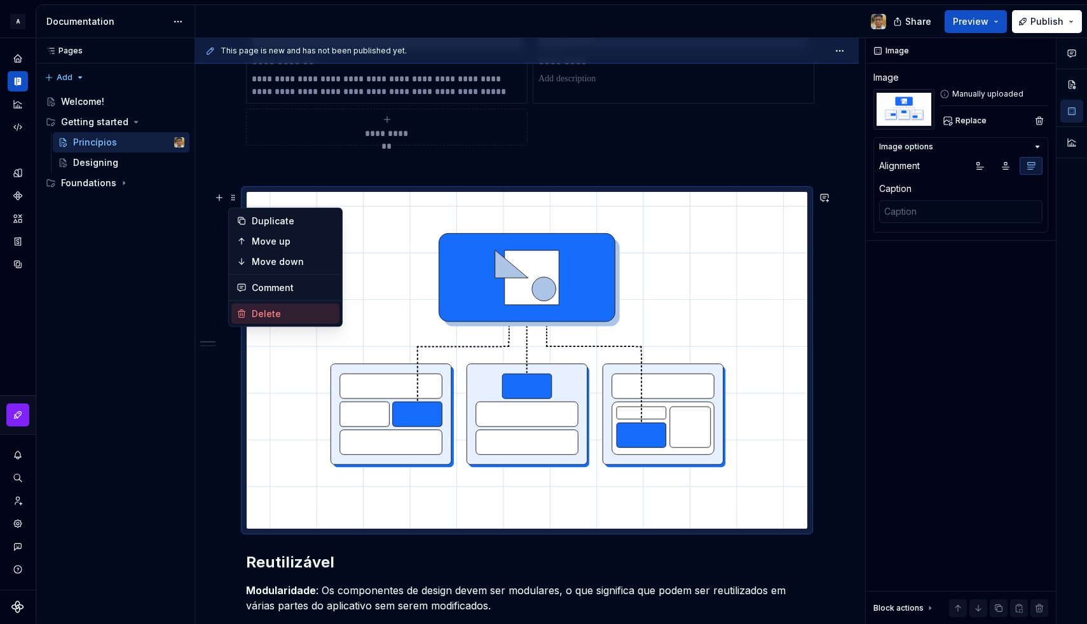
click at [268, 306] on div "Delete" at bounding box center [285, 314] width 108 height 20
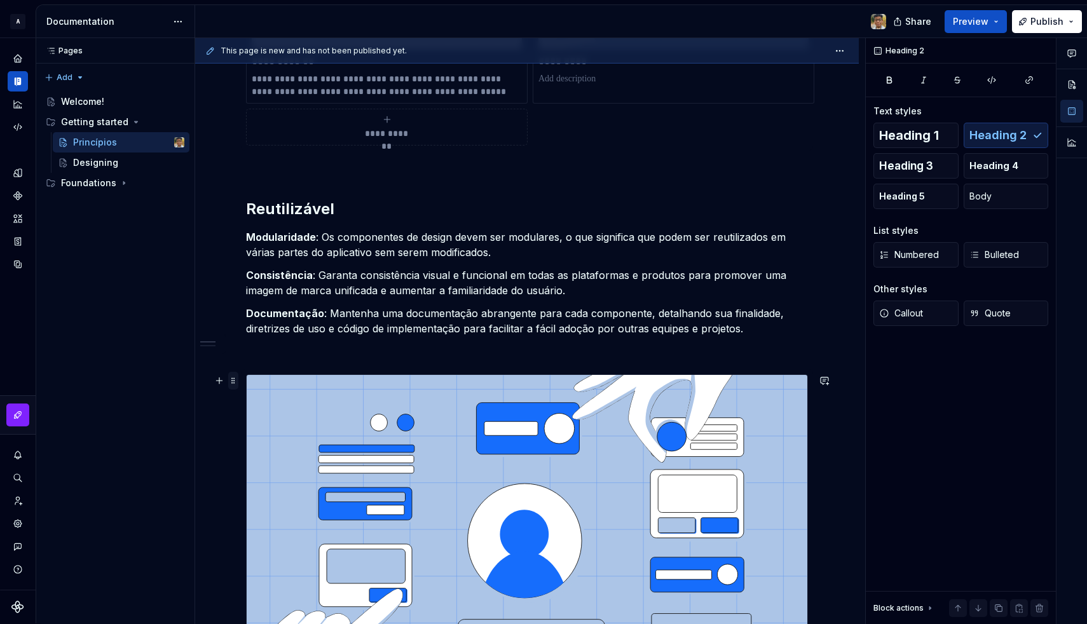
click at [232, 380] on span at bounding box center [233, 381] width 10 height 18
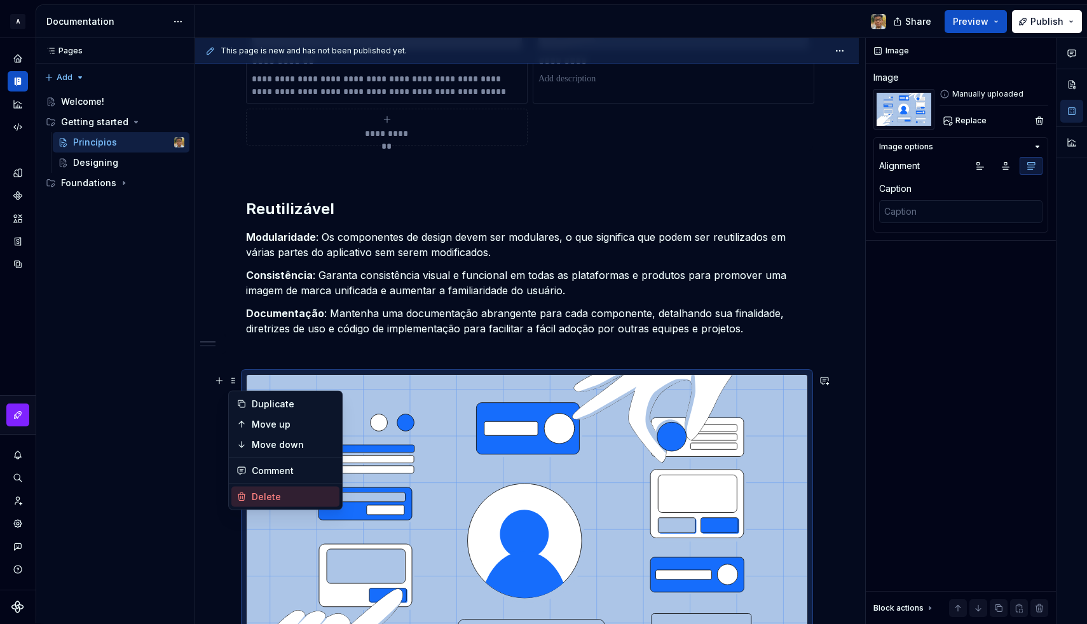
click at [265, 492] on div "Delete" at bounding box center [293, 497] width 83 height 13
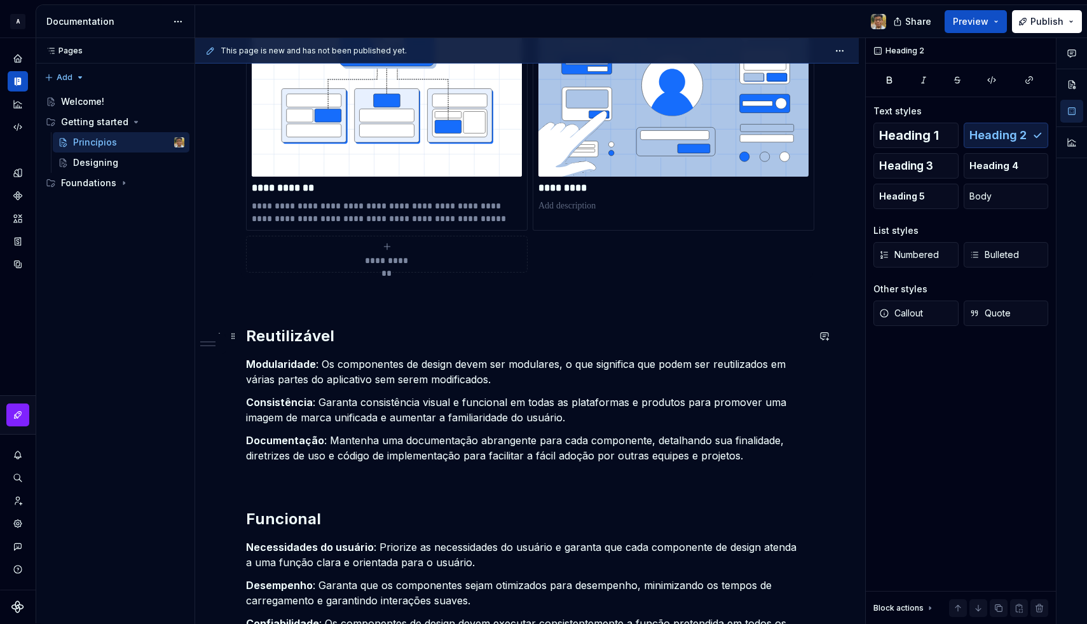
scroll to position [372, 0]
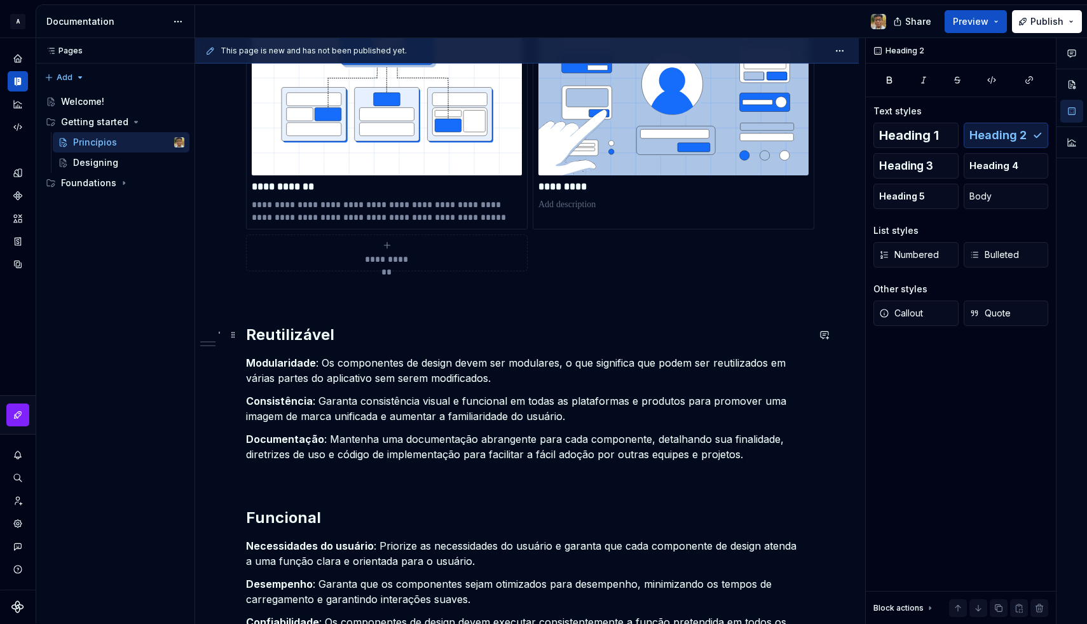
click at [332, 325] on h2 "Reutilizável" at bounding box center [527, 335] width 562 height 20
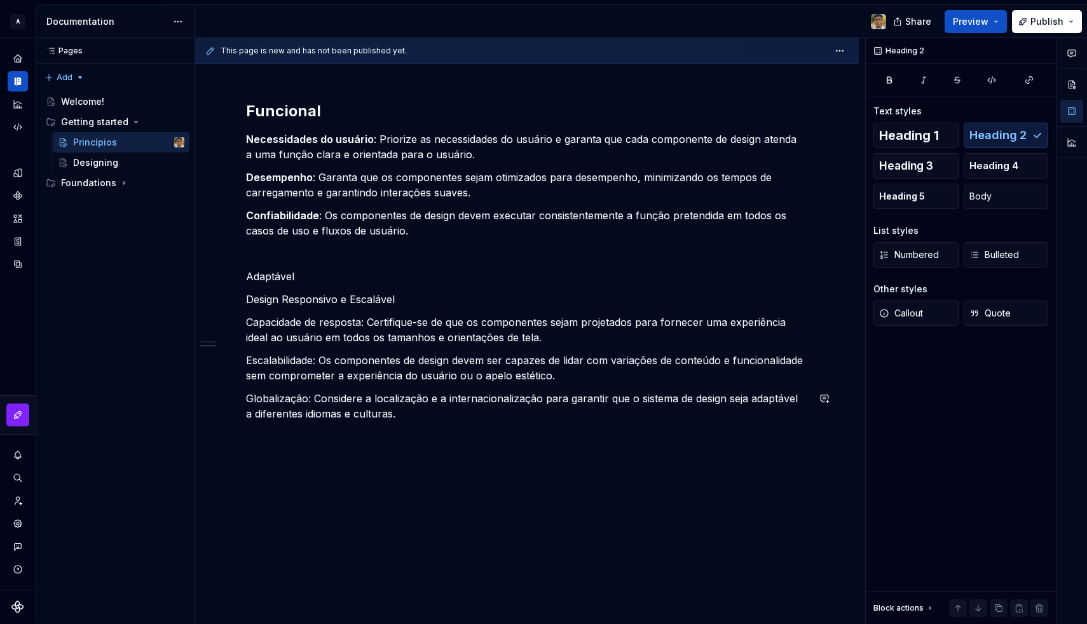
scroll to position [779, 0]
click at [301, 456] on div "**********" at bounding box center [527, 31] width 664 height 1186
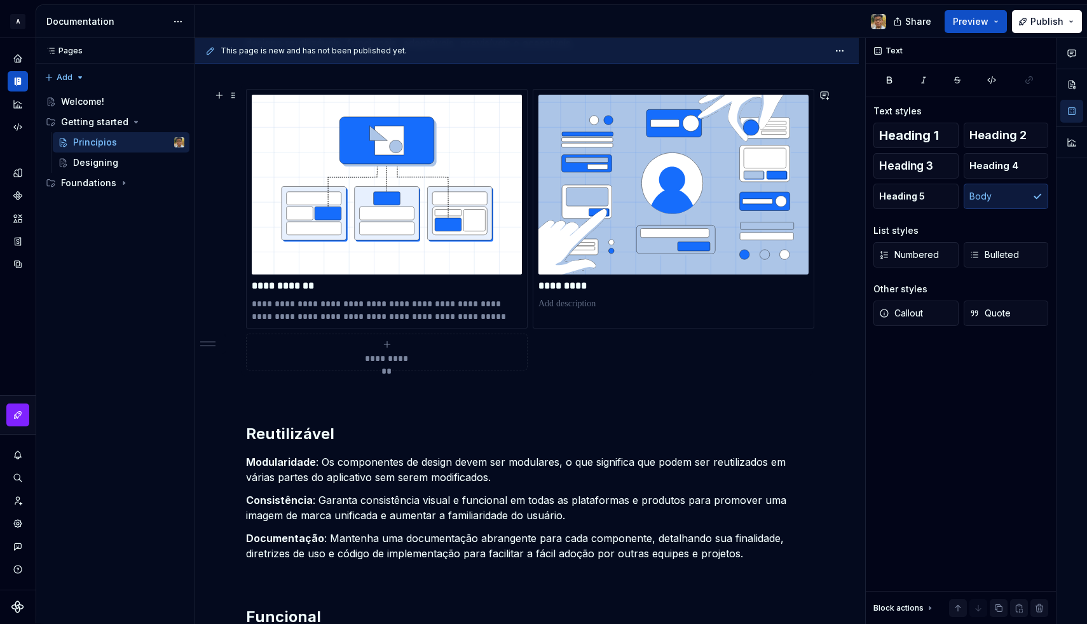
scroll to position [249, 0]
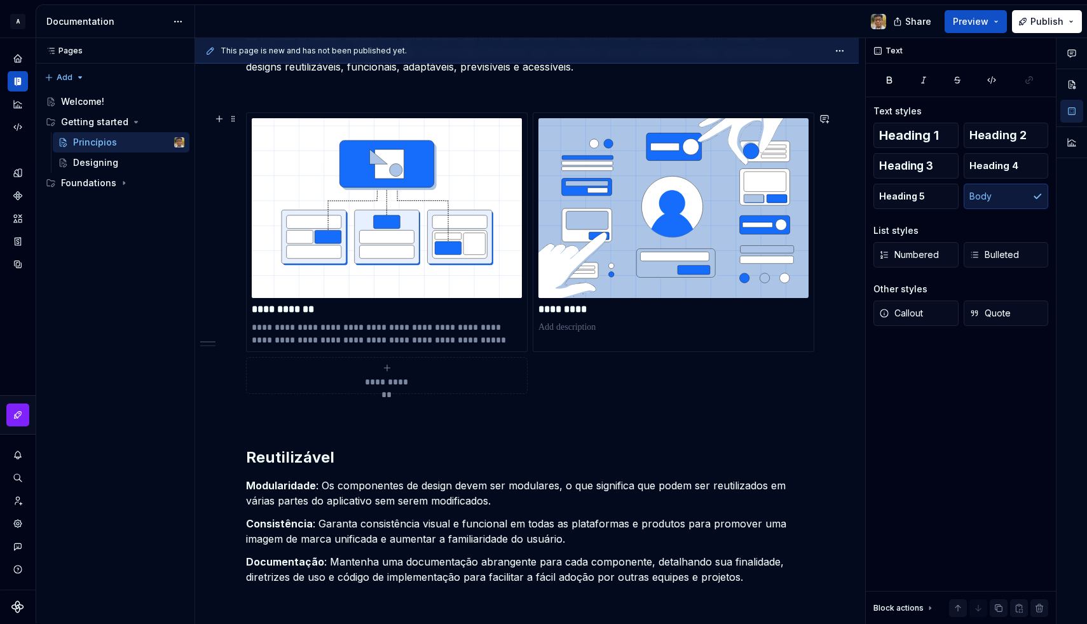
click at [387, 369] on icon "submit" at bounding box center [387, 368] width 10 height 10
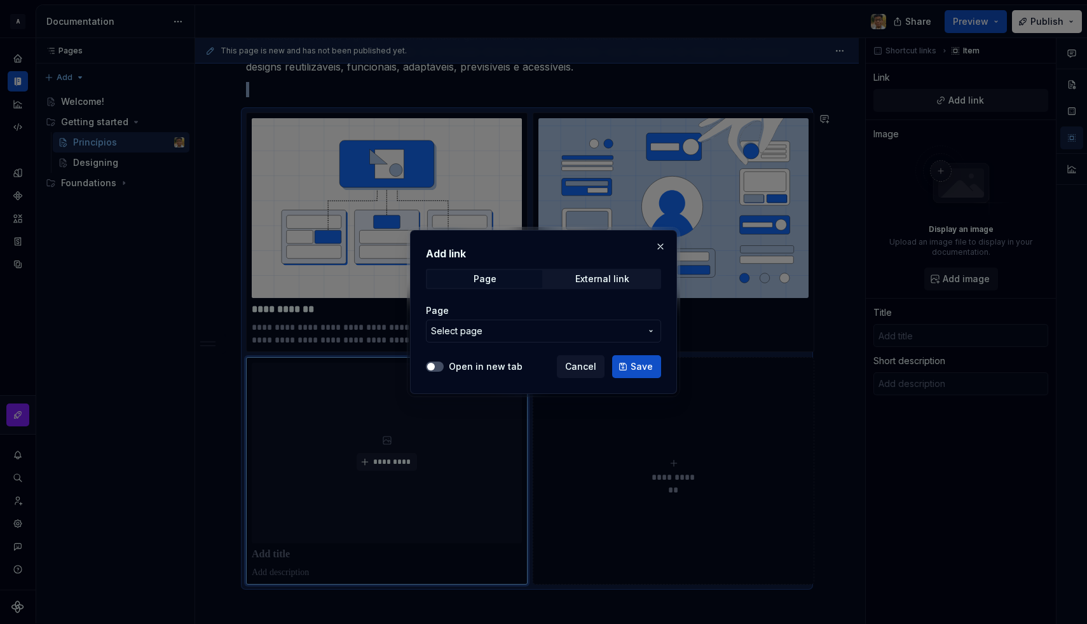
click at [557, 327] on span "Select page" at bounding box center [536, 331] width 210 height 13
click at [557, 327] on div "Add link Page External link Page Select page Open in new tab Cancel Save" at bounding box center [543, 312] width 1087 height 624
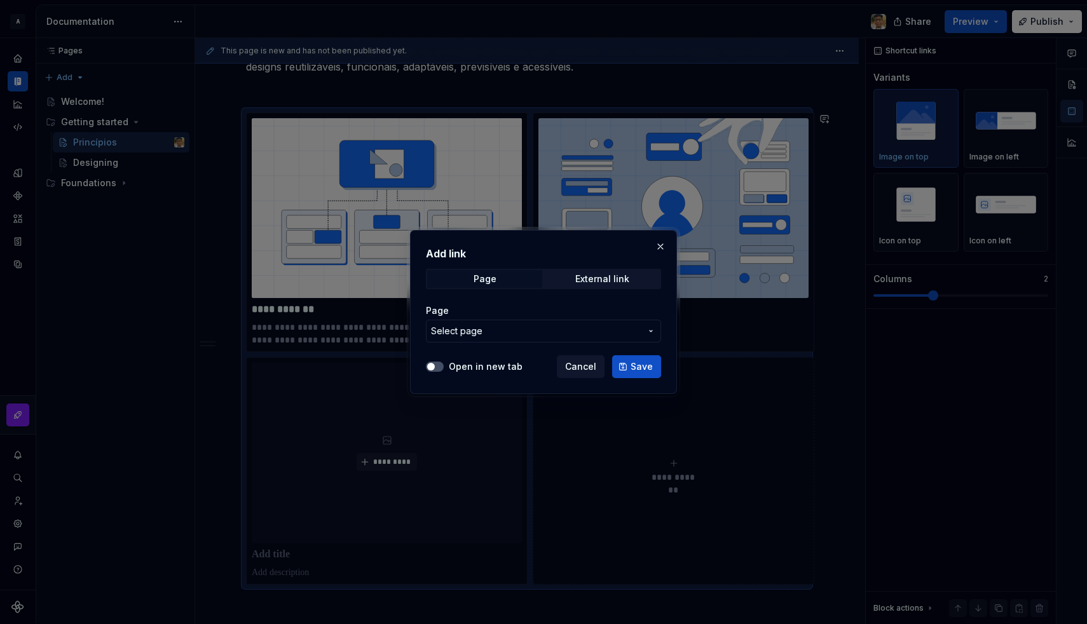
click at [557, 327] on span "Select page" at bounding box center [536, 331] width 210 height 13
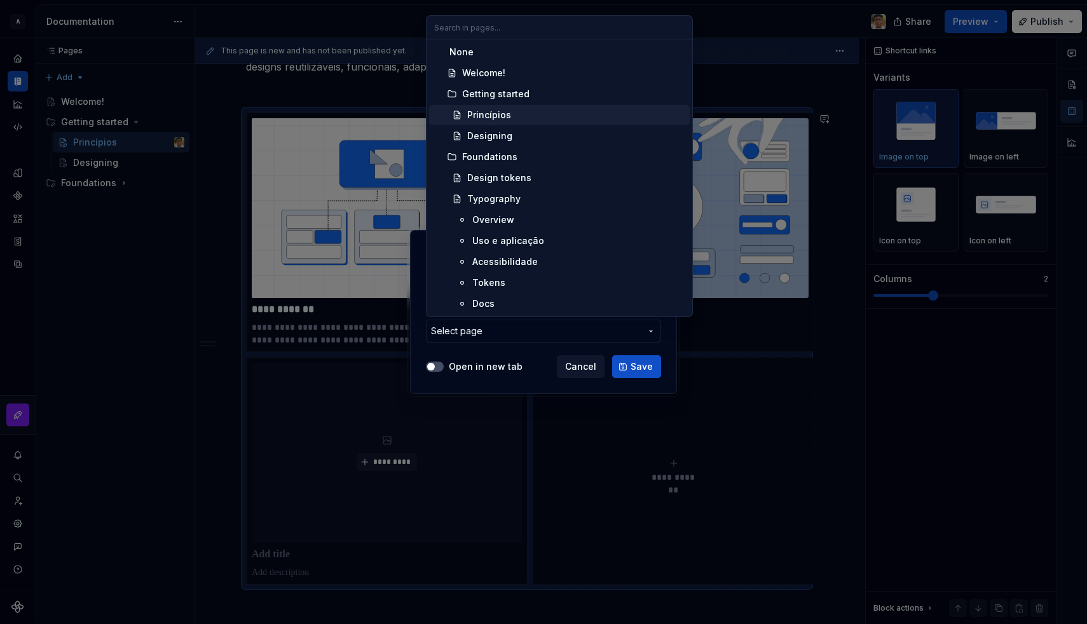
click at [486, 110] on div "Princípios" at bounding box center [489, 115] width 44 height 13
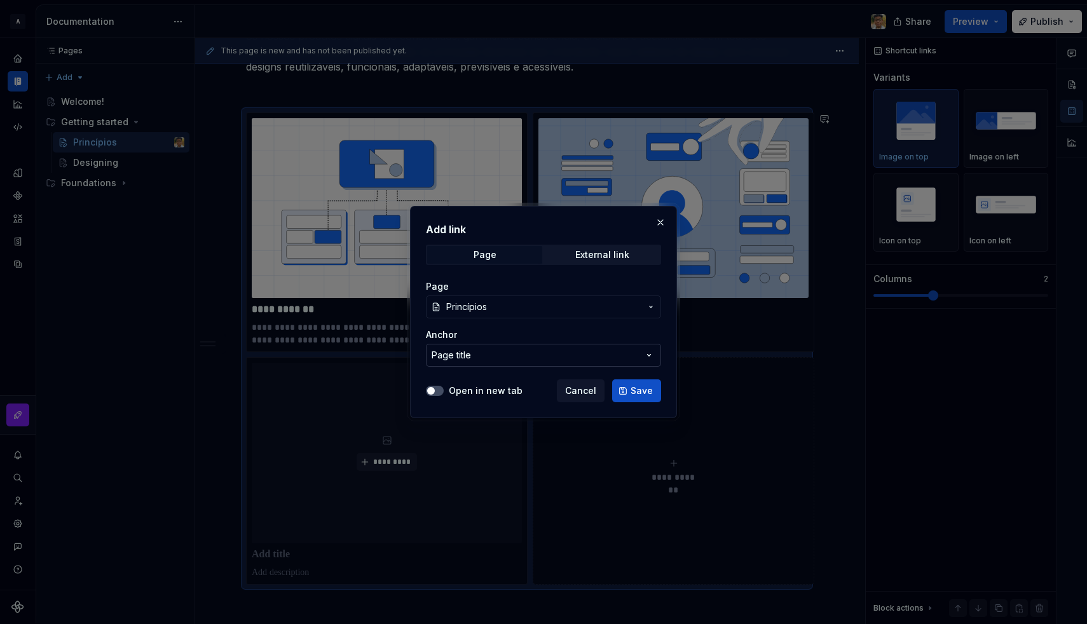
click at [474, 346] on button "Page title" at bounding box center [543, 355] width 235 height 23
click at [476, 353] on div "Add link Page External link Page Princípios Anchor Page title Open in new tab C…" at bounding box center [543, 312] width 1087 height 624
click at [615, 394] on button "Save" at bounding box center [636, 391] width 49 height 23
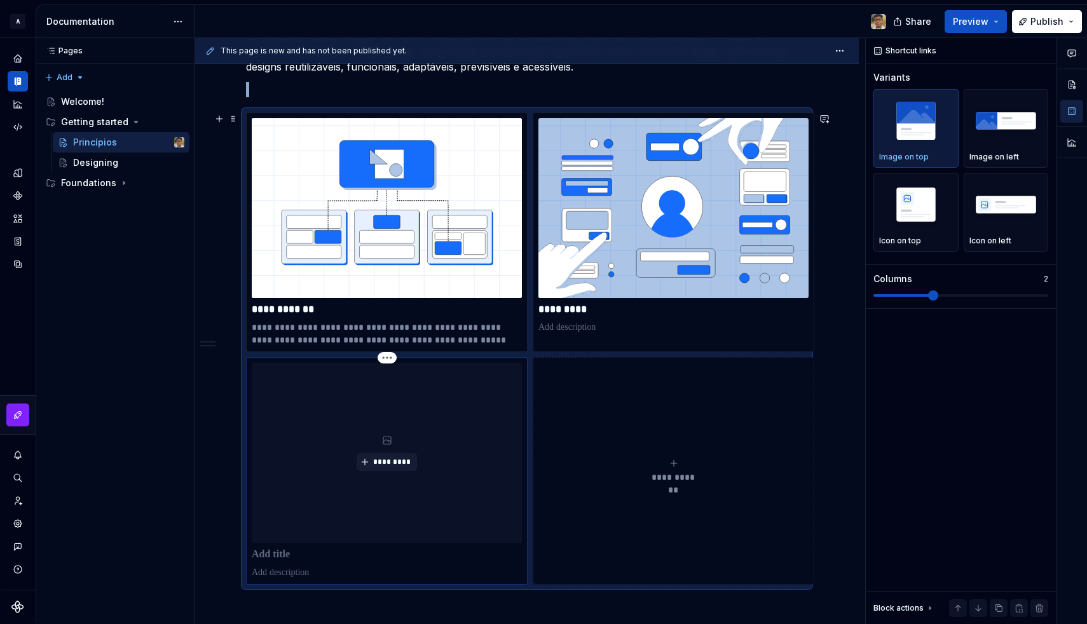
click at [277, 554] on p at bounding box center [387, 555] width 270 height 13
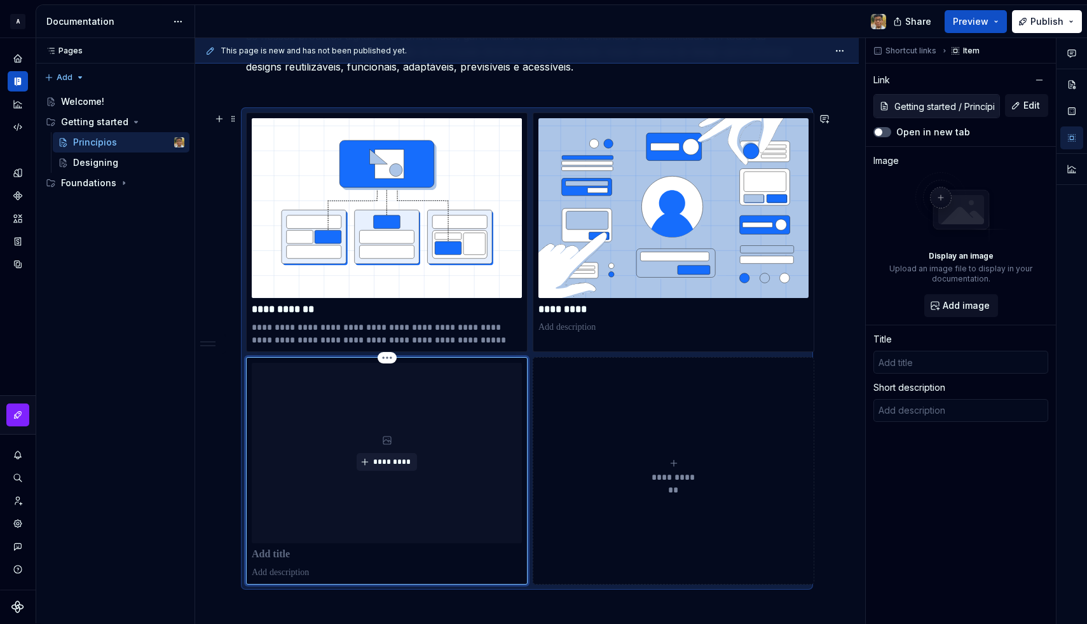
scroll to position [250, 0]
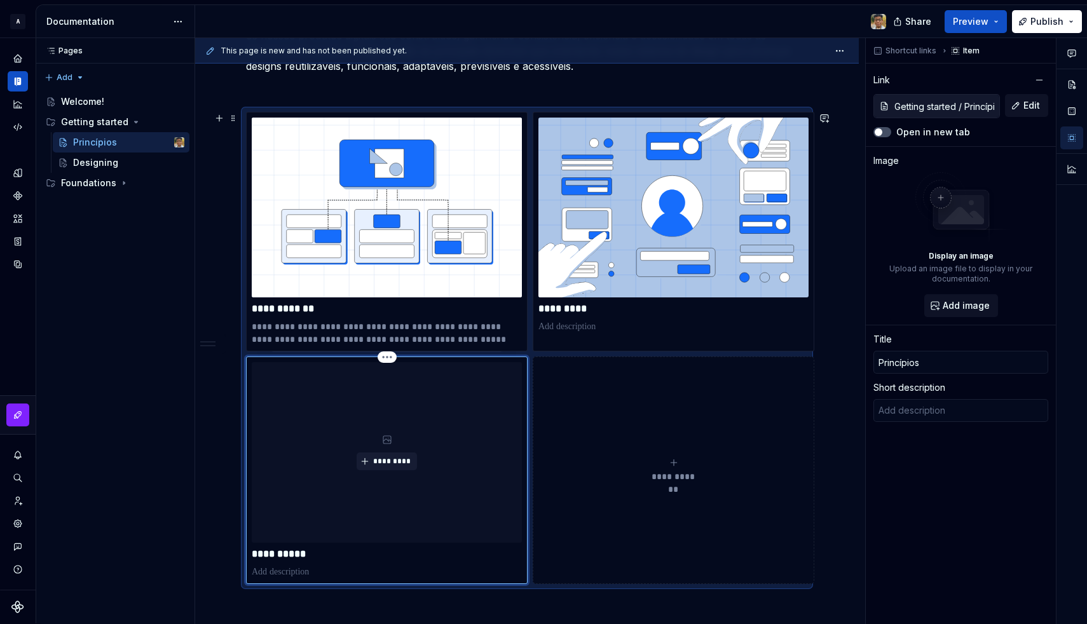
type textarea "*"
type input "Princípios"
type textarea "*"
type input "PrincípiosP"
type textarea "*"
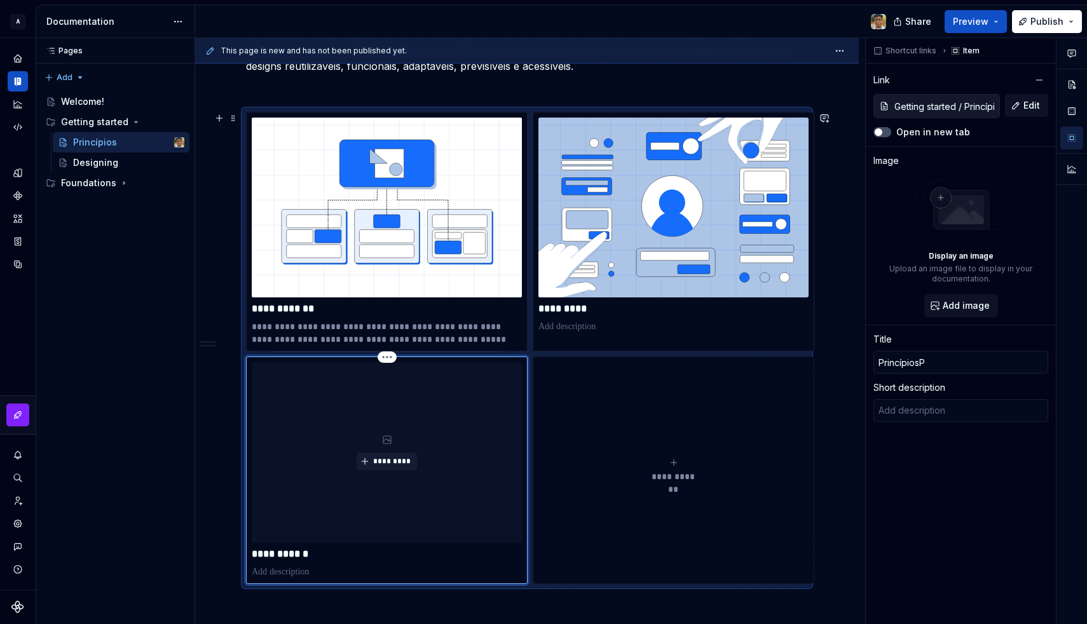
type input "PrincípiosPr"
type textarea "*"
type input "PrincípiosPre"
type textarea "*"
type input "P"
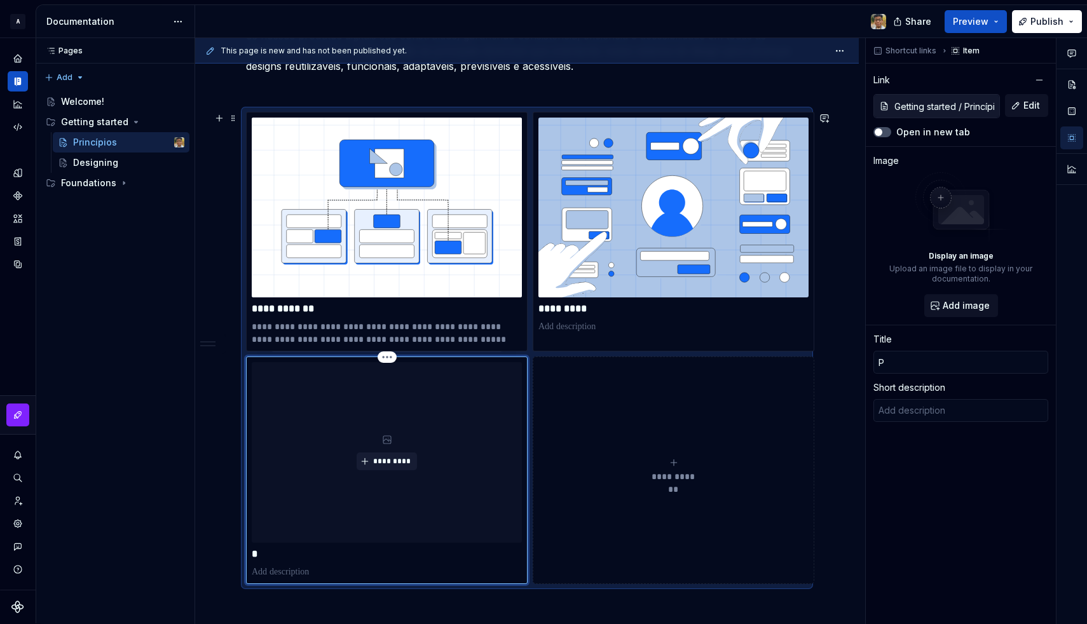
type textarea "*"
type input "Pr"
type textarea "*"
type input "Pre"
type textarea "*"
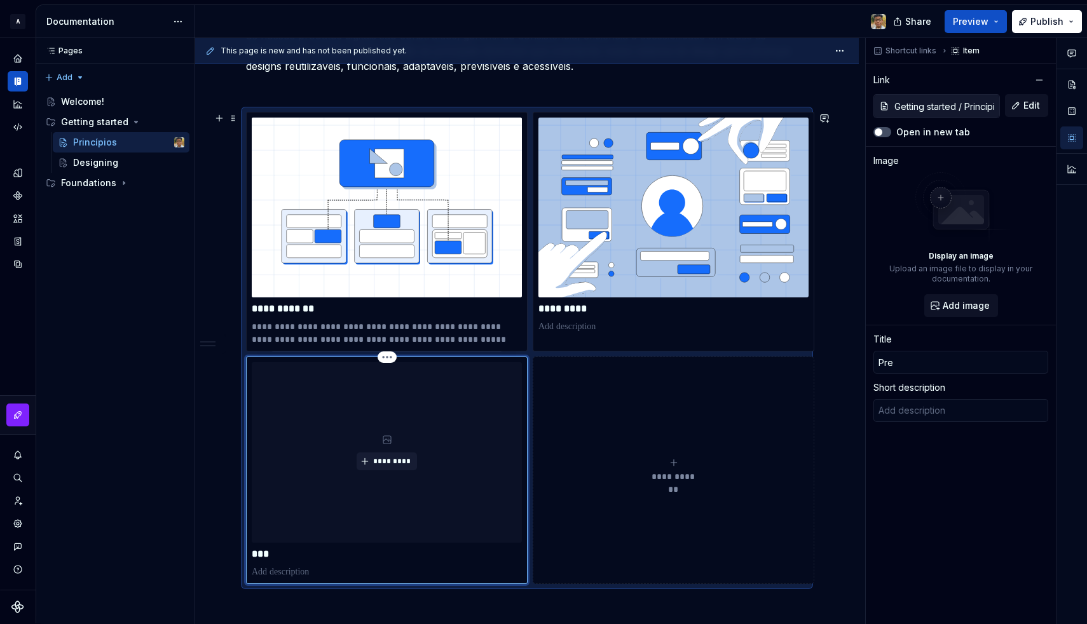
type input "Prev"
type textarea "*"
type input "Previ"
type textarea "*"
type input "Previs"
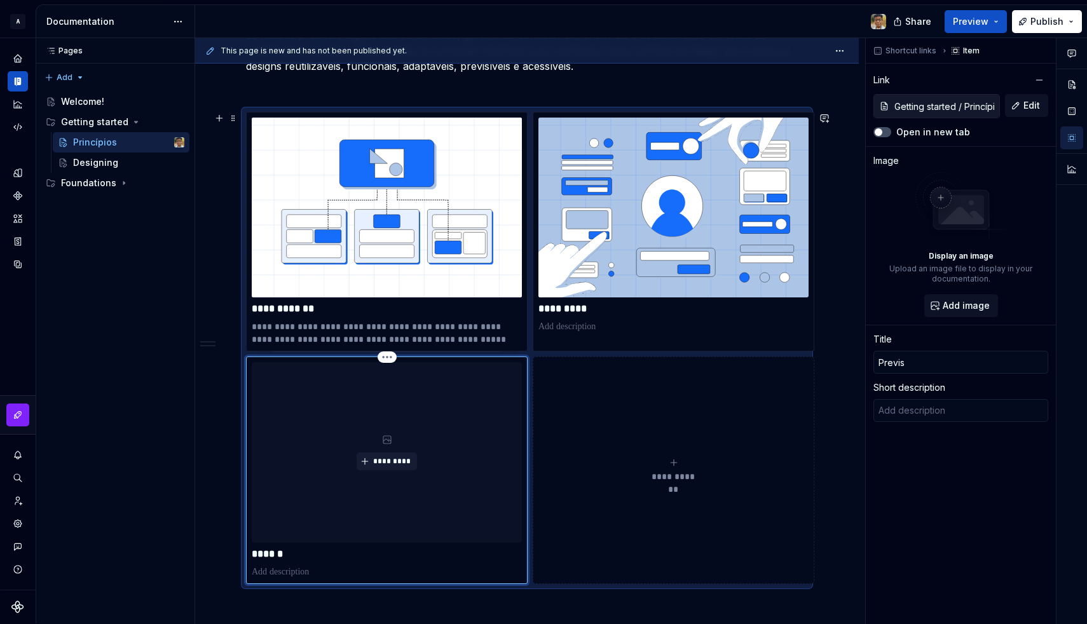
type textarea "*"
type input "Previs'"
type textarea "*"
type input "Previsí"
type textarea "*"
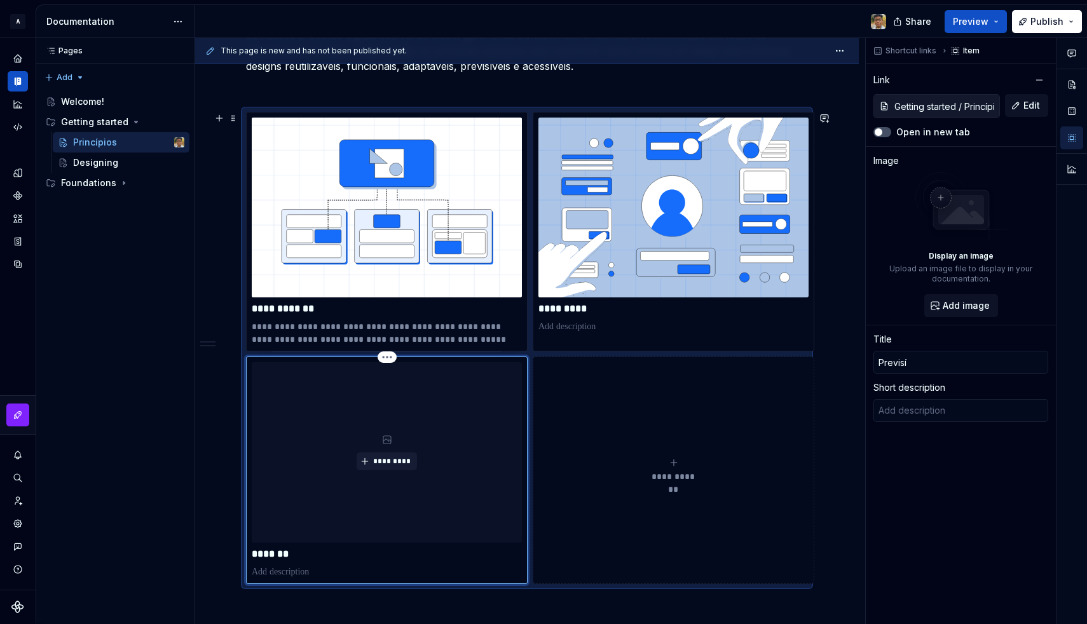
type input "Previsív"
type textarea "*"
type input "Previsíve"
type textarea "*"
type input "Previsível"
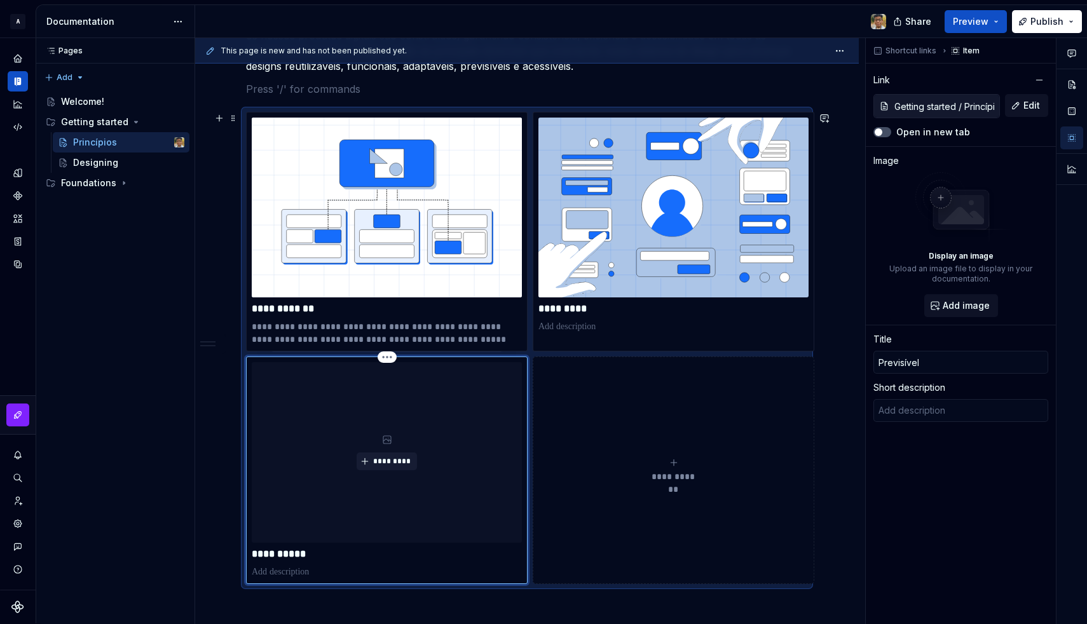
click at [281, 563] on div "**********" at bounding box center [387, 470] width 270 height 216
click at [289, 566] on p at bounding box center [387, 572] width 270 height 13
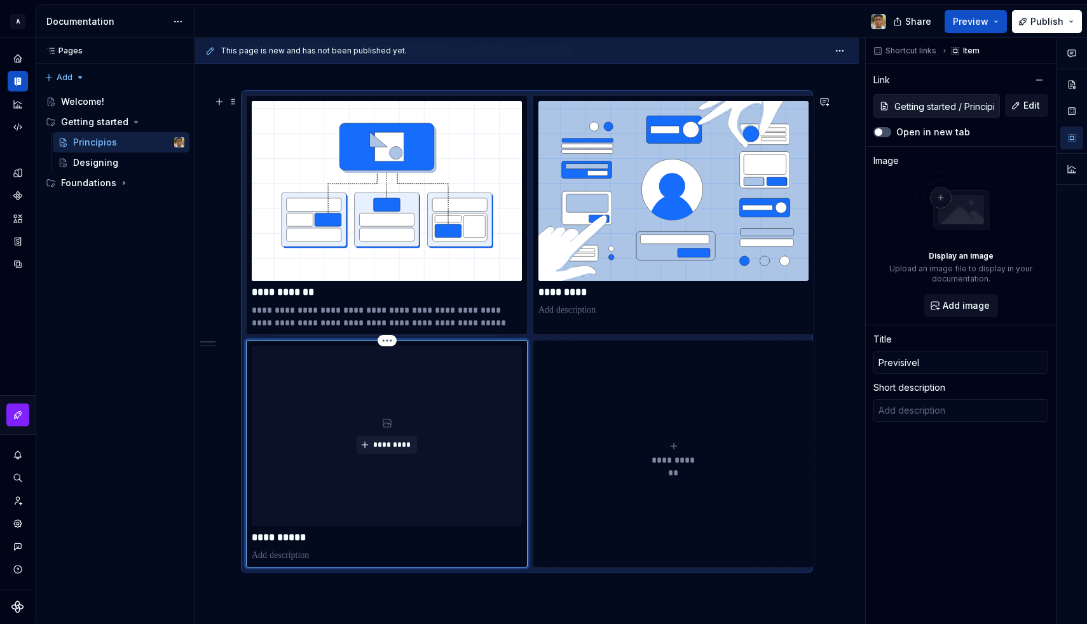
type textarea "*"
type textarea "Componentes responsivos, escaláveis e preparados para diferentes idiomas garant…"
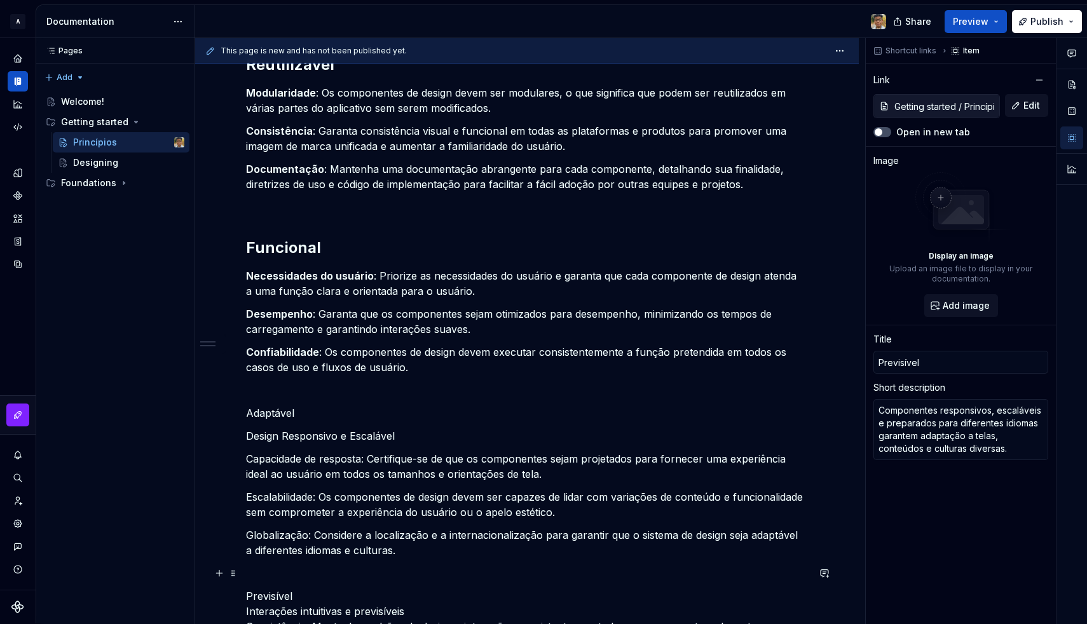
scroll to position [861, 0]
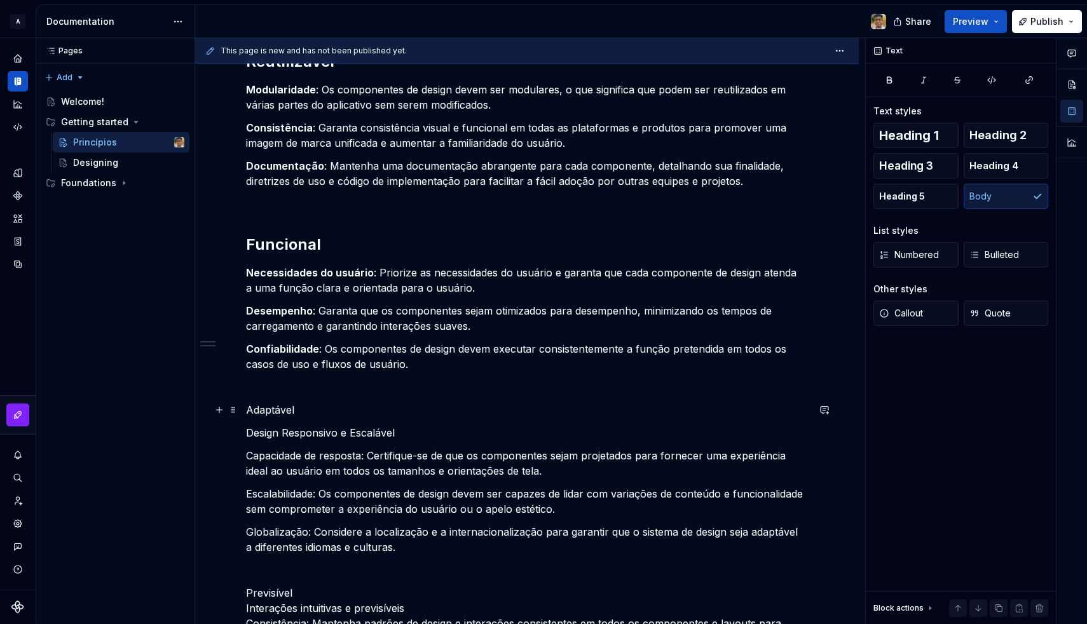
click at [280, 416] on p "Adaptável" at bounding box center [527, 409] width 562 height 15
copy p "Adaptável"
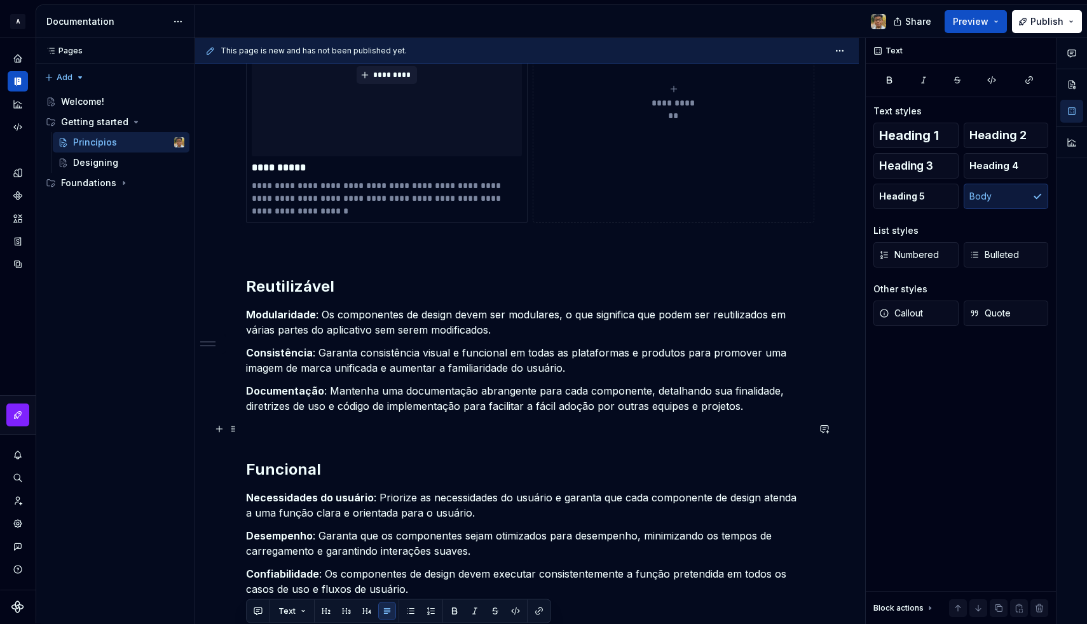
scroll to position [585, 0]
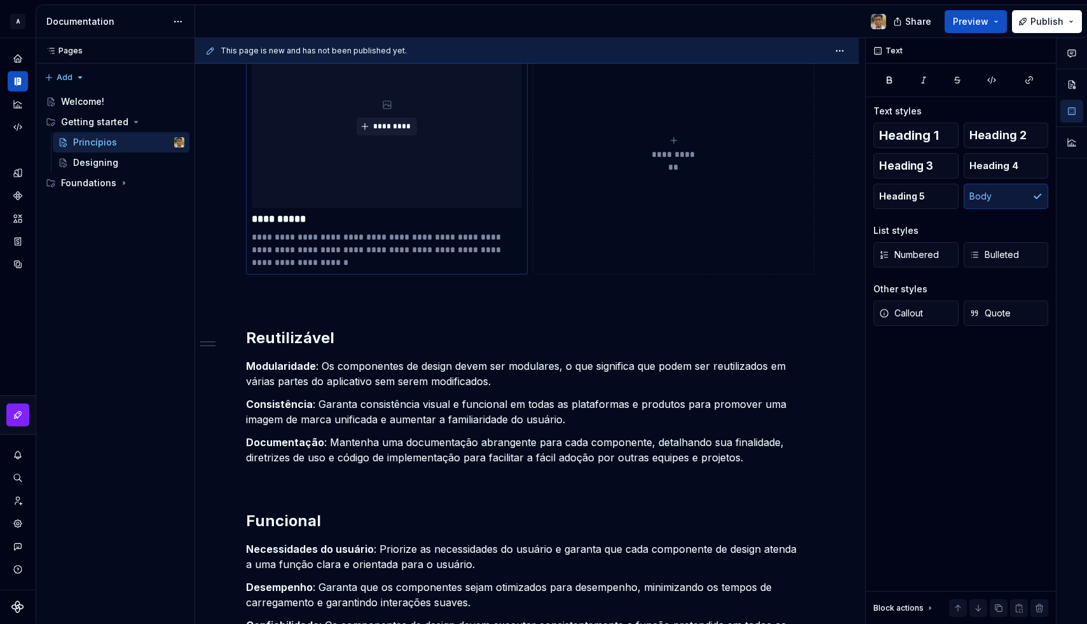
click at [288, 219] on p "**********" at bounding box center [387, 219] width 270 height 13
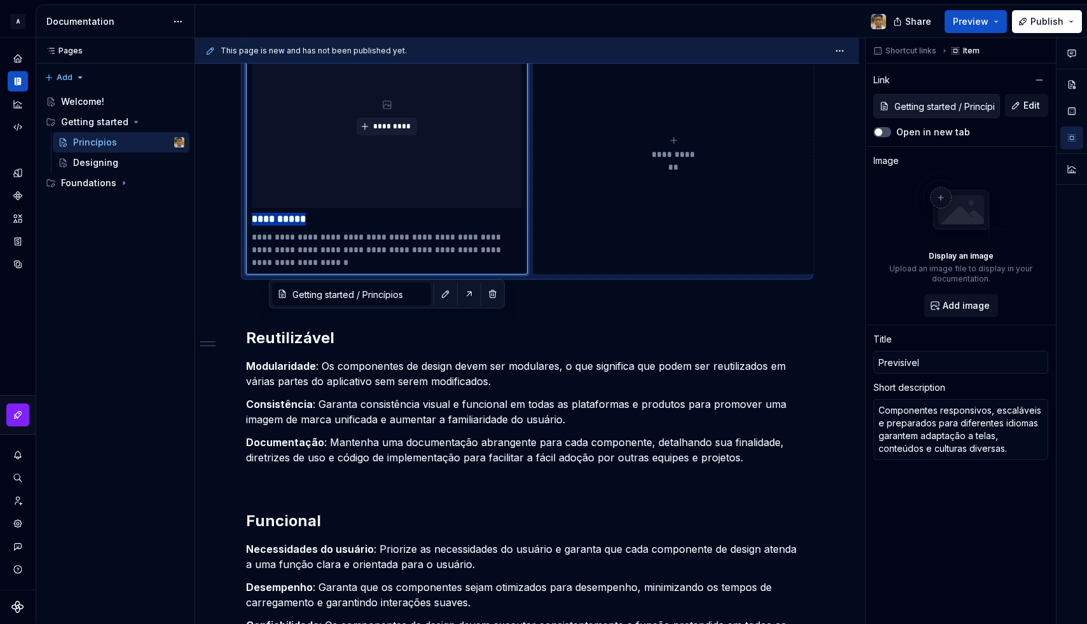
type textarea "*"
type input "Adaptável"
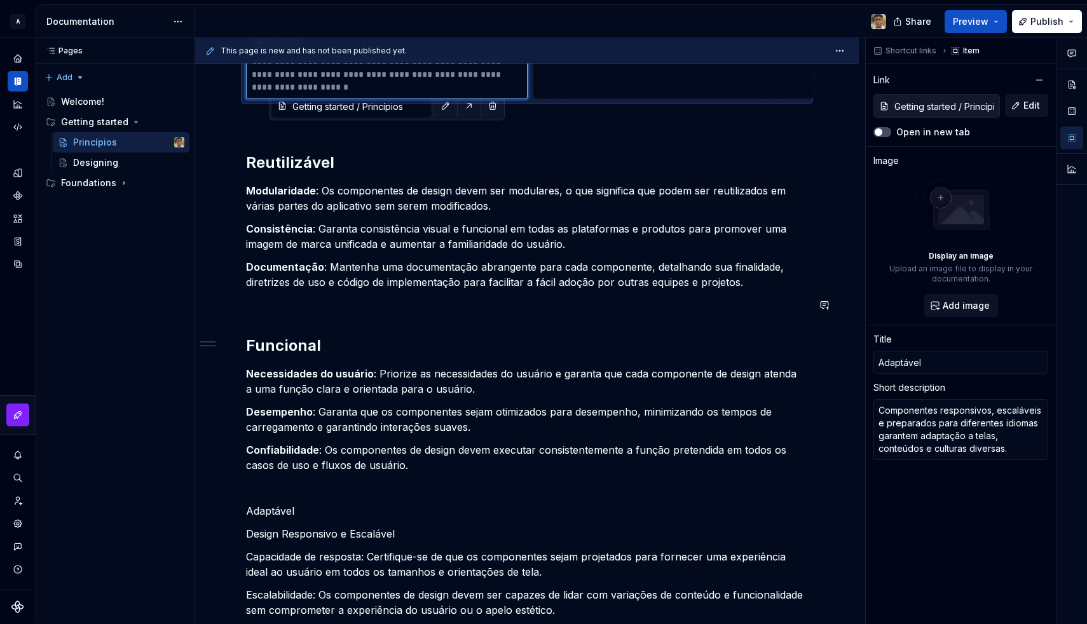
scroll to position [900, 0]
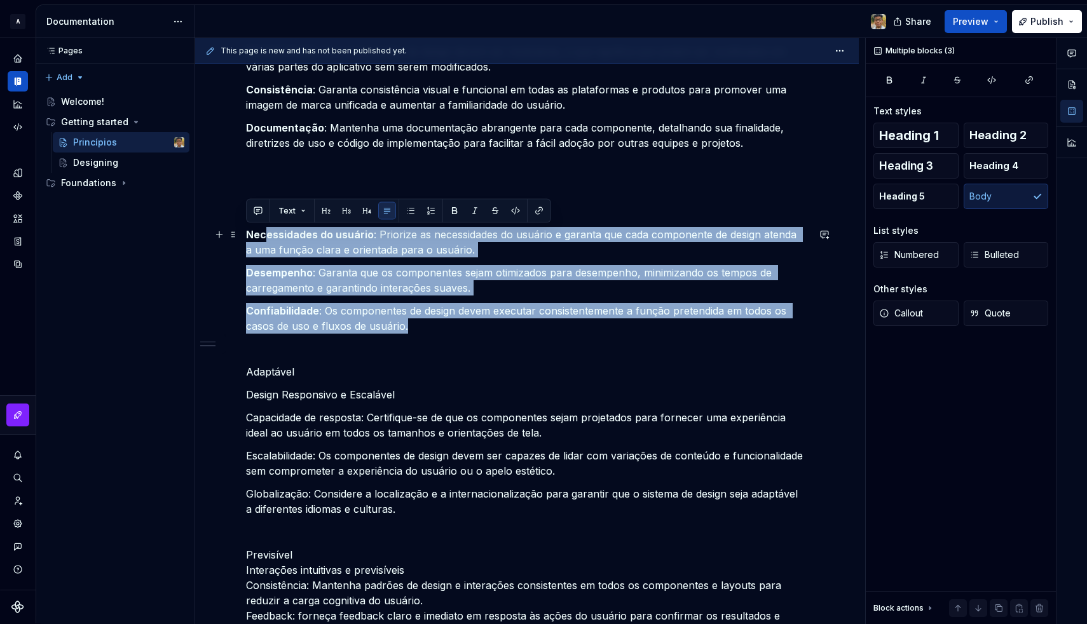
drag, startPoint x: 425, startPoint y: 326, endPoint x: 238, endPoint y: 237, distance: 206.7
click at [238, 237] on div "**********" at bounding box center [527, 94] width 664 height 1554
copy div "Necessidades do usuário : Priorize as necessidades do usuário e garanta que cad…"
click at [313, 332] on p "Confiabilidade : Os componentes de design devem executar consistentemente a fun…" at bounding box center [527, 318] width 562 height 31
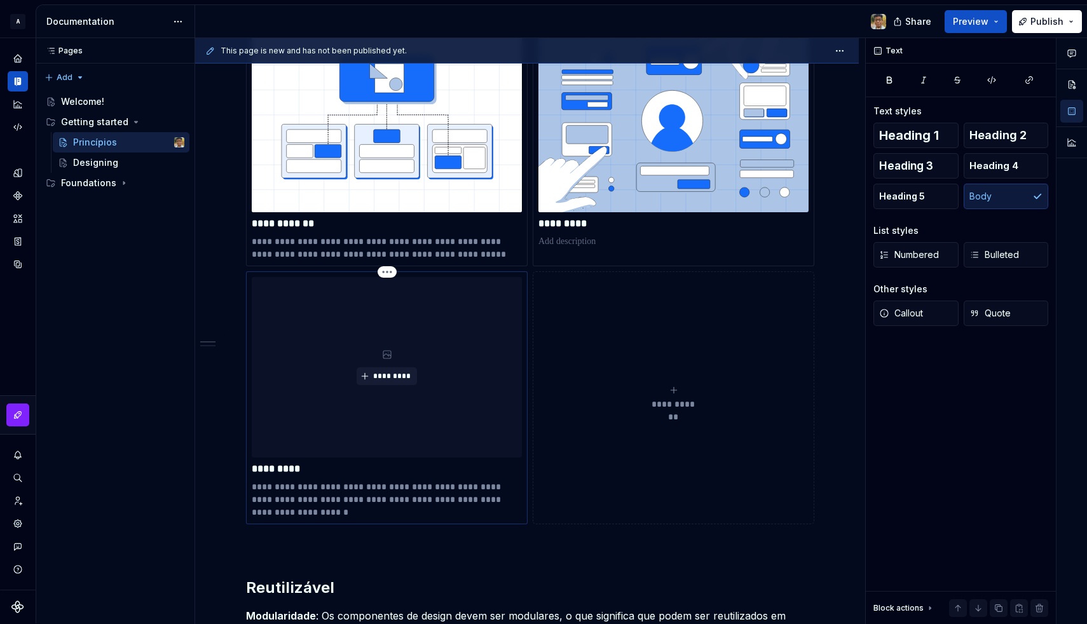
scroll to position [327, 0]
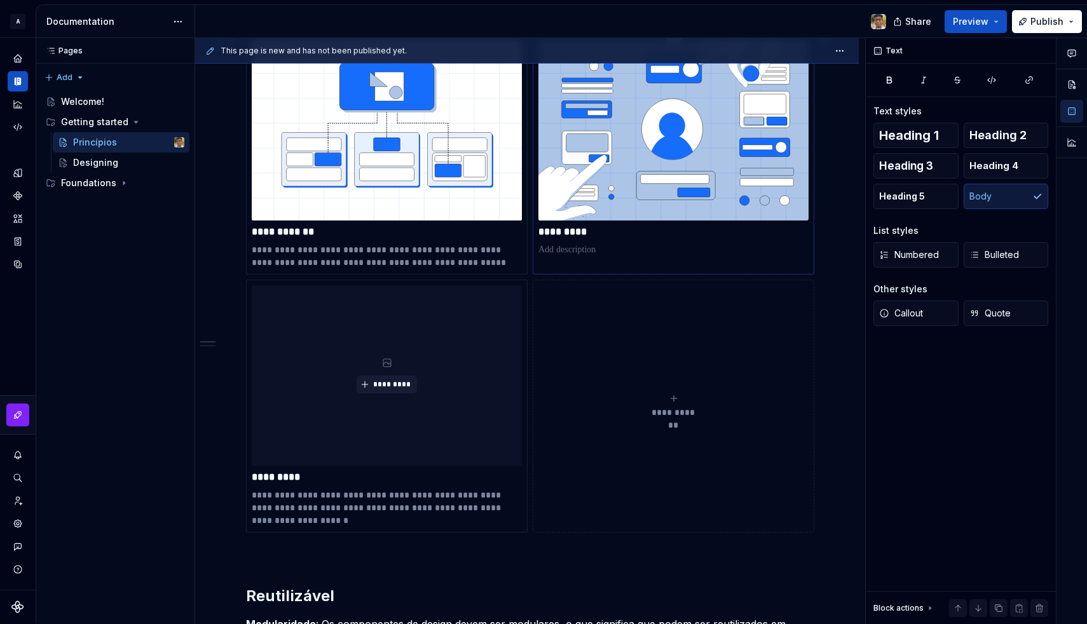
click at [582, 249] on p at bounding box center [673, 249] width 270 height 13
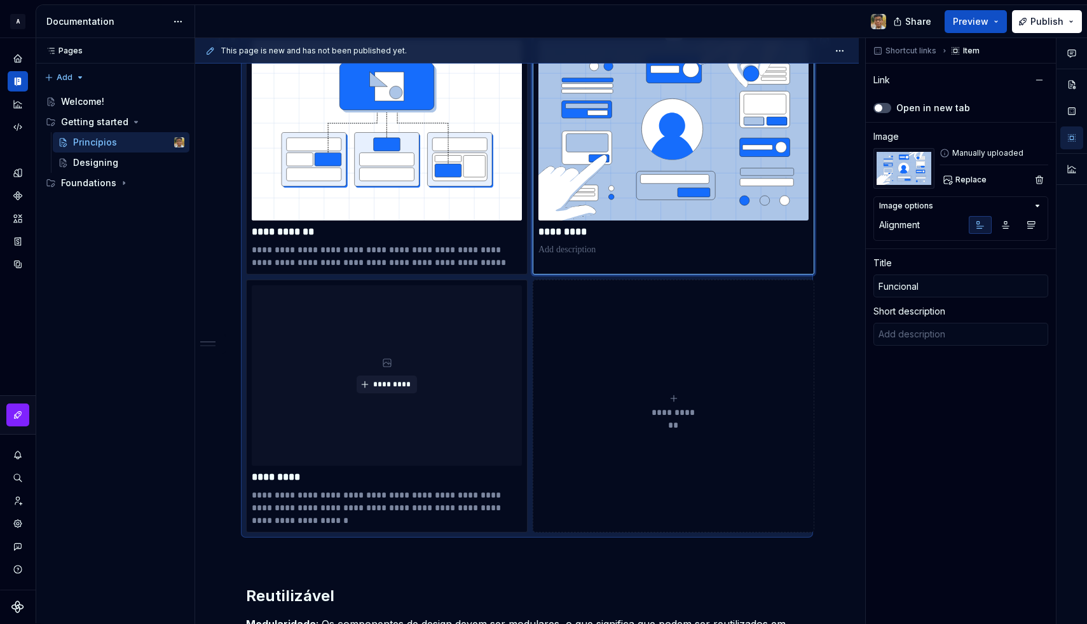
type textarea "*"
type textarea "Componentes focados no usuário, com bom desempenho e confiabilidade, garantem f…"
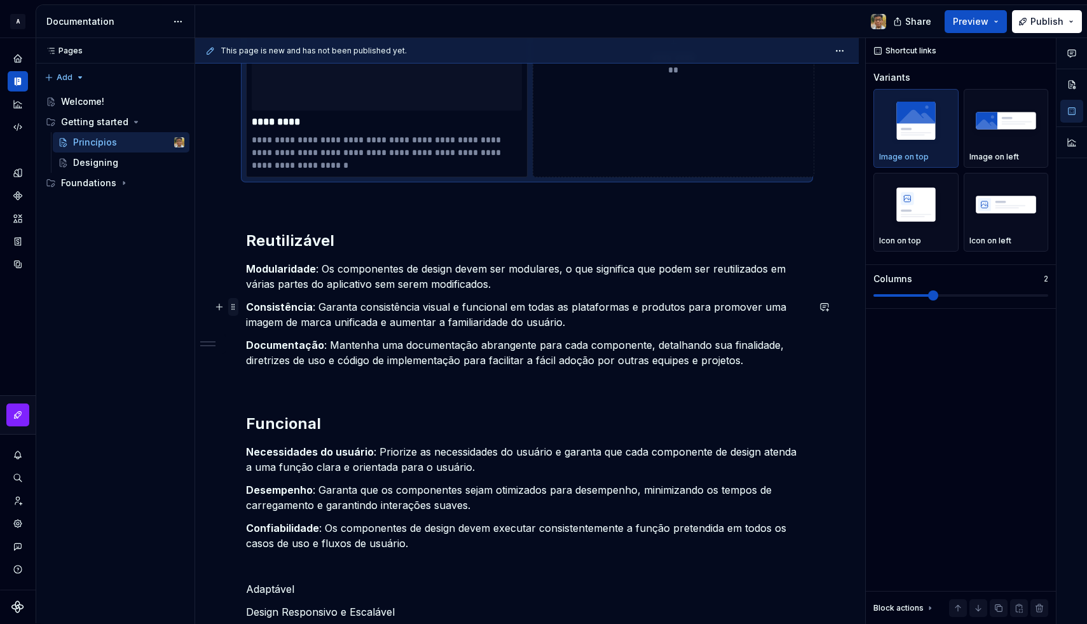
scroll to position [696, 0]
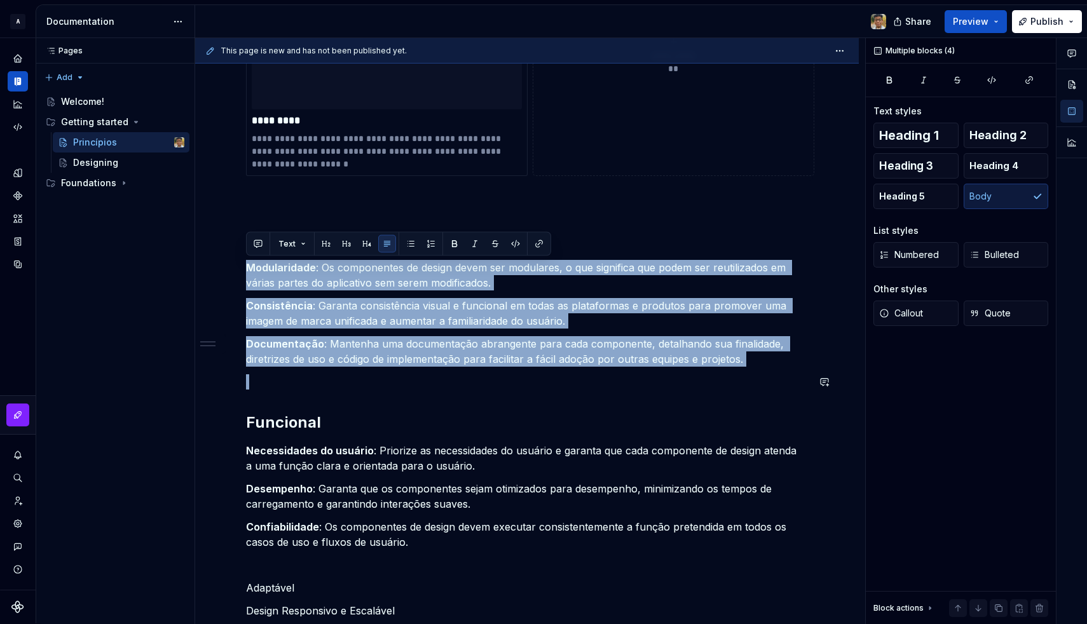
drag, startPoint x: 248, startPoint y: 267, endPoint x: 745, endPoint y: 371, distance: 507.8
click at [745, 371] on div "**********" at bounding box center [527, 218] width 562 height 1334
copy div "Modularidade : Os componentes de design devem ser modulares, o que significa qu…"
click at [317, 317] on p "Consistência : Garanta consistência visual e funcional em todas as plataformas …" at bounding box center [527, 313] width 562 height 31
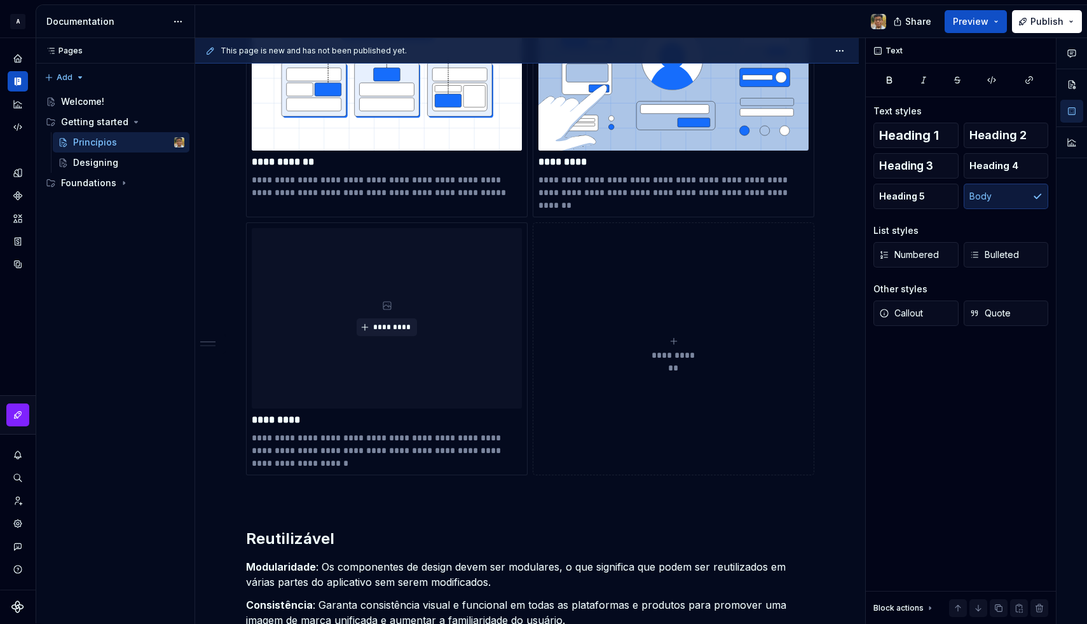
scroll to position [374, 0]
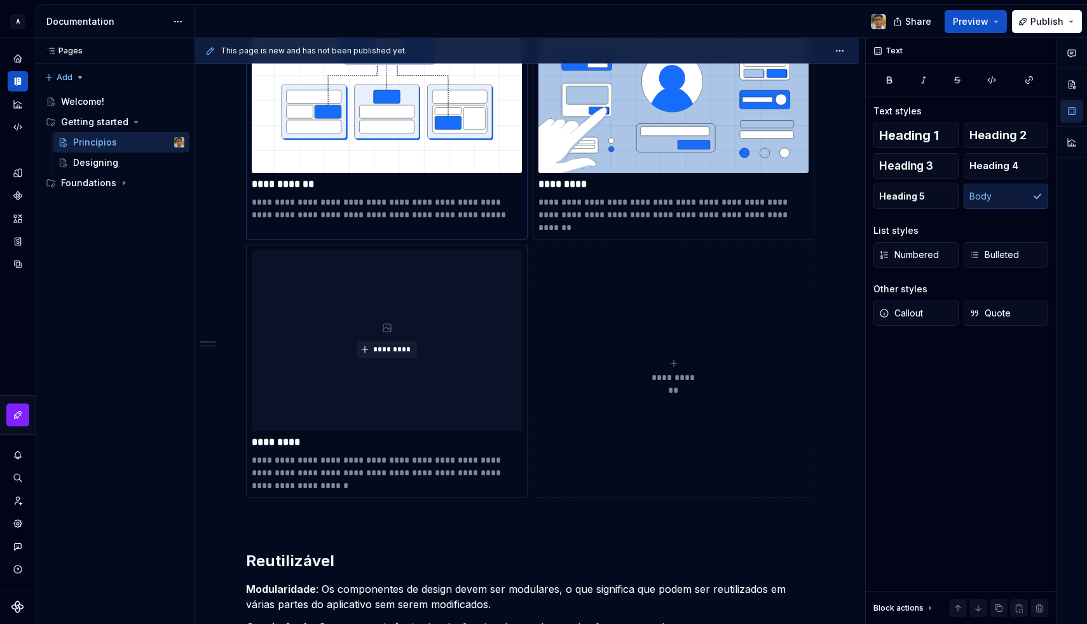
click at [298, 214] on p "**********" at bounding box center [387, 208] width 270 height 25
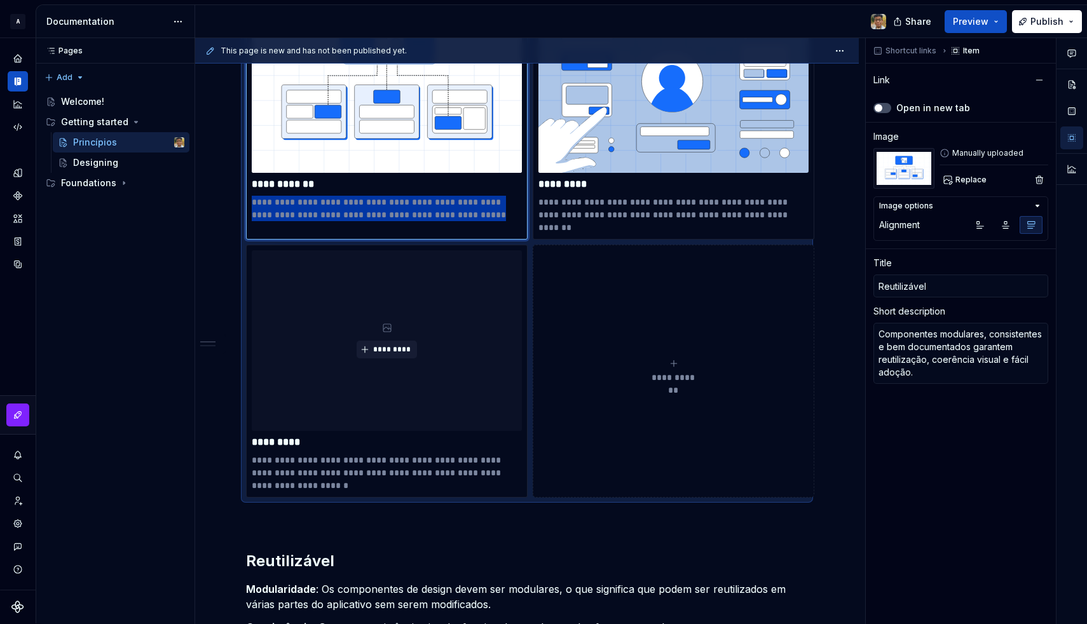
click at [298, 214] on p "**********" at bounding box center [387, 208] width 270 height 25
type textarea "*"
type textarea "Componentes modulares, consistentes e bem documentados facilitam reutilização, …"
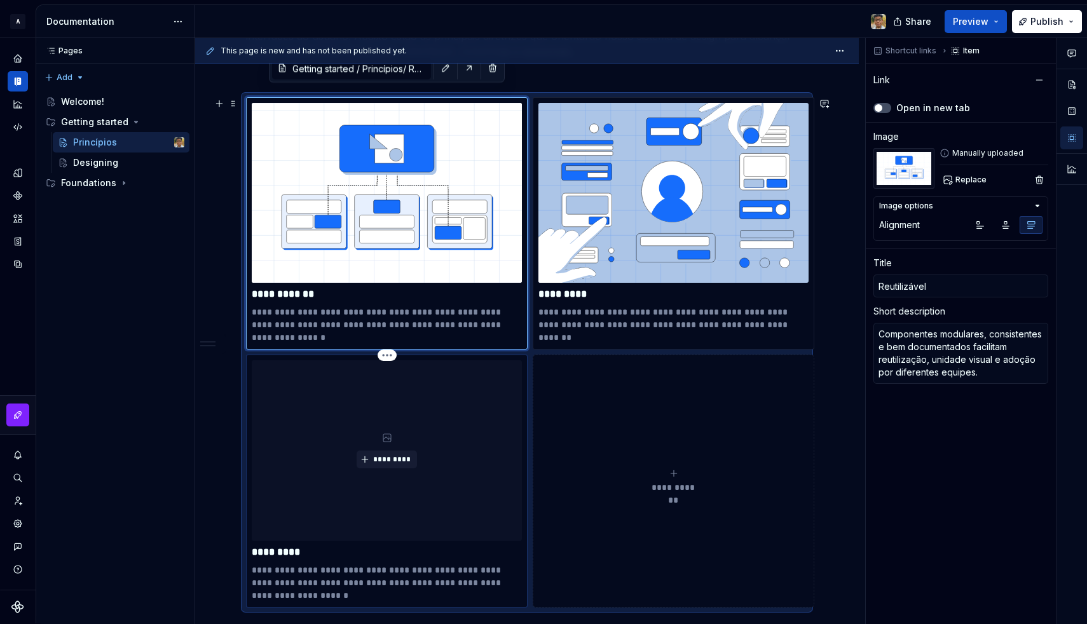
scroll to position [250, 0]
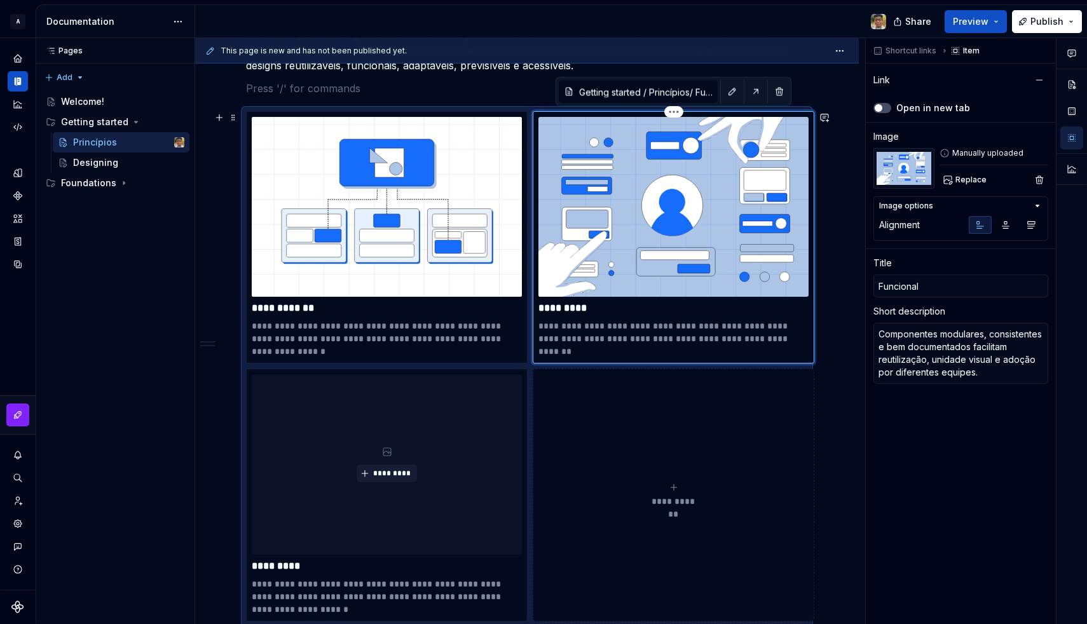
type textarea "*"
type input "Getting started / Princípios/ Funcional"
click at [534, 165] on div "**********" at bounding box center [674, 237] width 282 height 252
click at [567, 444] on button "**********" at bounding box center [674, 495] width 282 height 252
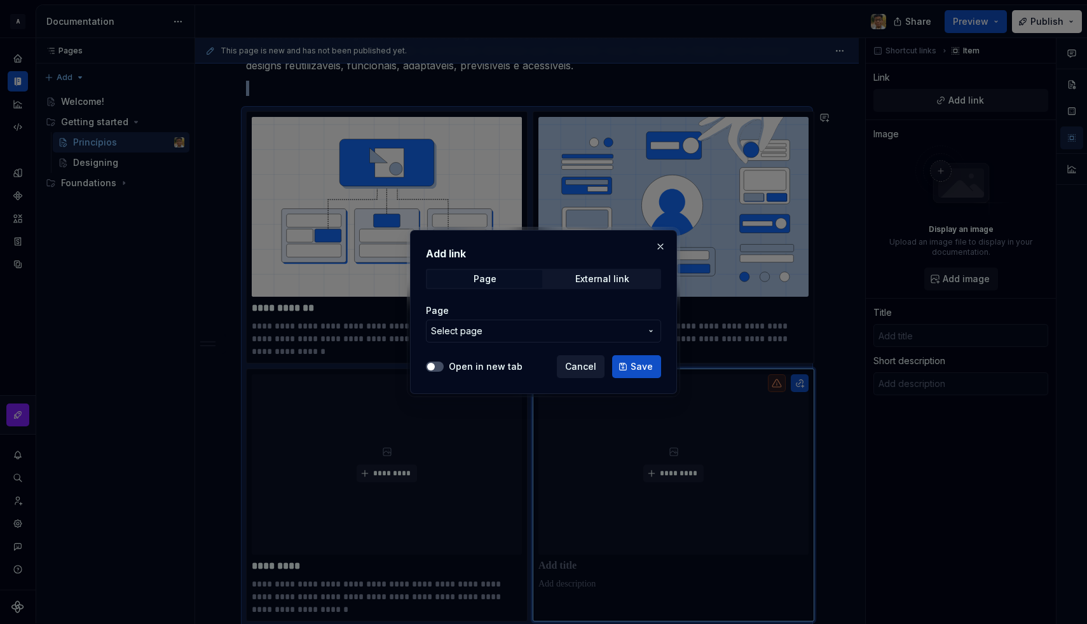
click at [580, 364] on span "Cancel" at bounding box center [580, 366] width 31 height 13
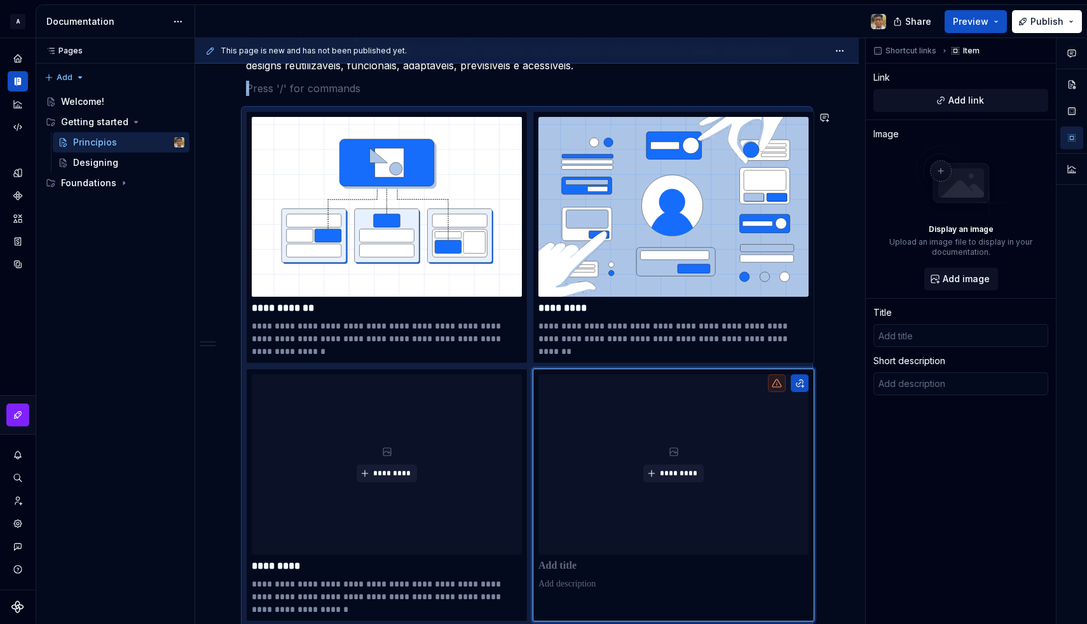
scroll to position [308, 0]
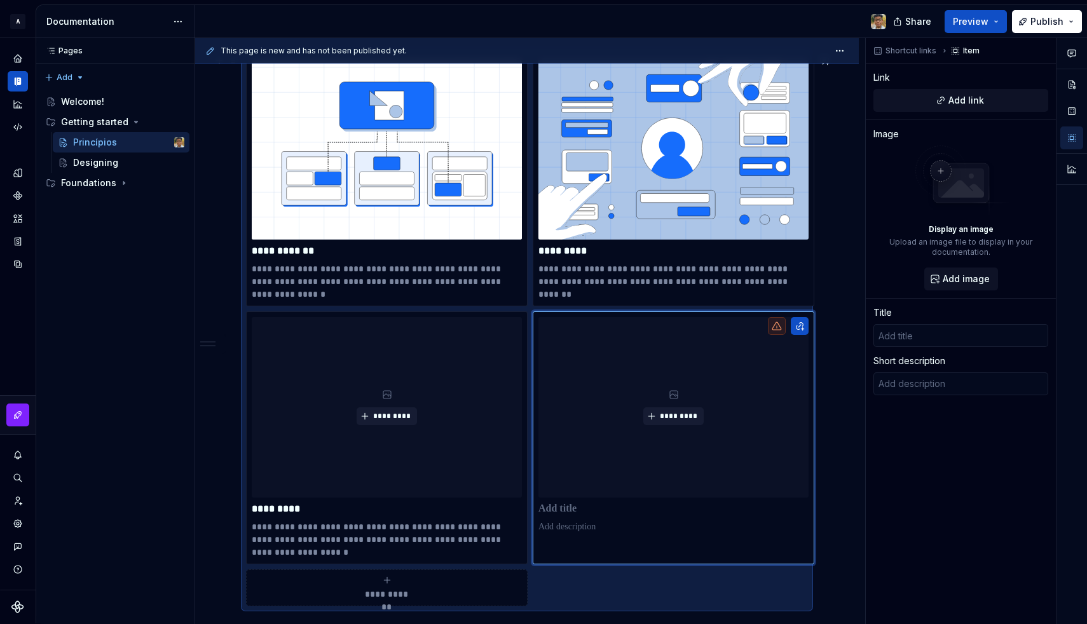
click at [584, 573] on div "**********" at bounding box center [527, 330] width 562 height 552
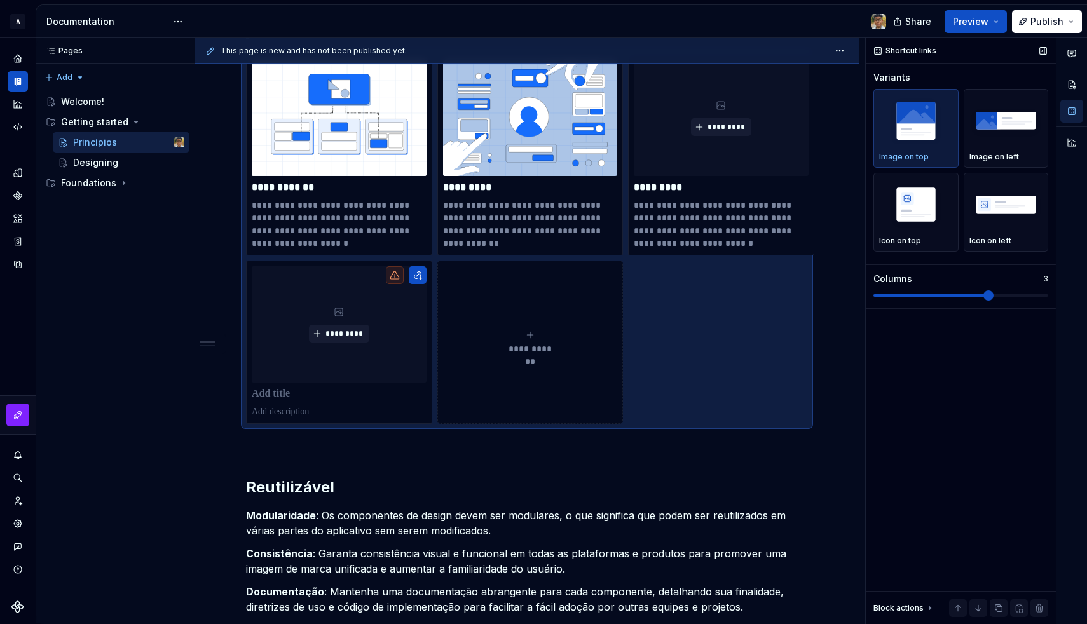
click at [968, 294] on span at bounding box center [961, 296] width 175 height 10
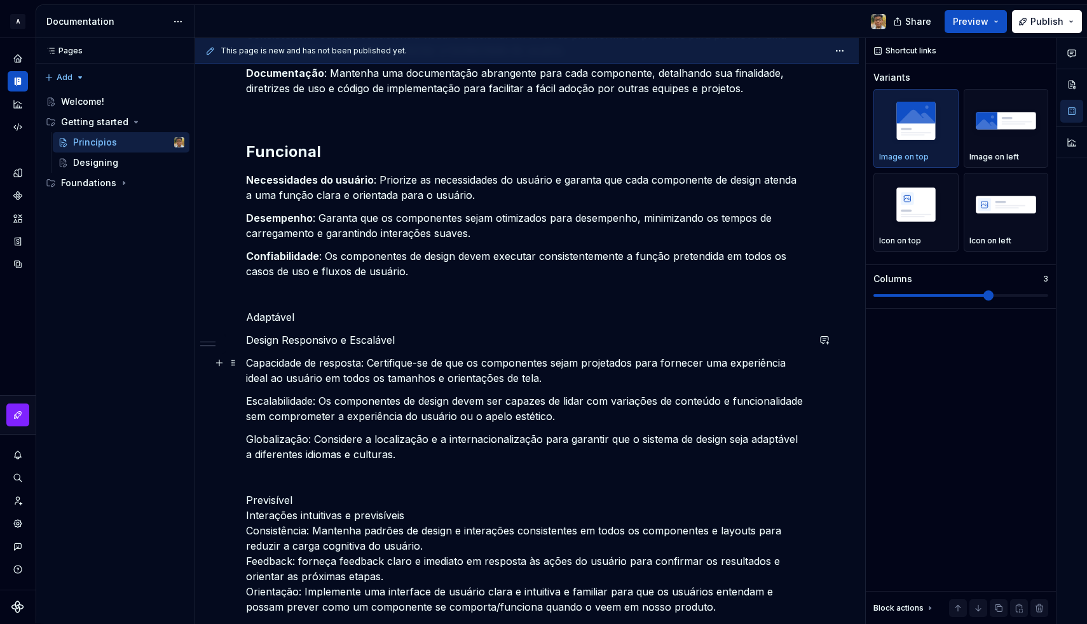
scroll to position [844, 0]
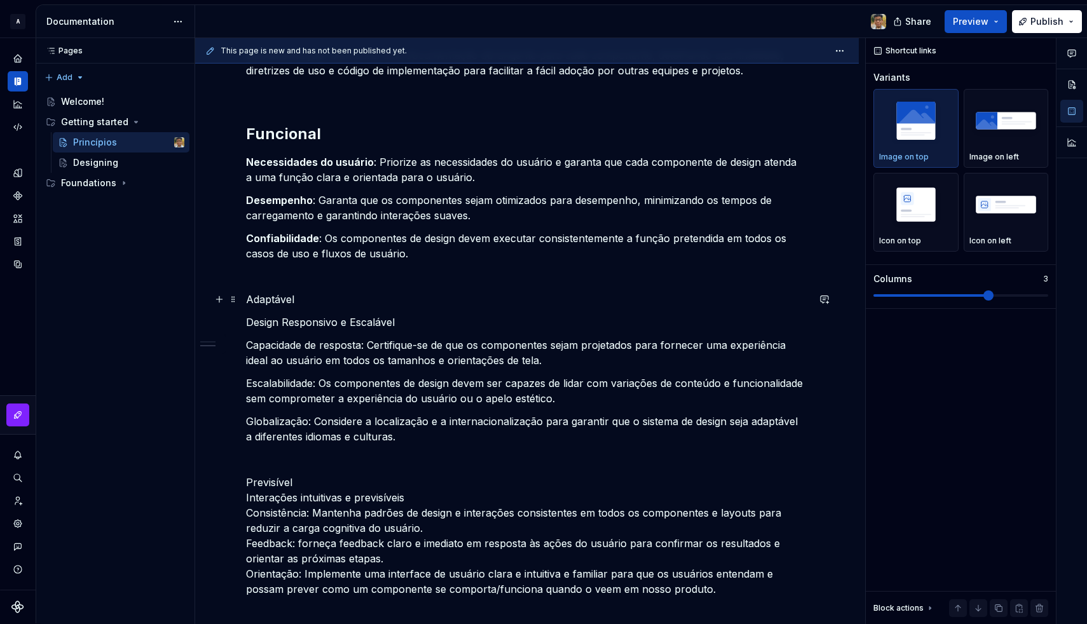
click at [285, 300] on p "Adaptável" at bounding box center [527, 299] width 562 height 15
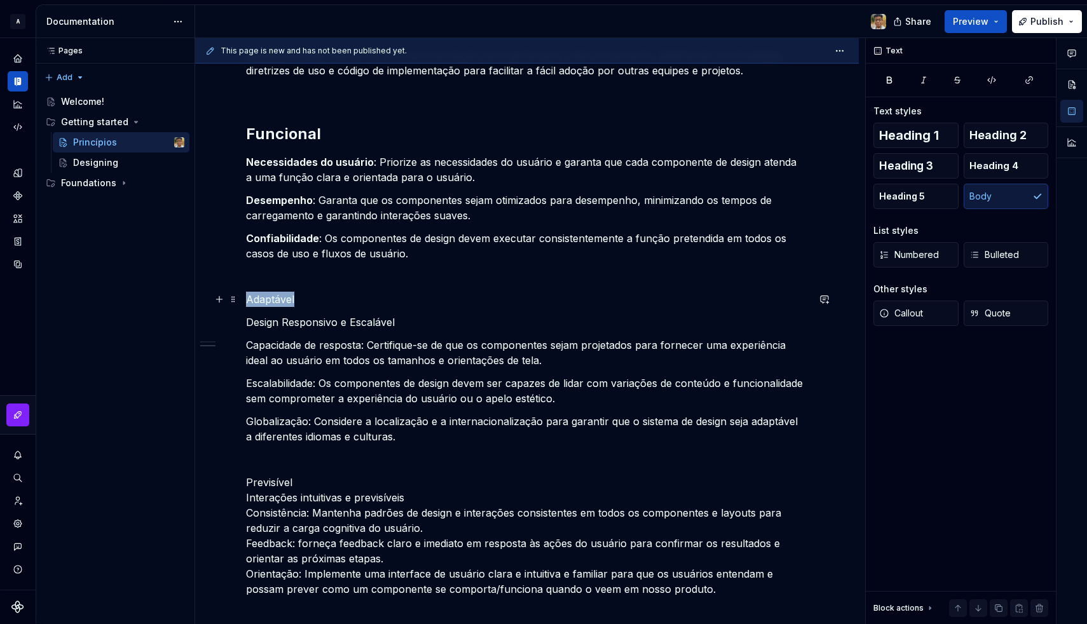
click at [285, 300] on p "Adaptável" at bounding box center [527, 299] width 562 height 15
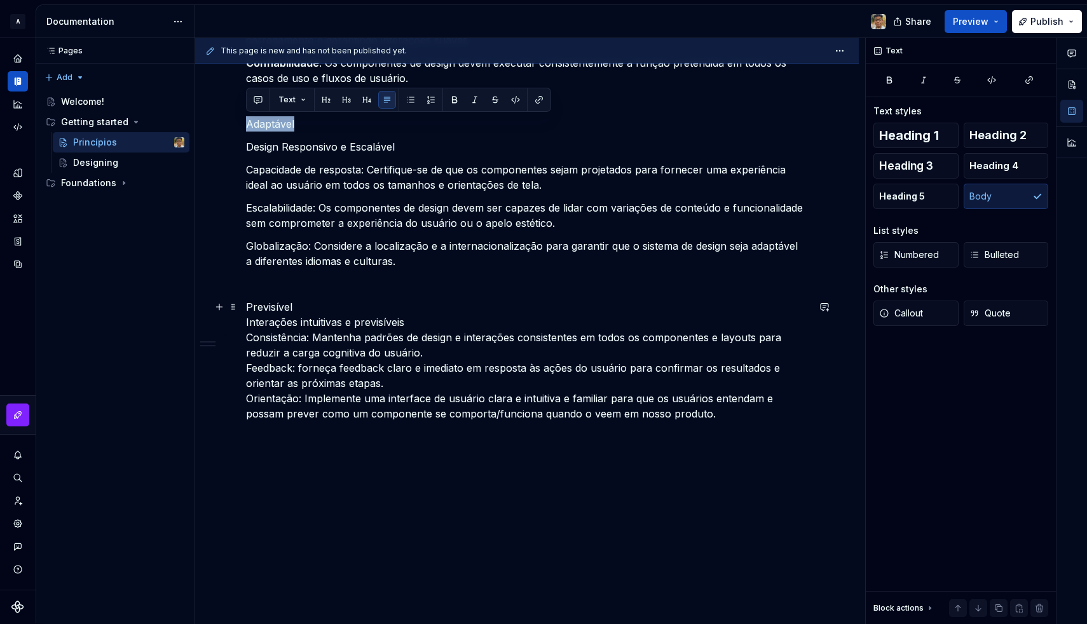
scroll to position [1020, 0]
click at [705, 413] on p "Previsível Interações intuitivas e previsíveis Consistência: Mantenha padrões d…" at bounding box center [527, 360] width 562 height 122
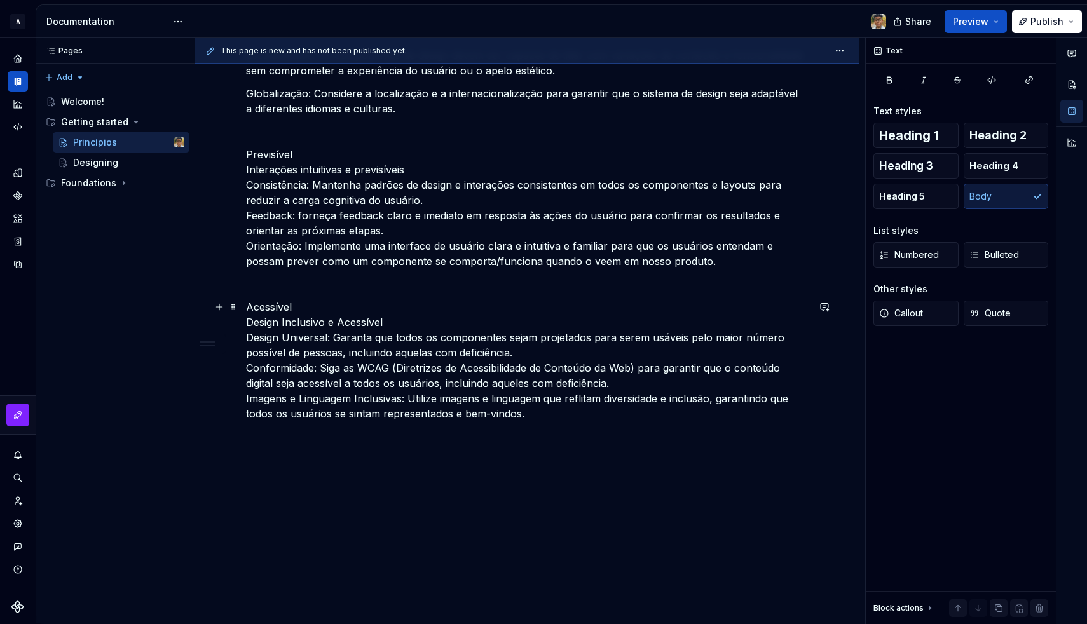
scroll to position [1172, 0]
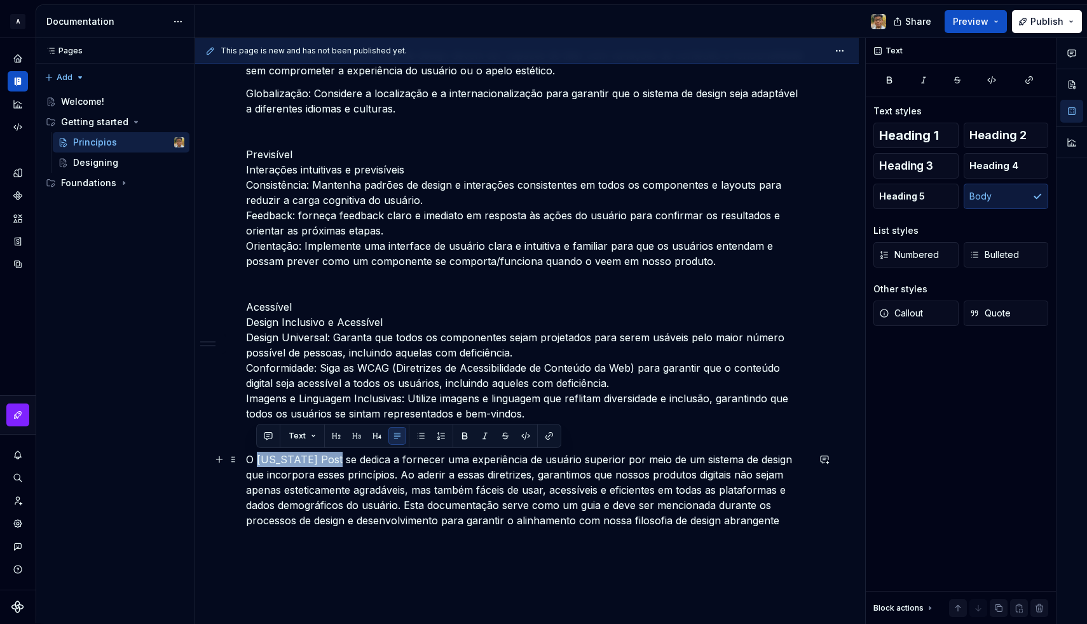
drag, startPoint x: 339, startPoint y: 460, endPoint x: 261, endPoint y: 461, distance: 78.2
click at [261, 461] on p "O [US_STATE] Post se dedica a fornecer uma experiência de usuário superior por …" at bounding box center [527, 490] width 562 height 76
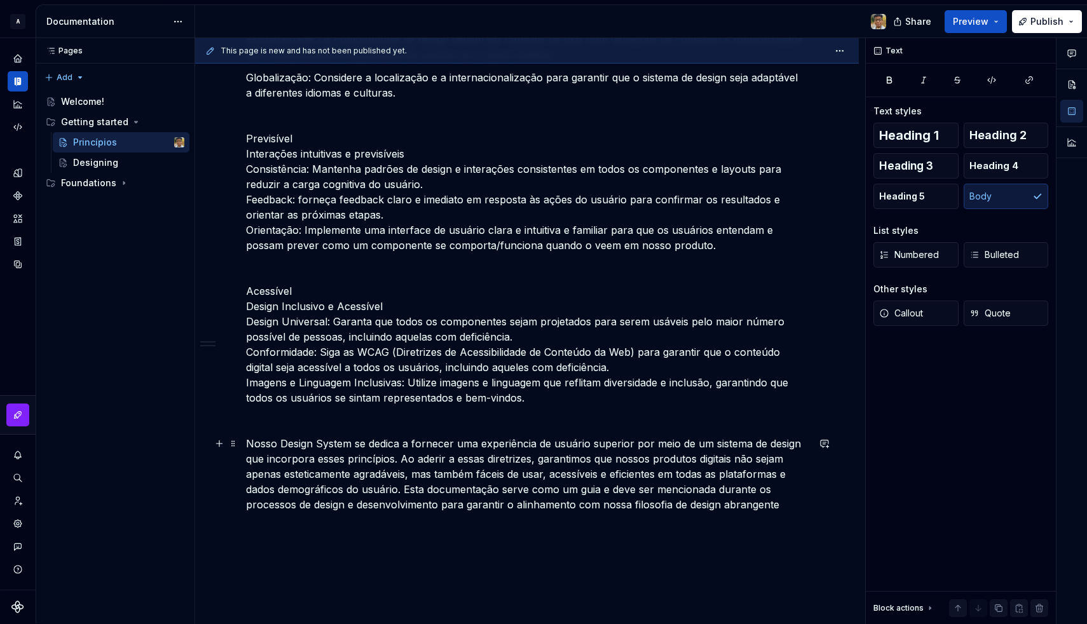
scroll to position [1189, 0]
click at [249, 301] on p "Acessível Design Inclusivo e Acessível Design Universal: Garanta que todos os c…" at bounding box center [527, 343] width 562 height 122
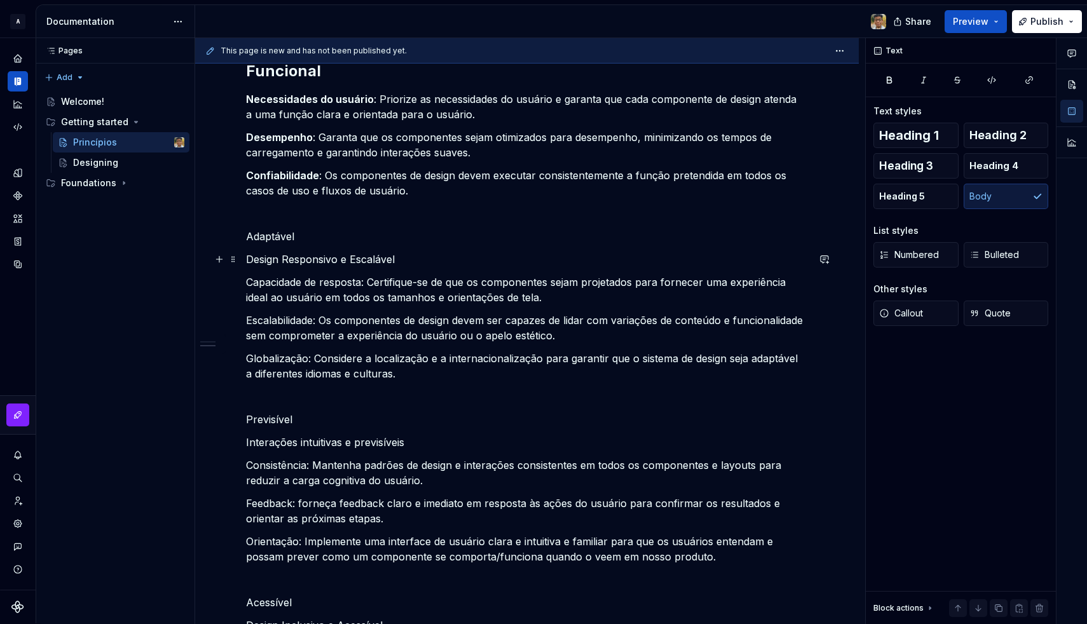
scroll to position [906, 0]
click at [249, 237] on p "Adaptável" at bounding box center [527, 237] width 562 height 15
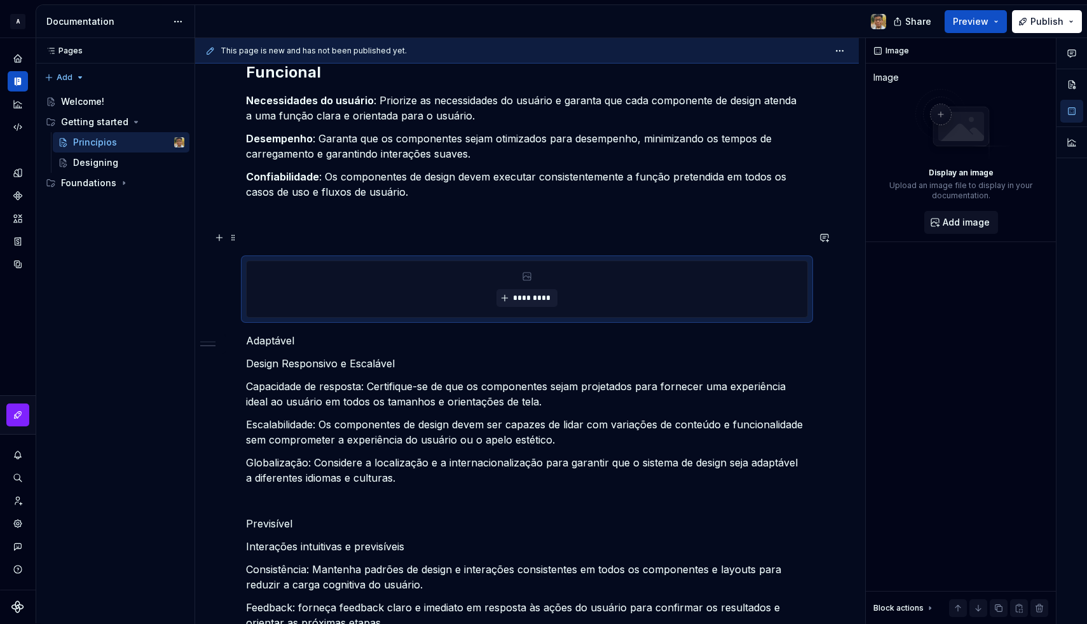
click at [271, 232] on p at bounding box center [527, 237] width 562 height 15
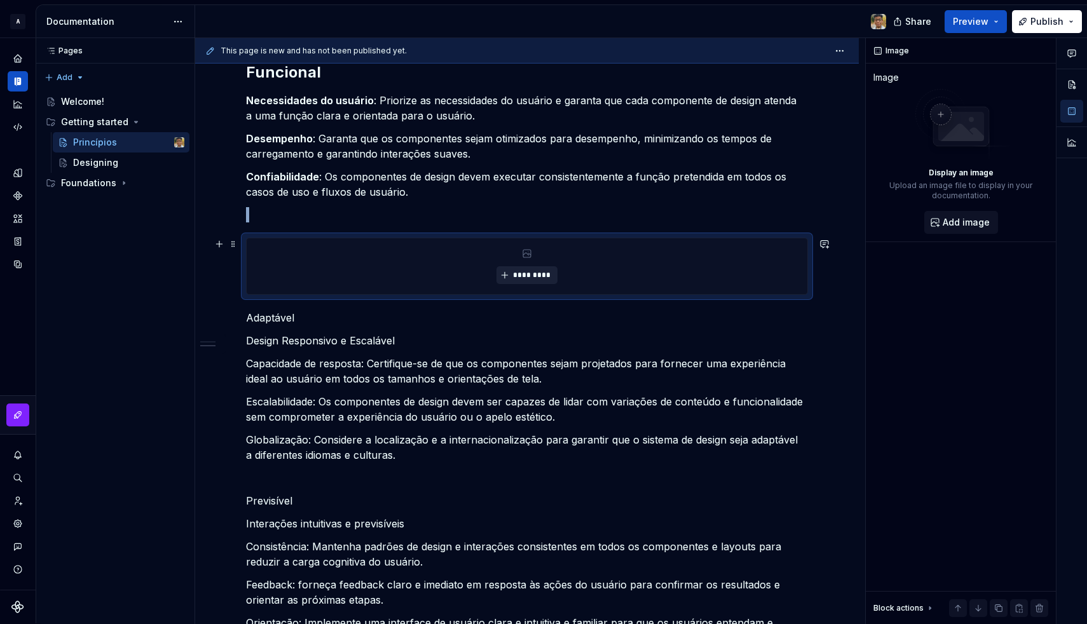
click at [528, 275] on span "*********" at bounding box center [531, 275] width 39 height 10
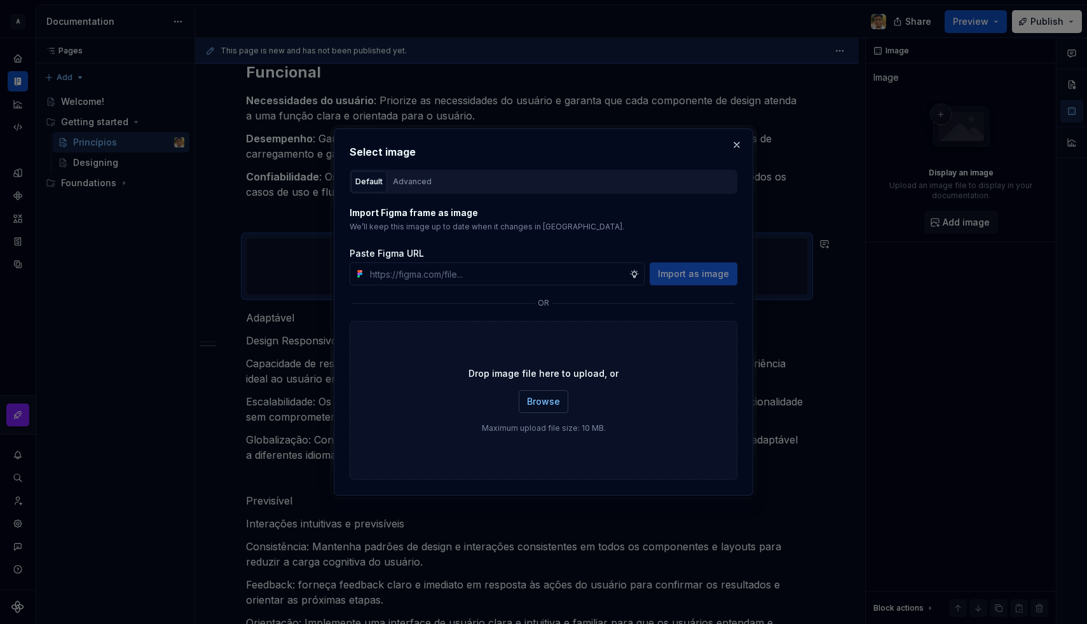
click at [533, 394] on button "Browse" at bounding box center [544, 401] width 50 height 23
click at [537, 399] on span "Browse" at bounding box center [543, 401] width 33 height 13
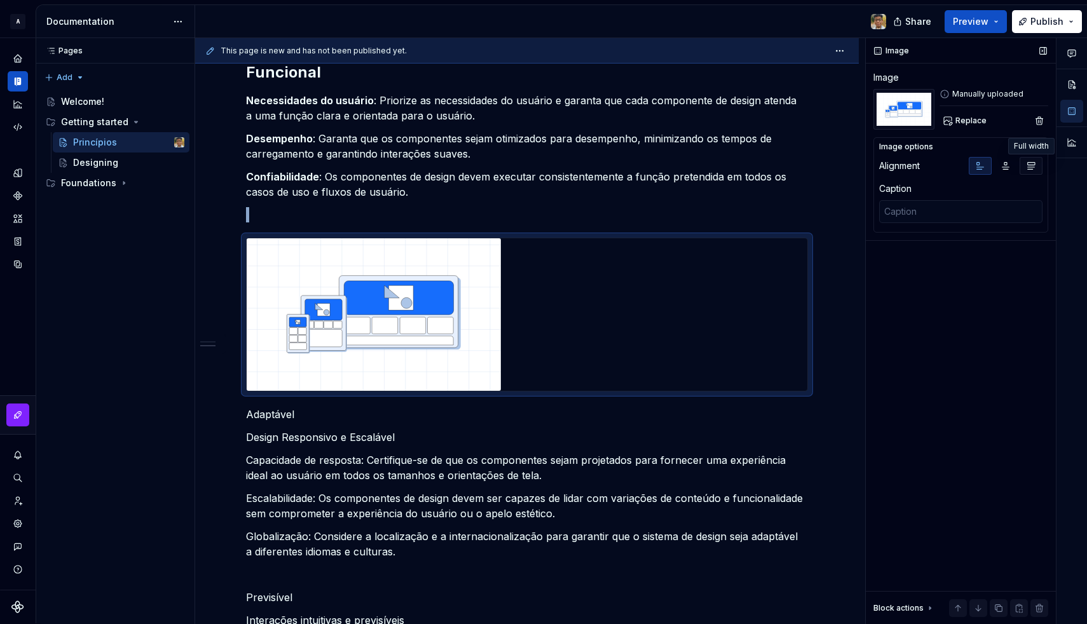
click at [1033, 165] on icon "button" at bounding box center [1031, 166] width 10 height 10
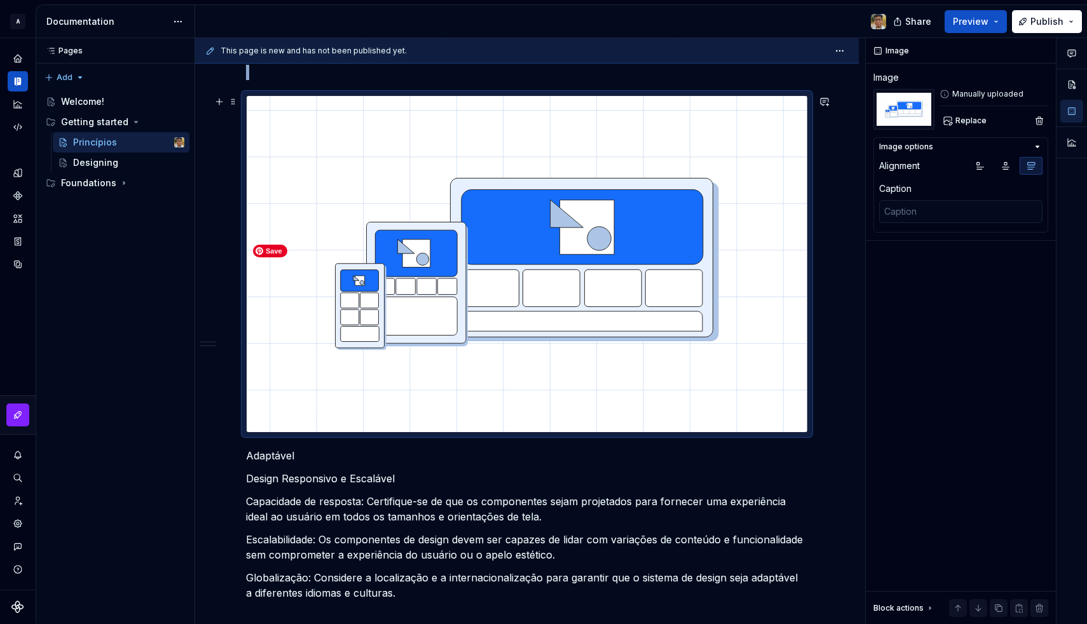
scroll to position [1050, 0]
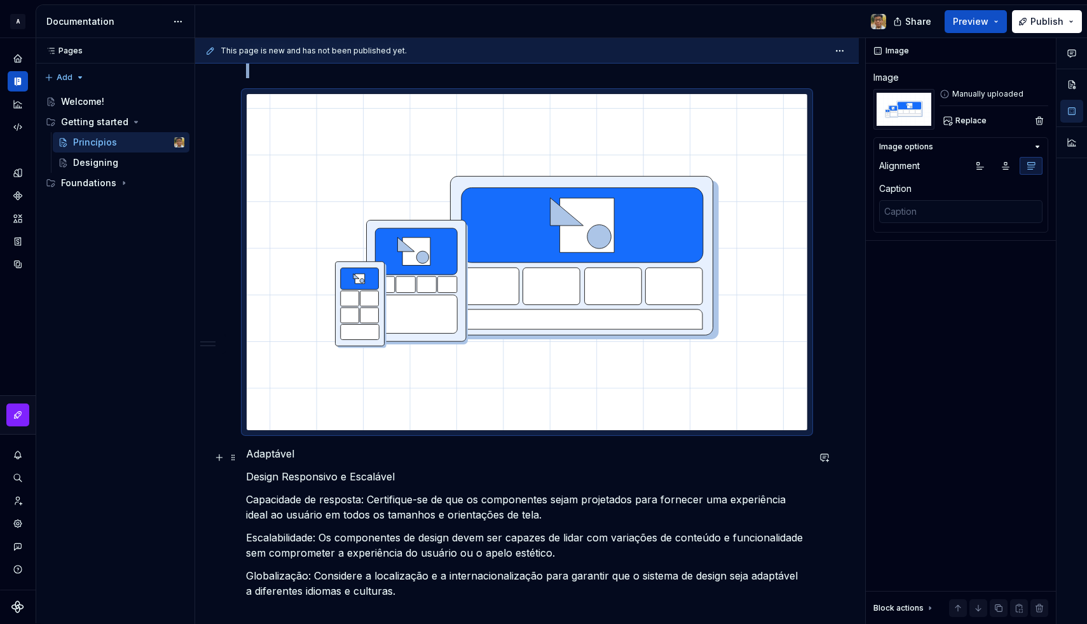
click at [262, 462] on p "Adaptável" at bounding box center [527, 453] width 562 height 15
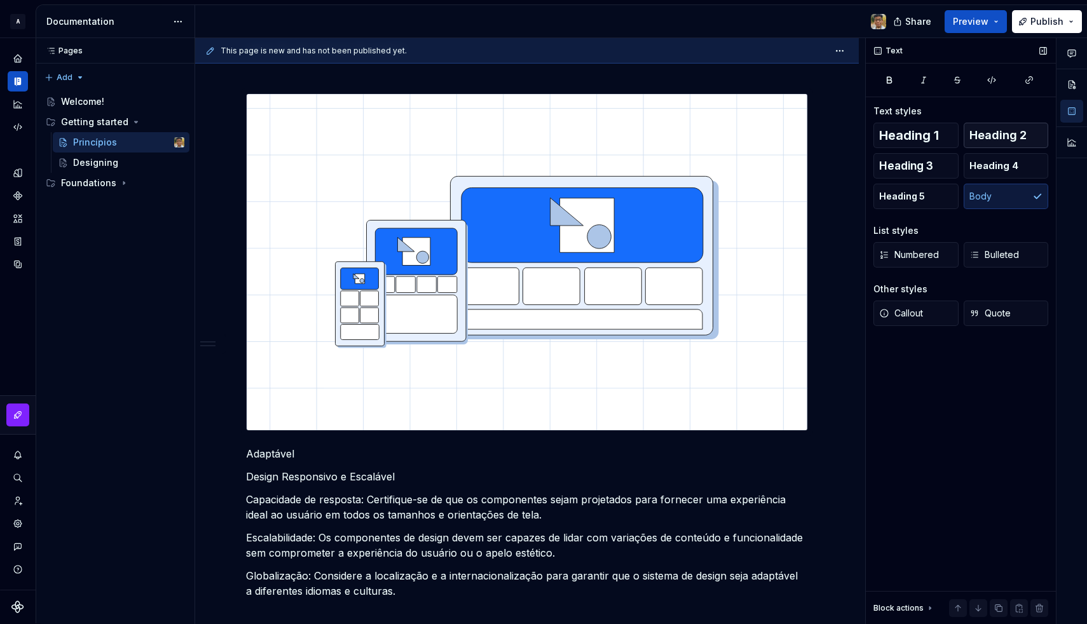
click at [983, 136] on span "Heading 2" at bounding box center [998, 135] width 57 height 13
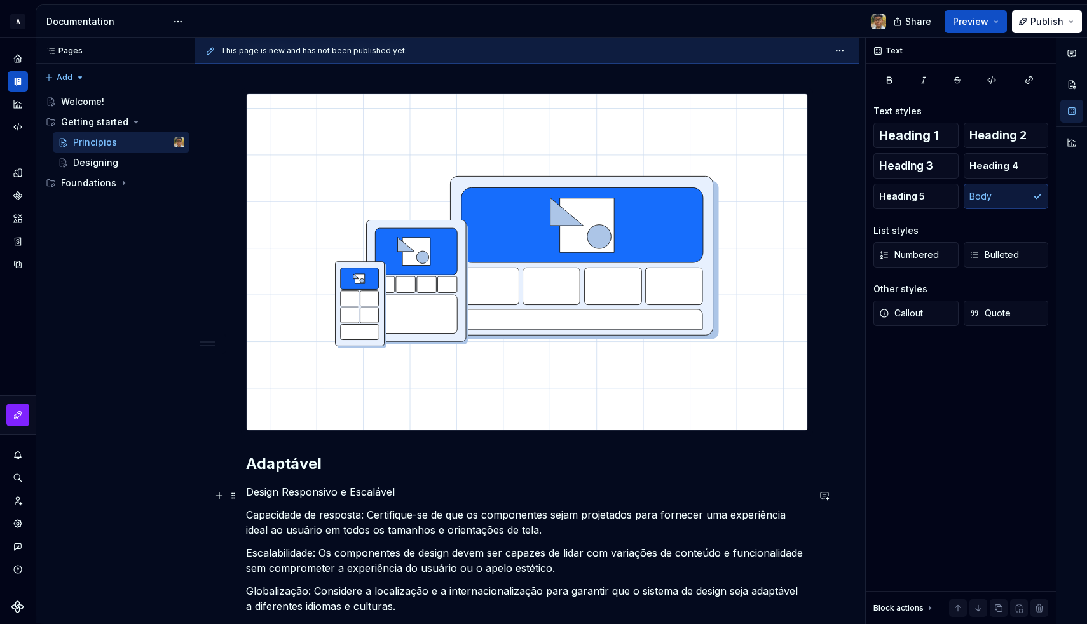
click at [338, 493] on p "Design Responsivo e Escalável" at bounding box center [527, 491] width 562 height 15
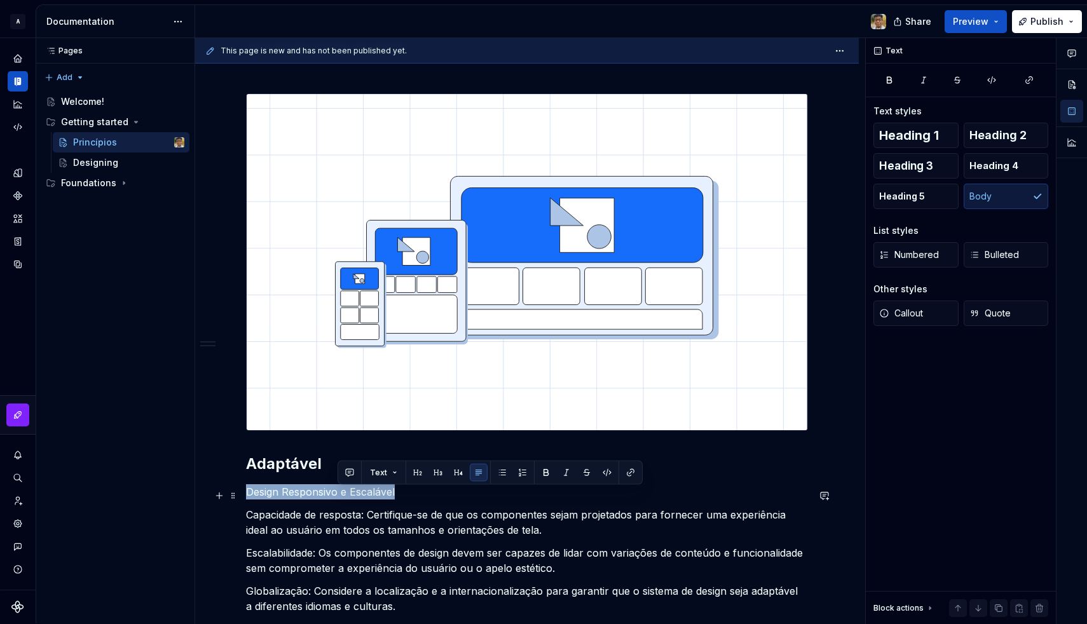
click at [338, 493] on p "Design Responsivo e Escalável" at bounding box center [527, 491] width 562 height 15
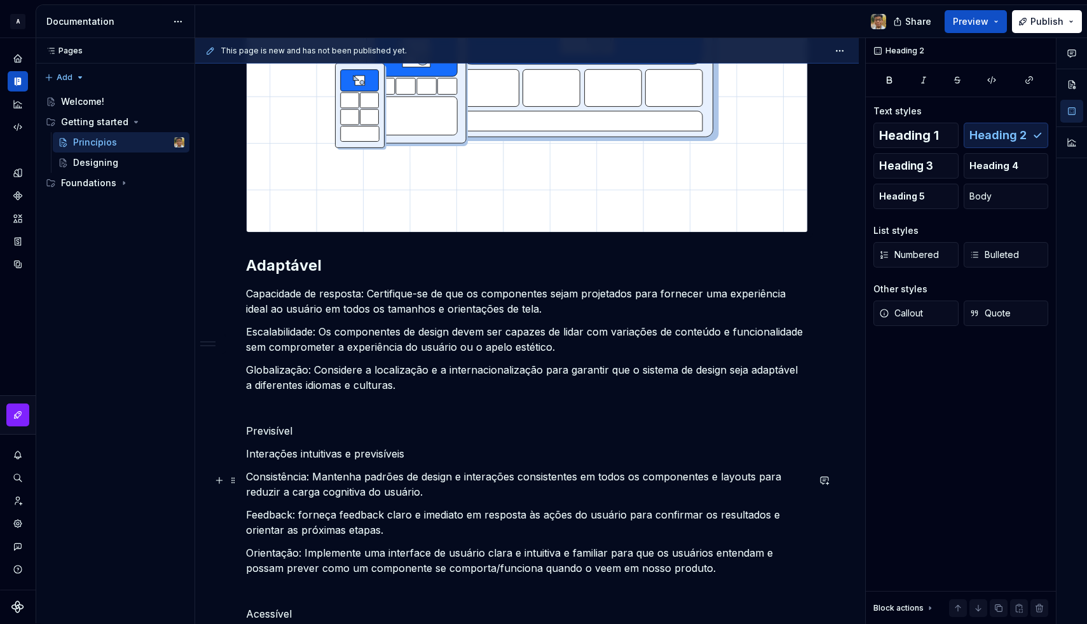
scroll to position [1251, 0]
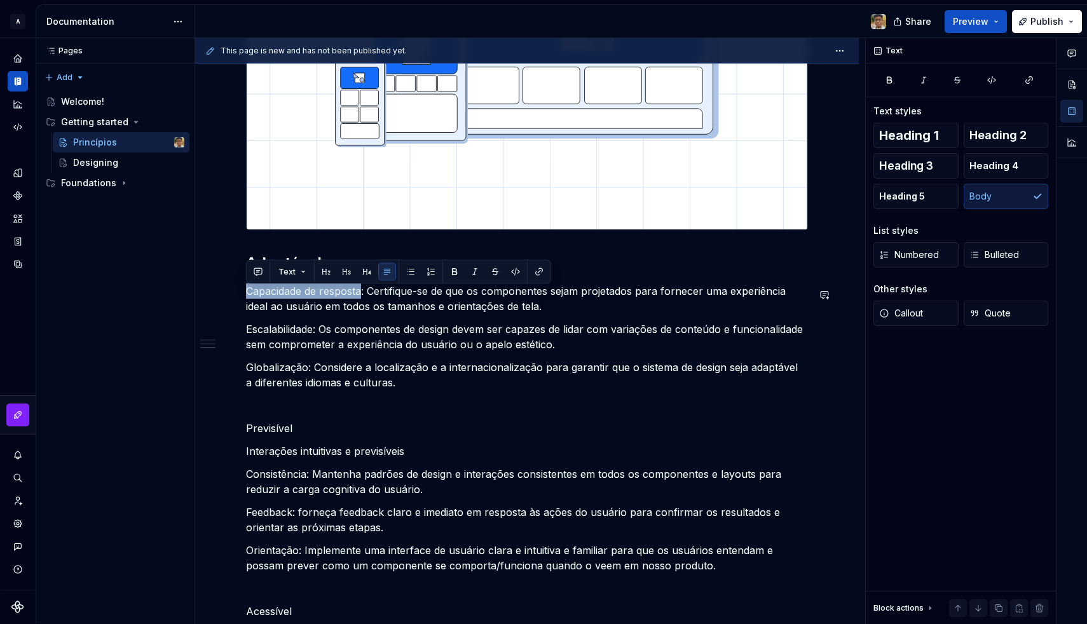
drag, startPoint x: 363, startPoint y: 294, endPoint x: 249, endPoint y: 287, distance: 114.7
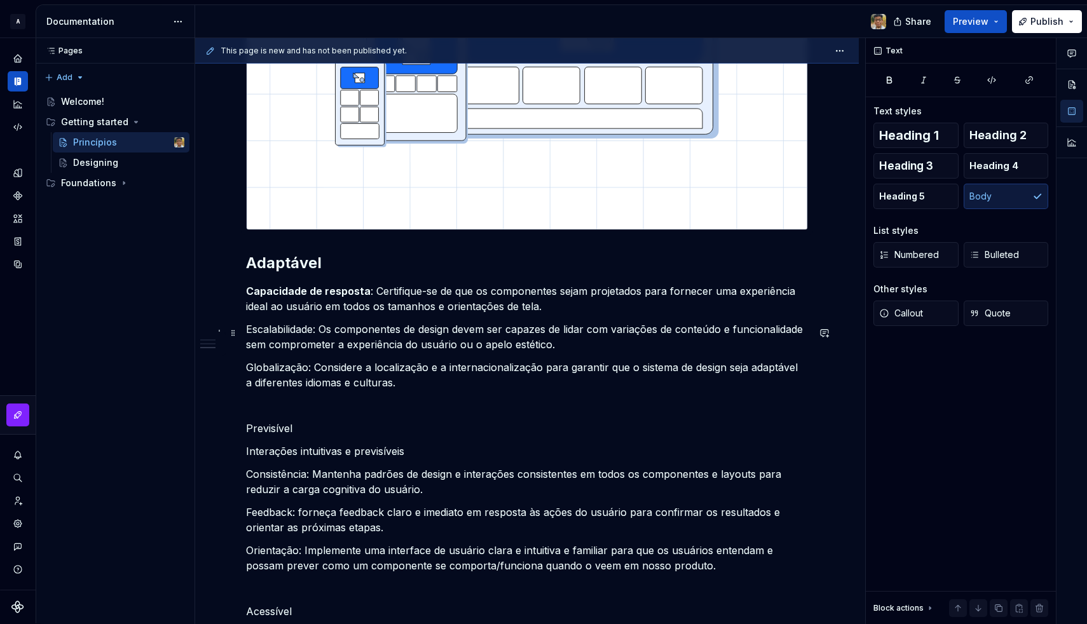
click at [296, 338] on p "Escalabilidade: Os componentes de design devem ser capazes de lidar com variaçõ…" at bounding box center [527, 337] width 562 height 31
click at [289, 364] on p "Globalização: Considere a localização e a internacionalização para garantir que…" at bounding box center [527, 375] width 562 height 31
click at [341, 390] on p "Globalização : Considere a localização e a internacionalização para garantir qu…" at bounding box center [527, 375] width 562 height 31
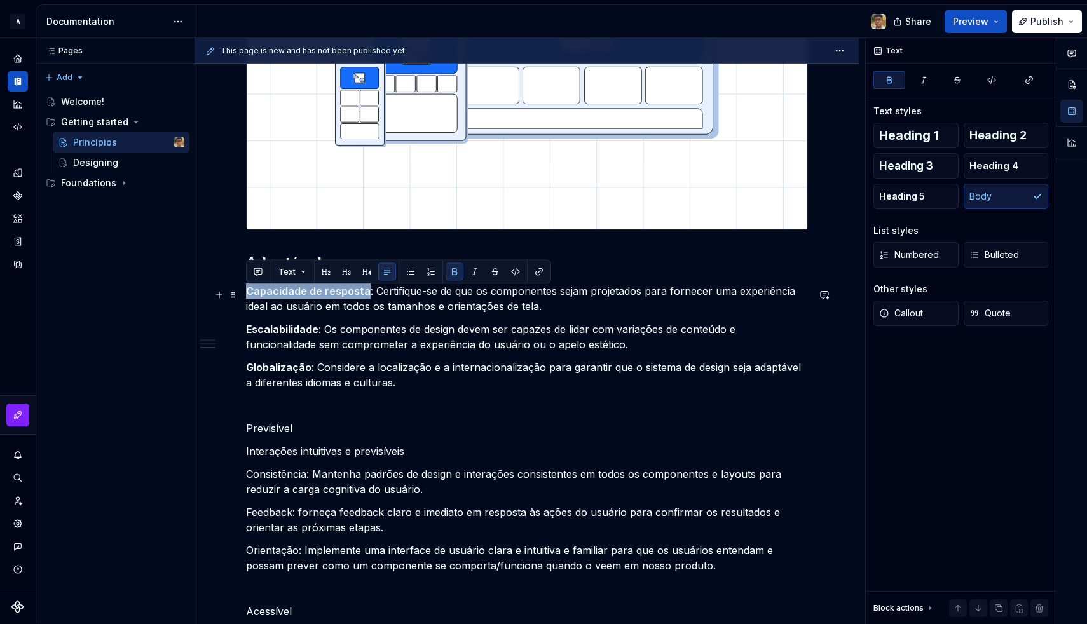
drag, startPoint x: 365, startPoint y: 298, endPoint x: 249, endPoint y: 294, distance: 116.4
click at [249, 294] on strong "Capacidade de resposta" at bounding box center [308, 291] width 125 height 13
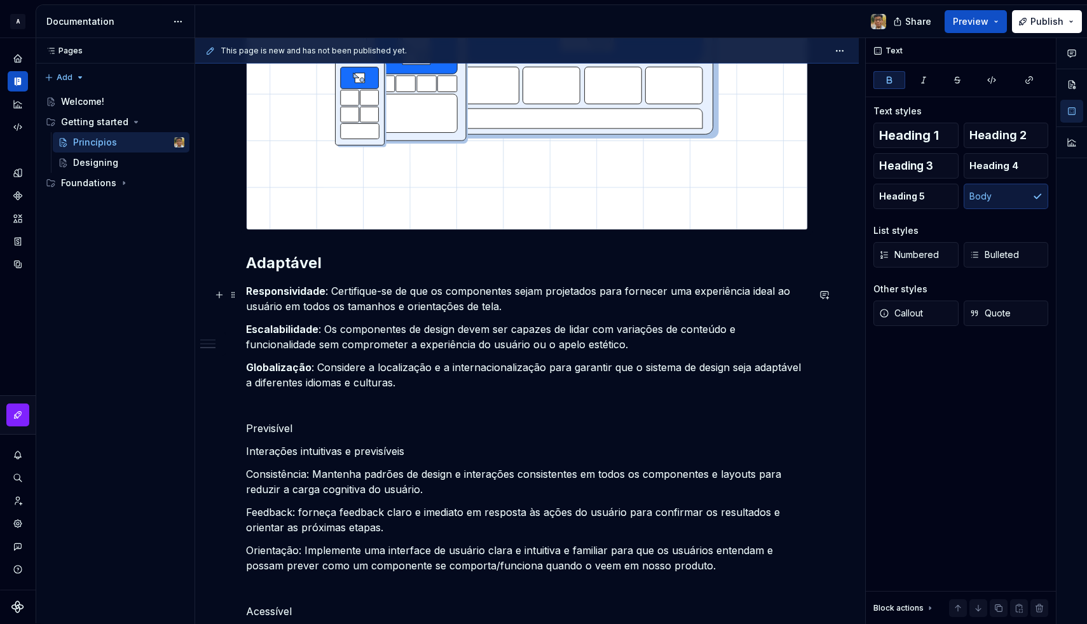
click at [320, 298] on strong "Responsividade" at bounding box center [285, 291] width 79 height 13
click at [361, 308] on p "Responsividade : Certifique-se de que os componentes sejam projetados para forn…" at bounding box center [527, 299] width 562 height 31
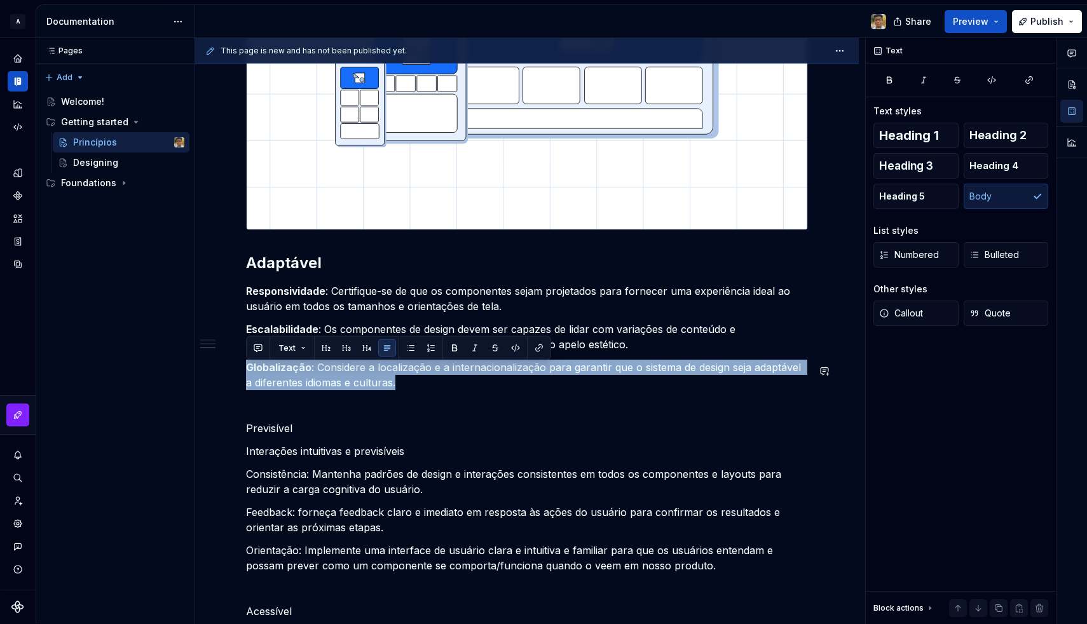
drag, startPoint x: 400, startPoint y: 386, endPoint x: 309, endPoint y: 360, distance: 94.6
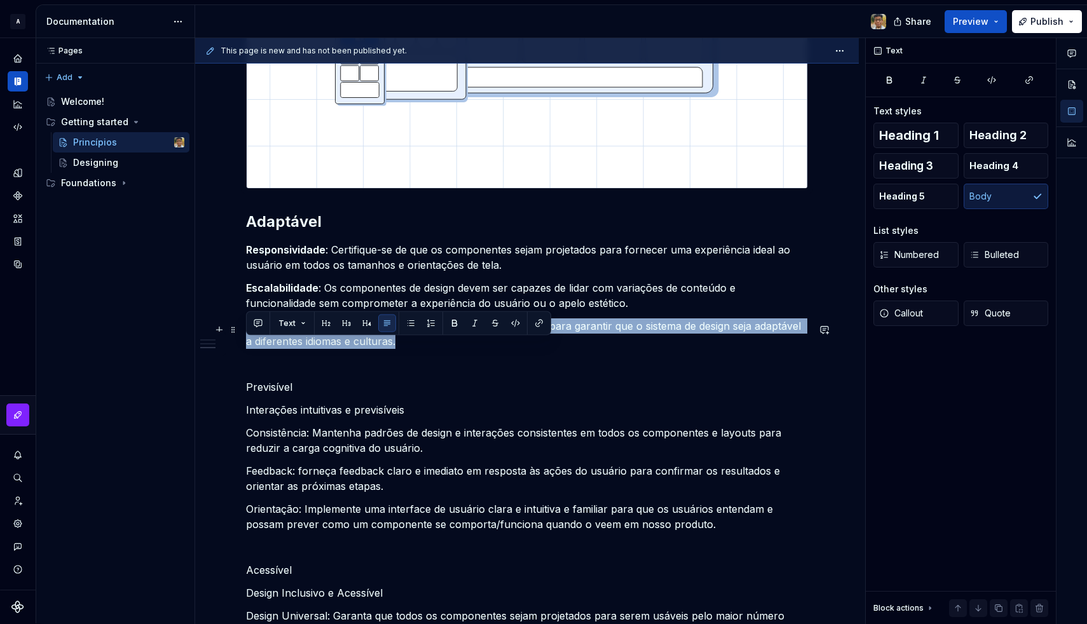
scroll to position [1274, 0]
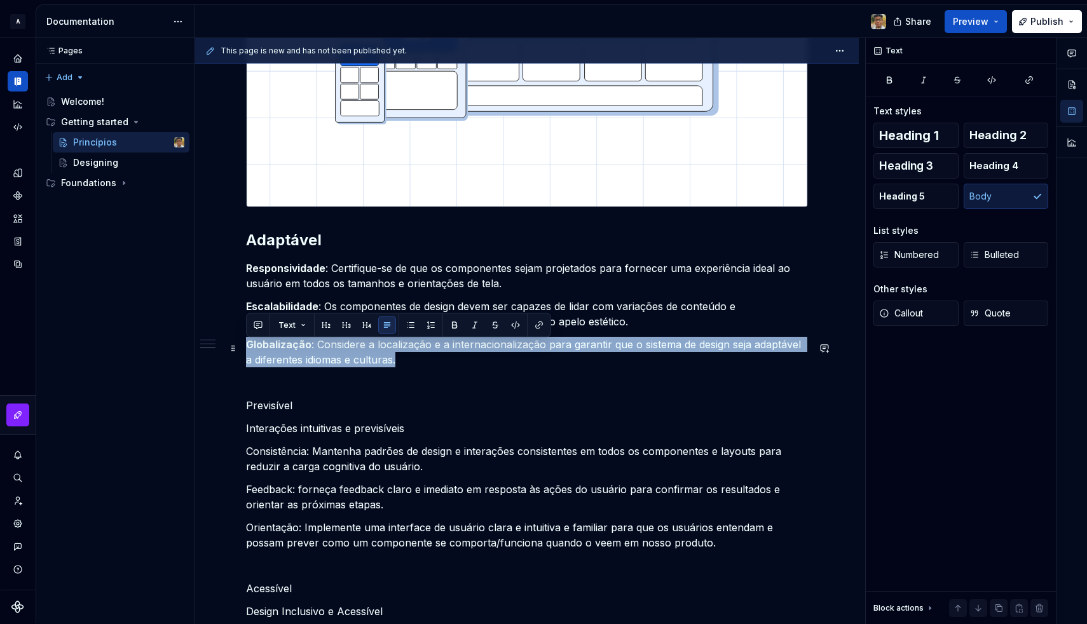
click at [323, 357] on p "Globalização : Considere a localização e a internacionalização para garantir qu…" at bounding box center [527, 352] width 562 height 31
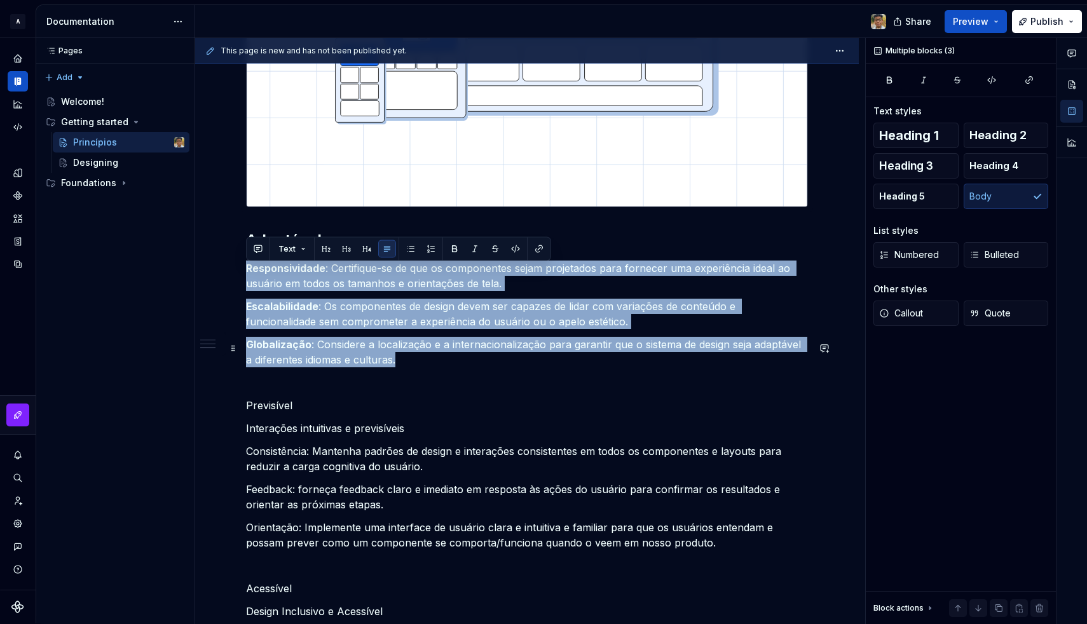
drag, startPoint x: 247, startPoint y: 272, endPoint x: 392, endPoint y: 369, distance: 174.7
copy div "Responsividade : Certifique-se de que os componentes sejam projetados para forn…"
click at [313, 305] on strong "Escalabilidade" at bounding box center [282, 306] width 72 height 13
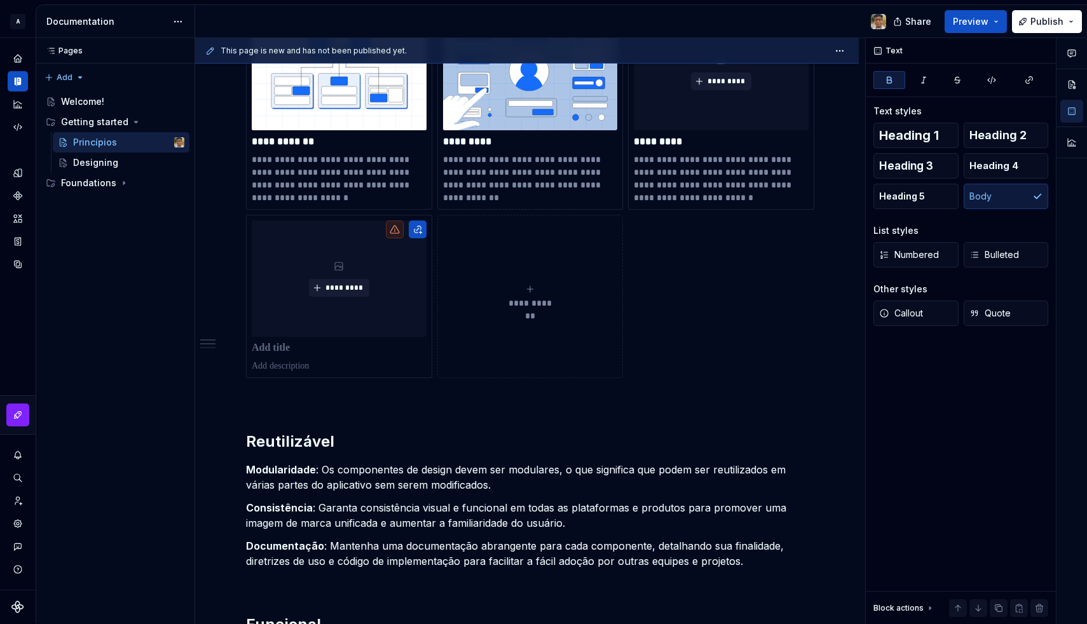
scroll to position [362, 0]
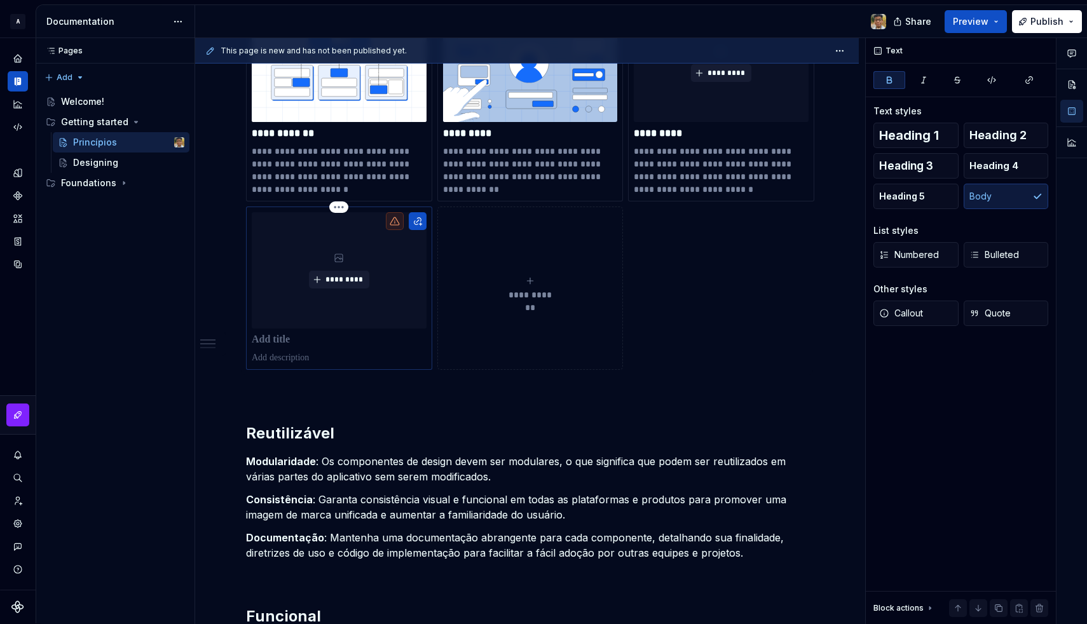
click at [278, 357] on p at bounding box center [339, 358] width 175 height 13
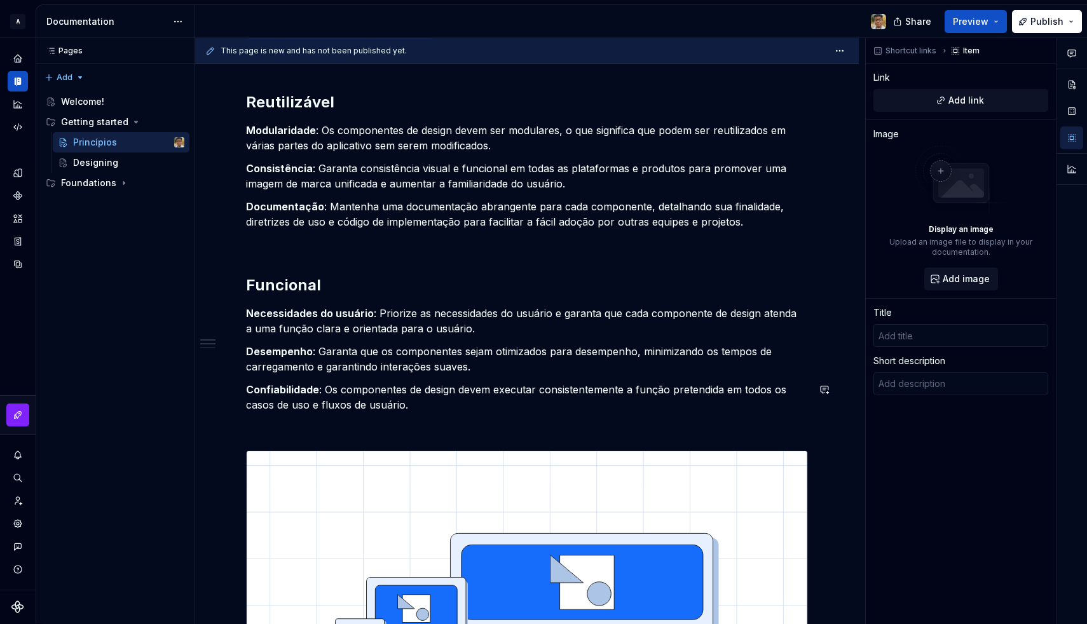
scroll to position [697, 0]
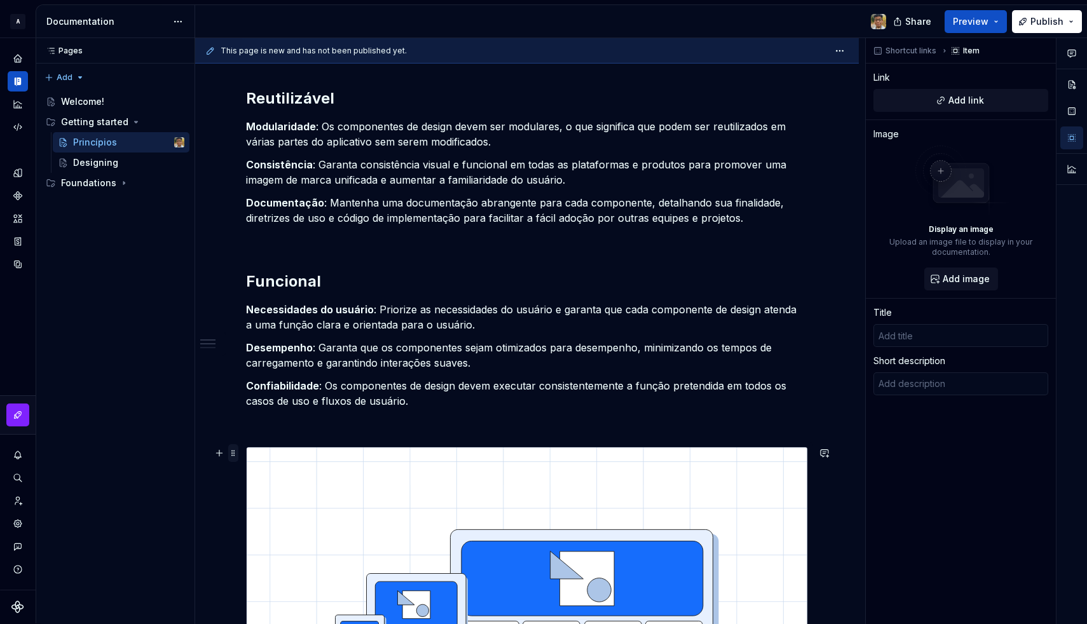
click at [235, 451] on span at bounding box center [233, 453] width 10 height 18
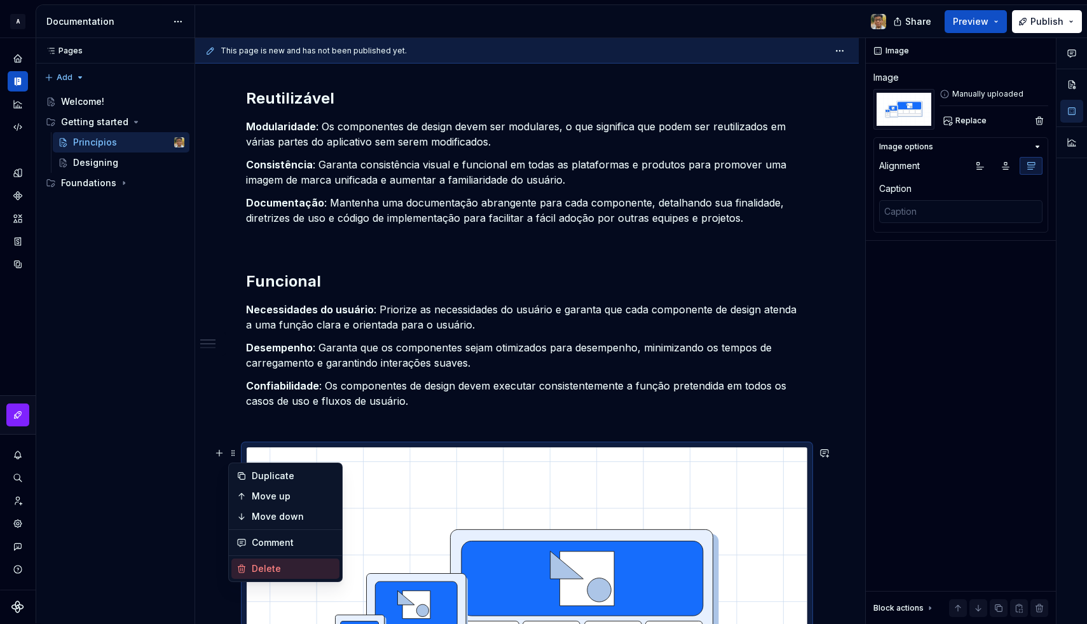
click at [271, 566] on div "Delete" at bounding box center [293, 569] width 83 height 13
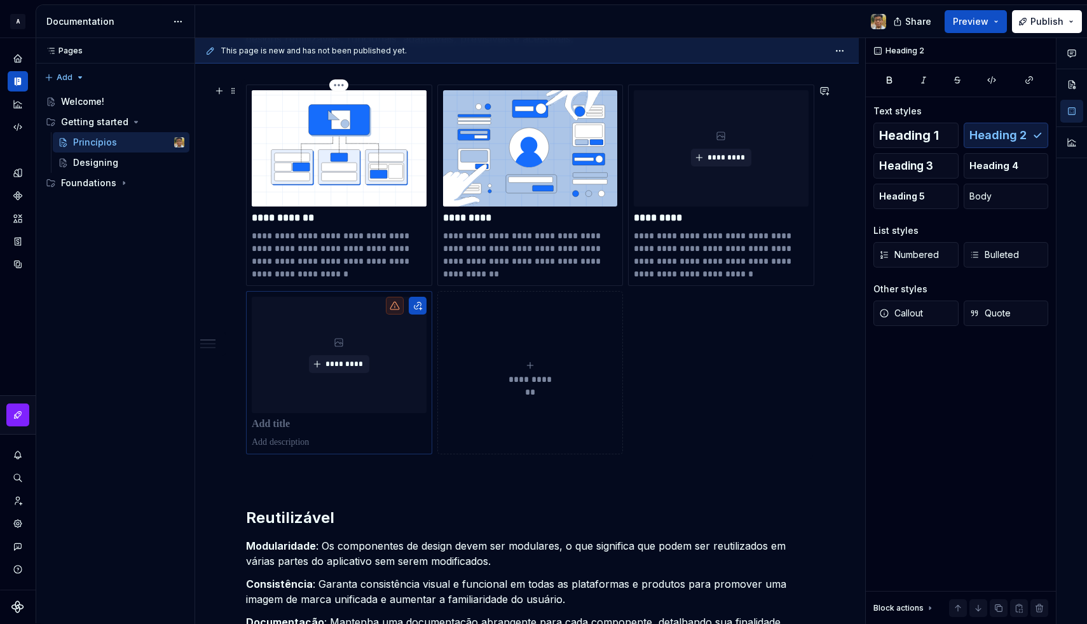
scroll to position [268, 0]
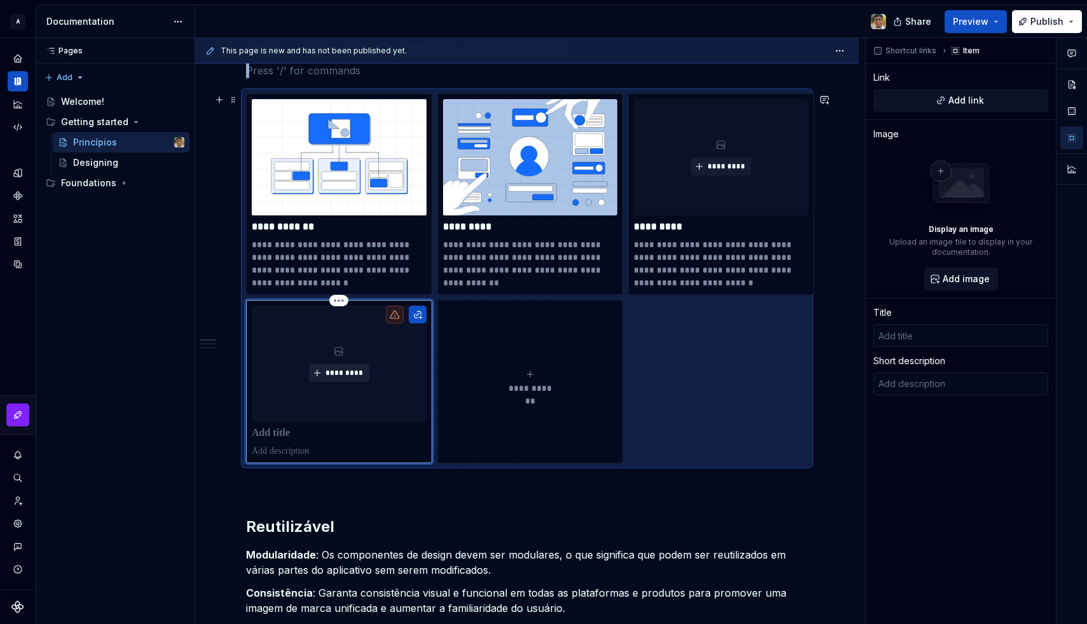
click at [329, 369] on span "*********" at bounding box center [344, 373] width 39 height 10
click at [704, 172] on button "*********" at bounding box center [721, 167] width 60 height 18
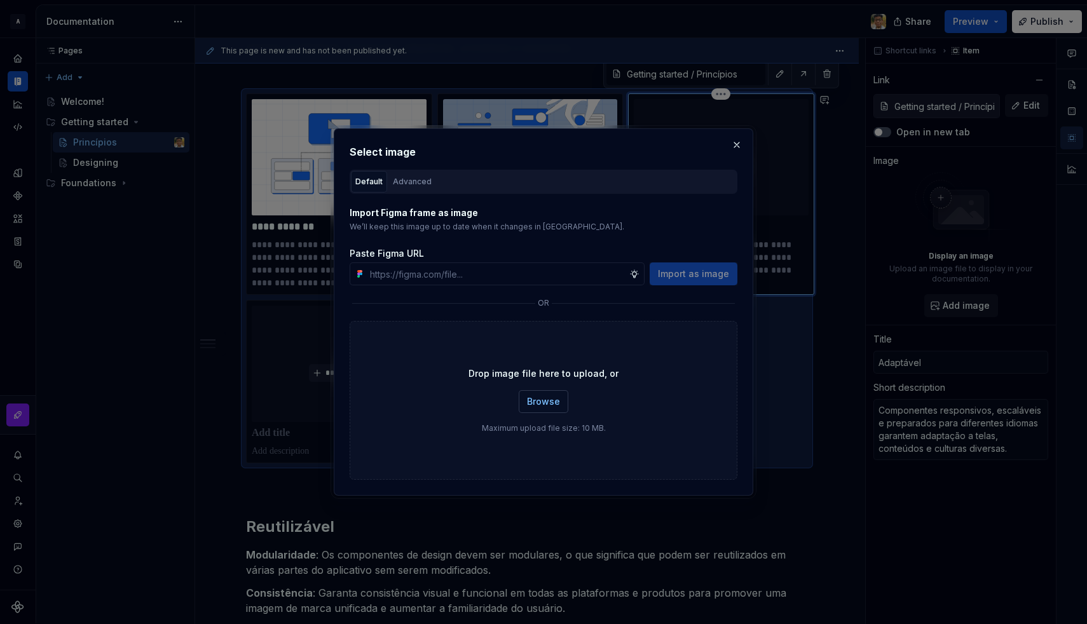
click at [551, 402] on span "Browse" at bounding box center [543, 401] width 33 height 13
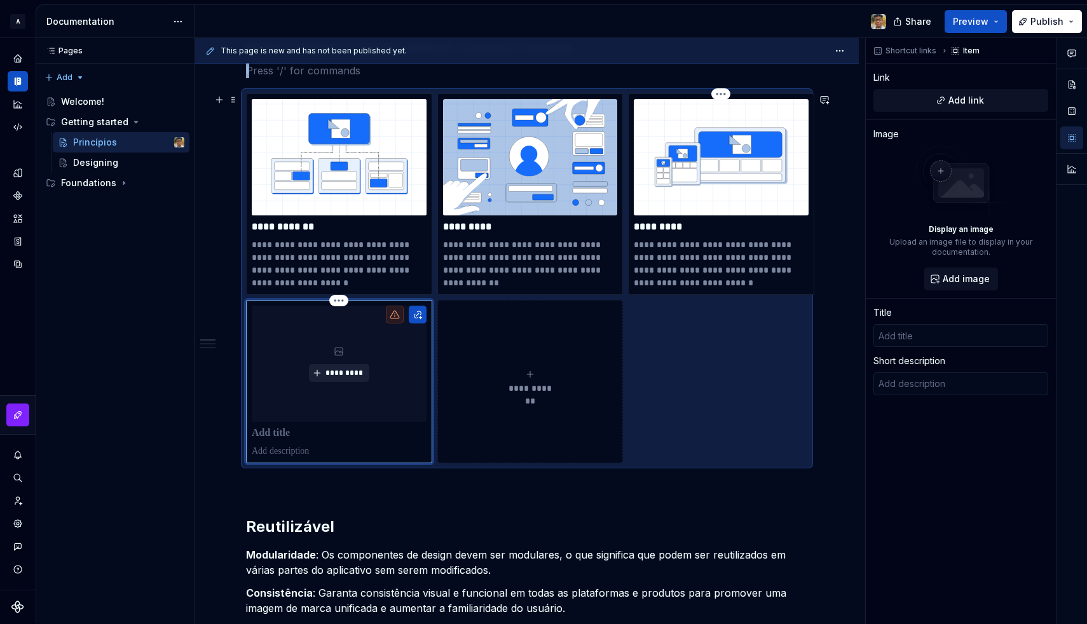
click at [342, 368] on span "*********" at bounding box center [344, 373] width 39 height 10
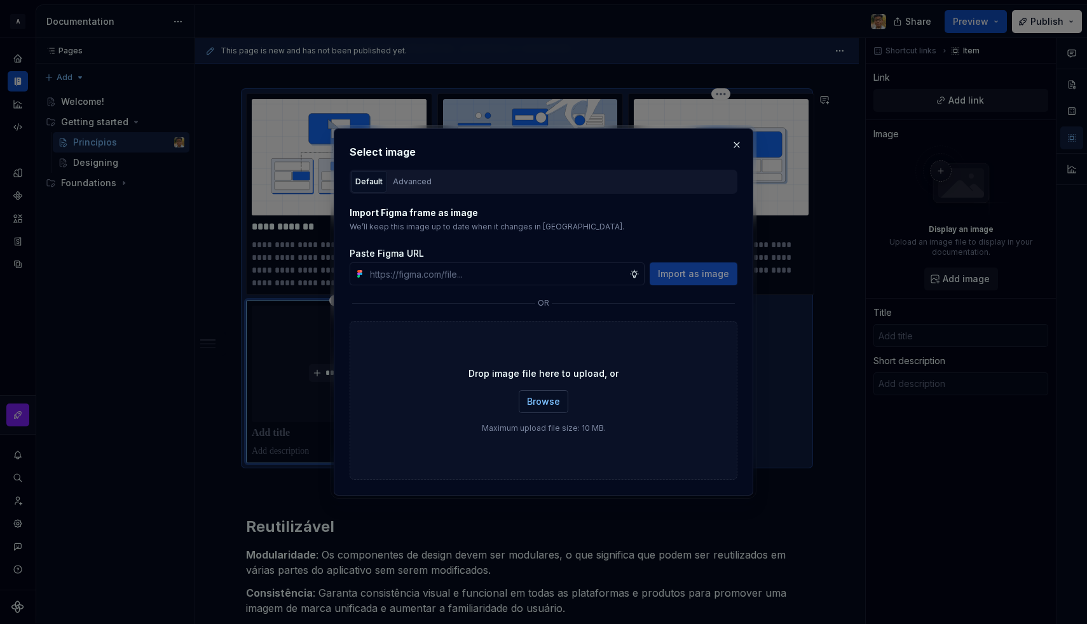
click at [540, 404] on span "Browse" at bounding box center [543, 401] width 33 height 13
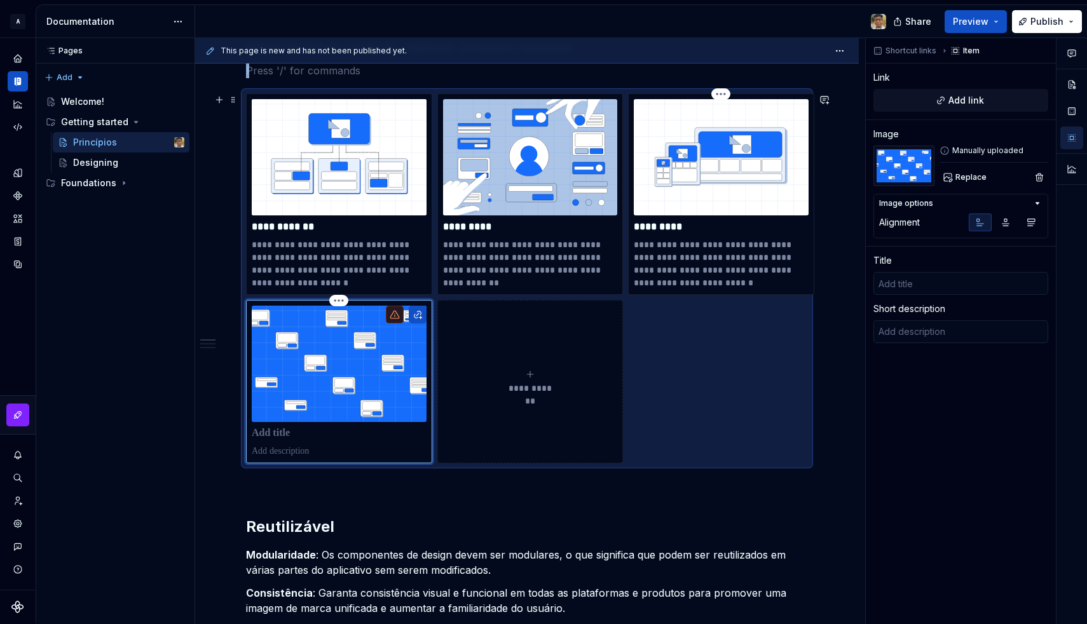
click at [526, 375] on icon "submit" at bounding box center [530, 374] width 10 height 10
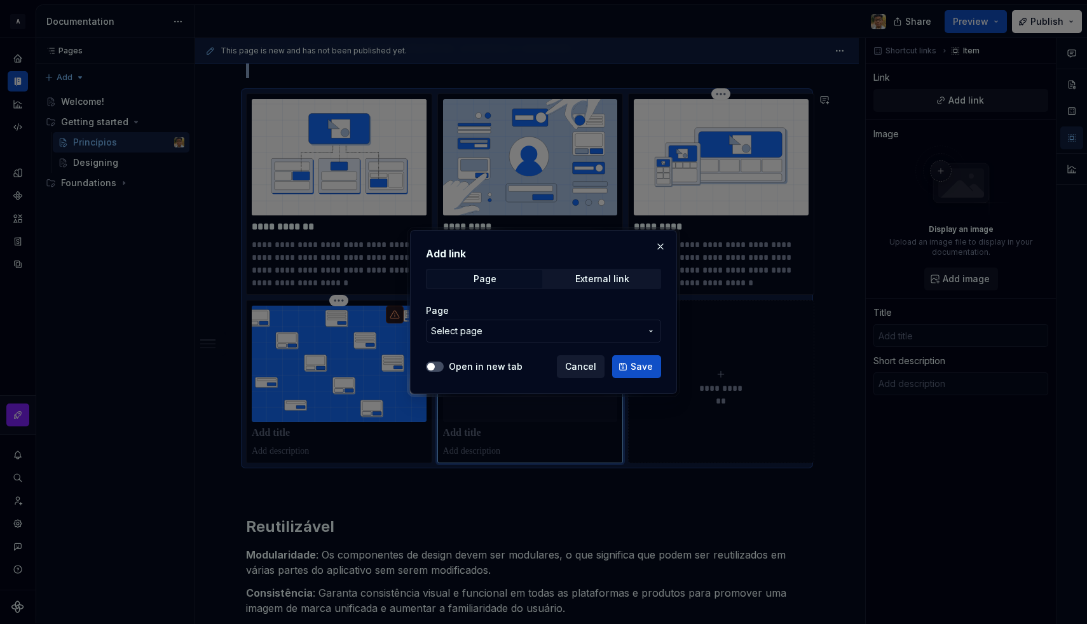
click at [572, 373] on button "Cancel" at bounding box center [581, 366] width 48 height 23
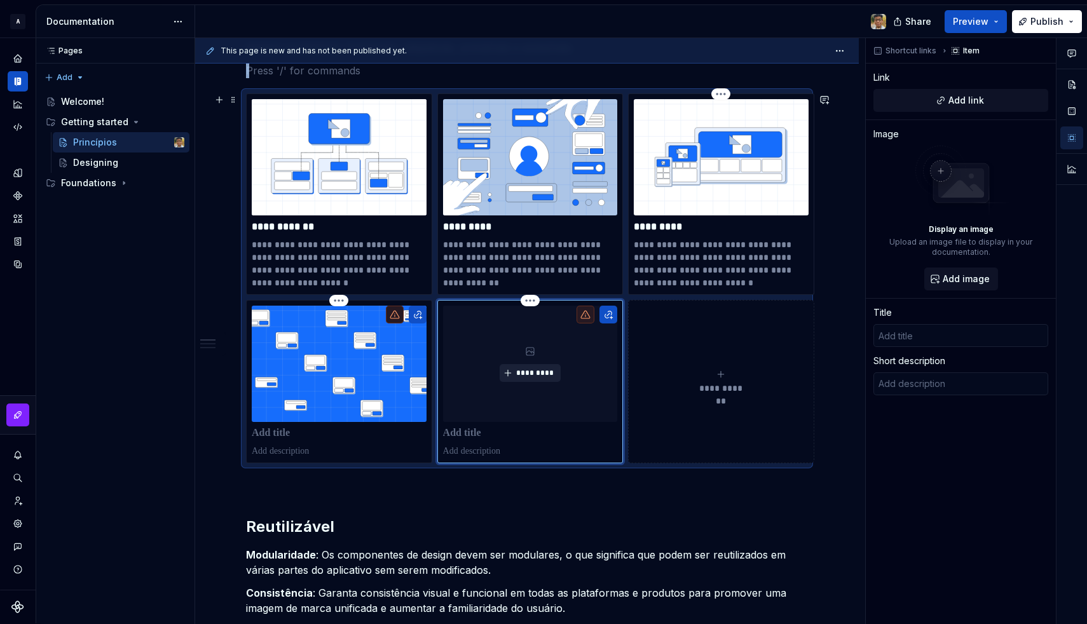
click at [526, 376] on span "*********" at bounding box center [535, 373] width 39 height 10
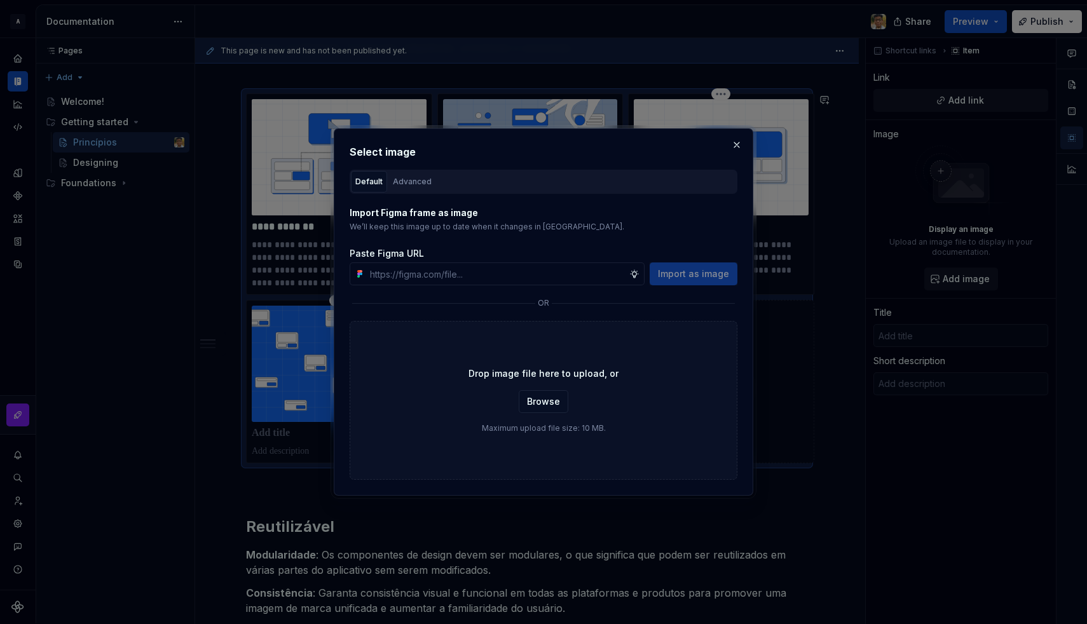
click at [530, 388] on div "Drop image file here to upload, or Browse Maximum upload file size: 10 MB." at bounding box center [544, 400] width 388 height 159
click at [543, 408] on button "Browse" at bounding box center [544, 401] width 50 height 23
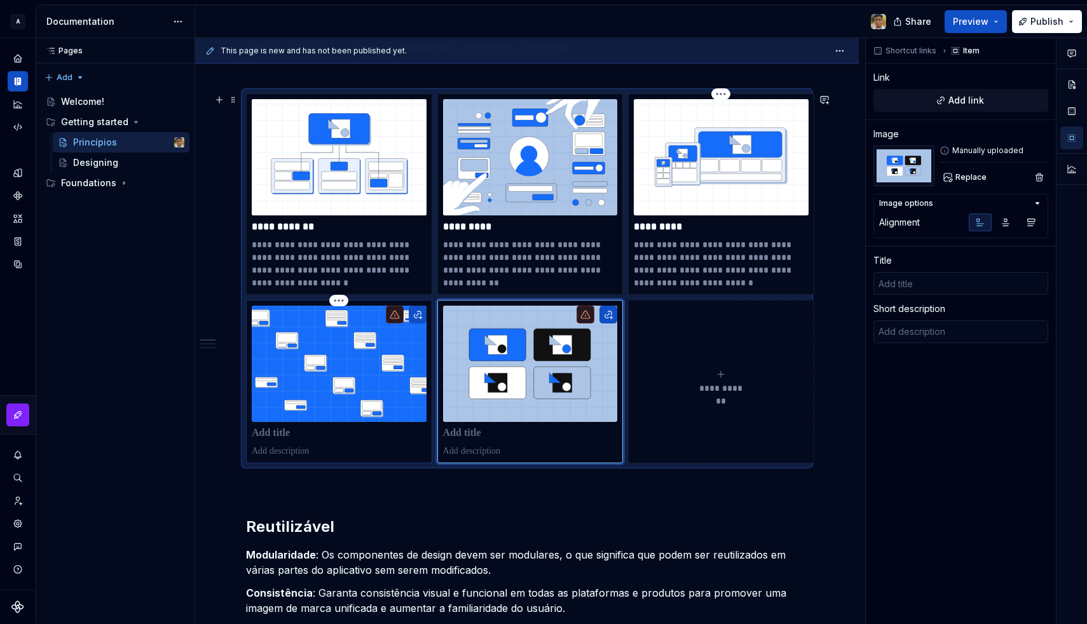
click at [324, 428] on p at bounding box center [339, 433] width 175 height 13
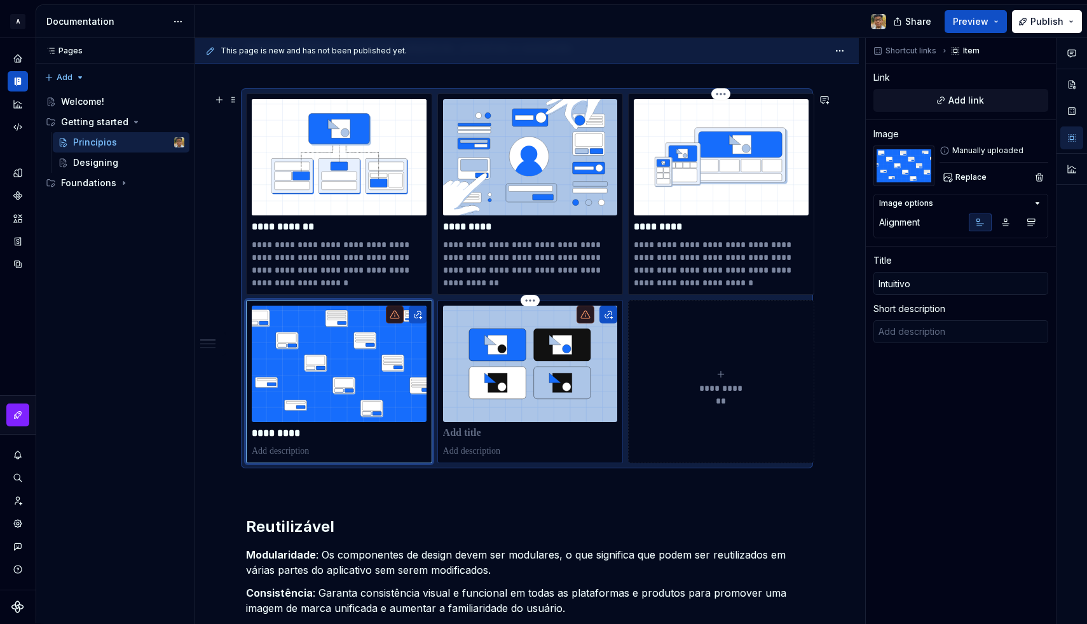
click at [470, 430] on p at bounding box center [530, 433] width 175 height 13
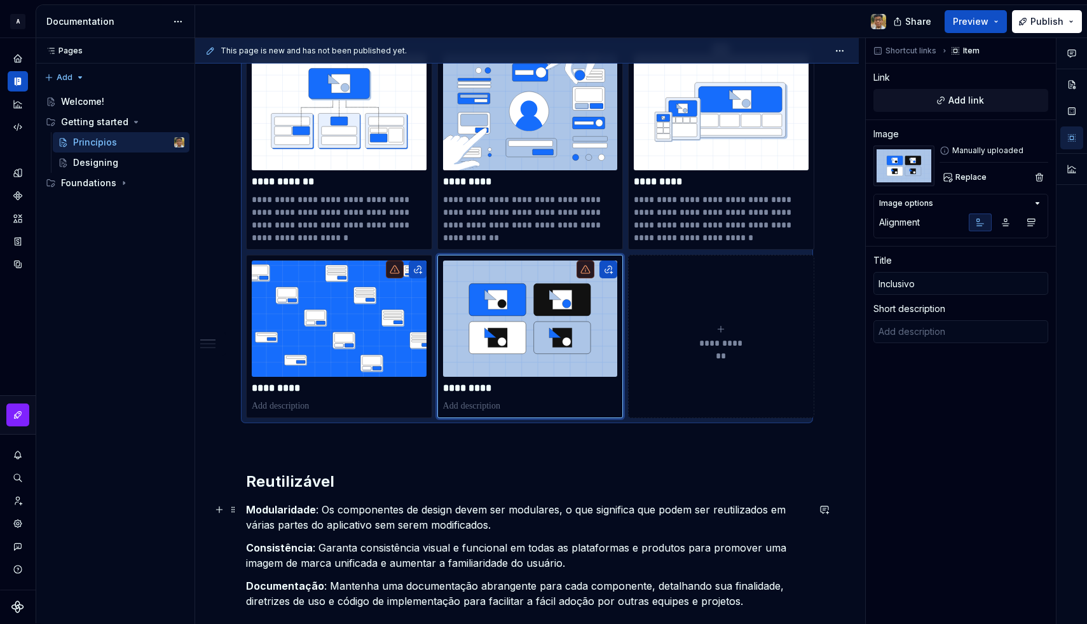
scroll to position [302, 0]
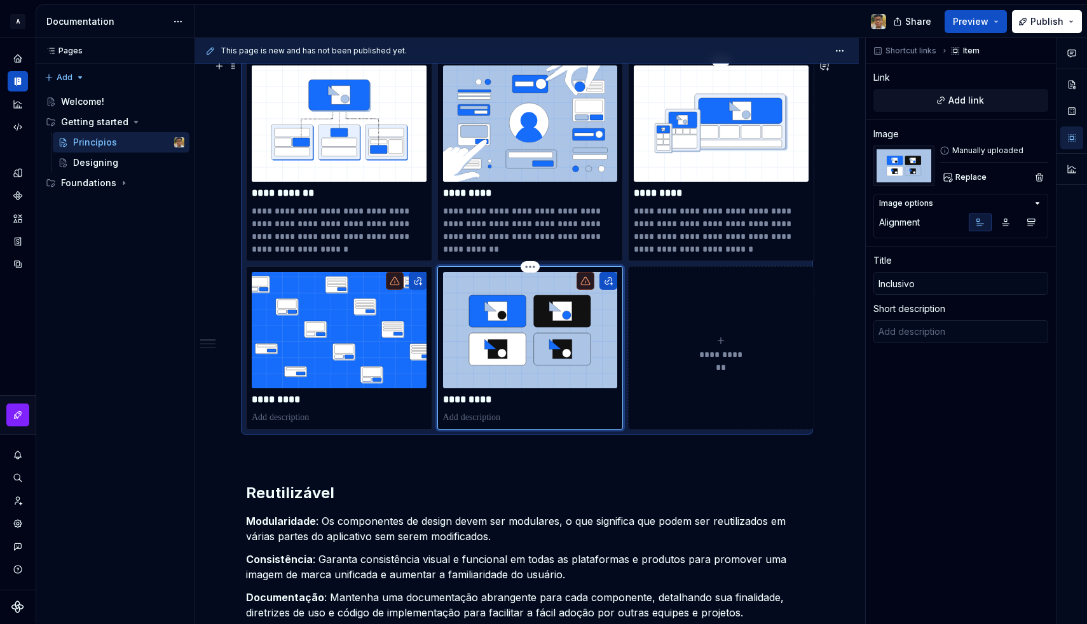
click at [462, 399] on p "*********" at bounding box center [530, 400] width 175 height 13
